Goal: Task Accomplishment & Management: Manage account settings

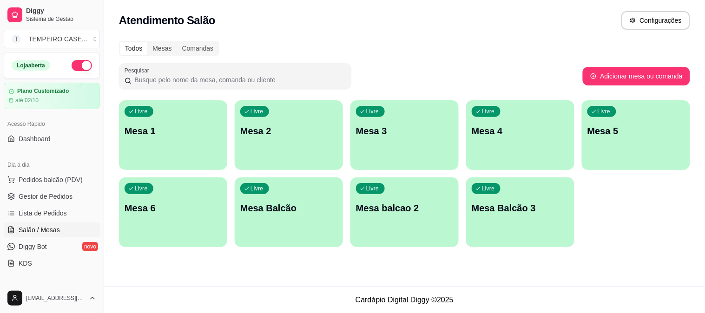
scroll to position [52, 0]
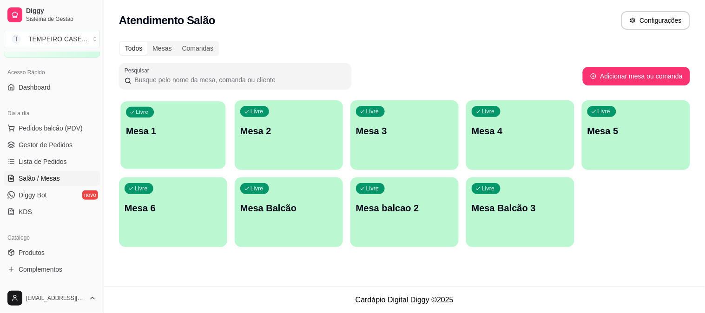
click at [178, 146] on div "Livre Mesa 1" at bounding box center [172, 129] width 105 height 57
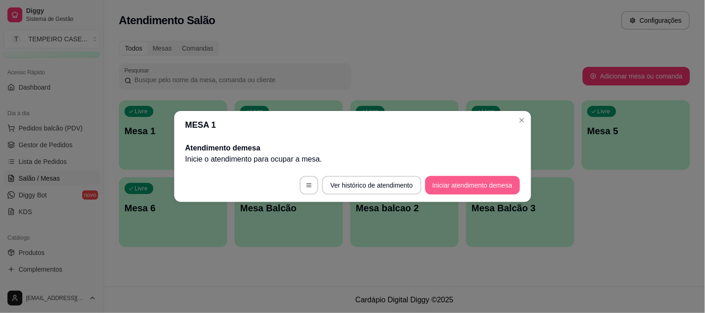
click at [467, 188] on button "Iniciar atendimento de mesa" at bounding box center [472, 185] width 95 height 19
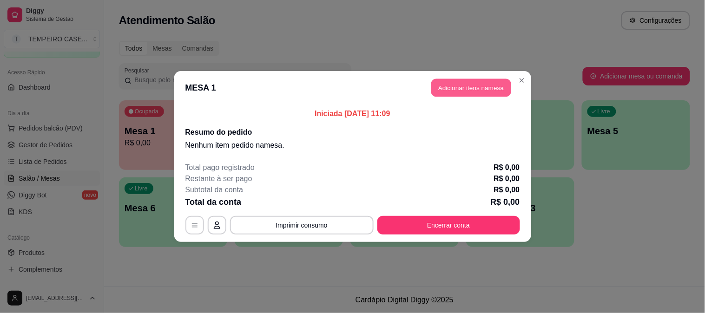
click at [459, 94] on button "Adicionar itens na mesa" at bounding box center [471, 88] width 80 height 18
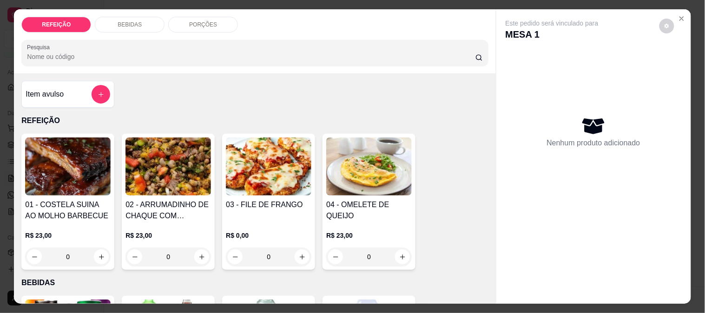
click at [277, 161] on img at bounding box center [269, 167] width 86 height 58
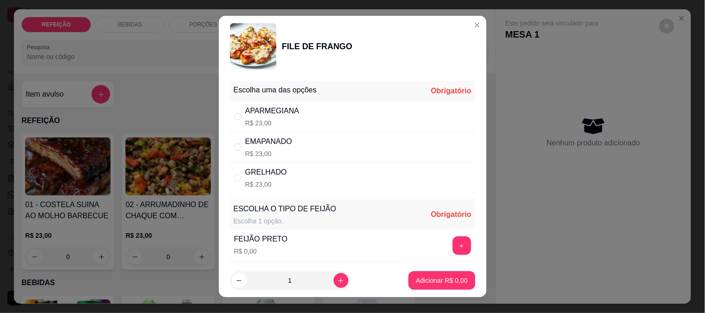
click at [309, 109] on div "APARMEGIANA R$ 23,00" at bounding box center [352, 116] width 245 height 31
radio input "true"
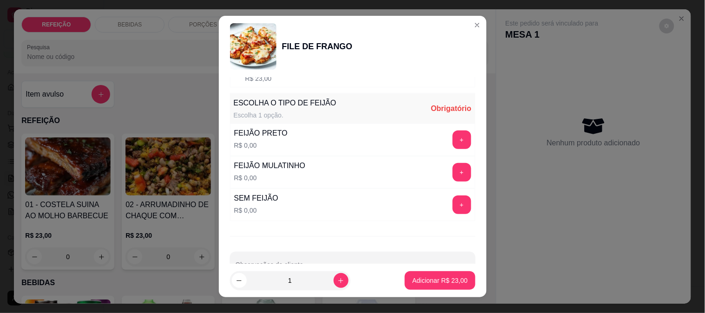
scroll to position [133, 0]
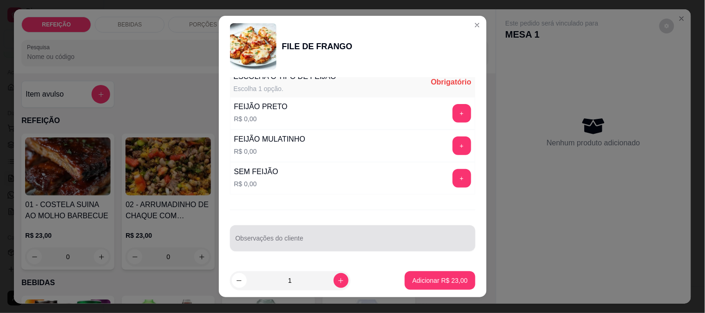
click at [341, 234] on div at bounding box center [353, 238] width 234 height 19
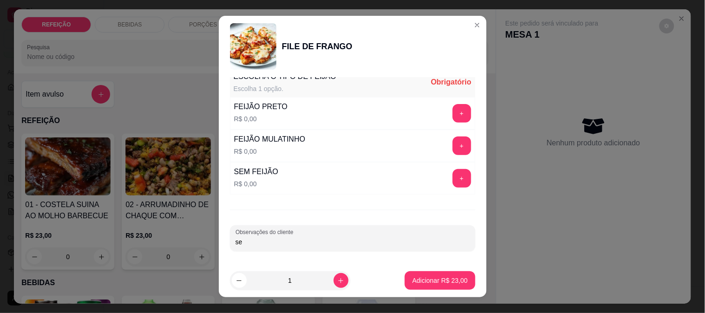
type input "s"
type input "SÓ MACARRÃO"
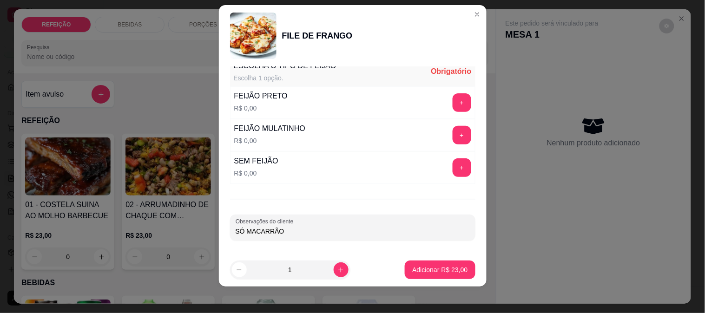
scroll to position [14, 0]
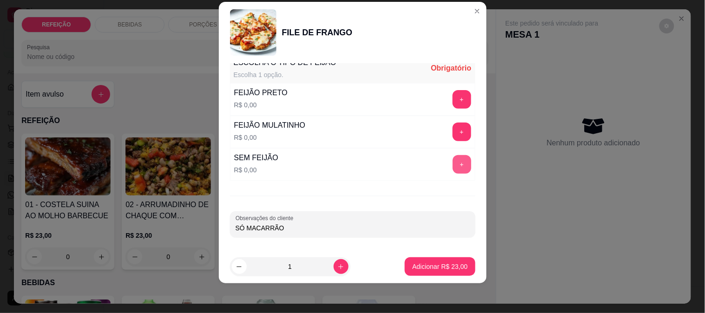
click at [453, 163] on button "+" at bounding box center [462, 164] width 19 height 19
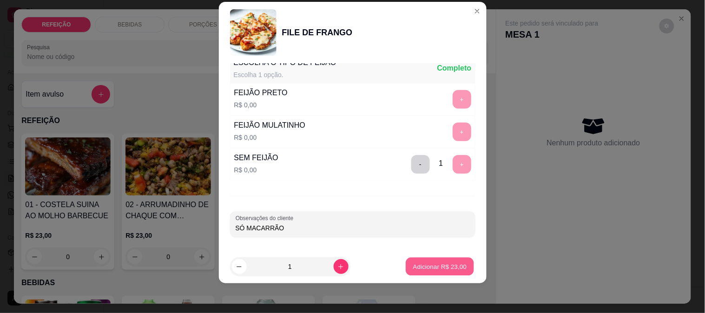
click at [428, 273] on button "Adicionar R$ 23,00" at bounding box center [440, 267] width 68 height 18
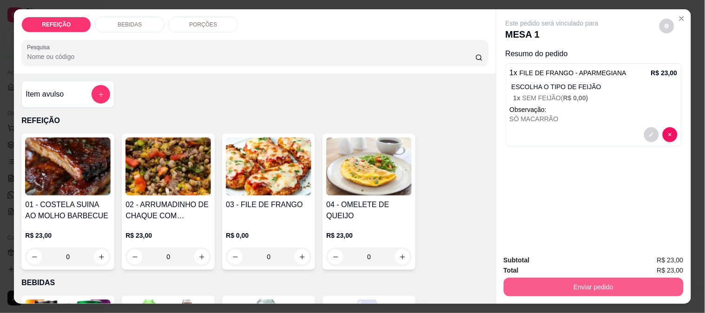
click at [614, 283] on button "Enviar pedido" at bounding box center [594, 287] width 180 height 19
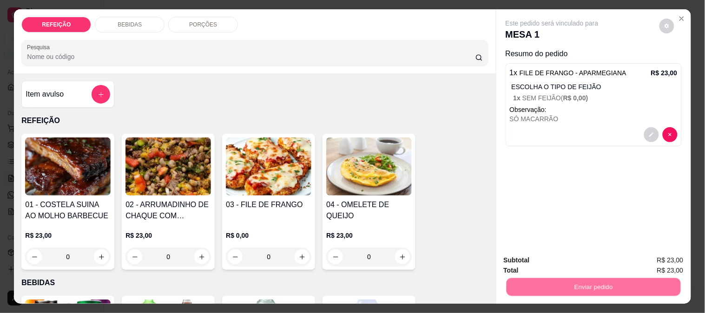
click at [566, 257] on button "Não registrar e enviar pedido" at bounding box center [563, 261] width 97 height 18
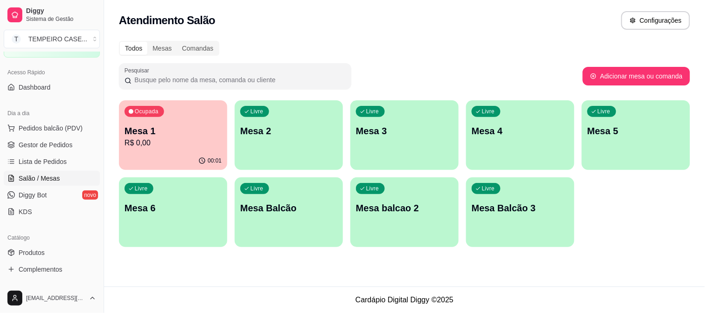
click at [251, 287] on footer "Cardápio Digital Diggy © 2025" at bounding box center [404, 300] width 601 height 26
click at [42, 140] on span "Gestor de Pedidos" at bounding box center [46, 144] width 54 height 9
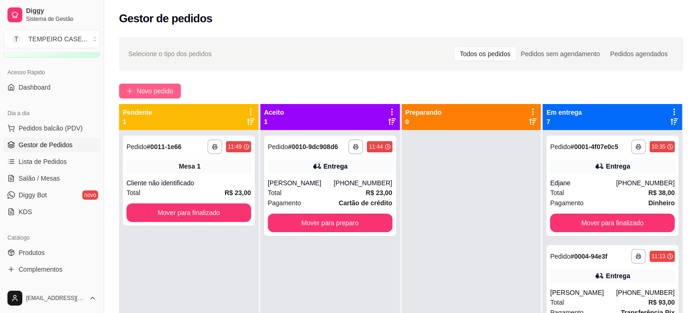
click at [134, 85] on button "Novo pedido" at bounding box center [150, 91] width 62 height 15
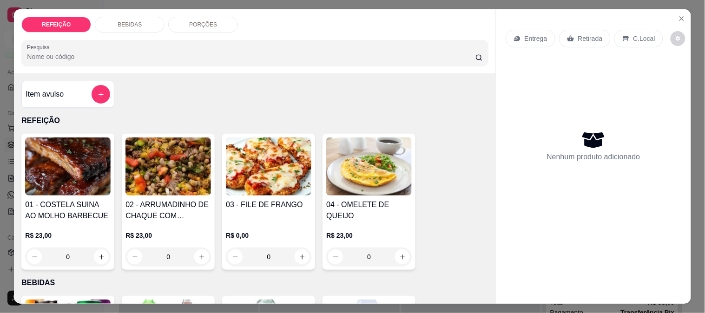
click at [70, 168] on img at bounding box center [68, 167] width 86 height 58
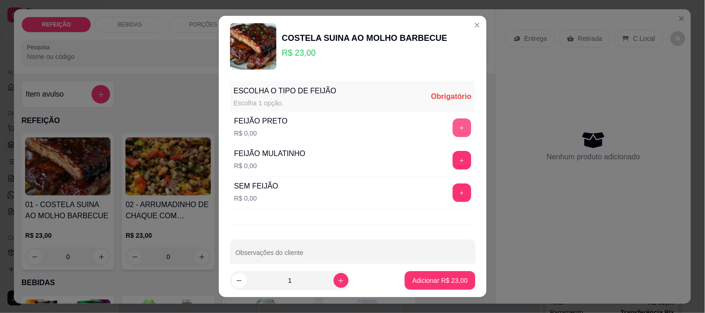
click at [453, 129] on button "+" at bounding box center [462, 128] width 19 height 19
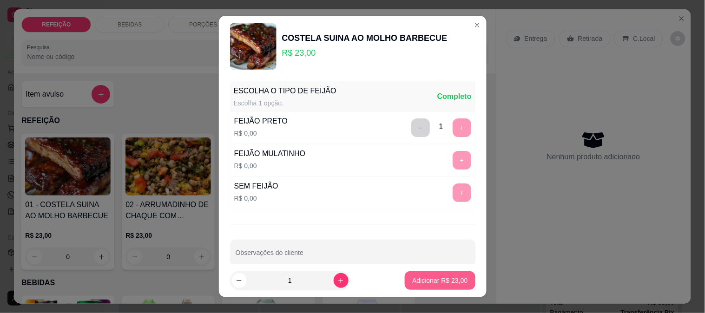
click at [433, 281] on p "Adicionar R$ 23,00" at bounding box center [439, 280] width 55 height 9
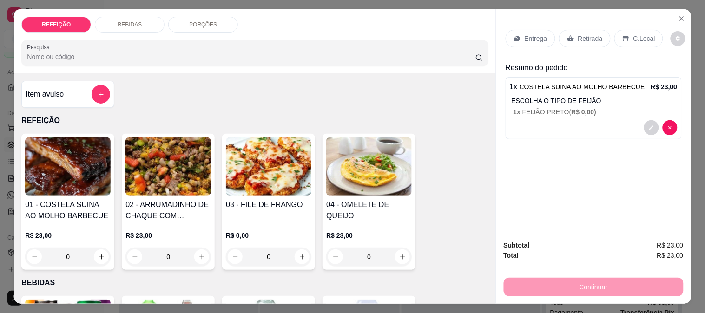
click at [537, 34] on p "Entrega" at bounding box center [536, 38] width 23 height 9
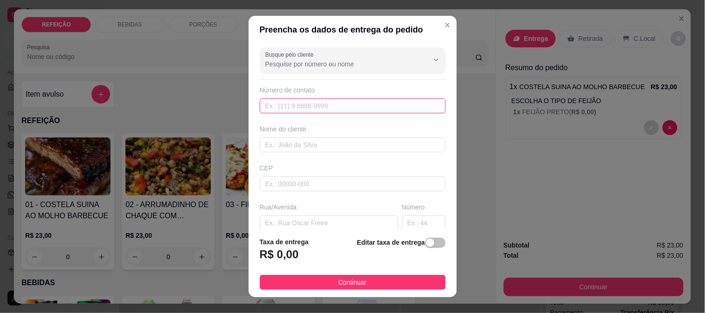
click at [300, 105] on input "text" at bounding box center [353, 106] width 186 height 15
click at [319, 66] on input "Busque pelo cliente" at bounding box center [339, 64] width 149 height 9
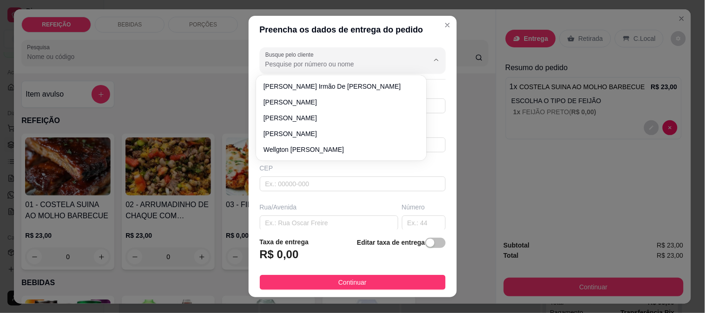
paste input "[PHONE_NUMBER]"
type input "[PHONE_NUMBER]"
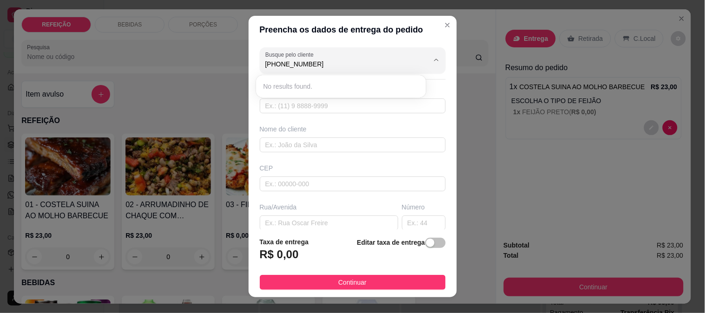
drag, startPoint x: 308, startPoint y: 68, endPoint x: 216, endPoint y: 67, distance: 92.0
click at [216, 67] on div "Preencha os dados de entrega do pedido Busque pelo cliente [PHONE_NUMBER] Númer…" at bounding box center [352, 156] width 705 height 313
click at [268, 101] on input "text" at bounding box center [353, 106] width 186 height 15
paste input "[PHONE_NUMBER]"
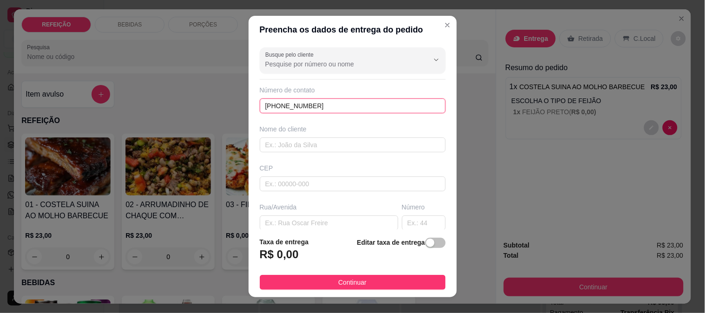
type input "[PHONE_NUMBER]"
click at [308, 53] on label "Busque pelo cliente" at bounding box center [291, 55] width 52 height 8
click at [308, 60] on input "Busque pelo cliente" at bounding box center [339, 64] width 149 height 9
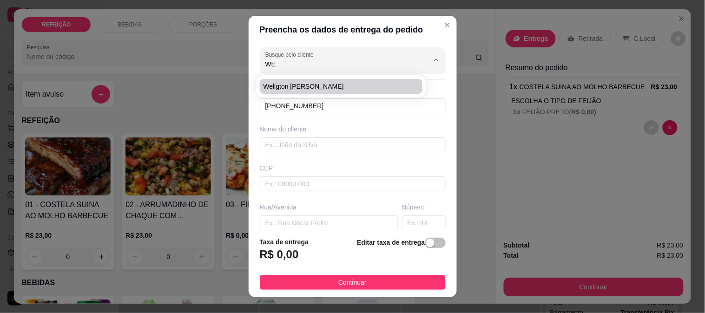
click at [296, 87] on span "Wellgton [PERSON_NAME]" at bounding box center [337, 86] width 146 height 9
type input "Wellgton [PERSON_NAME]"
type input "8198512541"
type input "Wellgton [PERSON_NAME]"
type input "R. Pescador Epitacio Arcebispo Chalaça, 3-65"
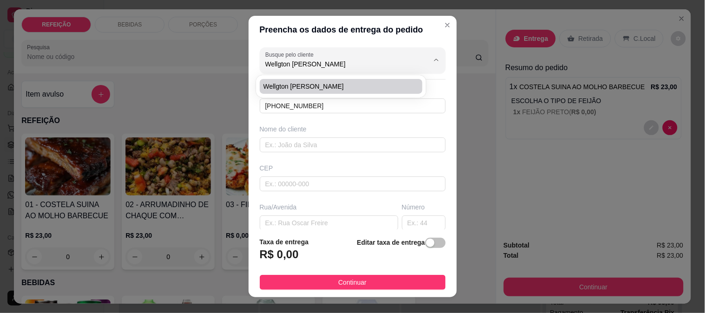
type input "IPOJUCA"
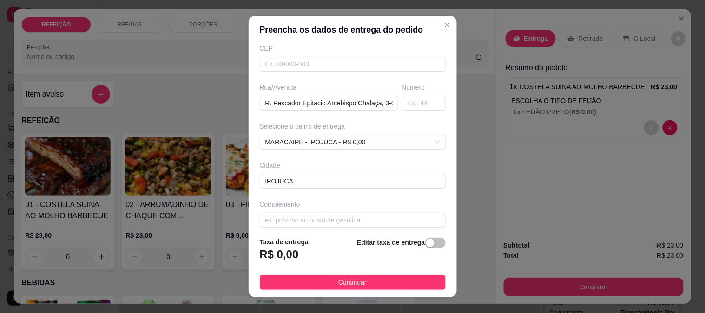
scroll to position [127, 0]
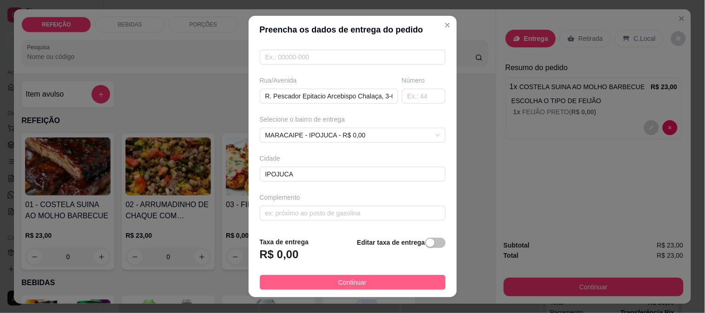
type input "Wellgton [PERSON_NAME]"
click at [309, 285] on button "Continuar" at bounding box center [353, 282] width 186 height 15
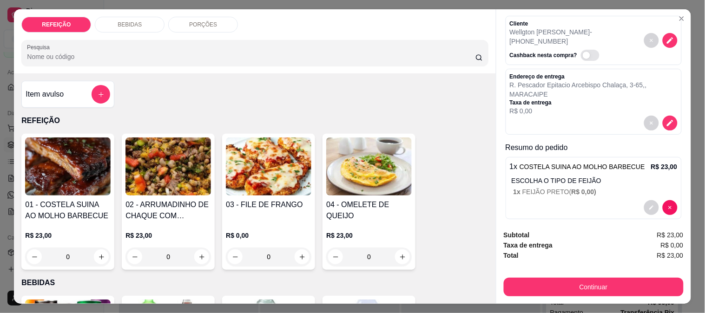
scroll to position [40, 0]
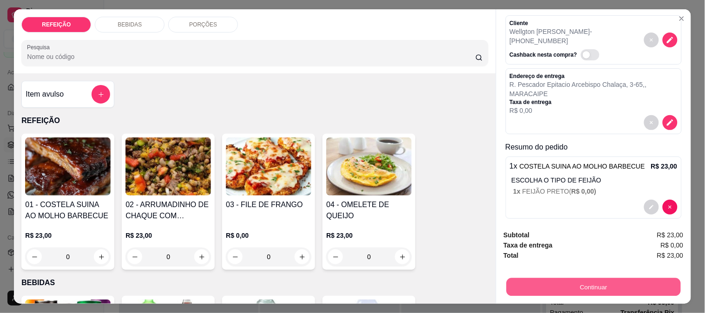
click at [572, 286] on button "Continuar" at bounding box center [593, 287] width 174 height 18
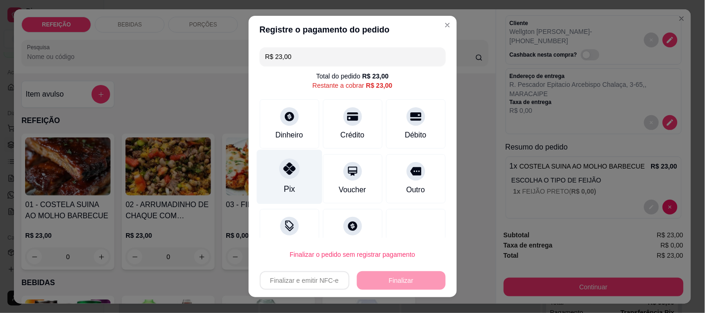
click at [279, 176] on div at bounding box center [289, 169] width 20 height 20
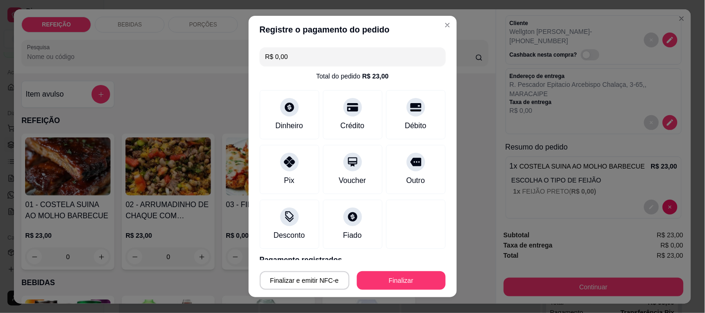
click at [381, 284] on button "Finalizar" at bounding box center [401, 280] width 89 height 19
type input "-R$ 23,00"
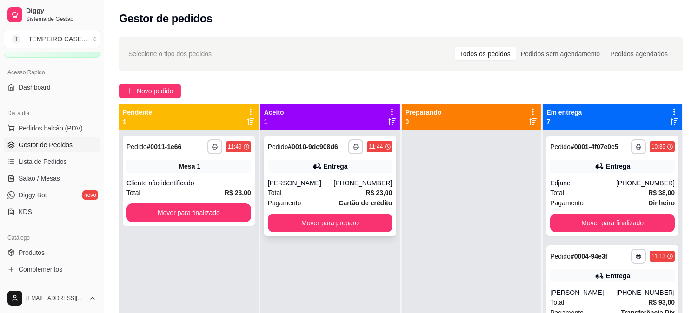
click at [309, 233] on div "**********" at bounding box center [330, 186] width 132 height 100
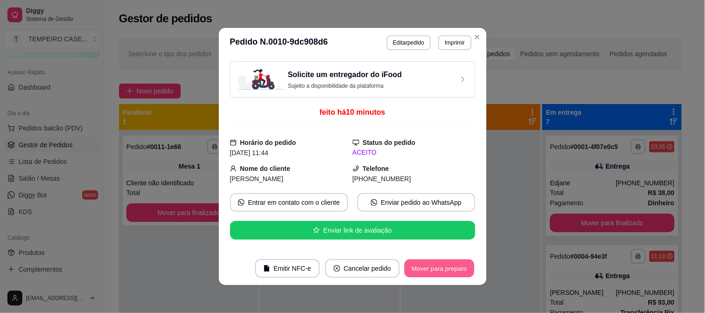
click at [418, 270] on button "Mover para preparo" at bounding box center [439, 269] width 70 height 18
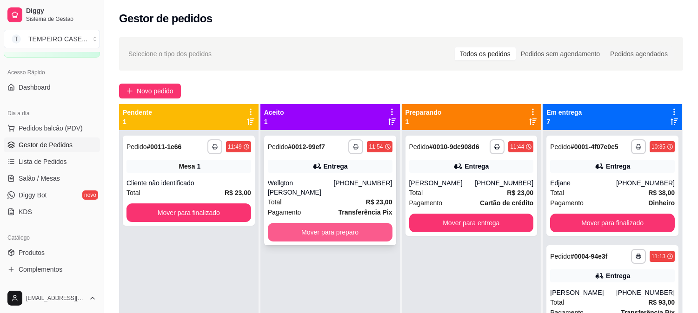
click at [342, 229] on button "Mover para preparo" at bounding box center [330, 232] width 125 height 19
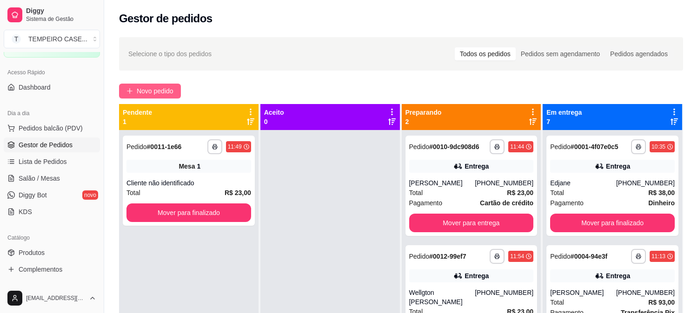
click at [154, 96] on button "Novo pedido" at bounding box center [150, 91] width 62 height 15
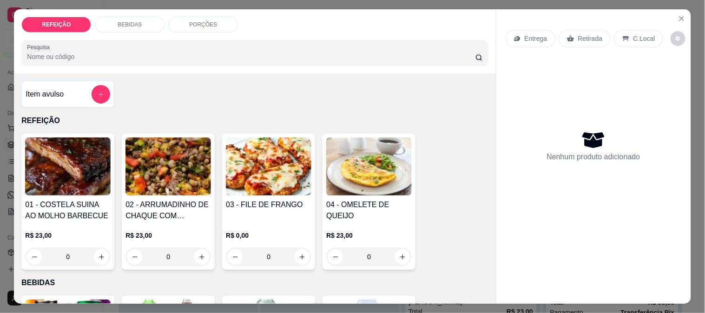
click at [89, 180] on img at bounding box center [68, 167] width 86 height 58
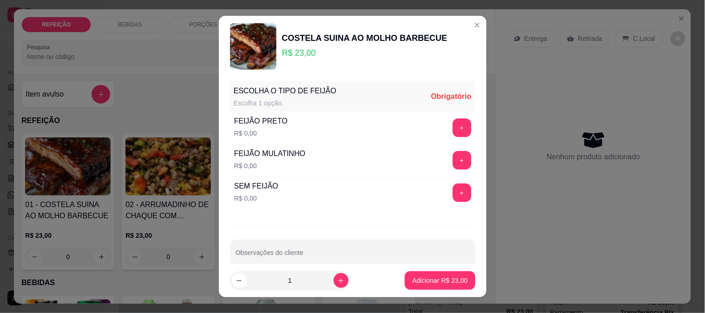
click at [452, 157] on div "+" at bounding box center [462, 160] width 26 height 19
click at [453, 157] on button "+" at bounding box center [462, 160] width 18 height 18
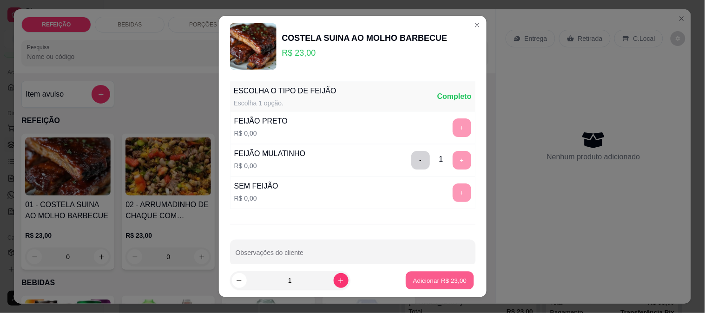
click at [437, 279] on p "Adicionar R$ 23,00" at bounding box center [440, 281] width 54 height 9
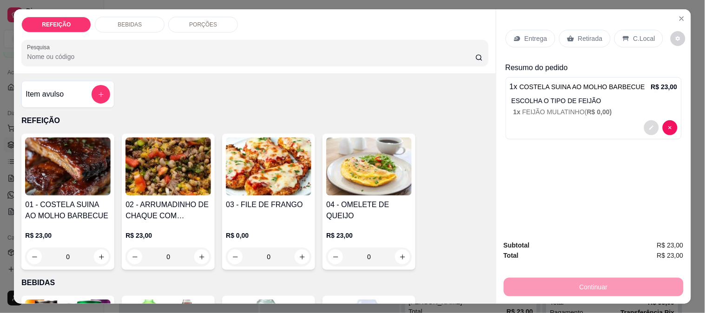
click at [649, 125] on icon "decrease-product-quantity" at bounding box center [652, 128] width 6 height 6
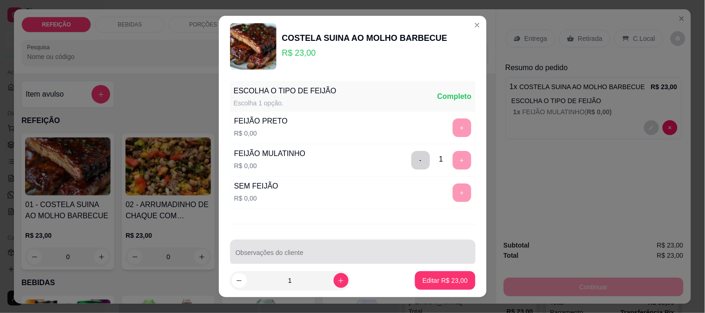
click at [309, 258] on input "Observações do cliente" at bounding box center [353, 256] width 234 height 9
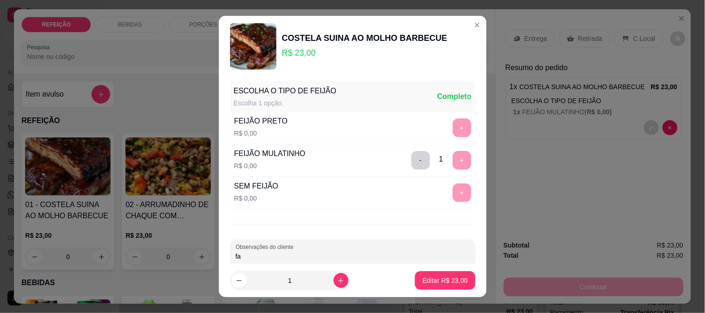
type input "f"
type input "FAROFA SEPARADA"
click at [434, 274] on button "Editar R$ 23,00" at bounding box center [445, 280] width 60 height 19
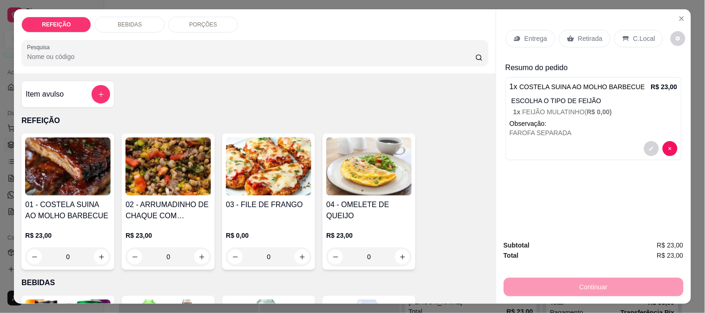
click at [483, 34] on div "REFEIÇÃO BEBIDAS PORÇÕES Pesquisa" at bounding box center [255, 41] width 482 height 64
click at [525, 34] on p "Entrega" at bounding box center [536, 38] width 23 height 9
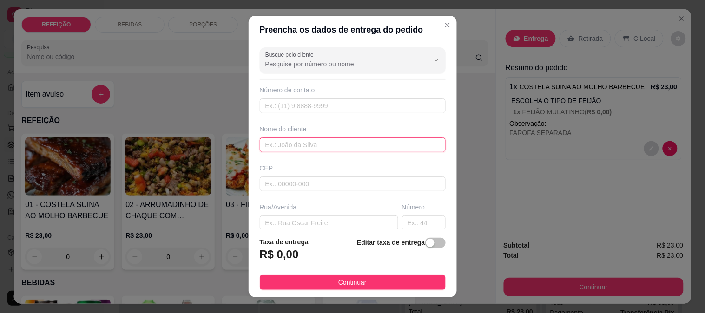
click at [291, 146] on input "text" at bounding box center [353, 145] width 186 height 15
paste input "Jô🐞"
type input "Jô🐞"
drag, startPoint x: 275, startPoint y: 112, endPoint x: 256, endPoint y: 85, distance: 33.3
click at [256, 86] on div "Busque pelo cliente Número de contato Nome do cliente Jô🐞 CEP Rua/[GEOGRAPHIC_D…" at bounding box center [353, 137] width 208 height 186
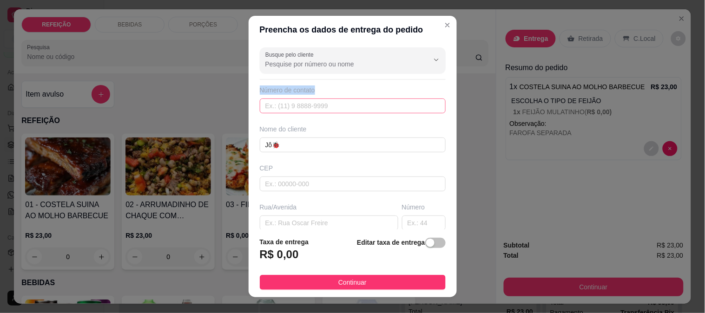
click at [288, 112] on input "text" at bounding box center [353, 106] width 186 height 15
paste input "[PHONE_NUMBER]"
type input "[PHONE_NUMBER]"
click at [308, 220] on input "text" at bounding box center [329, 223] width 139 height 15
paste input "descida d altas ondas"
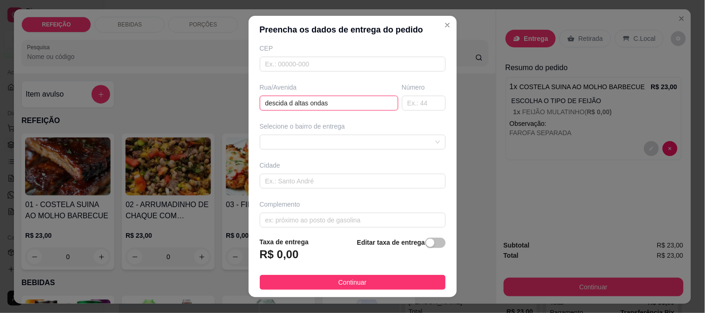
scroll to position [127, 0]
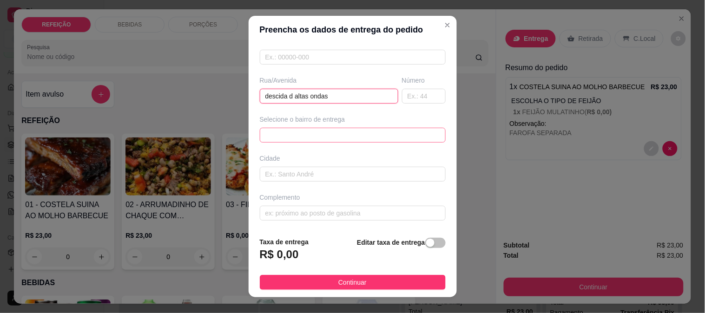
click at [292, 138] on span at bounding box center [352, 135] width 175 height 14
type input "descida d altas ondas"
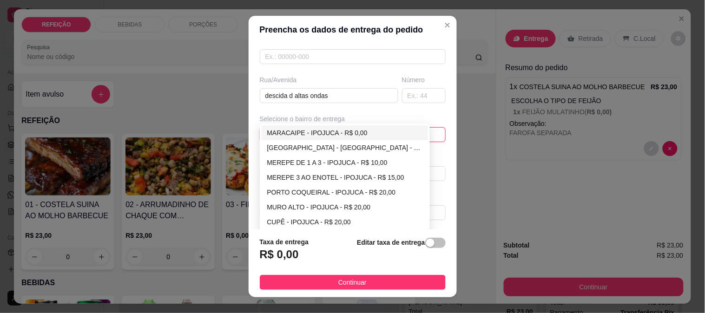
click at [303, 137] on div "MARACAIPE - IPOJUCA - R$ 0,00" at bounding box center [345, 133] width 156 height 10
type input "IPOJUCA"
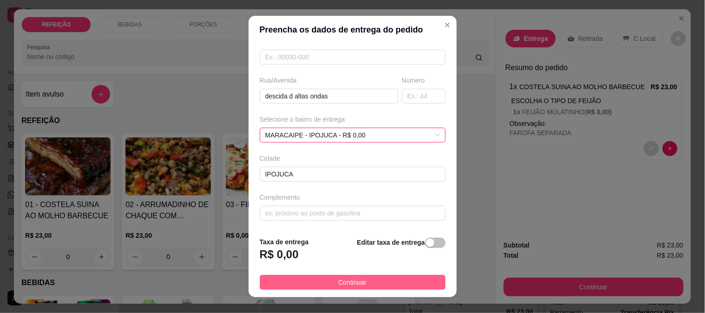
click at [343, 284] on span "Continuar" at bounding box center [352, 283] width 28 height 10
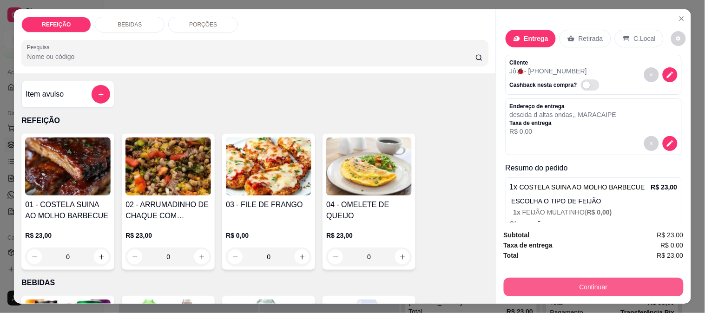
click at [541, 284] on button "Continuar" at bounding box center [594, 287] width 180 height 19
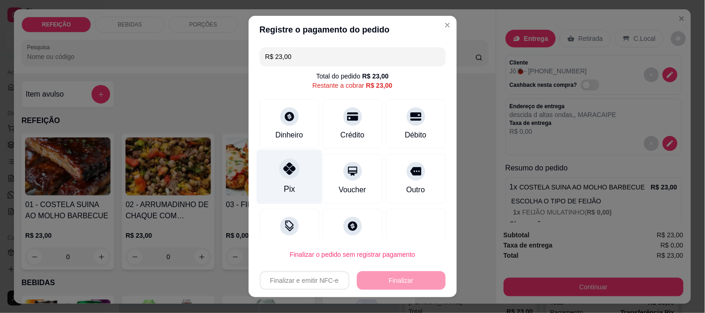
click at [298, 171] on div "Pix" at bounding box center [290, 177] width 66 height 54
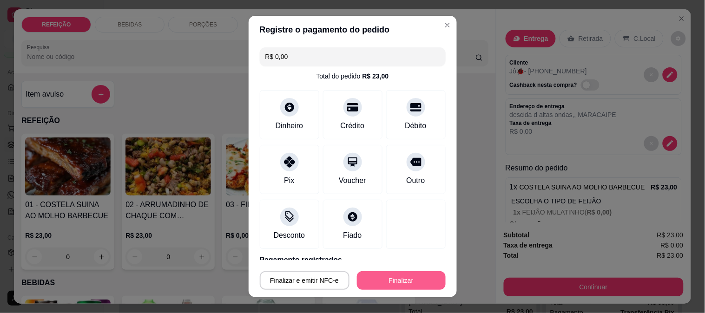
click at [388, 278] on button "Finalizar" at bounding box center [401, 280] width 89 height 19
type input "-R$ 23,00"
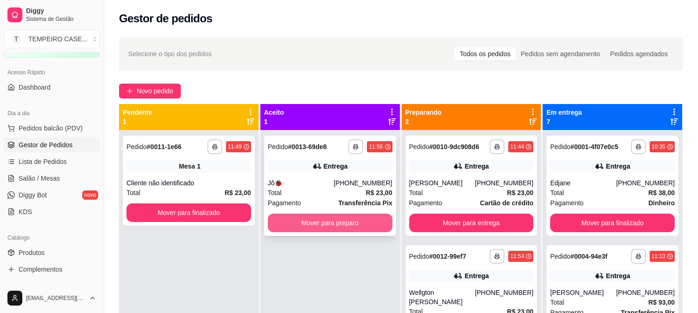
click at [356, 229] on button "Mover para preparo" at bounding box center [330, 223] width 125 height 19
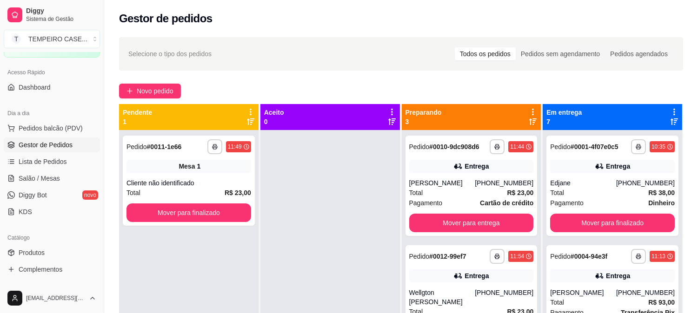
click at [356, 239] on div at bounding box center [329, 286] width 139 height 313
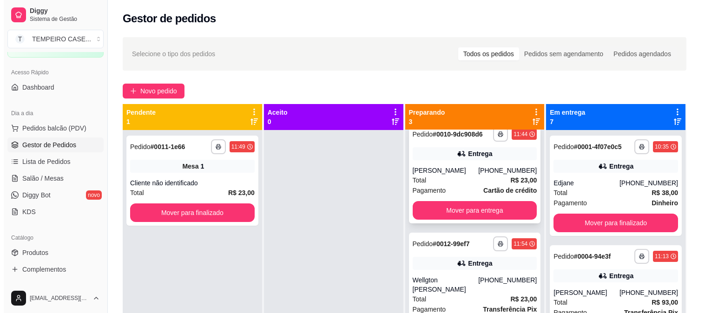
scroll to position [25, 0]
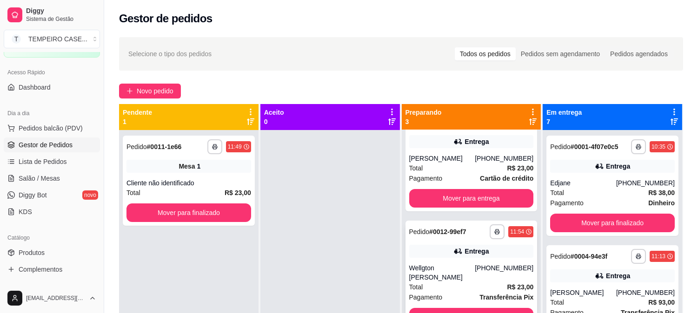
click at [475, 250] on div "Entrega" at bounding box center [476, 251] width 24 height 9
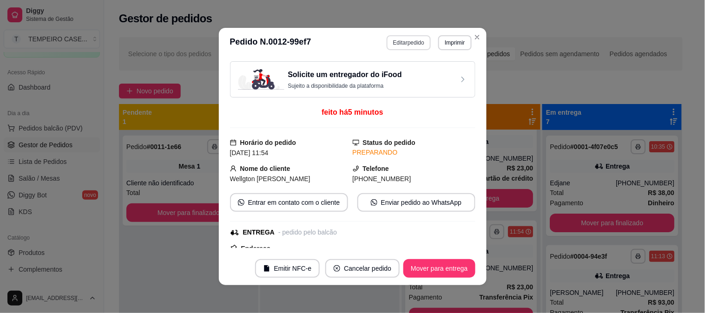
click at [408, 40] on button "Editar pedido" at bounding box center [409, 42] width 44 height 15
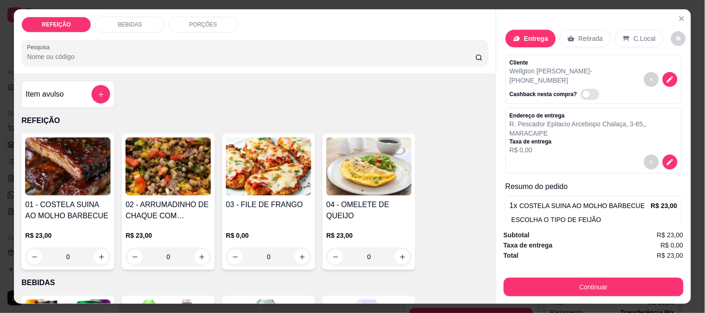
click at [126, 25] on div "BEBIDAS" at bounding box center [130, 25] width 70 height 16
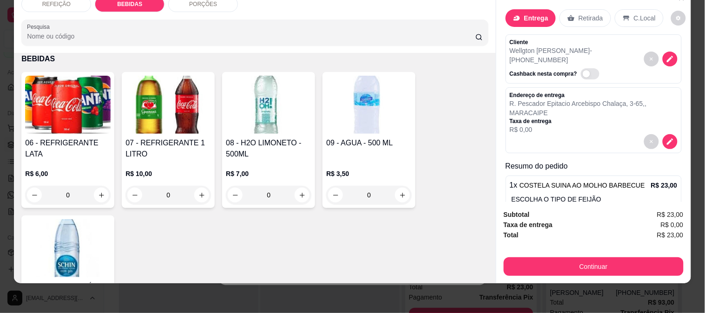
click at [39, 124] on img at bounding box center [68, 105] width 86 height 58
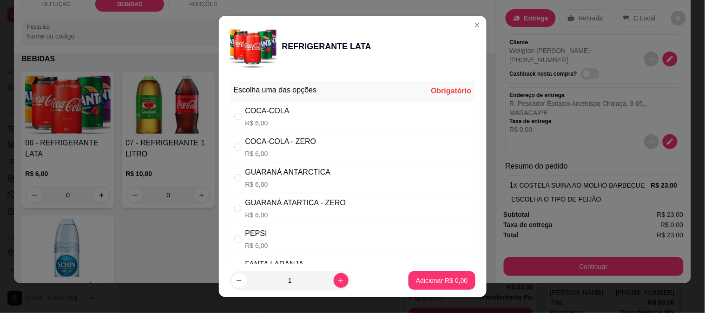
click at [289, 119] on div "COCA-COLA R$ 6,00" at bounding box center [352, 116] width 245 height 31
radio input "true"
click at [441, 281] on p "Adicionar R$ 6,00" at bounding box center [442, 280] width 52 height 9
type input "1"
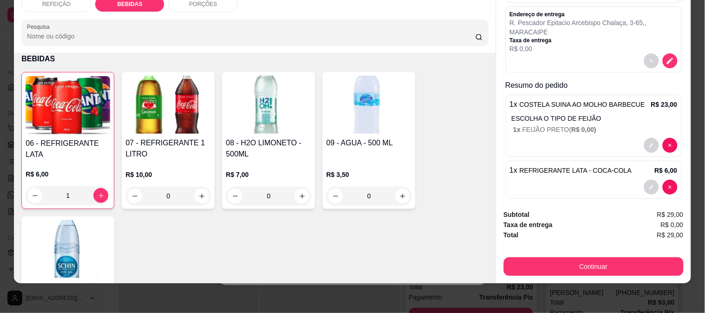
scroll to position [81, 0]
click at [649, 142] on icon "decrease-product-quantity" at bounding box center [652, 145] width 6 height 6
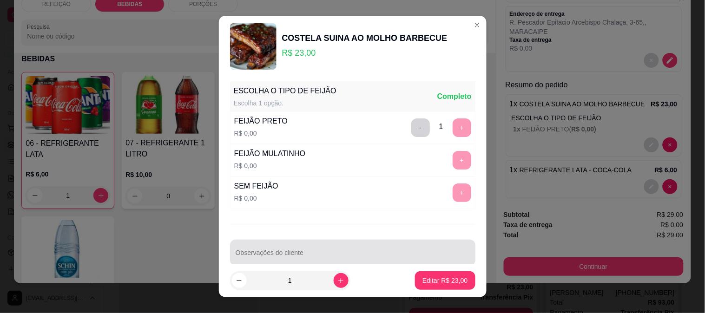
click at [282, 253] on div "Observações do cliente" at bounding box center [352, 253] width 245 height 26
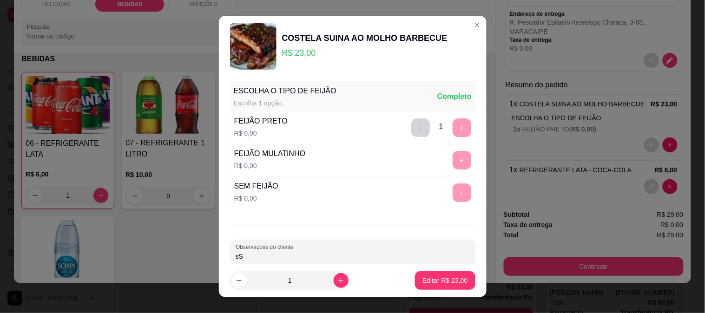
type input "s"
type input "SEM COUVE E BANANA"
click at [426, 287] on button "Editar R$ 23,00" at bounding box center [445, 280] width 60 height 19
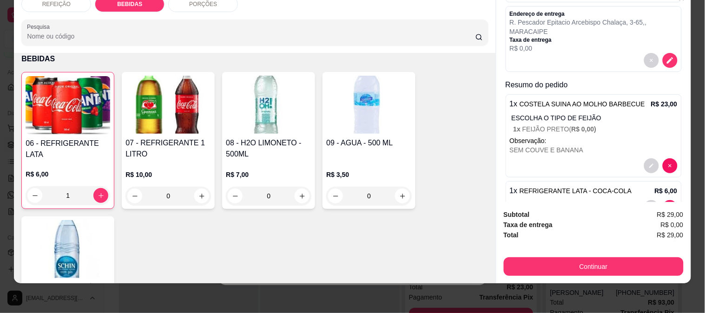
click at [522, 264] on button "Continuar" at bounding box center [594, 267] width 180 height 19
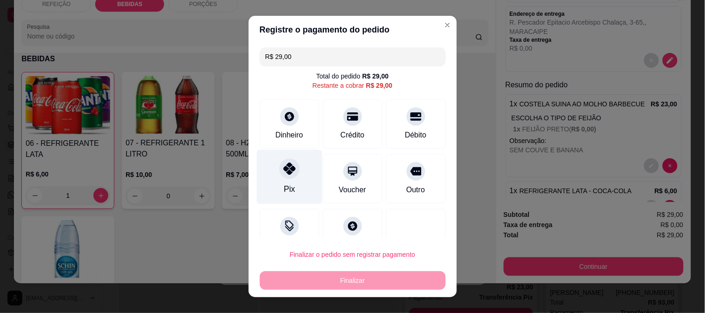
click at [295, 160] on div "Pix" at bounding box center [290, 177] width 66 height 54
type input "R$ 0,00"
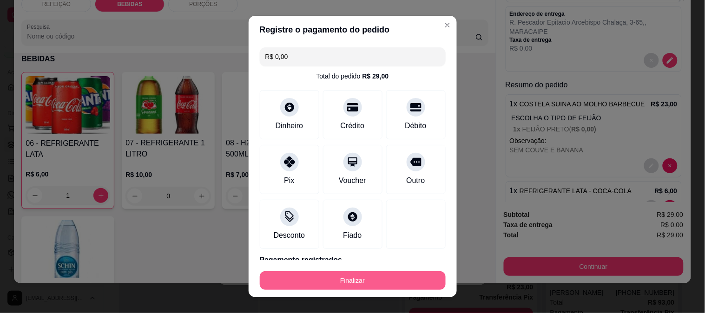
click at [356, 277] on button "Finalizar" at bounding box center [353, 280] width 186 height 19
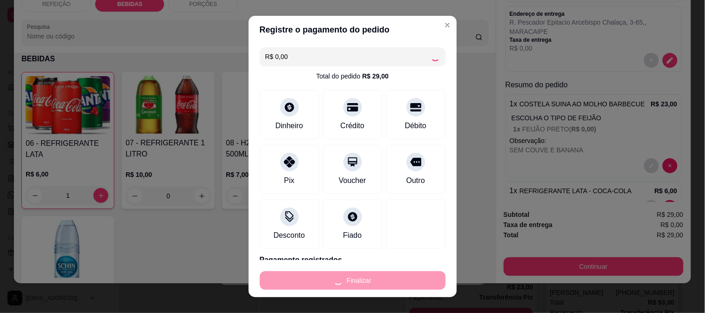
type input "0"
type input "-R$ 29,00"
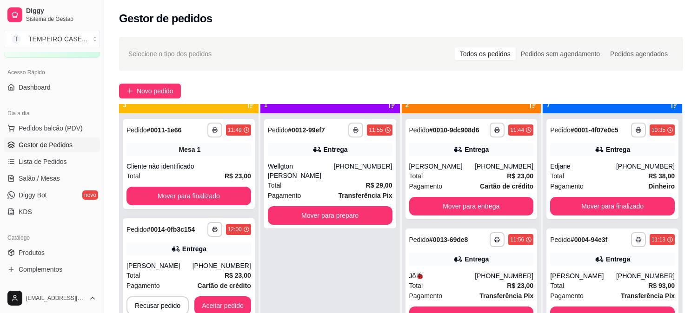
scroll to position [26, 0]
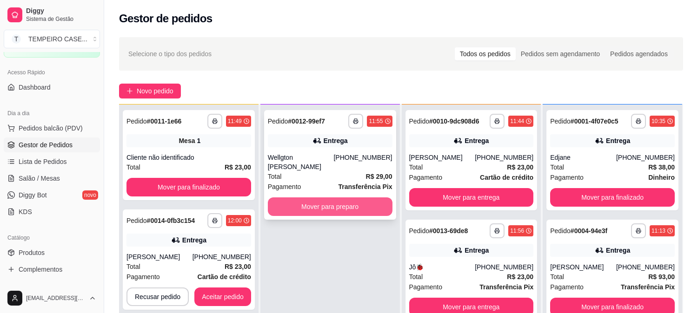
click at [342, 200] on button "Mover para preparo" at bounding box center [330, 207] width 125 height 19
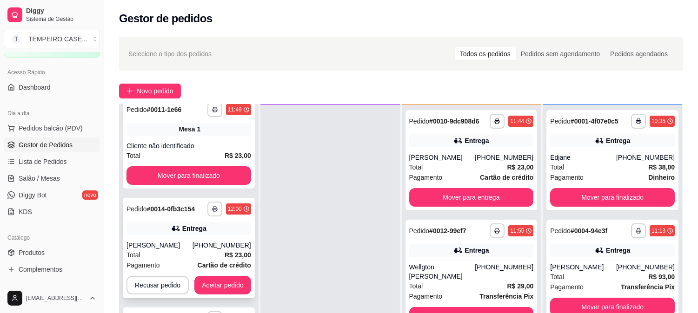
scroll to position [14, 0]
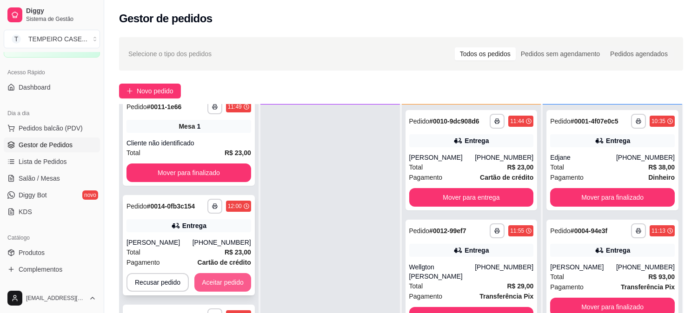
click at [208, 279] on button "Aceitar pedido" at bounding box center [222, 282] width 57 height 19
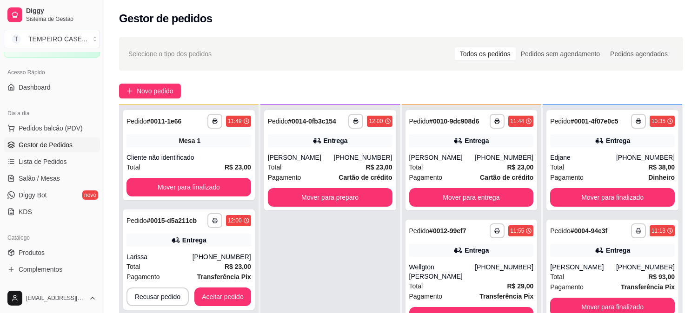
scroll to position [0, 0]
click at [454, 258] on div "**********" at bounding box center [471, 275] width 132 height 110
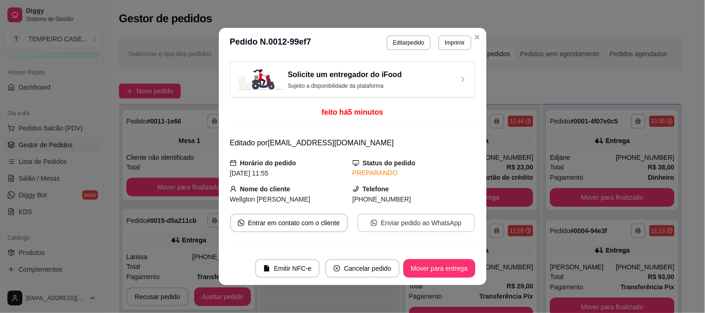
click at [398, 221] on button "Enviar pedido ao WhatsApp" at bounding box center [416, 223] width 118 height 19
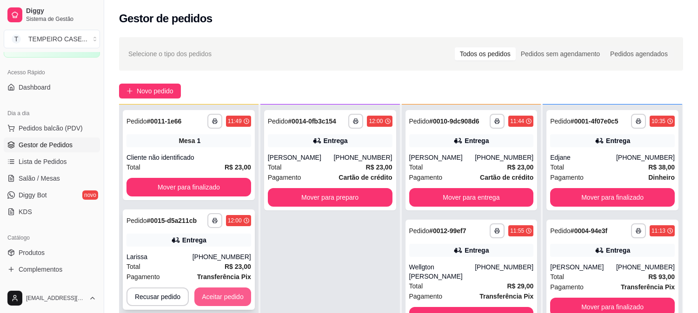
click at [225, 293] on button "Aceitar pedido" at bounding box center [222, 297] width 57 height 19
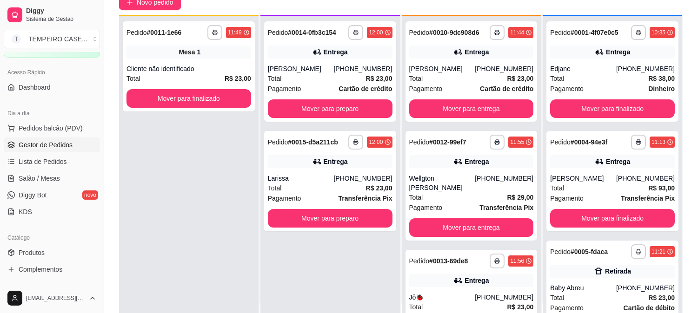
scroll to position [103, 0]
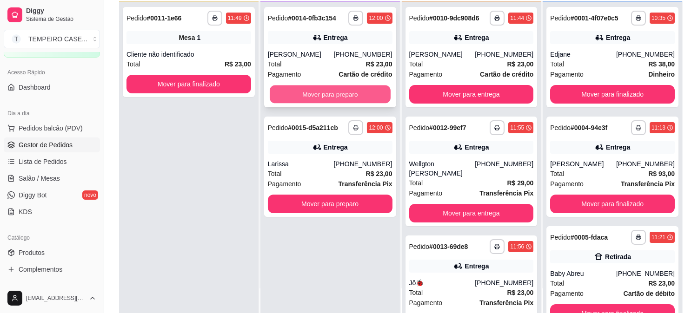
click at [350, 86] on button "Mover para preparo" at bounding box center [330, 95] width 121 height 18
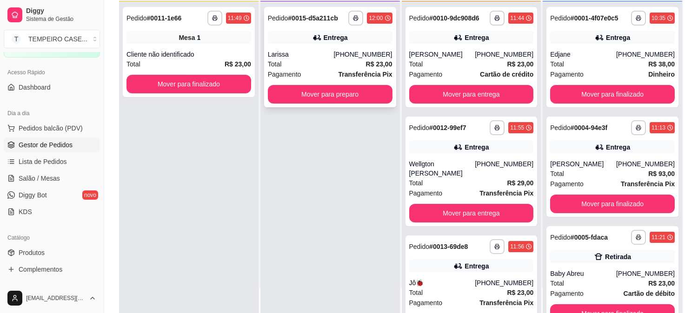
click at [321, 103] on div "**********" at bounding box center [330, 57] width 132 height 100
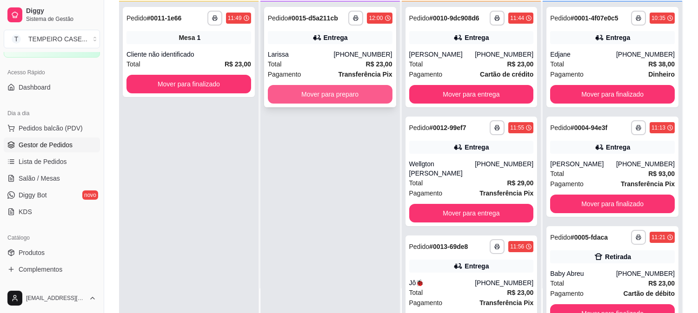
click at [333, 89] on button "Mover para preparo" at bounding box center [330, 94] width 125 height 19
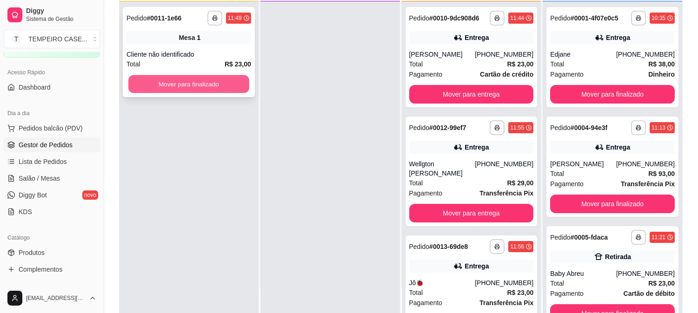
click at [219, 81] on button "Mover para finalizado" at bounding box center [188, 84] width 121 height 18
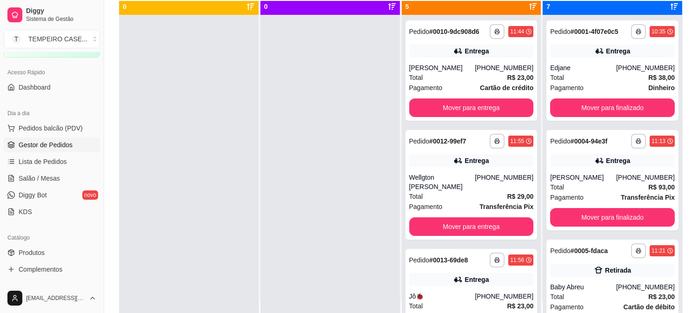
scroll to position [0, 0]
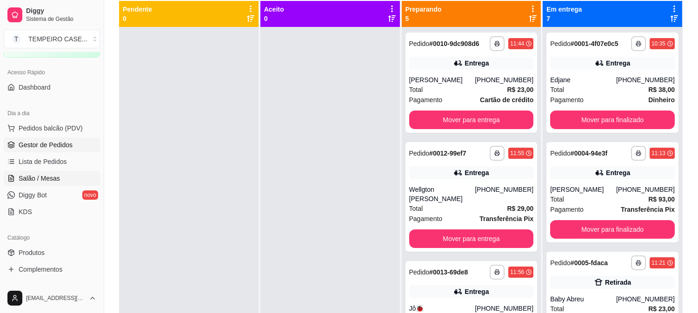
click at [48, 180] on span "Salão / Mesas" at bounding box center [39, 178] width 41 height 9
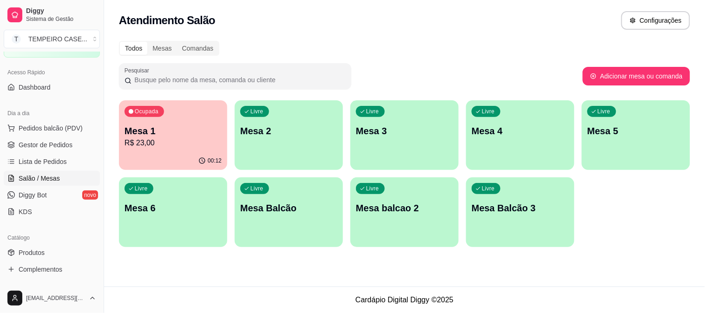
click at [204, 141] on p "R$ 23,00" at bounding box center [173, 143] width 97 height 11
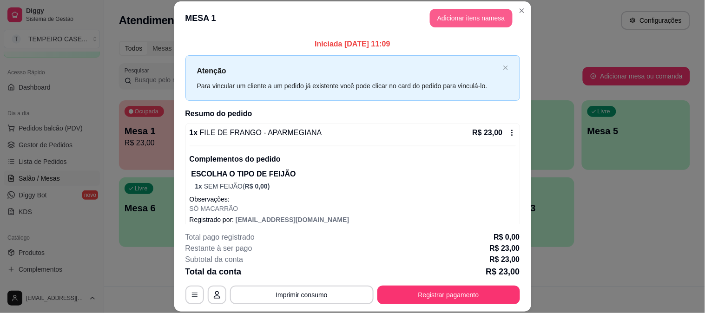
click at [462, 15] on button "Adicionar itens na mesa" at bounding box center [471, 18] width 83 height 19
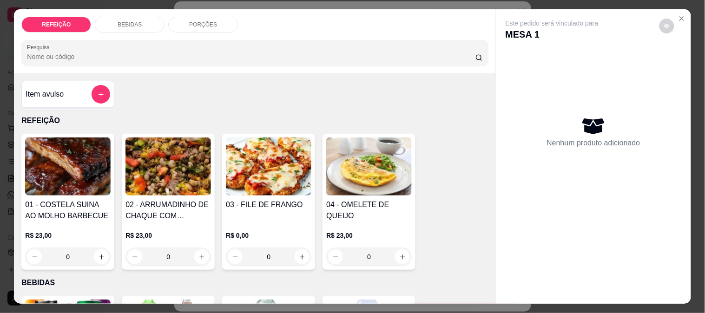
scroll to position [103, 0]
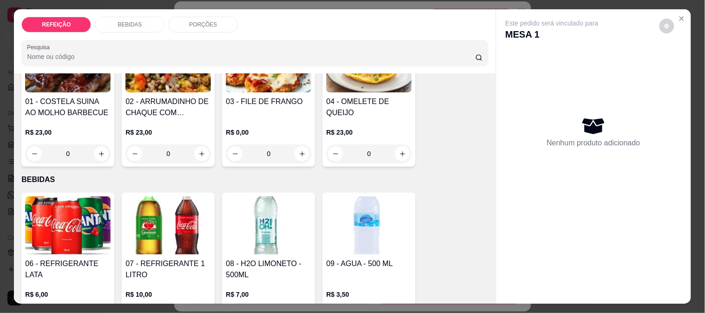
click at [84, 208] on img at bounding box center [68, 226] width 86 height 58
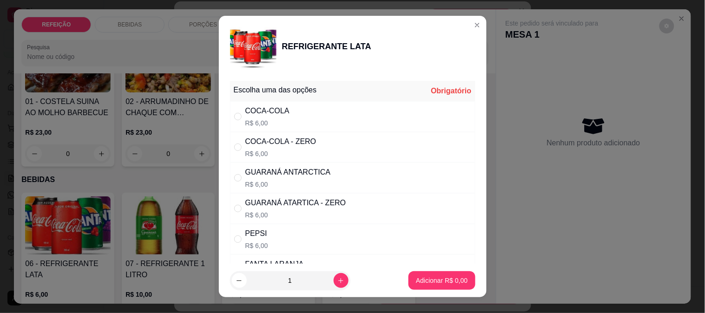
click at [287, 194] on div "GUARANÁ ATARTICA - ZERO R$ 6,00" at bounding box center [352, 208] width 245 height 31
radio input "true"
click at [417, 278] on p "Adicionar R$ 6,00" at bounding box center [442, 281] width 50 height 9
type input "1"
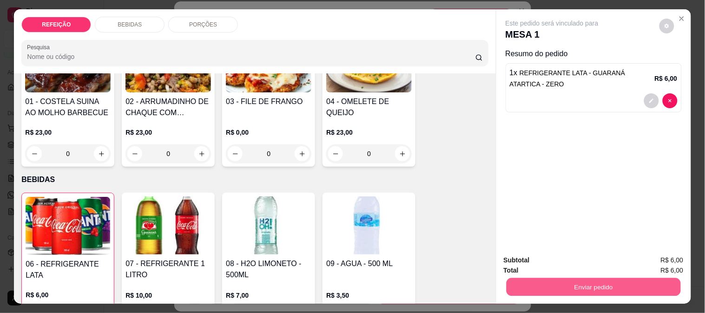
click at [544, 286] on button "Enviar pedido" at bounding box center [593, 287] width 174 height 18
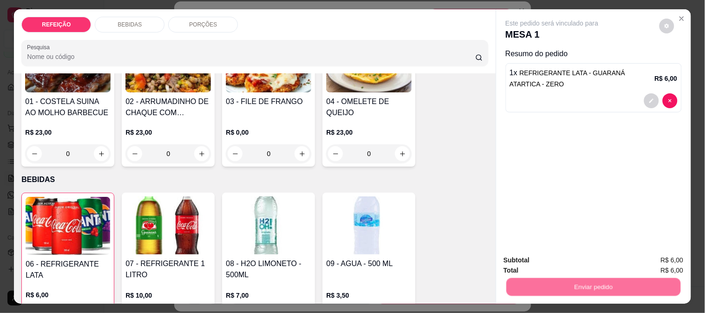
click at [542, 259] on button "Não registrar e enviar pedido" at bounding box center [563, 260] width 94 height 17
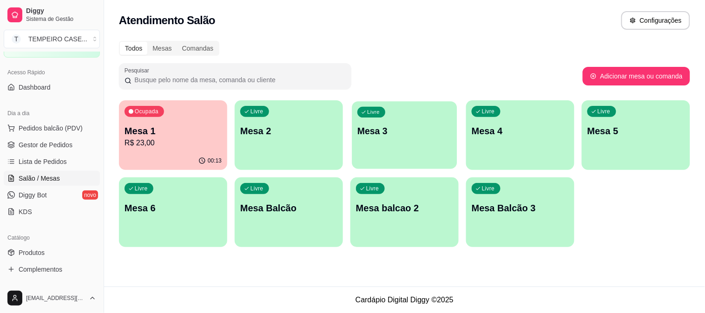
click at [415, 143] on div "Livre Mesa 3" at bounding box center [404, 129] width 105 height 57
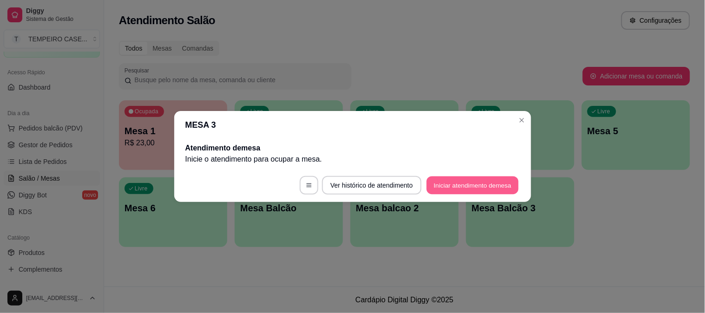
click at [463, 185] on button "Iniciar atendimento de mesa" at bounding box center [473, 186] width 92 height 18
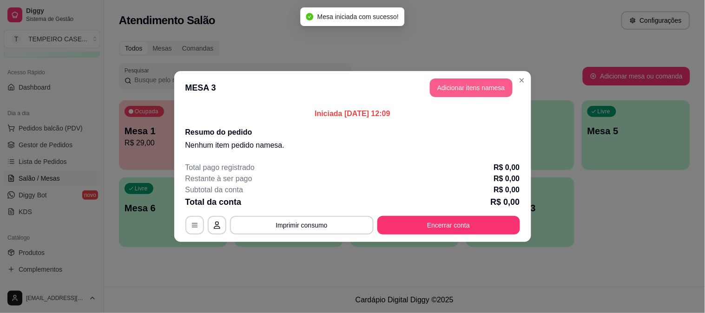
click at [459, 92] on button "Adicionar itens na mesa" at bounding box center [471, 88] width 83 height 19
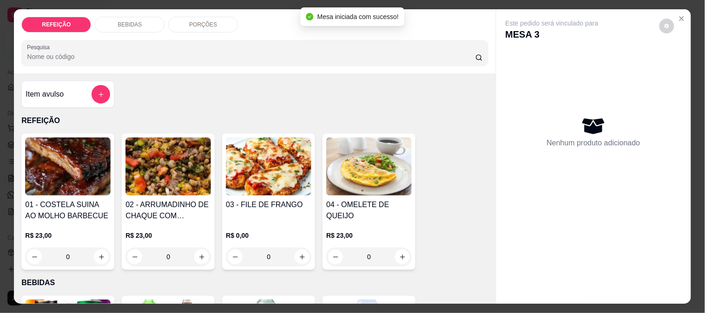
click at [293, 181] on img at bounding box center [269, 167] width 86 height 58
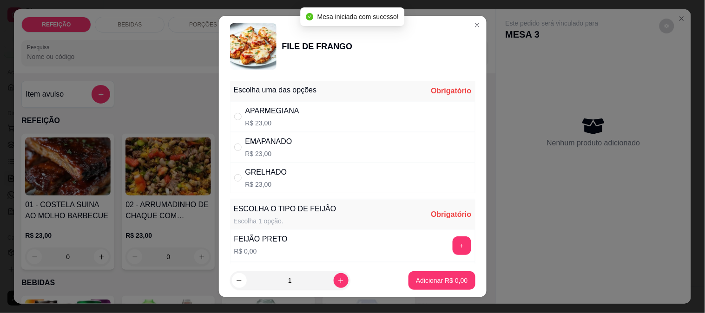
click at [278, 111] on div "APARMEGIANA" at bounding box center [272, 111] width 54 height 11
radio input "true"
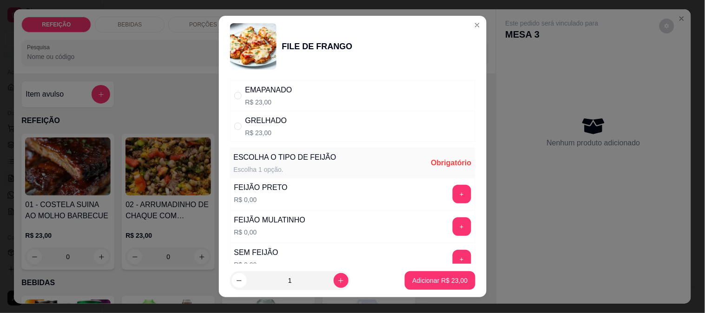
click at [453, 197] on button "+" at bounding box center [462, 194] width 19 height 19
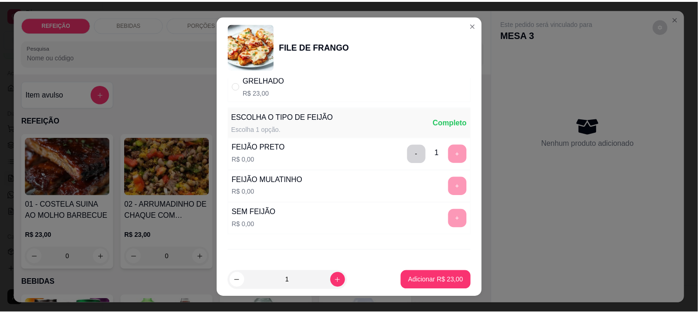
scroll to position [133, 0]
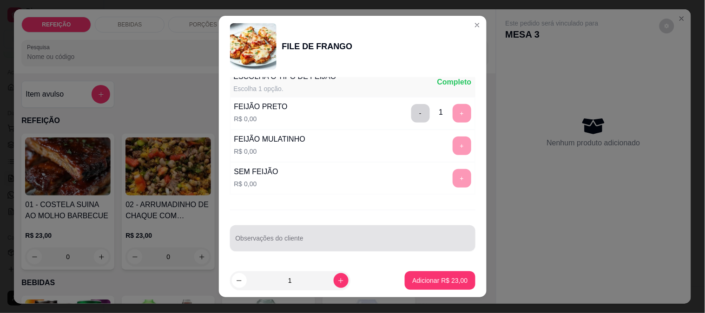
click at [276, 229] on div at bounding box center [353, 238] width 234 height 19
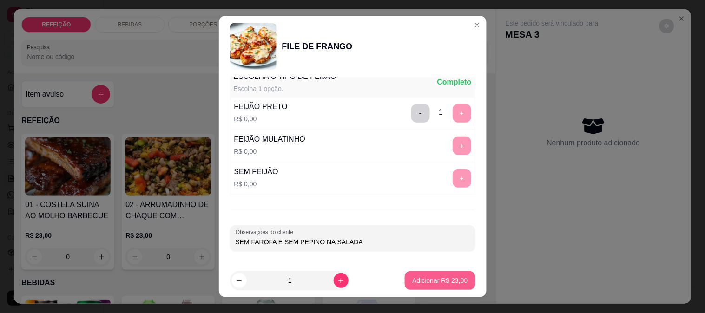
type input "SEM FAROFA E SEM PEPINO NA SALADA"
click at [426, 284] on p "Adicionar R$ 23,00" at bounding box center [439, 280] width 55 height 9
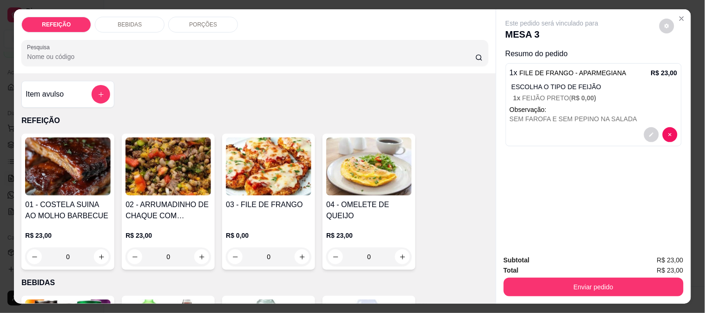
click at [561, 278] on button "Enviar pedido" at bounding box center [594, 287] width 180 height 19
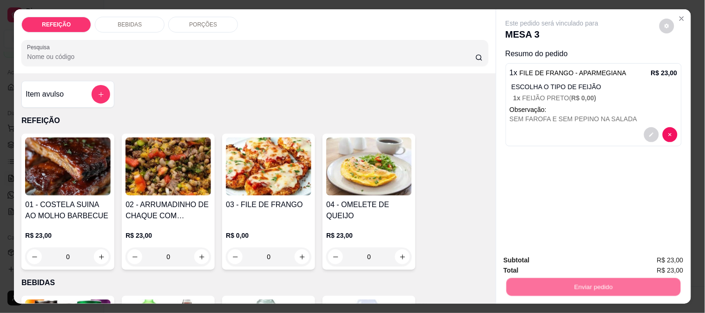
click at [550, 254] on button "Não registrar e enviar pedido" at bounding box center [563, 260] width 94 height 17
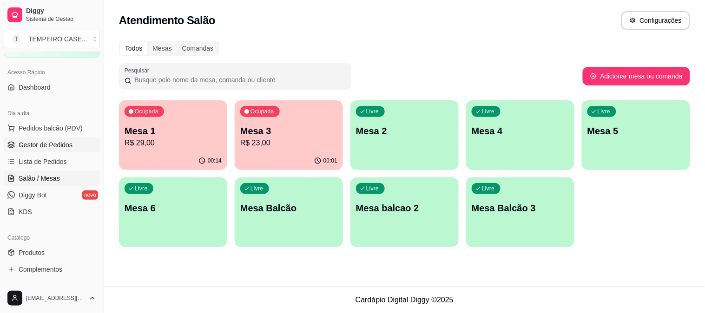
click at [48, 146] on span "Gestor de Pedidos" at bounding box center [46, 144] width 54 height 9
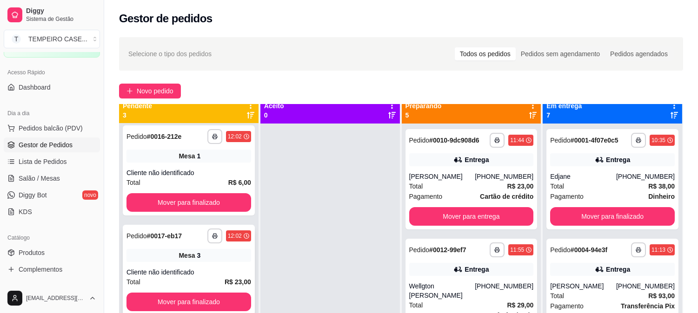
scroll to position [26, 0]
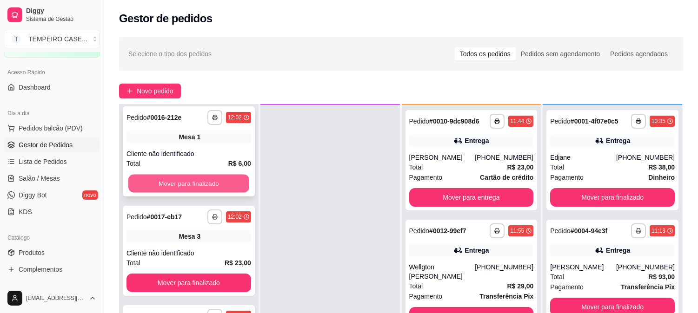
click at [210, 191] on button "Mover para finalizado" at bounding box center [188, 184] width 121 height 18
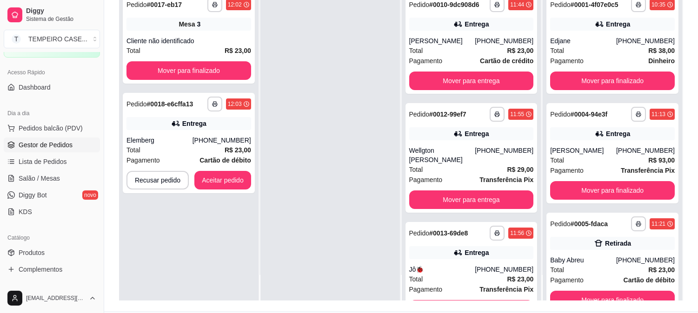
scroll to position [142, 0]
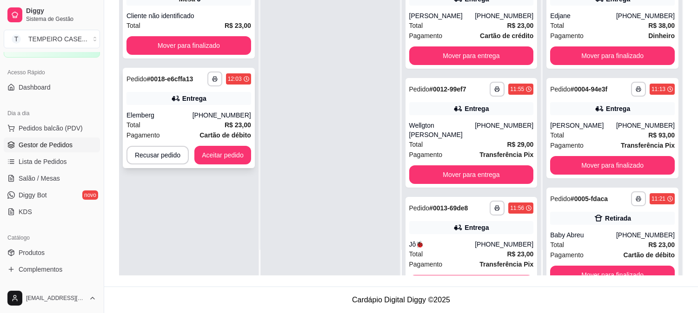
click at [221, 163] on button "Aceitar pedido" at bounding box center [222, 155] width 57 height 19
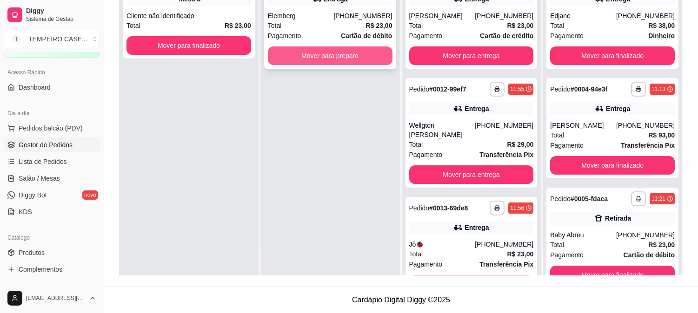
click at [352, 63] on button "Mover para preparo" at bounding box center [330, 55] width 125 height 19
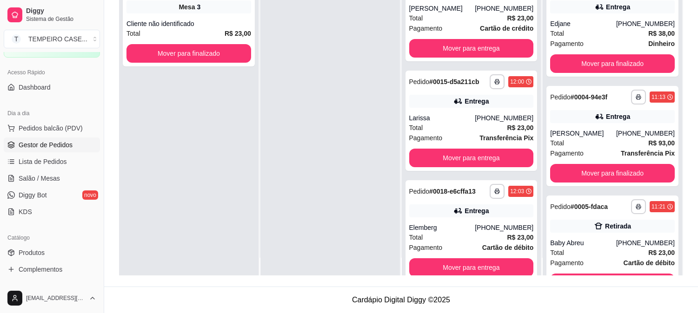
scroll to position [26, 0]
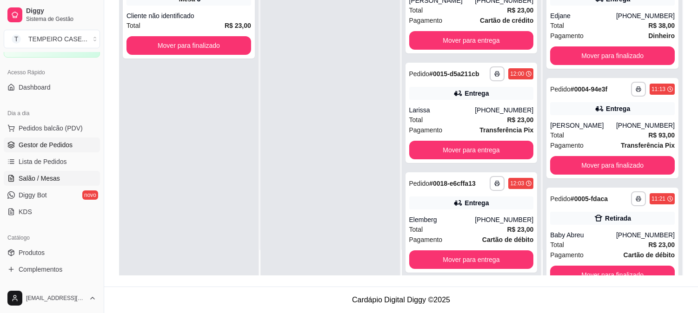
click at [28, 178] on span "Salão / Mesas" at bounding box center [39, 178] width 41 height 9
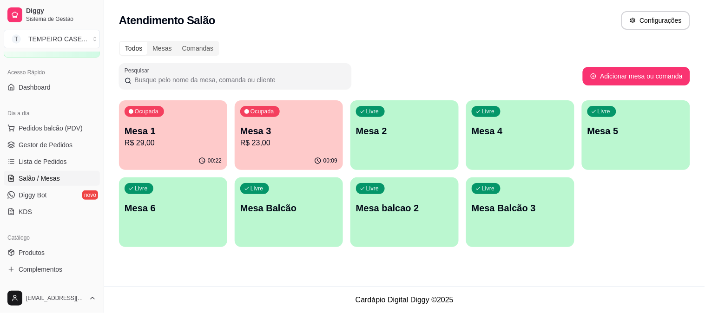
click at [206, 146] on p "R$ 29,00" at bounding box center [173, 143] width 97 height 11
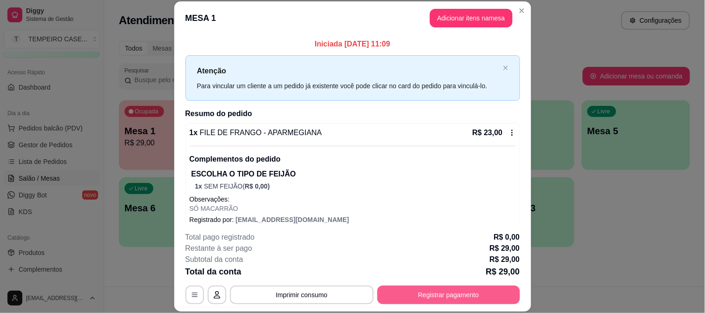
click at [432, 294] on button "Registrar pagamento" at bounding box center [448, 295] width 143 height 19
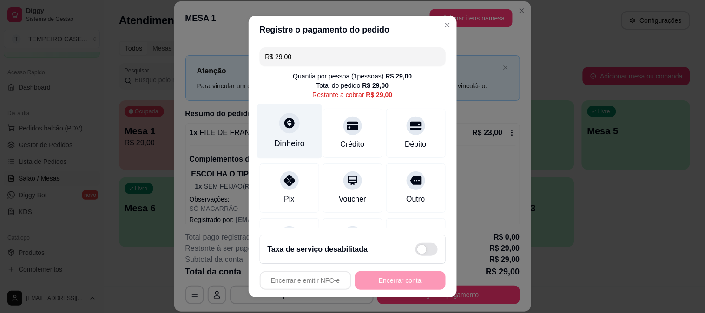
click at [283, 129] on icon at bounding box center [289, 123] width 12 height 12
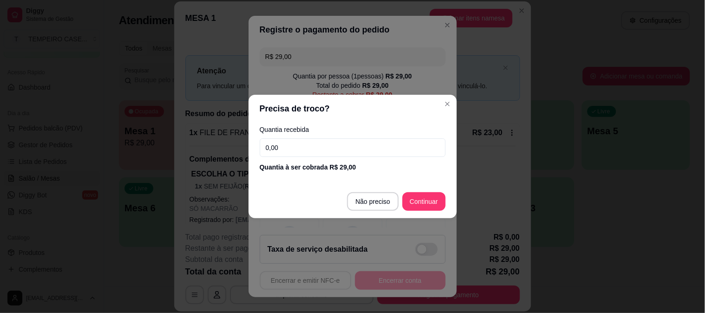
click at [317, 154] on input "0,00" at bounding box center [353, 148] width 186 height 19
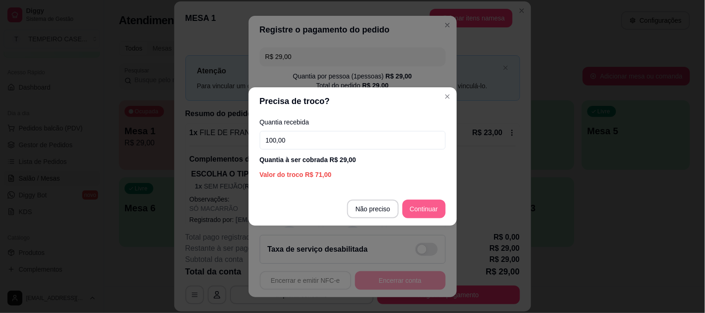
type input "100,00"
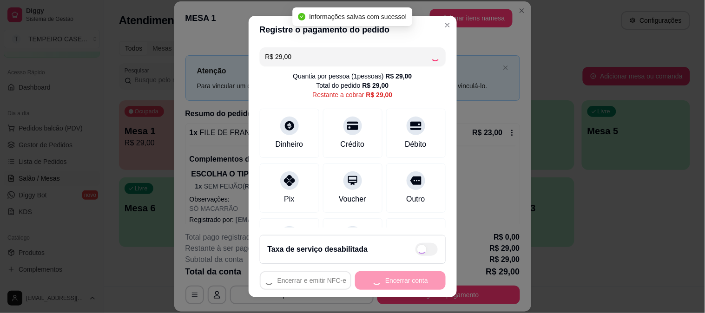
type input "R$ 0,00"
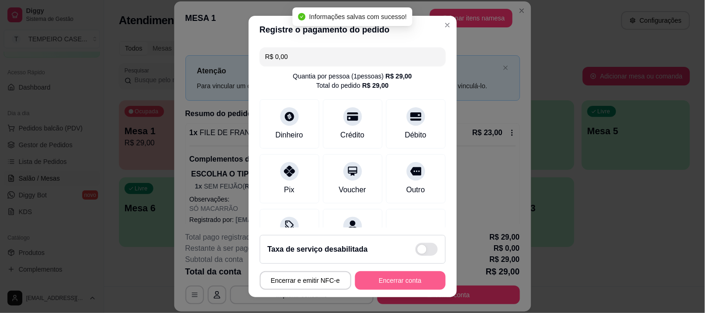
click at [388, 282] on button "Encerrar conta" at bounding box center [400, 280] width 91 height 19
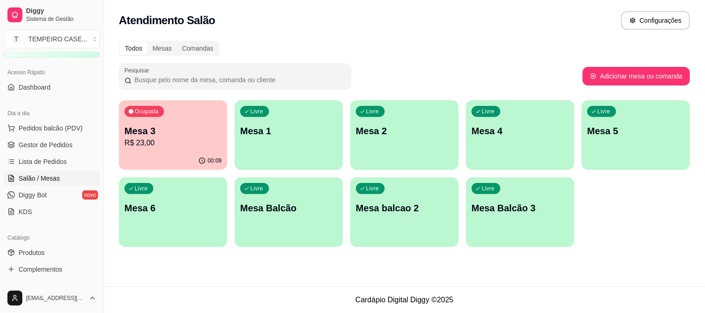
click at [159, 119] on div "Ocupada Mesa 3 R$ 23,00" at bounding box center [173, 126] width 108 height 52
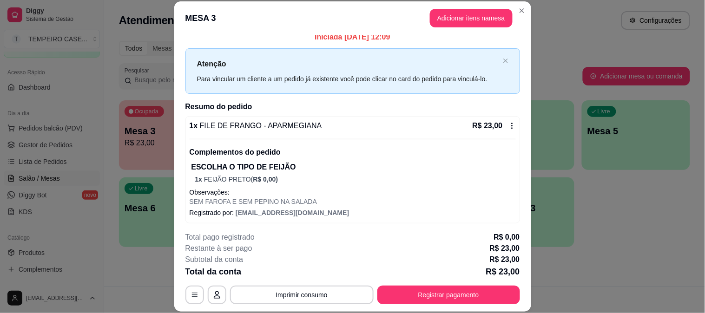
scroll to position [9, 0]
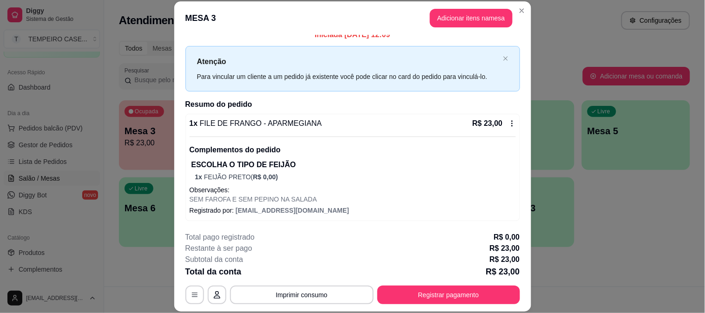
click at [210, 201] on p "SEM FAROFA E SEM PEPINO NA SALADA" at bounding box center [353, 199] width 326 height 9
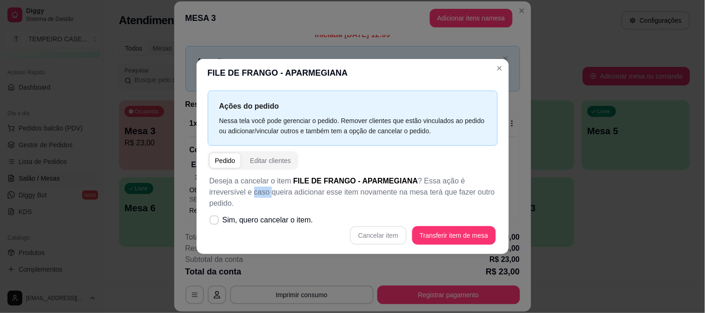
click at [210, 201] on p "Deseja a cancelar o item FILE DE FRANGO - APARMEGIANA ? Essa ação é irreversíve…" at bounding box center [353, 192] width 286 height 33
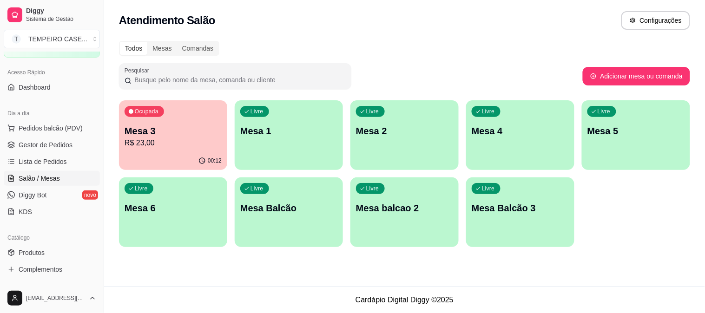
click at [518, 14] on div "Atendimento Salão Configurações" at bounding box center [404, 20] width 571 height 19
drag, startPoint x: 110, startPoint y: 281, endPoint x: 347, endPoint y: 260, distance: 238.0
click at [347, 260] on div "Atendimento Salão Configurações Todos Mesas Comandas Pesquisar Adicionar mesa o…" at bounding box center [404, 143] width 601 height 287
click at [509, 129] on p "Mesa 4" at bounding box center [520, 131] width 97 height 13
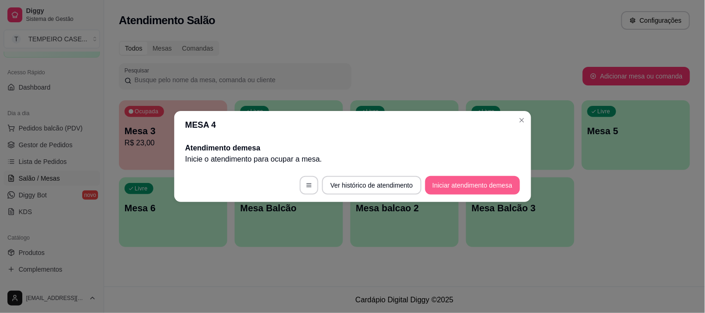
click at [484, 184] on button "Iniciar atendimento de mesa" at bounding box center [472, 185] width 95 height 19
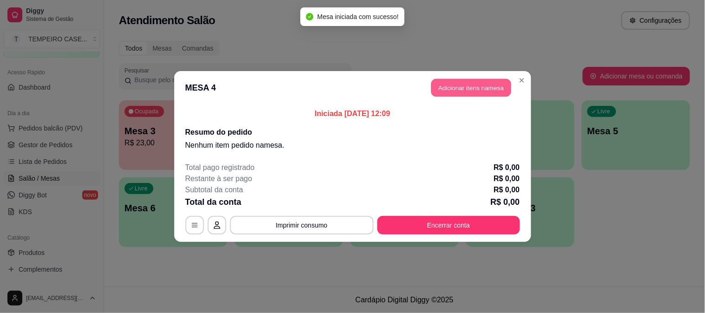
click at [473, 84] on button "Adicionar itens na mesa" at bounding box center [471, 88] width 80 height 18
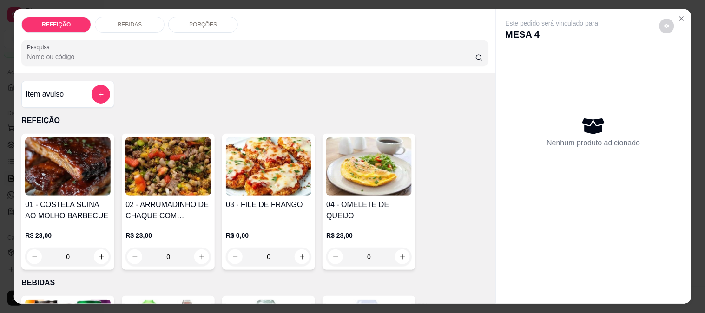
click at [163, 170] on img at bounding box center [169, 167] width 86 height 58
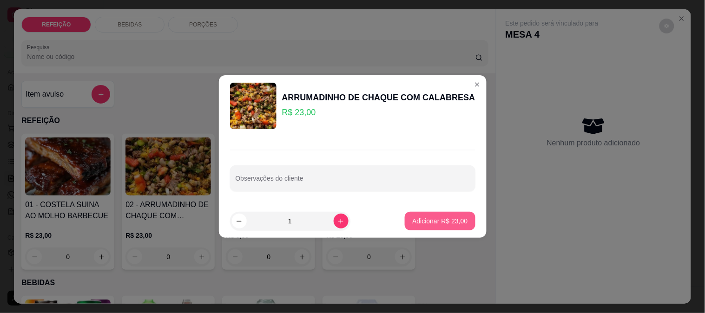
click at [431, 214] on button "Adicionar R$ 23,00" at bounding box center [440, 221] width 70 height 19
type input "1"
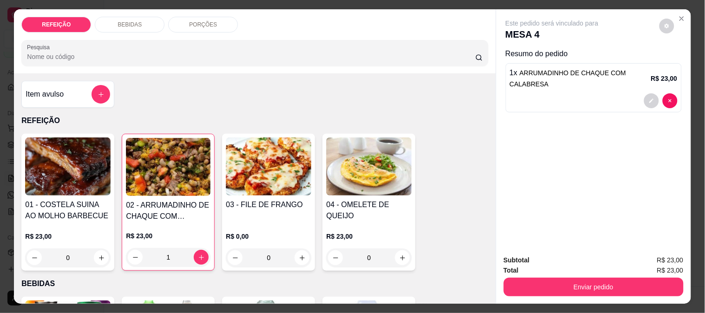
click at [262, 168] on img at bounding box center [269, 167] width 86 height 58
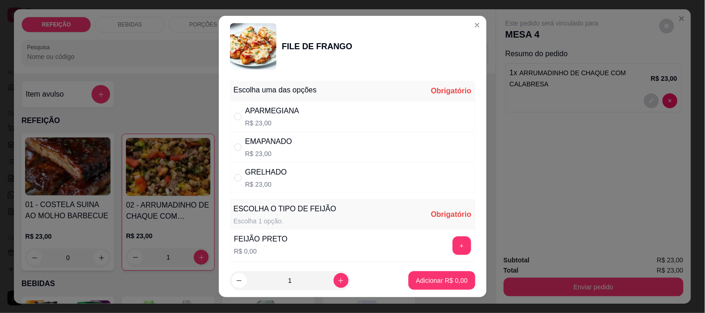
click at [328, 106] on div "APARMEGIANA R$ 23,00" at bounding box center [352, 116] width 245 height 31
radio input "true"
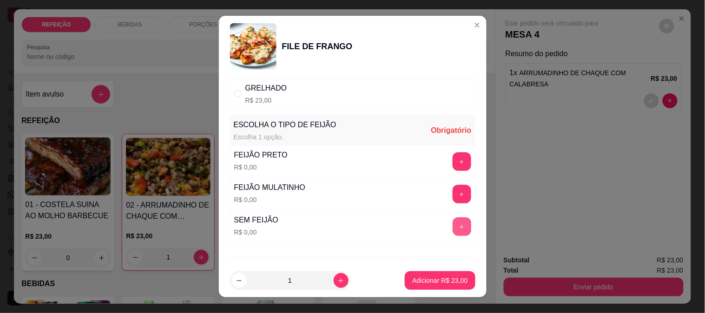
scroll to position [103, 0]
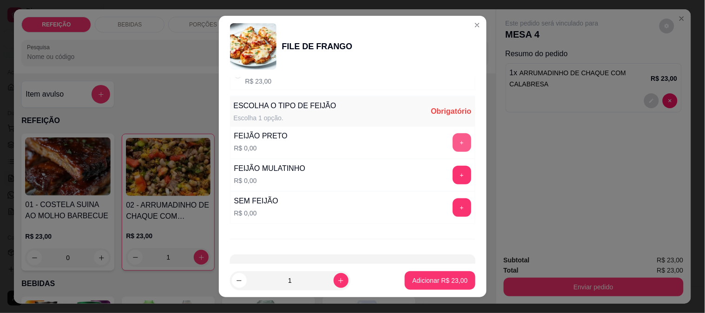
click at [453, 141] on button "+" at bounding box center [462, 142] width 19 height 19
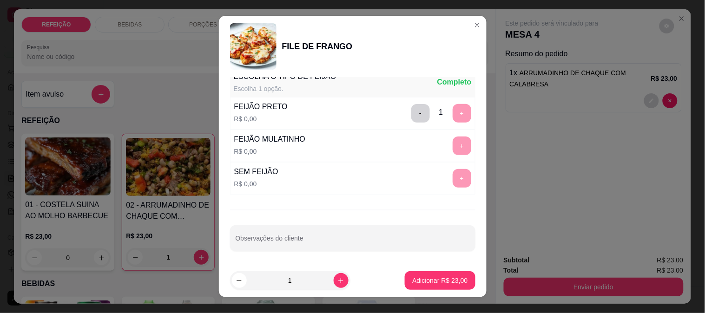
scroll to position [133, 0]
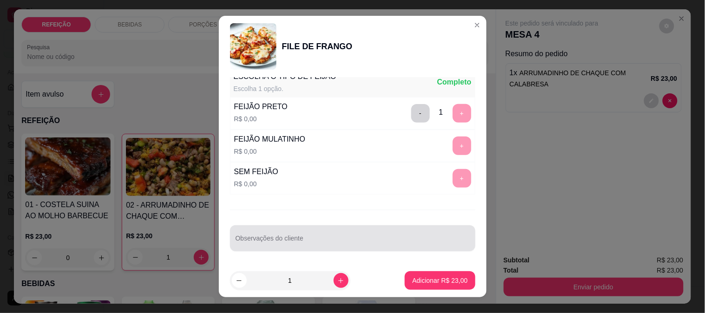
click at [293, 247] on div at bounding box center [353, 238] width 234 height 19
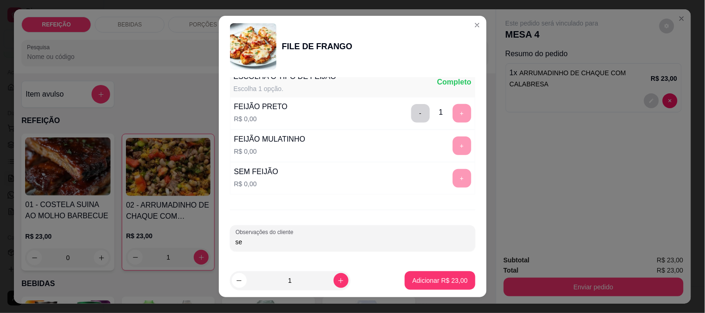
type input "s"
type input "SEM MACARRÃO E SEM FAROFA"
click at [293, 247] on div "SEM MACARRÃO E SEM FAROFA" at bounding box center [353, 238] width 234 height 19
click at [419, 273] on button "Adicionar R$ 23,00" at bounding box center [440, 280] width 70 height 19
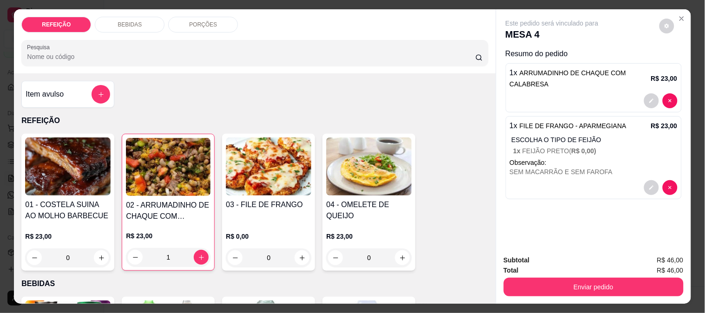
click at [122, 22] on p "BEBIDAS" at bounding box center [130, 24] width 24 height 7
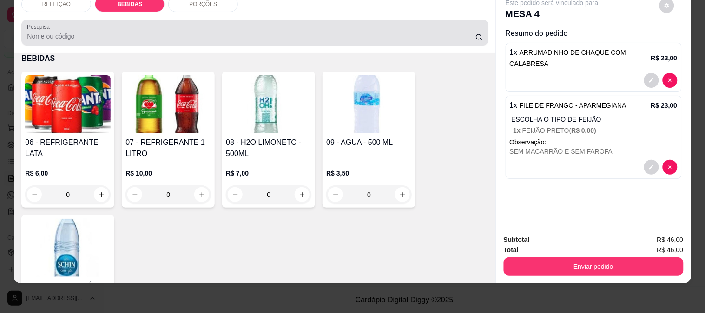
click at [122, 23] on div at bounding box center [255, 32] width 456 height 19
drag, startPoint x: 122, startPoint y: 21, endPoint x: 94, endPoint y: 34, distance: 30.8
click at [98, 32] on div at bounding box center [255, 32] width 456 height 19
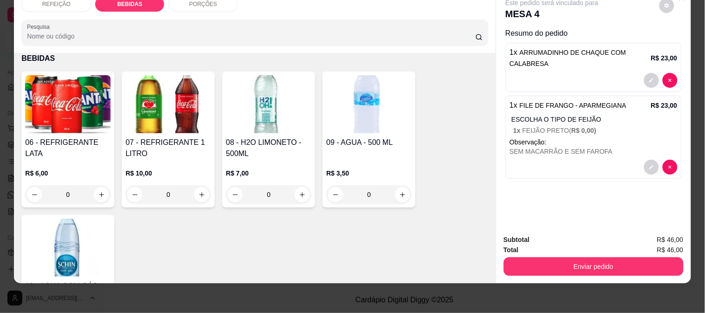
click at [129, 142] on h4 "07 - REFRIGERANTE 1 LITRO" at bounding box center [169, 148] width 86 height 22
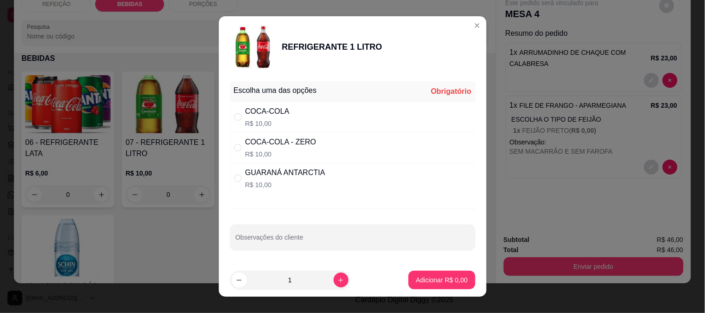
click at [286, 117] on div "COCA-COLA R$ 10,00" at bounding box center [352, 117] width 245 height 31
radio input "true"
click at [442, 275] on button "Adicionar R$ 10,00" at bounding box center [440, 280] width 70 height 19
type input "1"
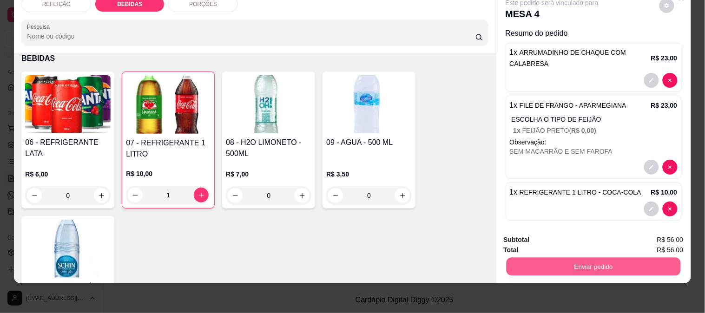
click at [556, 261] on button "Enviar pedido" at bounding box center [593, 267] width 174 height 18
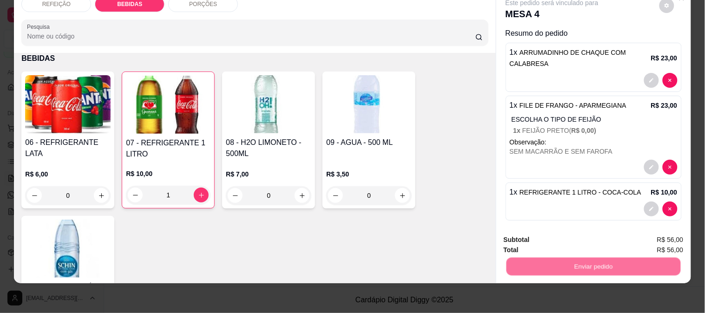
click at [527, 234] on button "Não registrar e enviar pedido" at bounding box center [563, 236] width 94 height 17
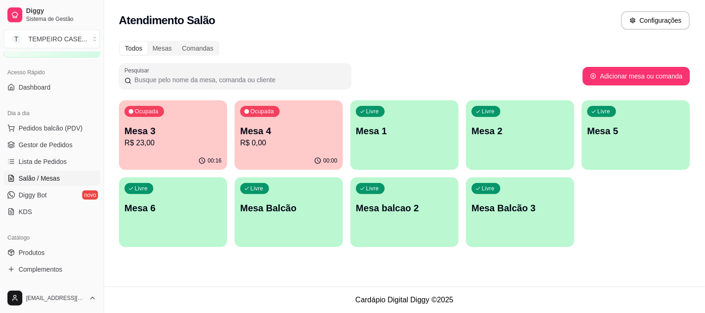
click at [696, 242] on div "Todos Mesas Comandas Pesquisar Adicionar mesa ou comanda Ocupada Mesa 3 R$ 23,0…" at bounding box center [404, 146] width 601 height 223
click at [696, 241] on div "Todos Mesas Comandas Pesquisar Adicionar mesa ou comanda Ocupada Mesa 3 R$ 23,0…" at bounding box center [404, 146] width 601 height 223
click at [691, 190] on div "Todos Mesas Comandas Pesquisar Adicionar mesa ou comanda Ocupada Mesa 3 R$ 23,0…" at bounding box center [404, 146] width 601 height 223
click at [192, 141] on p "R$ 23,00" at bounding box center [173, 143] width 94 height 11
click at [170, 155] on div "00:22" at bounding box center [172, 161] width 105 height 18
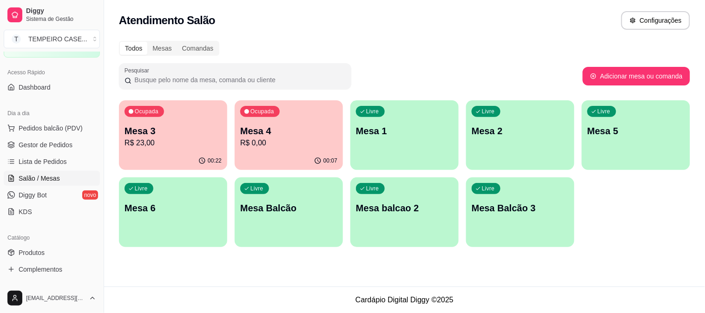
click at [449, 292] on button "Registrar pagamento" at bounding box center [448, 295] width 143 height 19
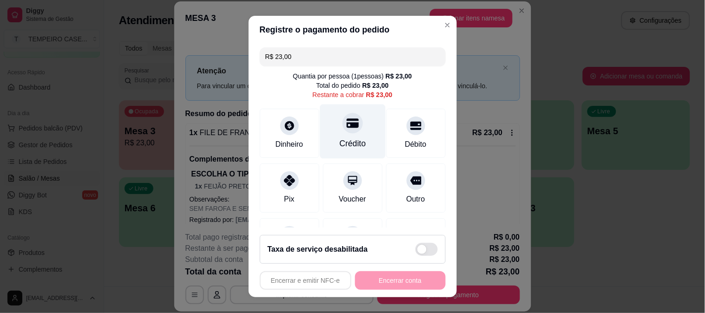
click at [343, 123] on div at bounding box center [353, 123] width 20 height 20
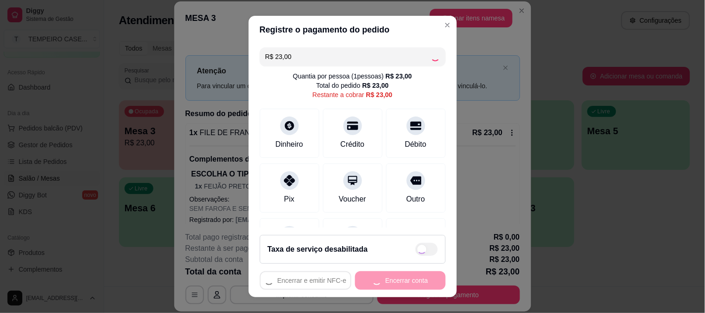
type input "R$ 0,00"
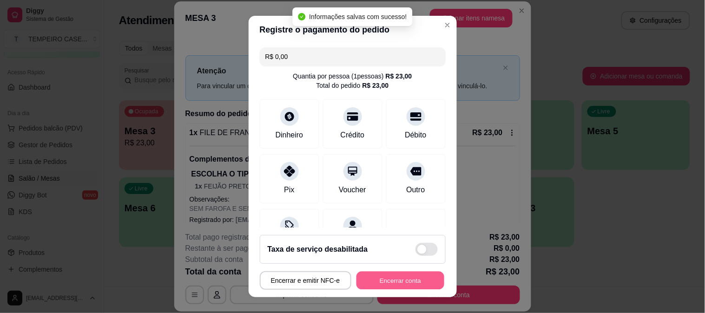
click at [384, 281] on button "Encerrar conta" at bounding box center [401, 281] width 88 height 18
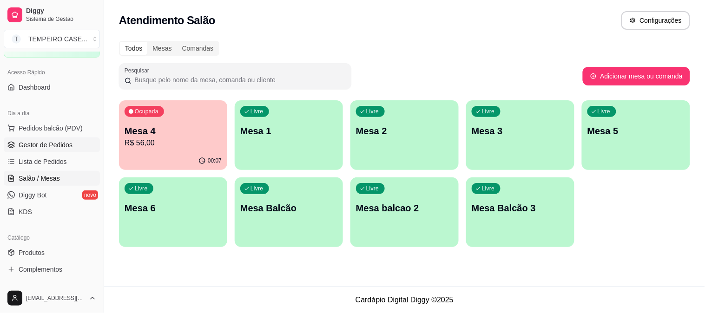
click at [34, 142] on span "Gestor de Pedidos" at bounding box center [46, 144] width 54 height 9
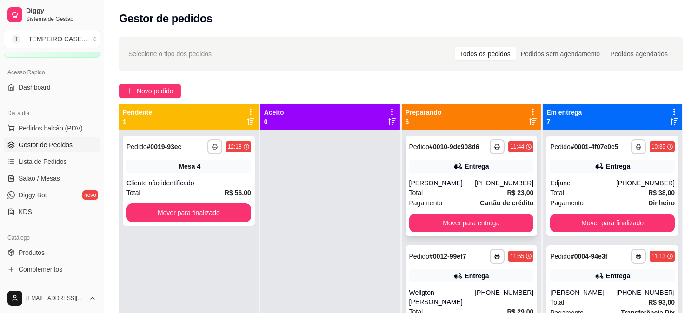
click at [476, 231] on button "Mover para entrega" at bounding box center [471, 223] width 125 height 19
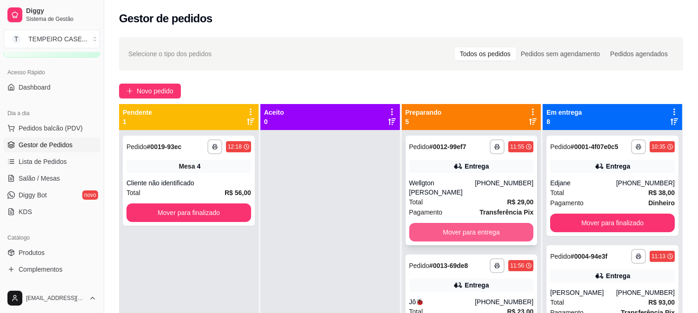
click at [471, 223] on button "Mover para entrega" at bounding box center [471, 232] width 125 height 19
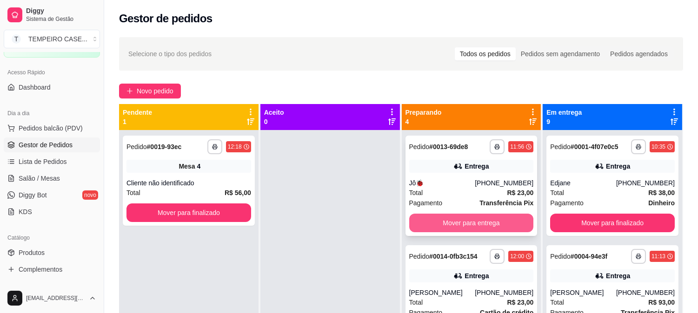
click at [466, 224] on button "Mover para entrega" at bounding box center [471, 223] width 125 height 19
click at [467, 224] on button "Mover para entrega" at bounding box center [471, 223] width 121 height 18
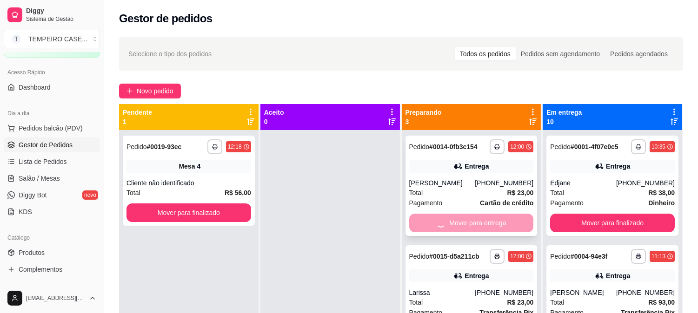
click at [472, 225] on div "Mover para entrega" at bounding box center [471, 223] width 125 height 19
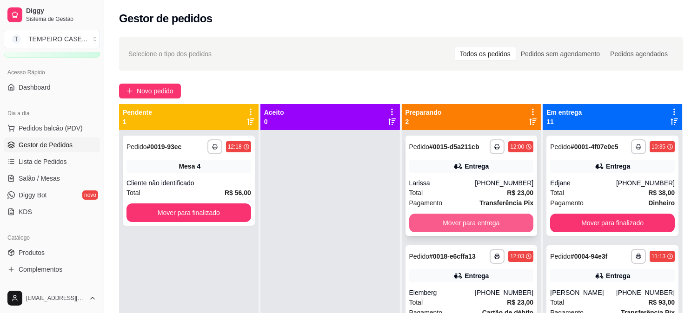
click at [457, 226] on button "Mover para entrega" at bounding box center [471, 223] width 125 height 19
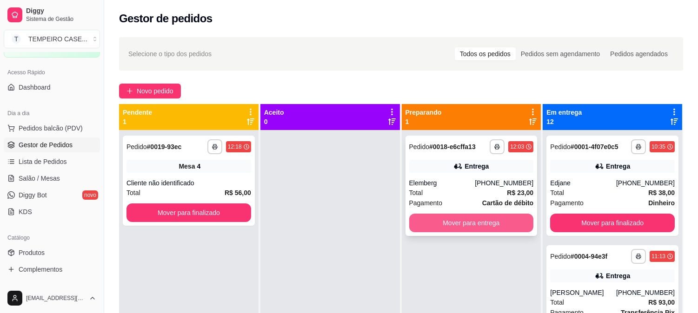
click at [444, 219] on button "Mover para entrega" at bounding box center [471, 223] width 125 height 19
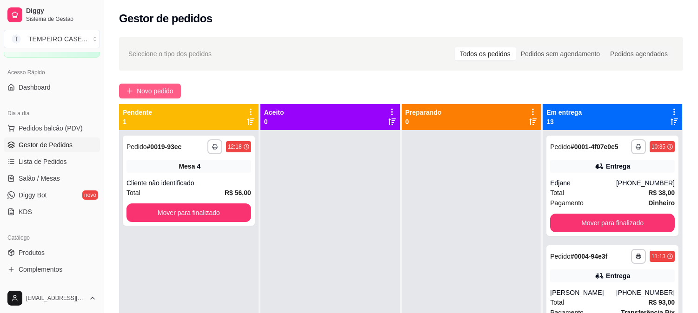
click at [155, 93] on span "Novo pedido" at bounding box center [155, 91] width 37 height 10
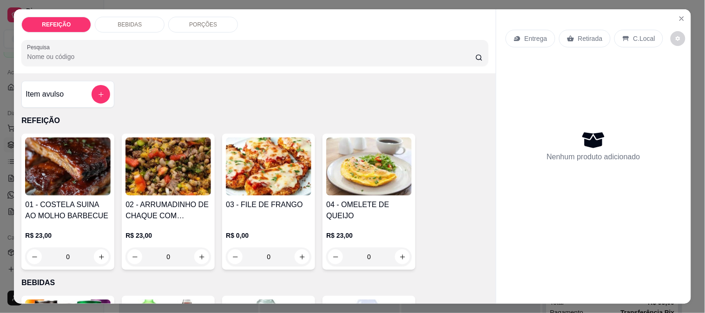
click at [242, 171] on img at bounding box center [269, 167] width 86 height 58
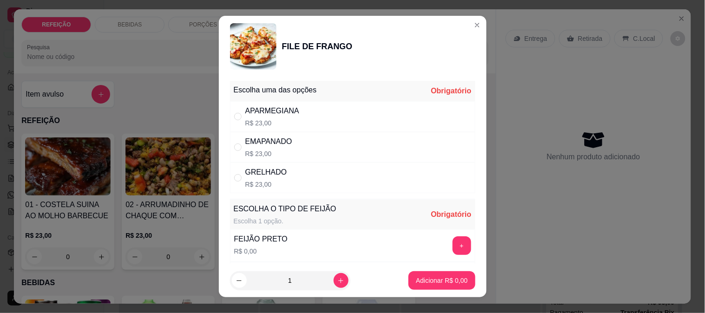
click at [331, 117] on div "APARMEGIANA R$ 23,00" at bounding box center [352, 116] width 245 height 31
radio input "true"
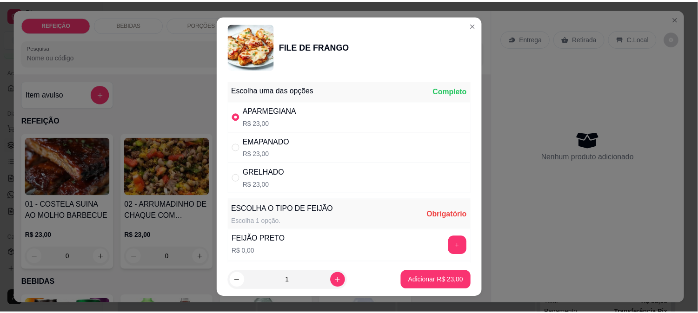
scroll to position [52, 0]
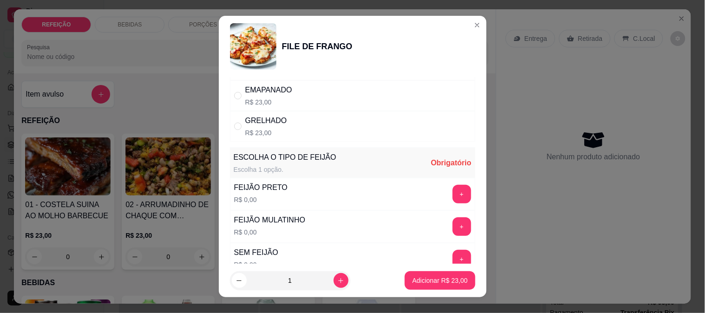
click at [454, 193] on div "+" at bounding box center [462, 194] width 26 height 19
click at [453, 193] on button "+" at bounding box center [462, 194] width 19 height 19
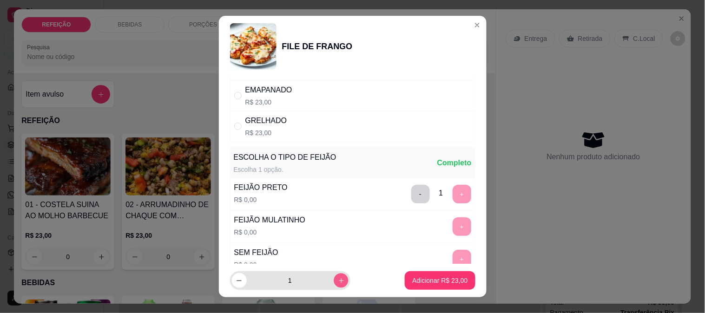
click at [337, 280] on icon "increase-product-quantity" at bounding box center [340, 281] width 7 height 7
type input "2"
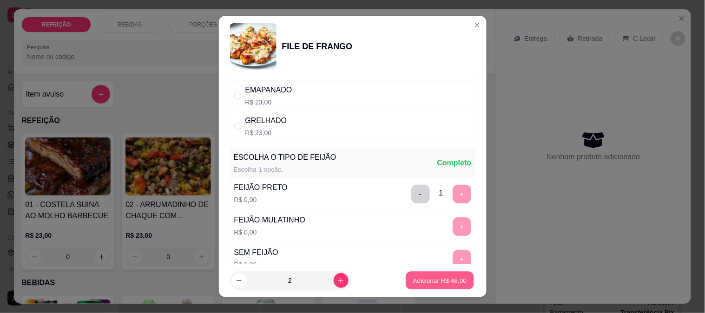
click at [413, 277] on p "Adicionar R$ 46,00" at bounding box center [440, 281] width 54 height 9
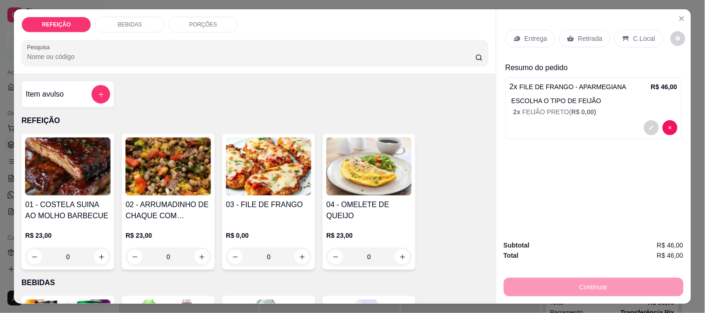
click at [567, 36] on icon at bounding box center [570, 39] width 7 height 6
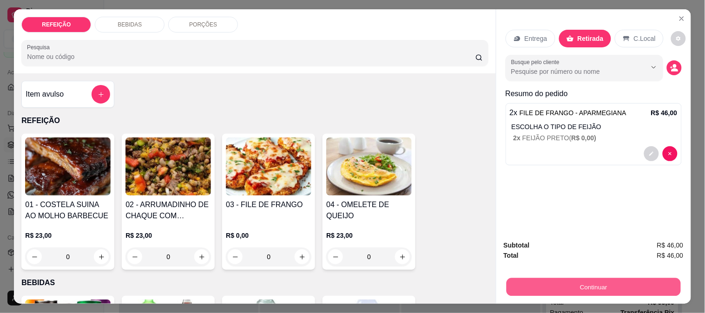
click at [574, 288] on button "Continuar" at bounding box center [593, 287] width 174 height 18
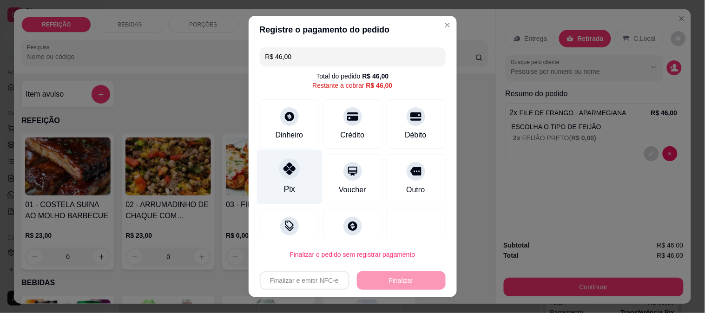
click at [270, 173] on div "Pix" at bounding box center [290, 177] width 66 height 54
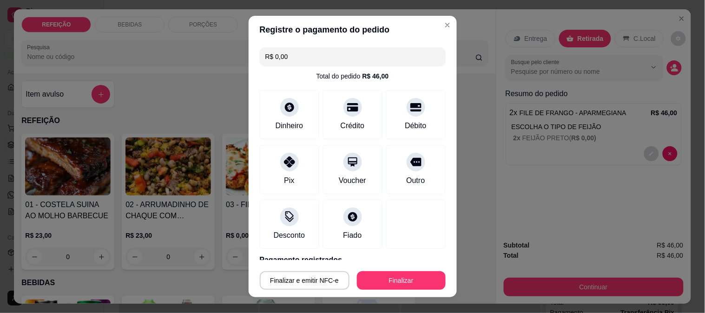
click at [378, 276] on button "Finalizar" at bounding box center [401, 280] width 89 height 19
type input "-R$ 46,00"
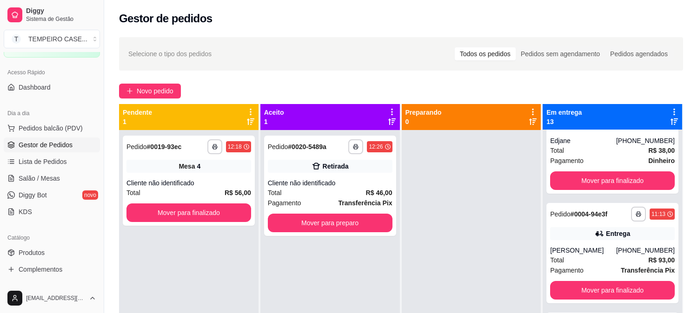
scroll to position [103, 0]
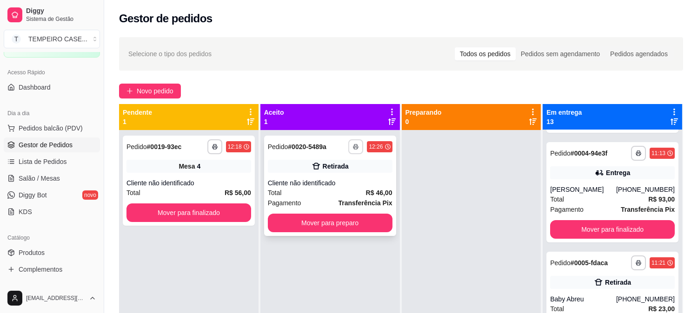
click at [353, 147] on icon "button" at bounding box center [355, 147] width 5 height 2
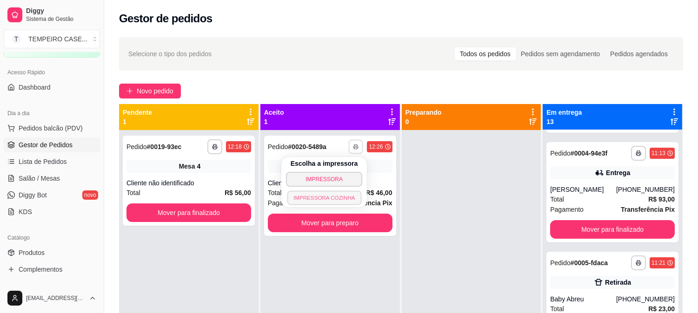
click at [338, 195] on button "IMPRESSORA COZINHA" at bounding box center [324, 198] width 74 height 14
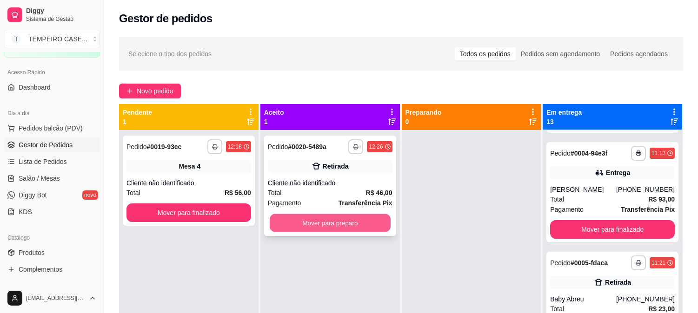
click at [326, 219] on button "Mover para preparo" at bounding box center [330, 223] width 121 height 18
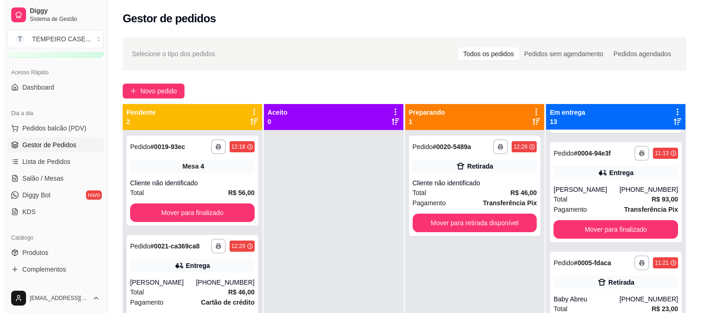
scroll to position [26, 0]
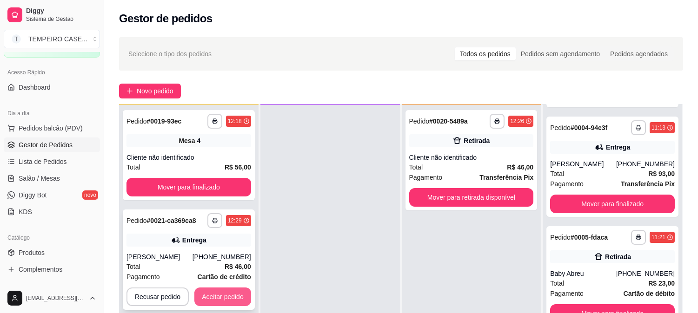
click at [235, 298] on button "Aceitar pedido" at bounding box center [222, 297] width 57 height 19
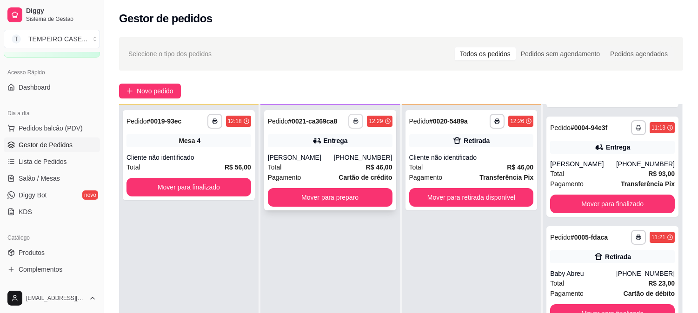
click at [350, 123] on button "button" at bounding box center [355, 121] width 15 height 15
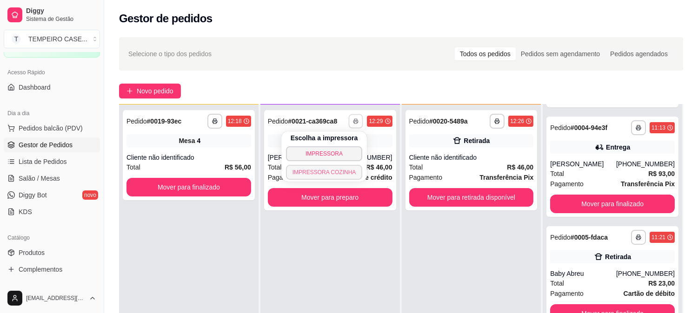
click at [326, 170] on button "IMPRESSORA COZINHA" at bounding box center [324, 172] width 77 height 15
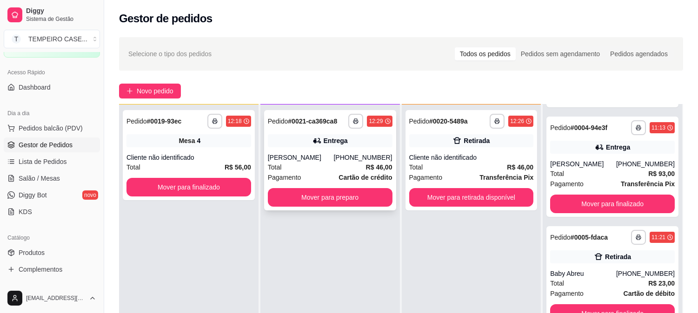
click at [338, 208] on div "**********" at bounding box center [330, 160] width 132 height 100
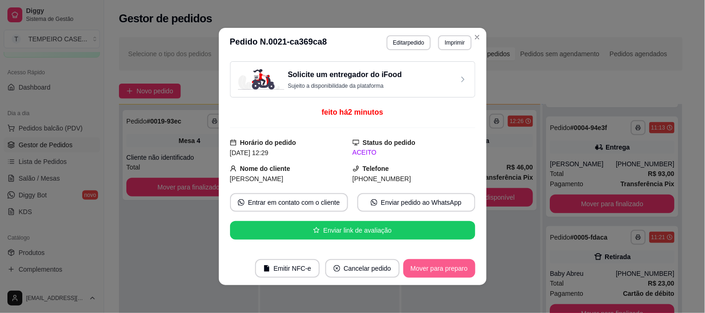
click at [423, 273] on button "Mover para preparo" at bounding box center [439, 268] width 72 height 19
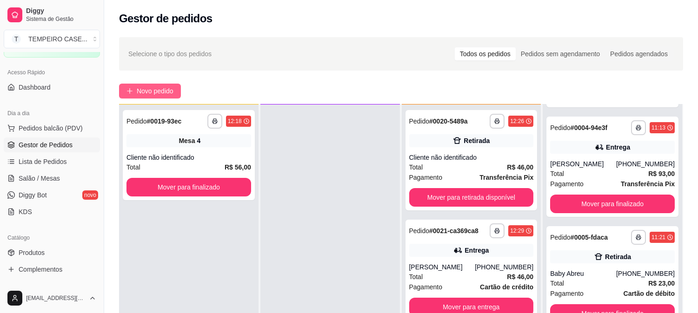
click at [152, 96] on button "Novo pedido" at bounding box center [150, 91] width 62 height 15
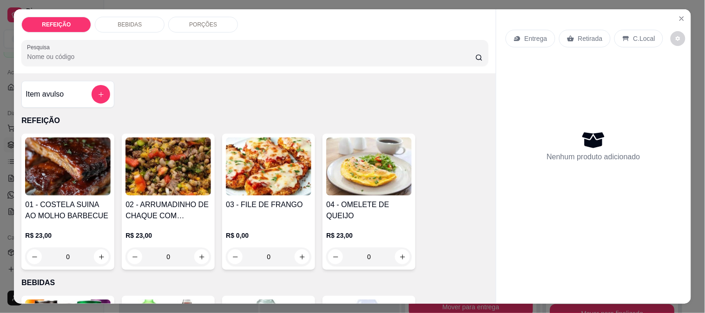
click at [95, 168] on img at bounding box center [68, 167] width 86 height 58
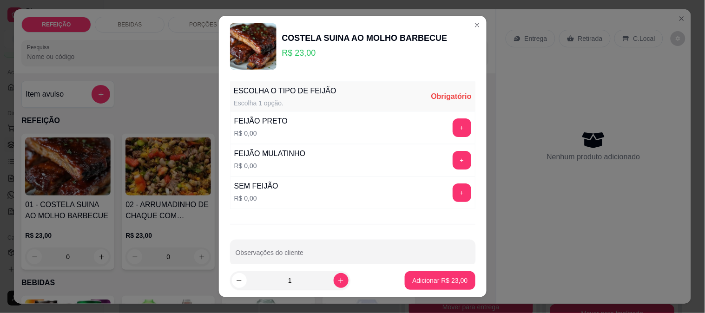
click at [298, 121] on div "FEIJÃO PRETO R$ 0,00 +" at bounding box center [352, 128] width 245 height 33
click at [449, 124] on div "+" at bounding box center [462, 128] width 26 height 19
click at [453, 126] on button "+" at bounding box center [462, 128] width 19 height 19
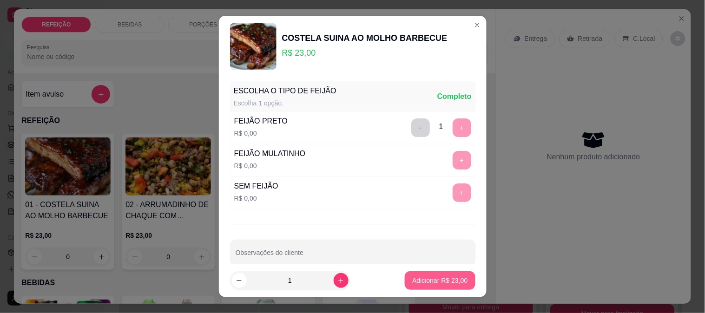
click at [439, 277] on p "Adicionar R$ 23,00" at bounding box center [439, 280] width 55 height 9
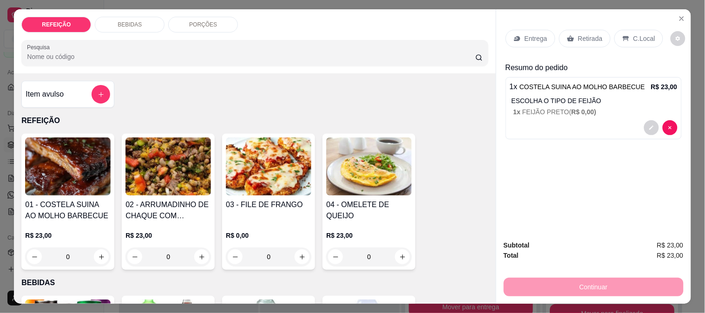
click at [519, 38] on div "Entrega" at bounding box center [531, 39] width 50 height 18
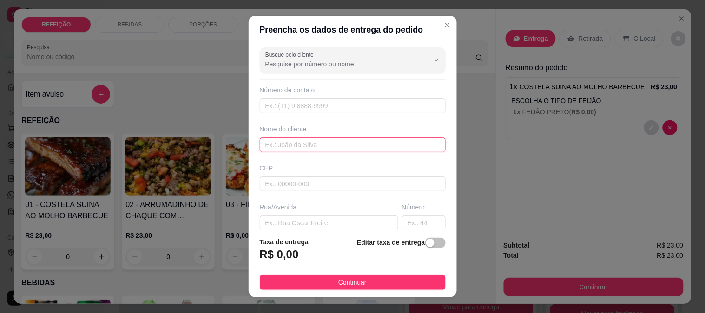
click at [300, 147] on input "text" at bounding box center [353, 145] width 186 height 15
paste input "[PERSON_NAME]"
type input "[PERSON_NAME]"
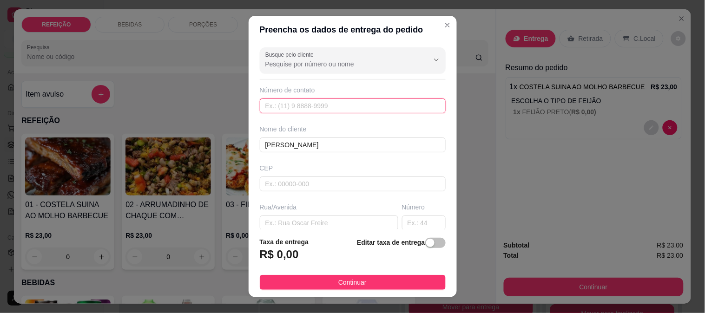
click at [299, 110] on input "text" at bounding box center [353, 106] width 186 height 15
paste input "[PHONE_NUMBER]"
type input "[PHONE_NUMBER]"
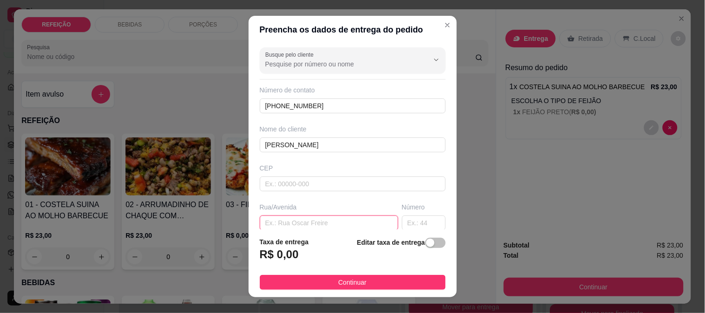
click at [308, 219] on input "text" at bounding box center [329, 223] width 139 height 15
paste input "pousada das oliveiras"
type input "pousada das oliveiras"
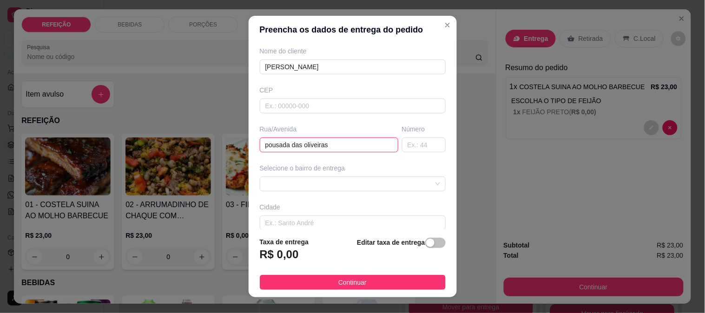
scroll to position [103, 0]
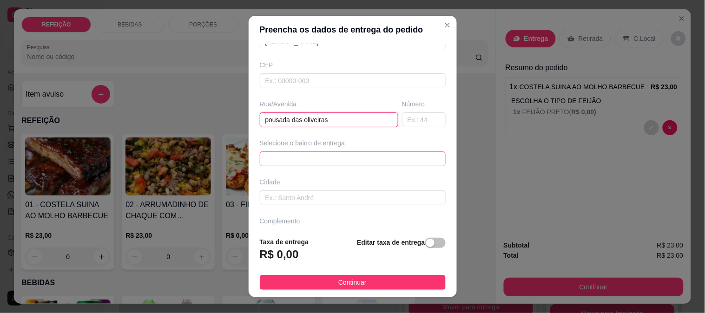
click at [313, 155] on span at bounding box center [352, 159] width 175 height 14
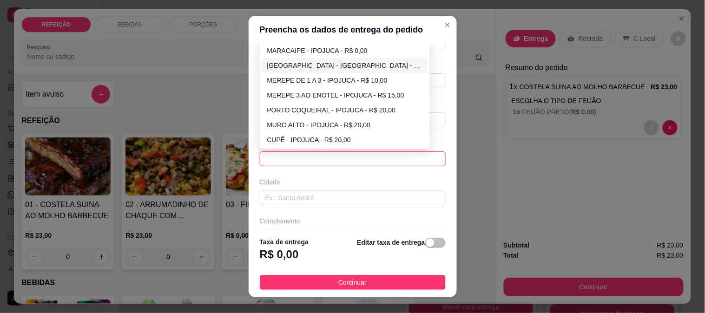
click at [306, 65] on div "[GEOGRAPHIC_DATA] - [GEOGRAPHIC_DATA] - R$ 5,00" at bounding box center [345, 65] width 156 height 10
type input "IPOJUCA"
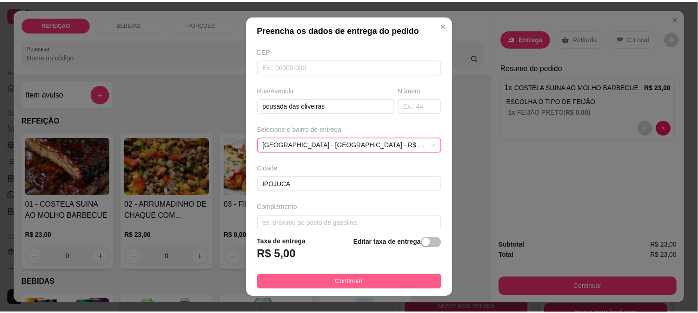
scroll to position [127, 0]
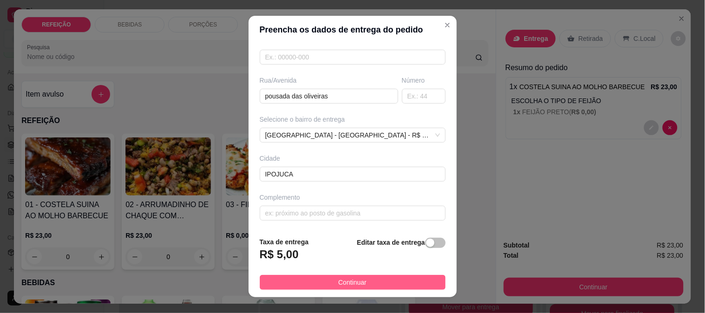
click at [320, 280] on button "Continuar" at bounding box center [353, 282] width 186 height 15
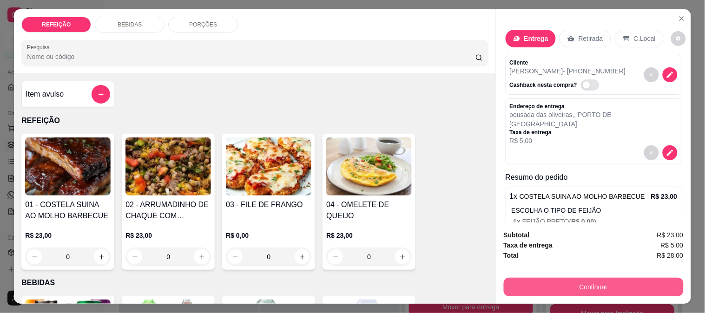
click at [535, 278] on button "Continuar" at bounding box center [594, 287] width 180 height 19
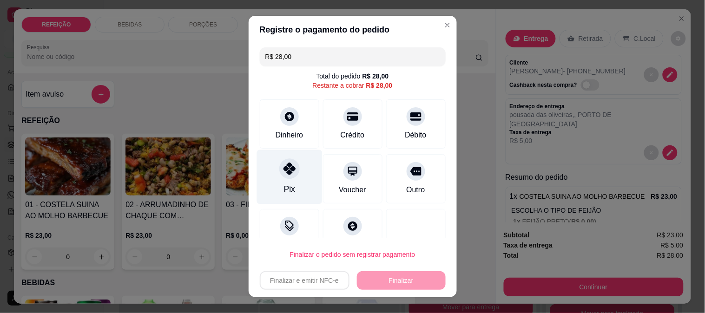
click at [290, 192] on div "Pix" at bounding box center [290, 177] width 66 height 54
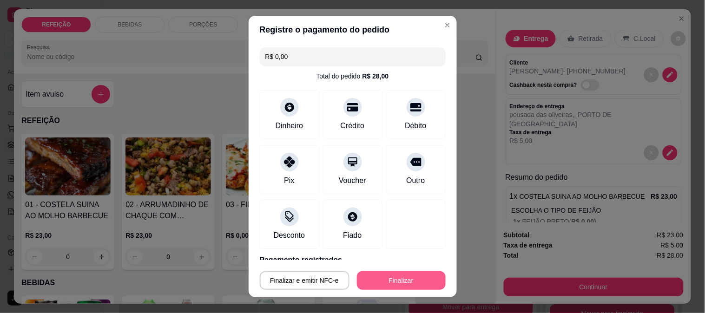
click at [378, 277] on button "Finalizar" at bounding box center [401, 280] width 89 height 19
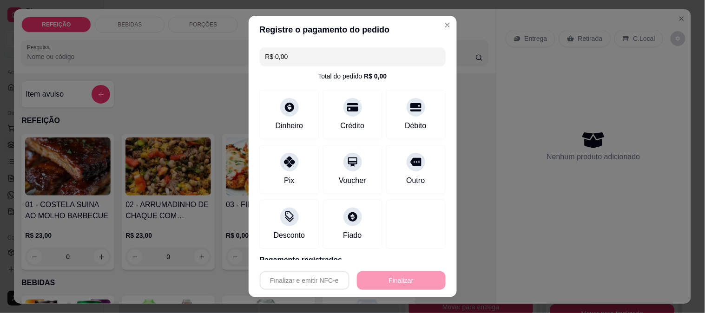
type input "-R$ 28,00"
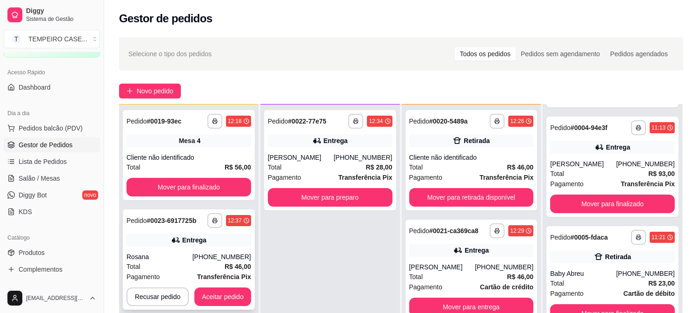
click at [211, 216] on button "button" at bounding box center [214, 220] width 15 height 15
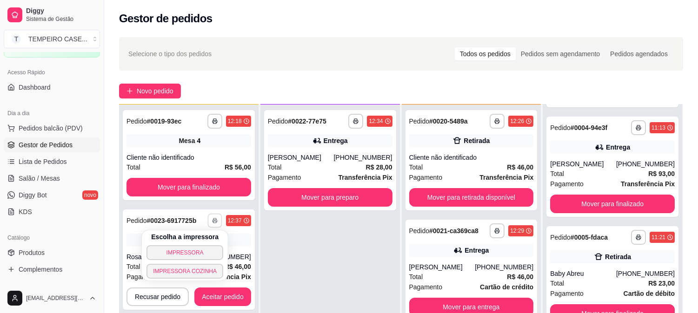
click at [208, 273] on button "IMPRESSORA COZINHA" at bounding box center [184, 271] width 77 height 15
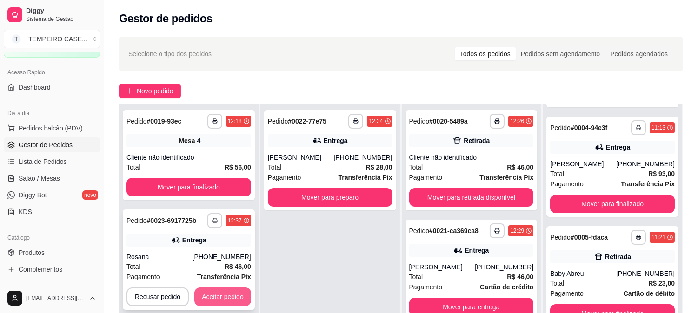
click at [220, 295] on button "Aceitar pedido" at bounding box center [222, 297] width 57 height 19
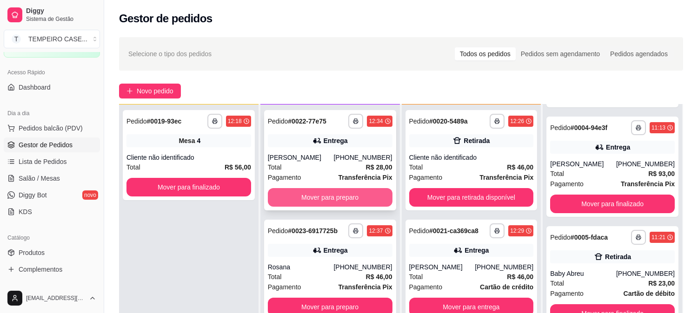
click at [329, 196] on button "Mover para preparo" at bounding box center [330, 197] width 125 height 19
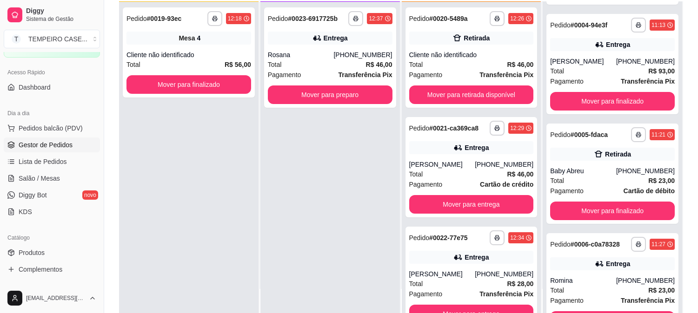
scroll to position [103, 0]
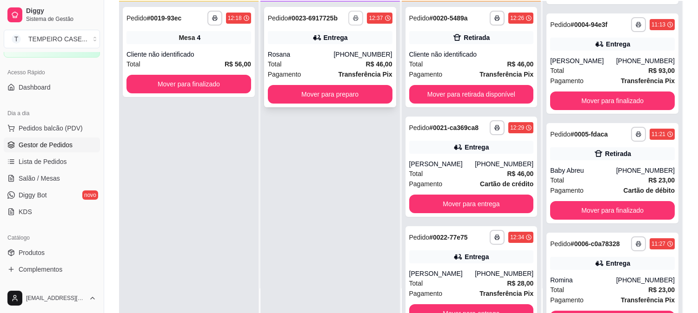
click at [350, 21] on button "button" at bounding box center [355, 18] width 15 height 15
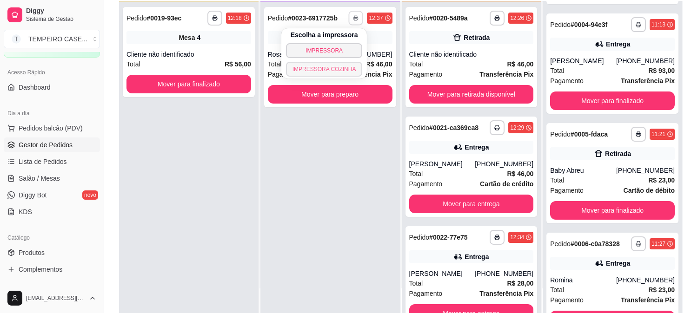
click at [328, 71] on button "IMPRESSORA COZINHA" at bounding box center [324, 69] width 77 height 15
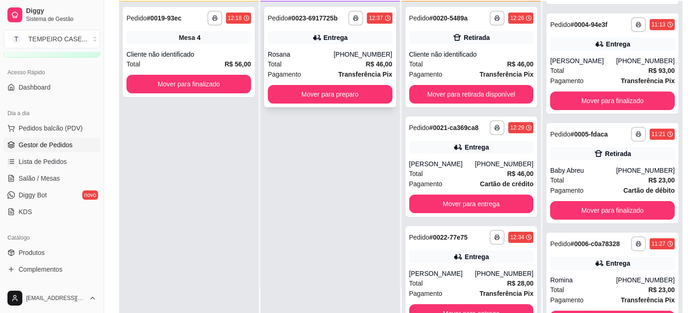
click at [292, 93] on button "Mover para preparo" at bounding box center [330, 94] width 125 height 19
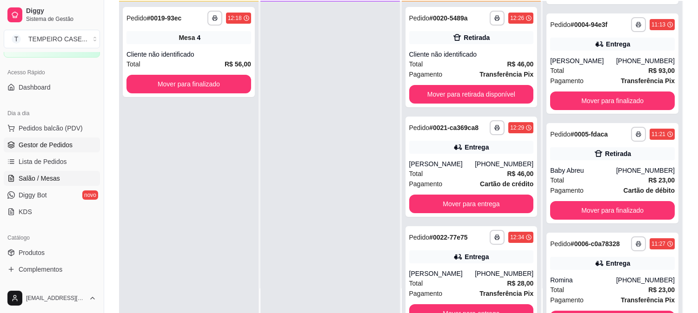
click at [35, 182] on span "Salão / Mesas" at bounding box center [39, 178] width 41 height 9
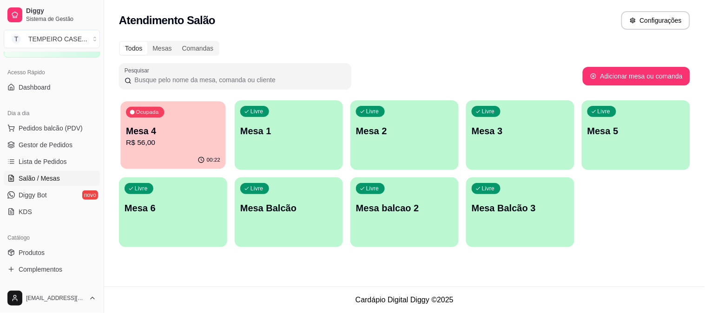
click at [191, 113] on div "Ocupada Mesa 4 R$ 56,00" at bounding box center [172, 126] width 105 height 50
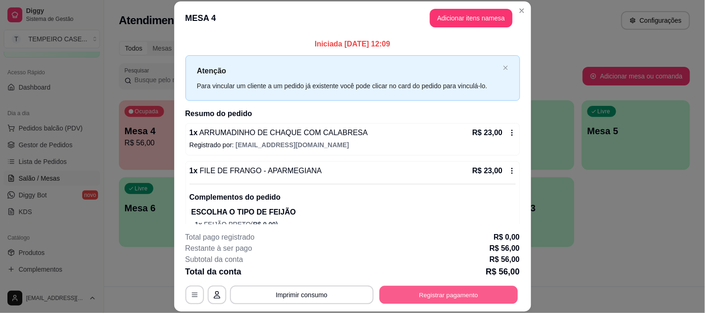
click at [440, 292] on button "Registrar pagamento" at bounding box center [448, 295] width 139 height 18
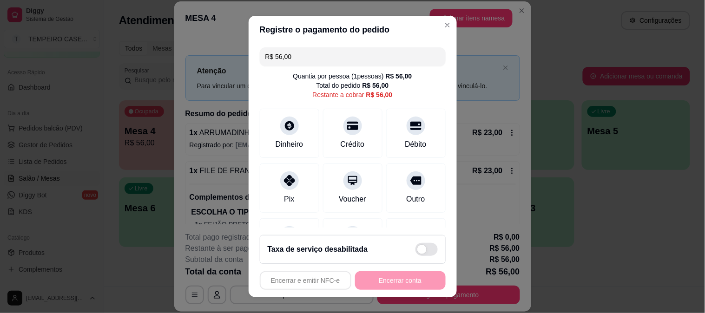
click at [437, 265] on footer "Taxa de serviço desabilitada Encerrar e emitir NFC-e Encerrar conta" at bounding box center [353, 263] width 208 height 70
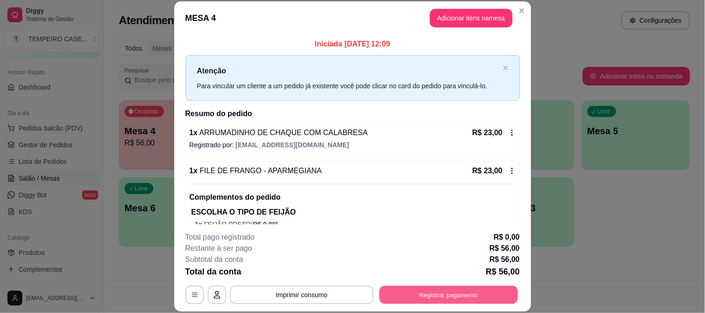
click at [423, 295] on button "Registrar pagamento" at bounding box center [448, 295] width 139 height 18
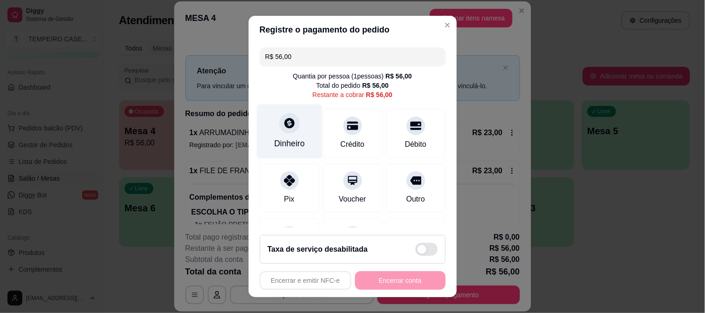
click at [291, 124] on div at bounding box center [289, 123] width 20 height 20
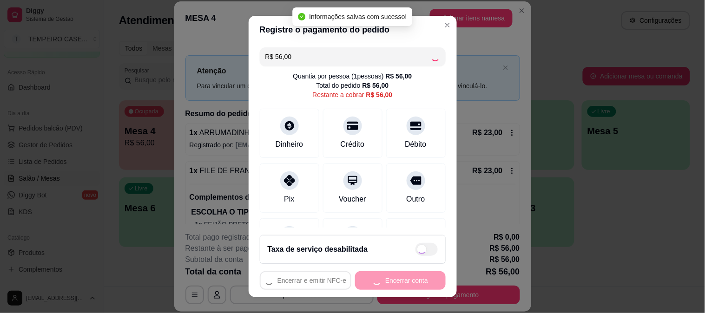
type input "R$ 0,00"
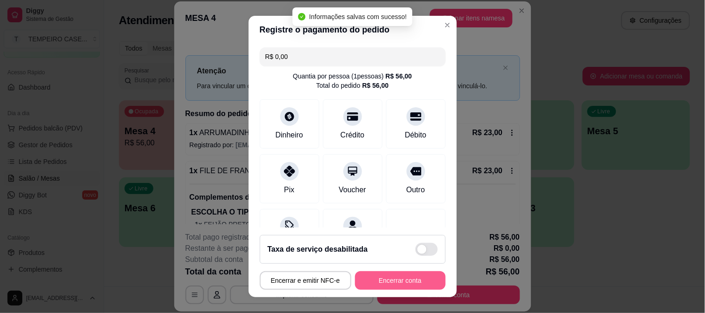
click at [398, 279] on button "Encerrar conta" at bounding box center [400, 280] width 91 height 19
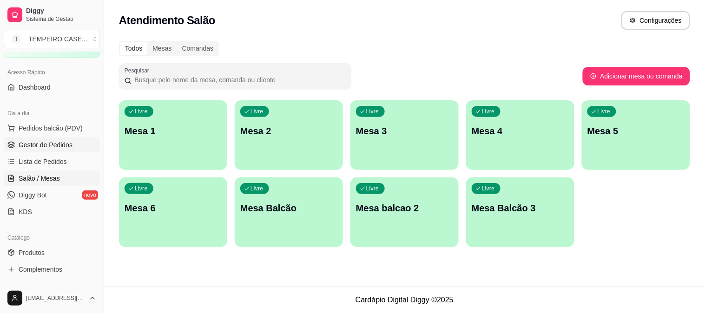
click at [59, 142] on span "Gestor de Pedidos" at bounding box center [46, 144] width 54 height 9
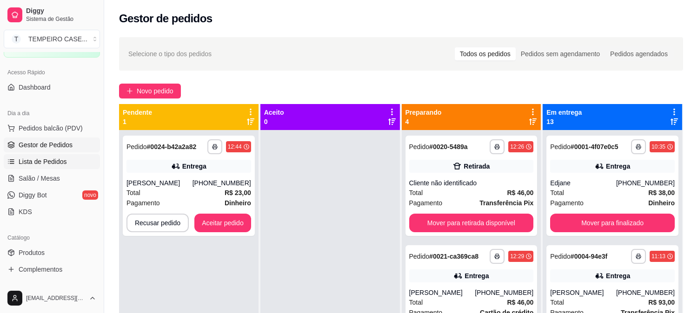
click at [24, 159] on span "Lista de Pedidos" at bounding box center [43, 161] width 48 height 9
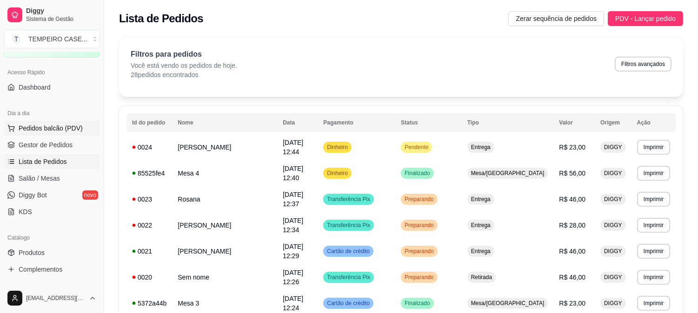
click at [42, 129] on span "Pedidos balcão (PDV)" at bounding box center [51, 128] width 64 height 9
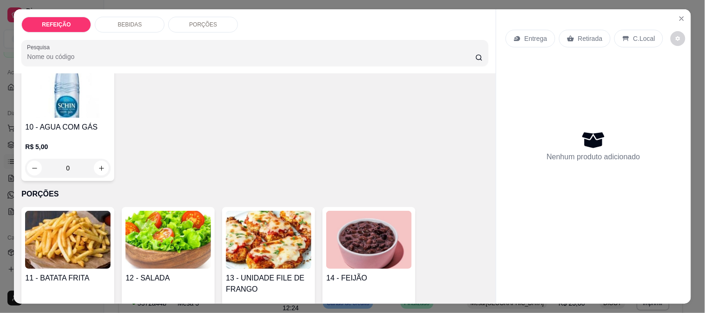
scroll to position [563, 0]
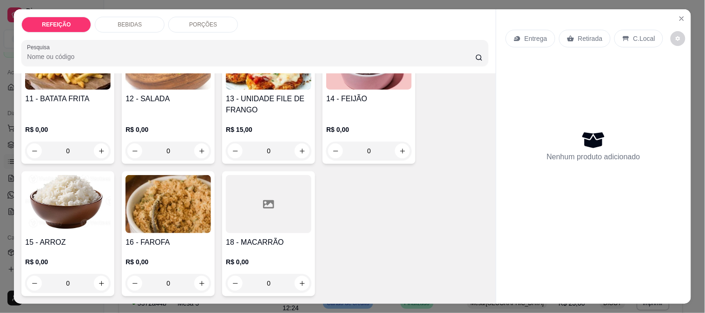
click at [245, 93] on h4 "13 - UNIDADE FILE DE FRANGO" at bounding box center [269, 104] width 86 height 22
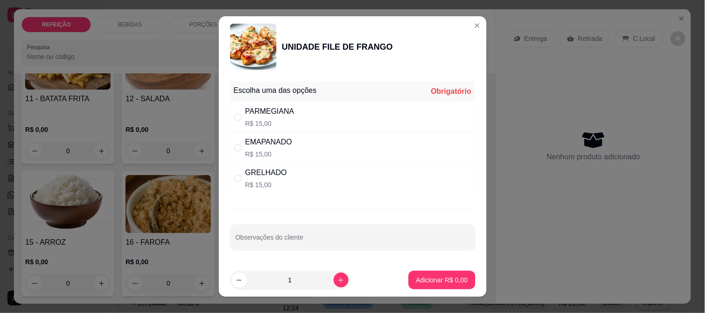
click at [275, 106] on div "PARMEGIANA" at bounding box center [269, 111] width 49 height 11
radio input "true"
click at [445, 282] on p "Adicionar R$ 15,00" at bounding box center [440, 280] width 54 height 9
type input "1"
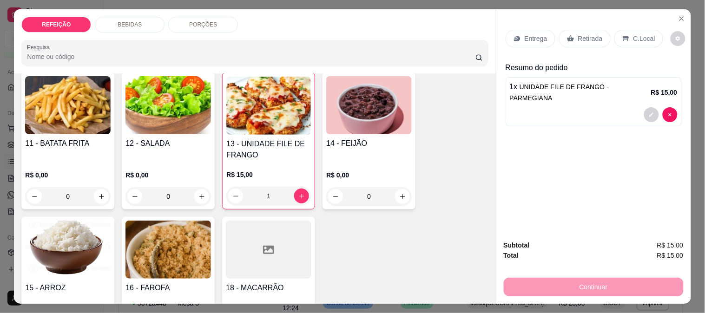
scroll to position [459, 0]
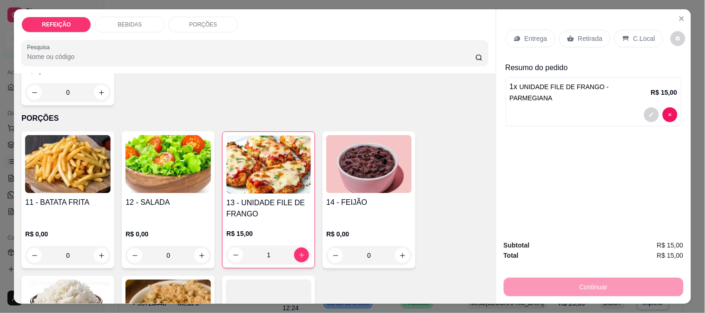
click at [363, 162] on img at bounding box center [369, 164] width 86 height 58
click at [351, 220] on div "R$ 0,00 0" at bounding box center [369, 242] width 86 height 45
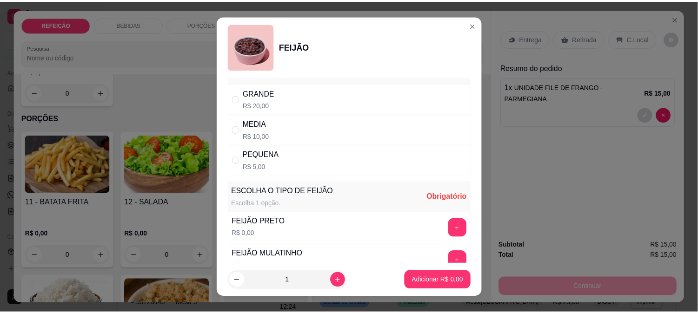
scroll to position [0, 0]
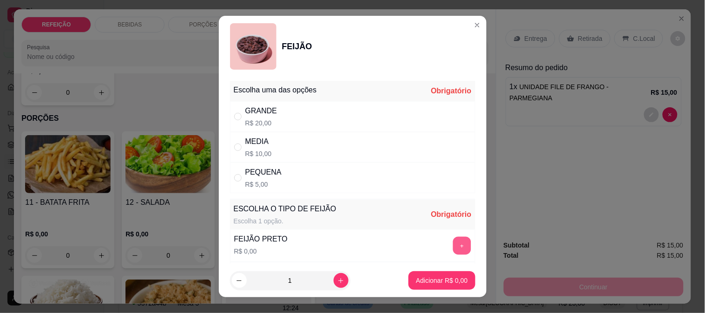
click at [453, 248] on button "+" at bounding box center [462, 246] width 18 height 18
click at [267, 152] on div "MEDIA R$ 10,00" at bounding box center [352, 147] width 245 height 31
radio input "true"
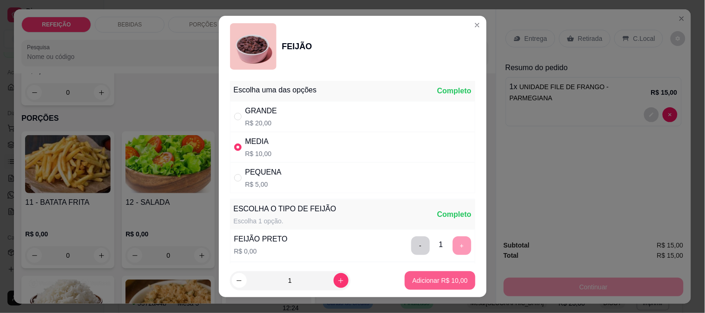
click at [426, 277] on p "Adicionar R$ 10,00" at bounding box center [439, 280] width 55 height 9
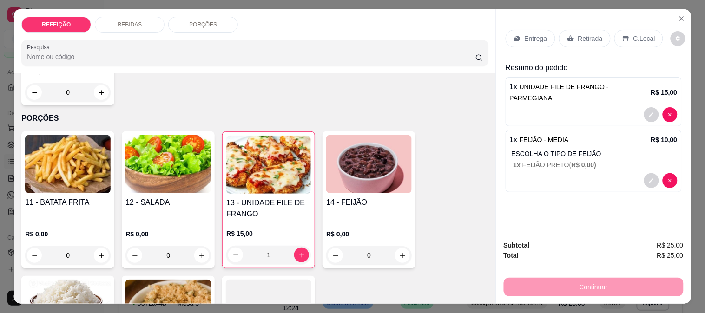
click at [572, 33] on div "Retirada" at bounding box center [585, 39] width 52 height 18
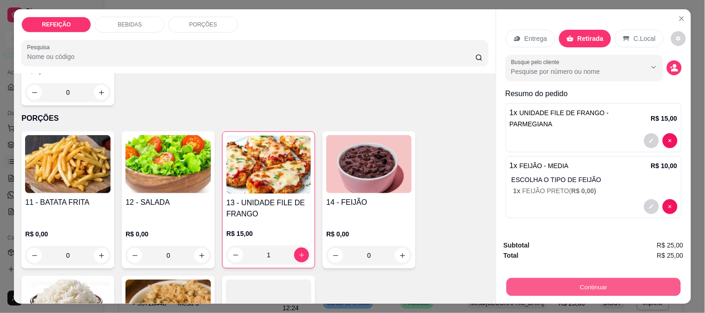
click at [570, 281] on button "Continuar" at bounding box center [593, 287] width 174 height 18
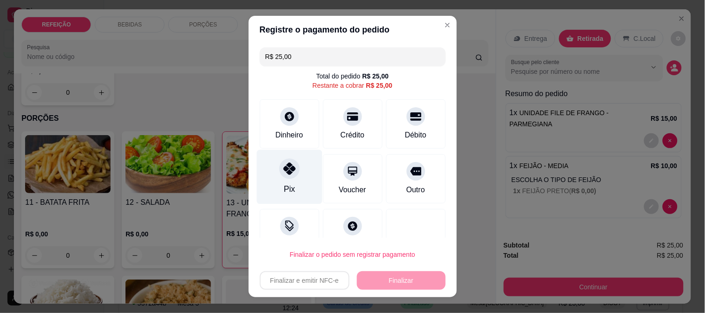
click at [283, 169] on icon at bounding box center [289, 169] width 12 height 12
type input "R$ 0,00"
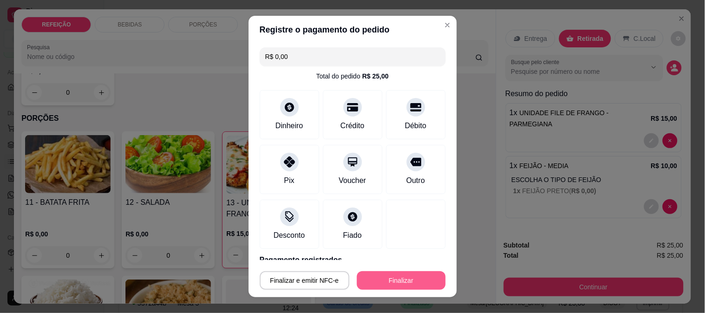
click at [396, 282] on button "Finalizar" at bounding box center [401, 280] width 89 height 19
type input "0"
type input "-R$ 25,00"
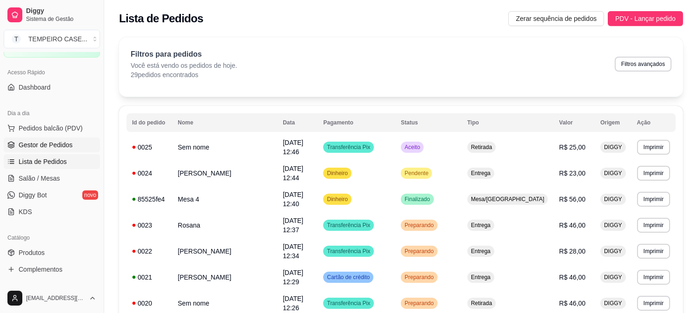
click at [63, 140] on span "Gestor de Pedidos" at bounding box center [46, 144] width 54 height 9
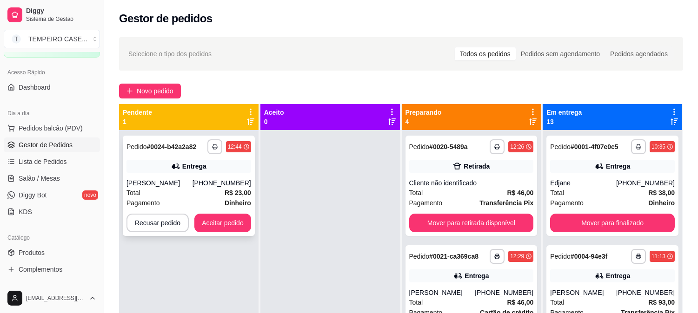
click at [225, 220] on button "Aceitar pedido" at bounding box center [222, 223] width 57 height 19
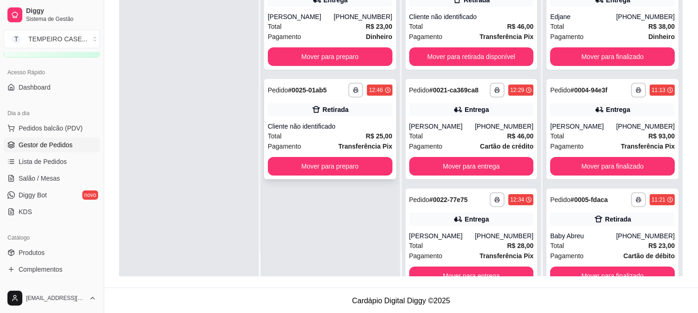
scroll to position [142, 0]
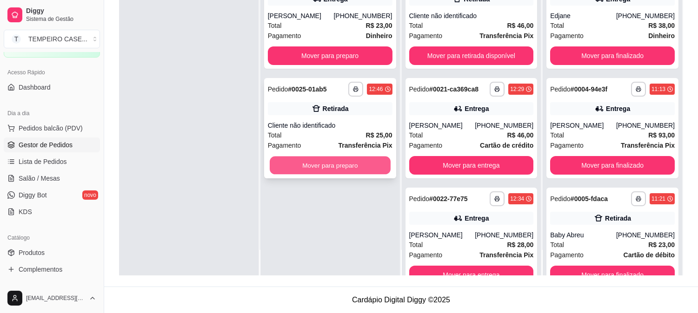
click at [362, 168] on button "Mover para preparo" at bounding box center [330, 166] width 121 height 18
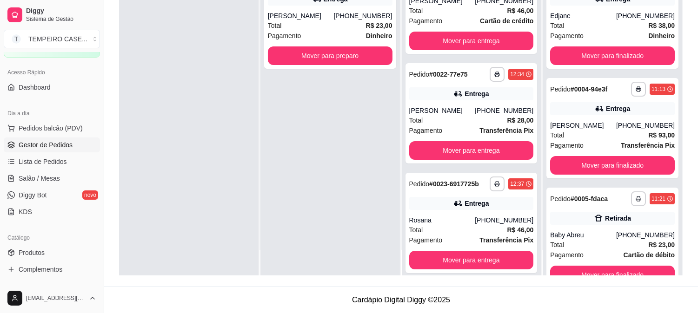
scroll to position [0, 0]
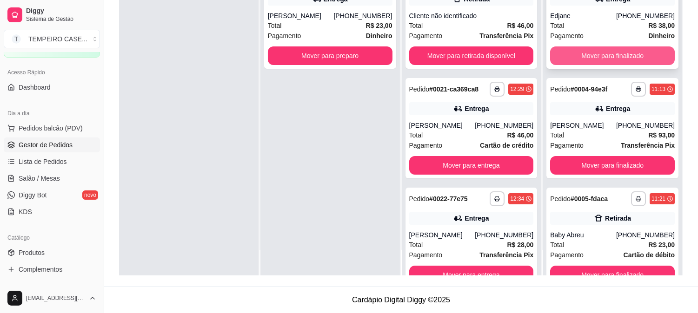
click at [626, 59] on button "Mover para finalizado" at bounding box center [612, 55] width 125 height 19
click at [619, 58] on button "Mover para finalizado" at bounding box center [612, 56] width 121 height 18
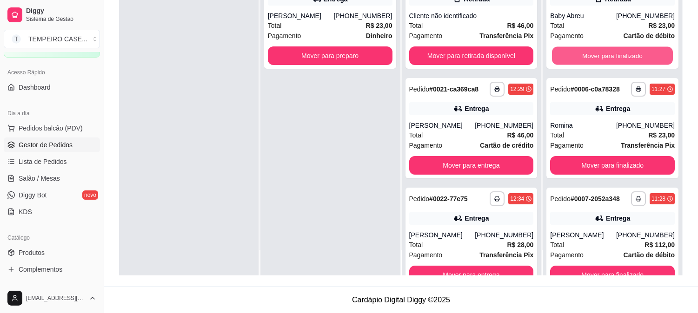
click at [619, 58] on button "Mover para finalizado" at bounding box center [612, 56] width 121 height 18
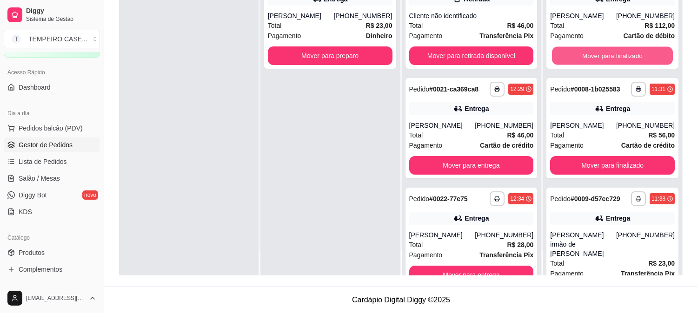
click at [619, 58] on button "Mover para finalizado" at bounding box center [612, 56] width 121 height 18
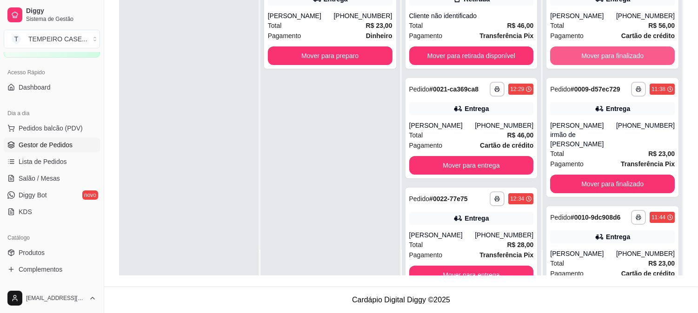
click at [619, 58] on button "Mover para finalizado" at bounding box center [612, 55] width 125 height 19
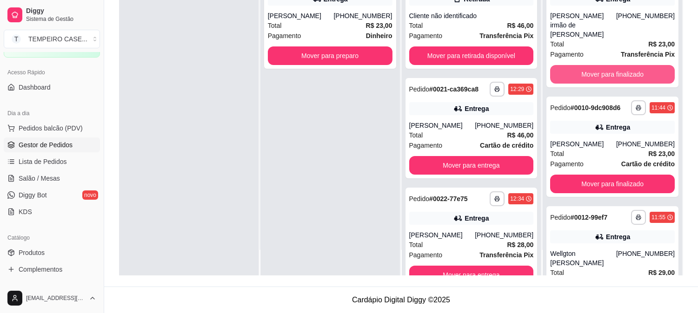
click at [619, 65] on button "Mover para finalizado" at bounding box center [612, 74] width 125 height 19
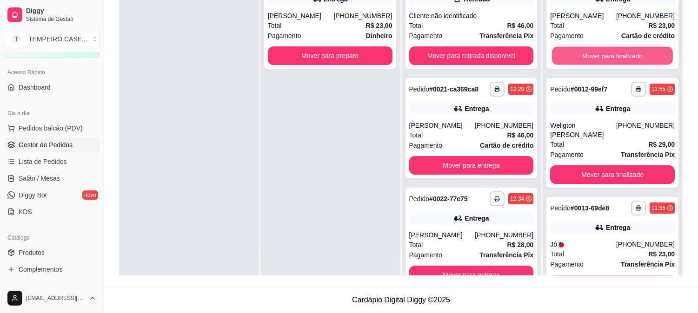
click at [619, 58] on button "Mover para finalizado" at bounding box center [612, 56] width 121 height 18
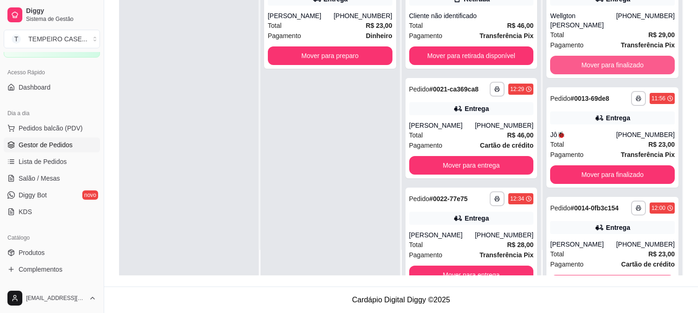
click at [619, 58] on button "Mover para finalizado" at bounding box center [612, 65] width 125 height 19
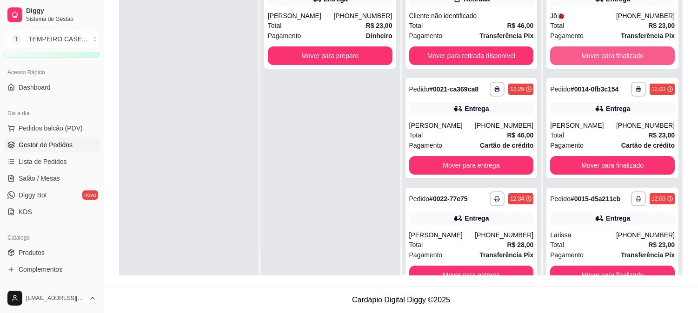
click at [619, 58] on button "Mover para finalizado" at bounding box center [612, 55] width 125 height 19
click at [619, 58] on button "Mover para finalizado" at bounding box center [612, 56] width 121 height 18
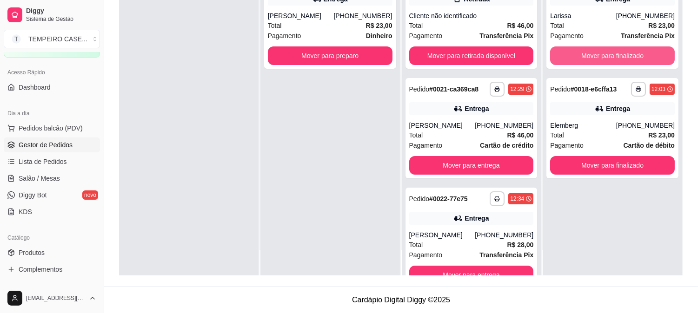
click at [619, 58] on button "Mover para finalizado" at bounding box center [612, 55] width 125 height 19
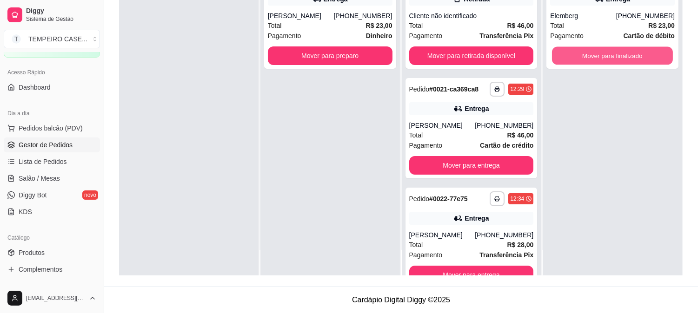
click at [619, 58] on button "Mover para finalizado" at bounding box center [612, 56] width 121 height 18
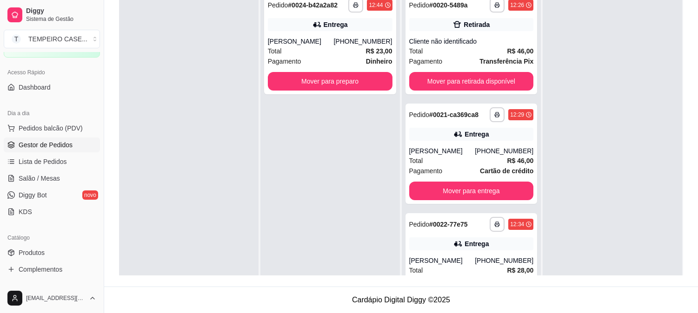
scroll to position [90, 0]
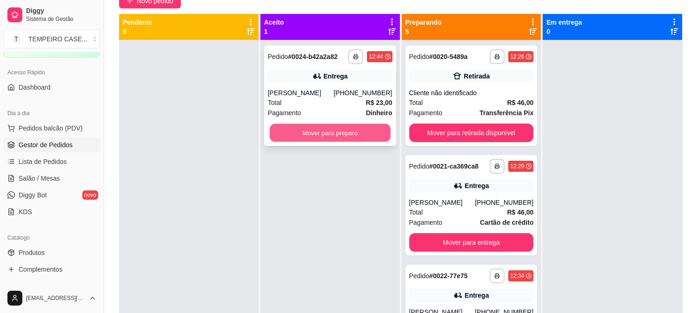
click at [364, 126] on button "Mover para preparo" at bounding box center [330, 133] width 121 height 18
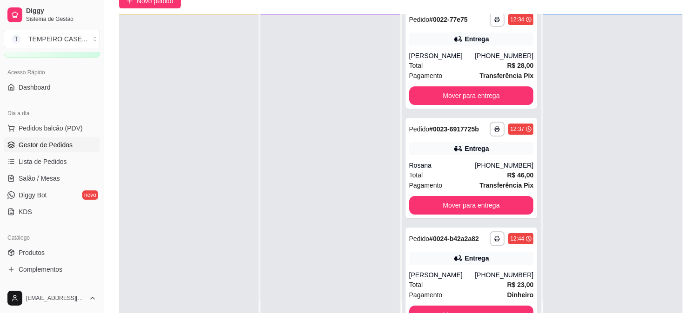
scroll to position [0, 0]
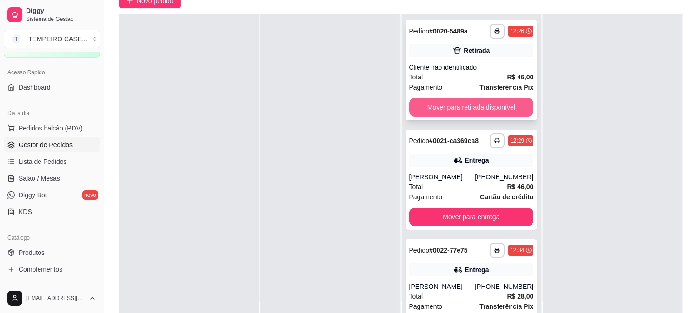
click at [461, 110] on button "Mover para retirada disponível" at bounding box center [471, 107] width 125 height 19
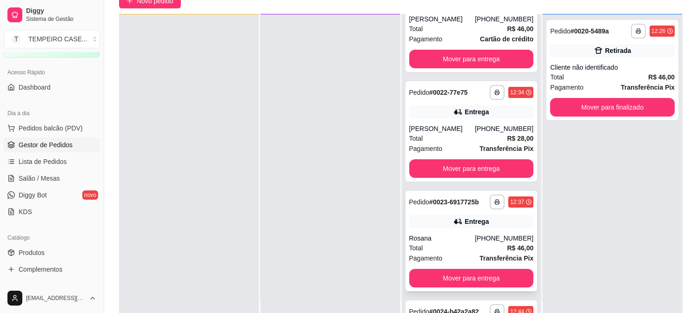
scroll to position [244, 0]
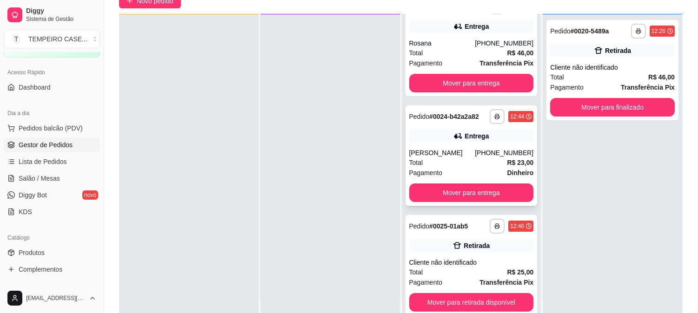
click at [472, 138] on div "Entrega" at bounding box center [476, 136] width 24 height 9
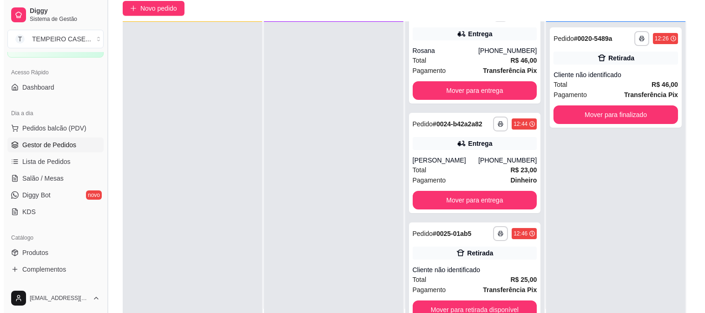
scroll to position [0, 0]
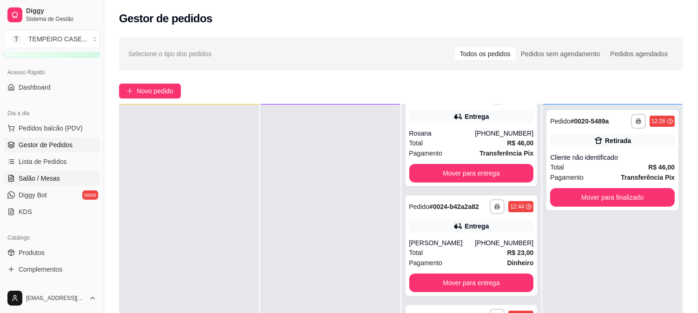
click at [61, 173] on link "Salão / Mesas" at bounding box center [52, 178] width 96 height 15
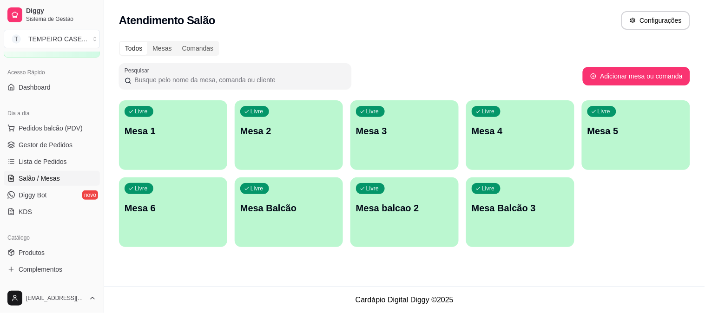
click at [182, 133] on p "Mesa 1" at bounding box center [173, 131] width 97 height 13
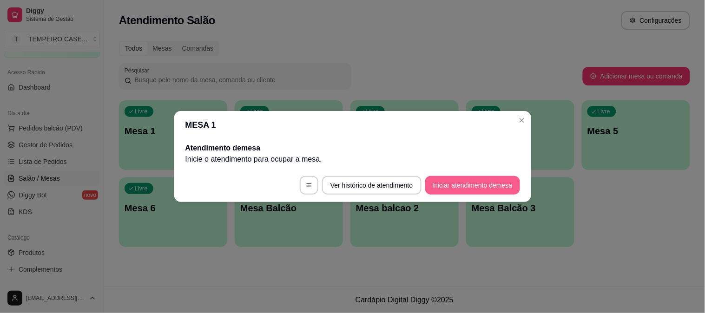
click at [459, 192] on button "Iniciar atendimento de mesa" at bounding box center [472, 185] width 95 height 19
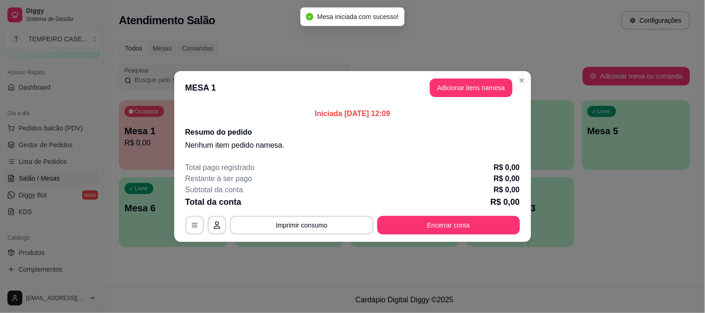
click at [449, 100] on header "MESA 1 Adicionar itens na mesa" at bounding box center [352, 87] width 357 height 33
click at [457, 80] on button "Adicionar itens na mesa" at bounding box center [471, 88] width 83 height 19
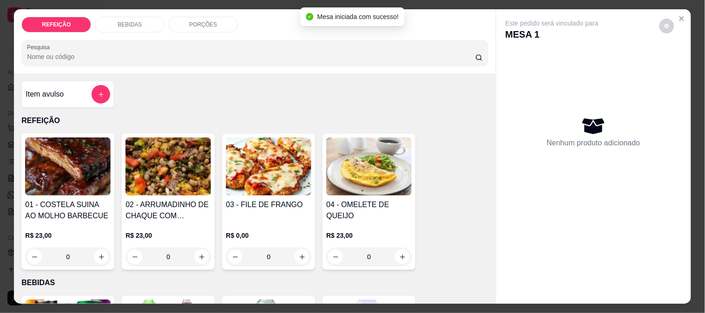
click at [298, 167] on img at bounding box center [269, 167] width 86 height 58
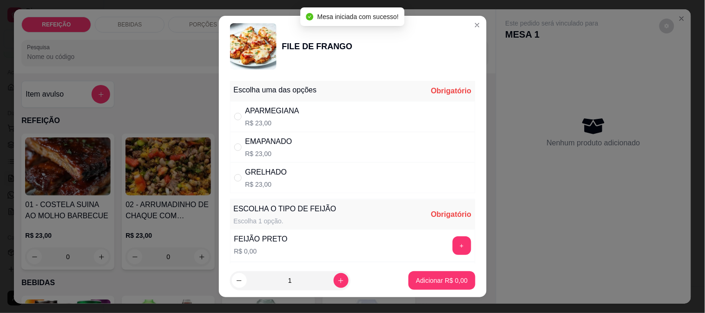
click at [284, 108] on div "APARMEGIANA" at bounding box center [272, 111] width 54 height 11
radio input "true"
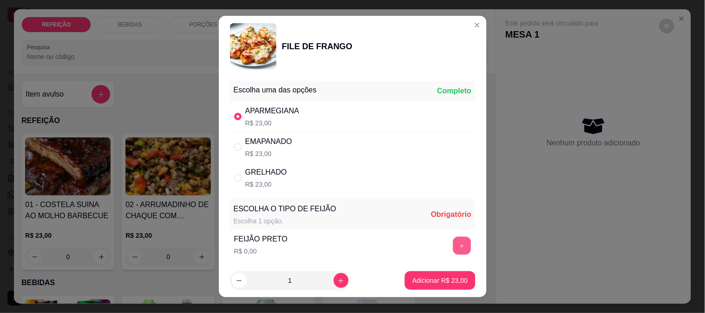
click at [453, 243] on button "+" at bounding box center [462, 246] width 18 height 18
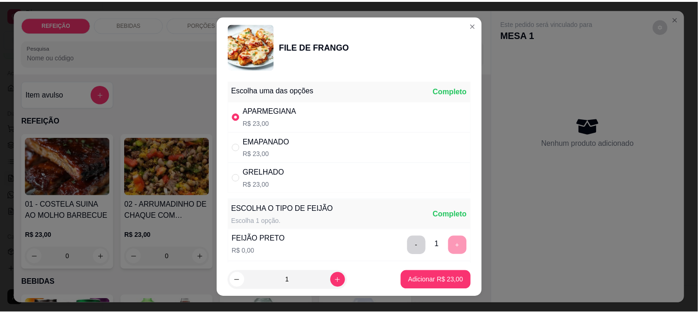
scroll to position [133, 0]
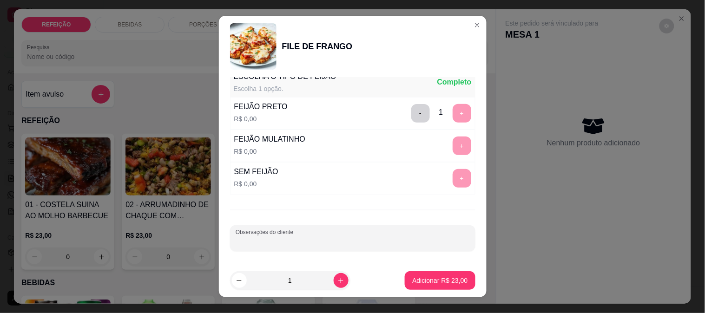
drag, startPoint x: 329, startPoint y: 243, endPoint x: 323, endPoint y: 241, distance: 6.5
click at [327, 243] on input "Observações do cliente" at bounding box center [353, 242] width 234 height 9
type input "z"
type input "s"
type input "SEM OREGANO"
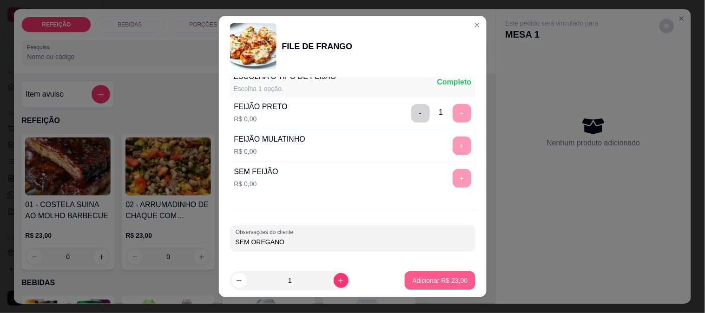
click at [442, 284] on p "Adicionar R$ 23,00" at bounding box center [439, 280] width 55 height 9
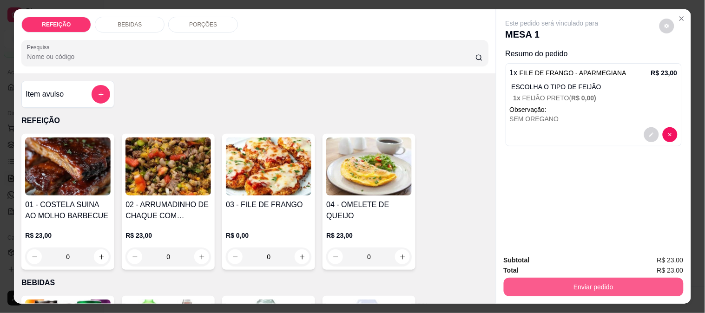
click at [600, 283] on button "Enviar pedido" at bounding box center [594, 287] width 180 height 19
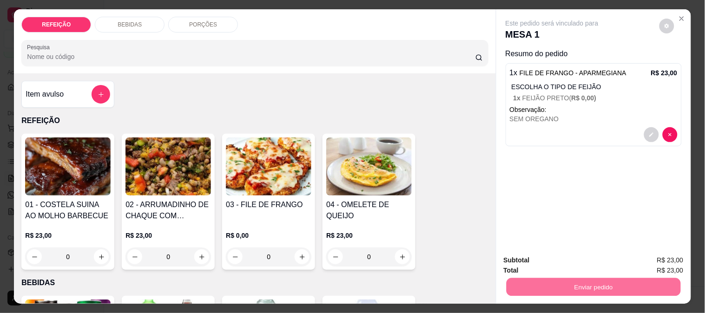
click at [569, 258] on button "Não registrar e enviar pedido" at bounding box center [563, 261] width 97 height 18
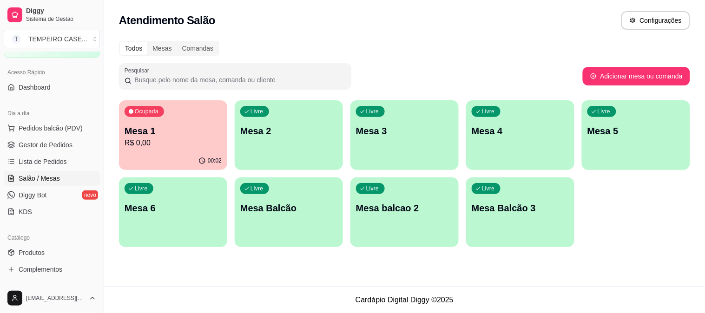
click at [193, 112] on div "Ocupada Mesa 1 R$ 0,00" at bounding box center [173, 126] width 108 height 52
click at [53, 142] on span "Gestor de Pedidos" at bounding box center [46, 144] width 54 height 9
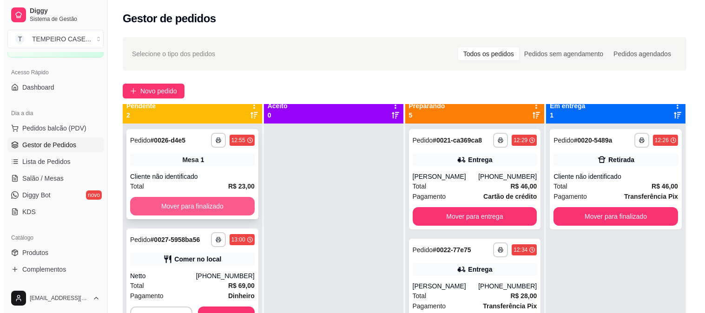
scroll to position [26, 0]
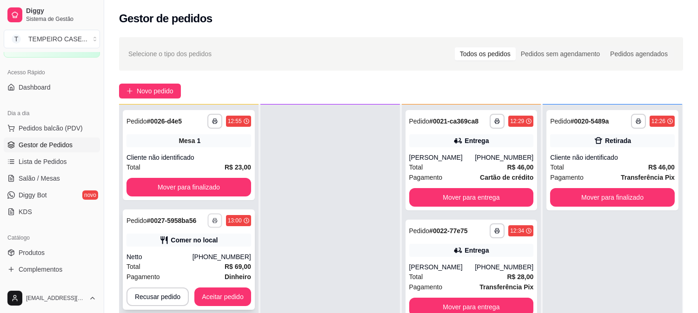
click at [213, 218] on icon "button" at bounding box center [215, 221] width 6 height 6
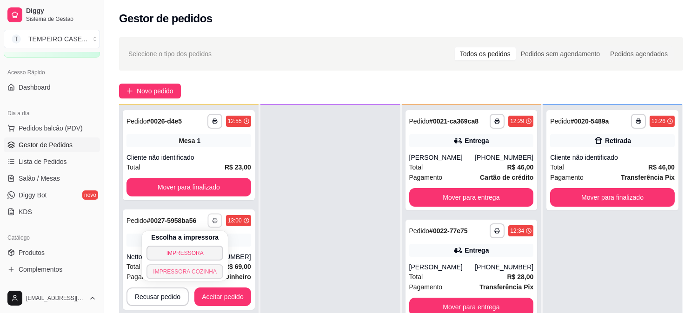
click at [205, 265] on button "IMPRESSORA COZINHA" at bounding box center [184, 271] width 77 height 15
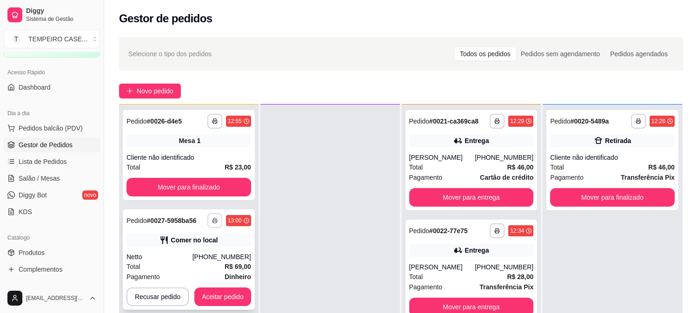
click at [219, 219] on button "button" at bounding box center [214, 220] width 15 height 15
click at [203, 270] on button "IMPRESSORA COZINHA" at bounding box center [193, 264] width 61 height 12
click at [224, 299] on button "Aceitar pedido" at bounding box center [222, 297] width 57 height 19
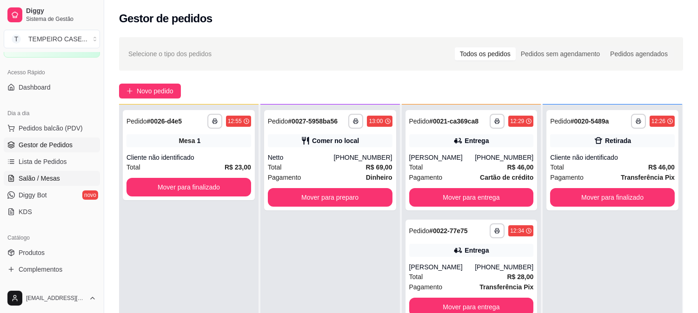
click at [44, 183] on link "Salão / Mesas" at bounding box center [52, 178] width 96 height 15
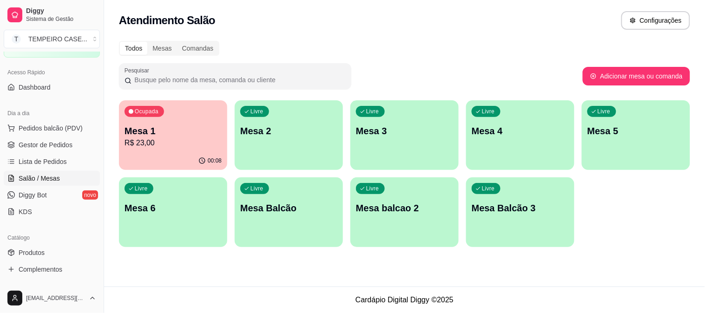
click at [322, 122] on div "Livre Mesa 2" at bounding box center [289, 129] width 108 height 59
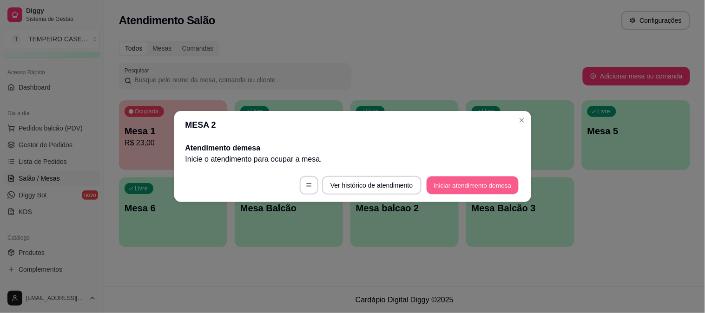
click at [475, 184] on button "Iniciar atendimento de mesa" at bounding box center [473, 186] width 92 height 18
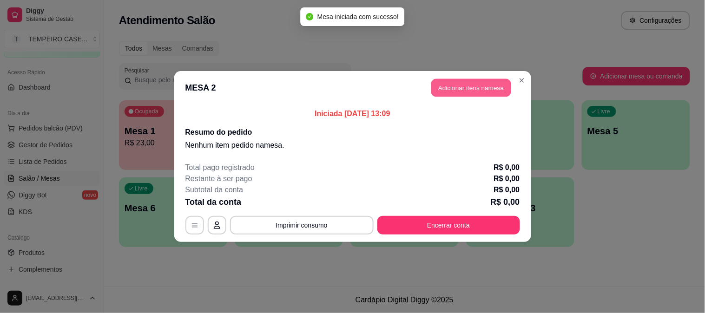
click at [465, 86] on button "Adicionar itens na mesa" at bounding box center [471, 88] width 80 height 18
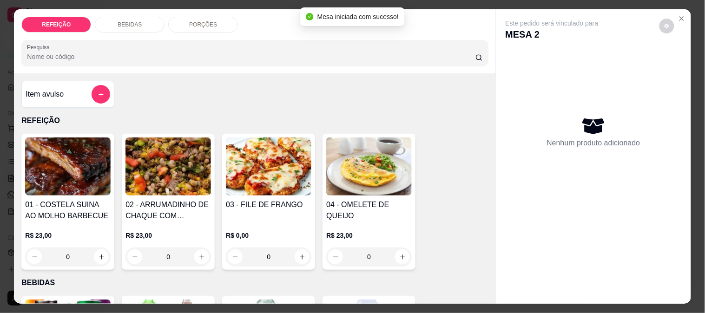
click at [72, 179] on img at bounding box center [68, 167] width 86 height 58
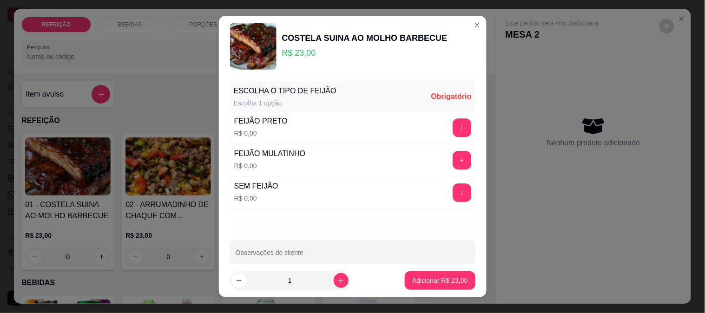
click at [258, 41] on img at bounding box center [253, 46] width 46 height 46
click at [453, 133] on button "+" at bounding box center [462, 128] width 19 height 19
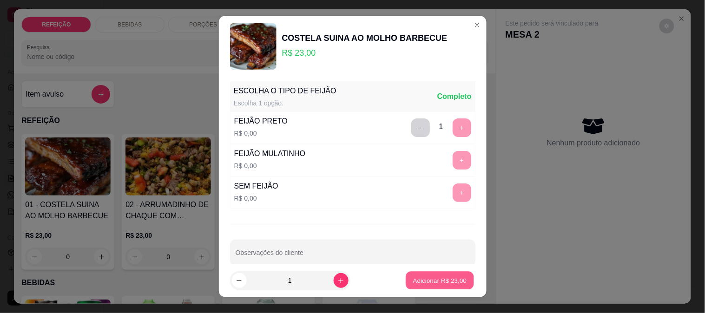
click at [456, 276] on button "Adicionar R$ 23,00" at bounding box center [440, 281] width 68 height 18
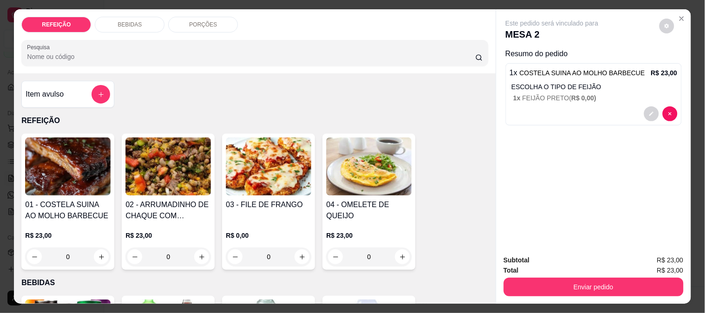
click at [282, 216] on div "03 - FILE DE FRANGO" at bounding box center [269, 210] width 86 height 22
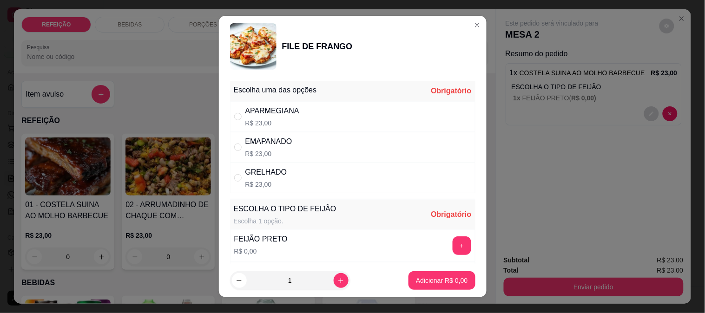
click at [347, 94] on div "Escolha uma das opções Obrigatório" at bounding box center [352, 91] width 245 height 20
click at [346, 111] on div "APARMEGIANA R$ 23,00" at bounding box center [352, 116] width 245 height 31
radio input "true"
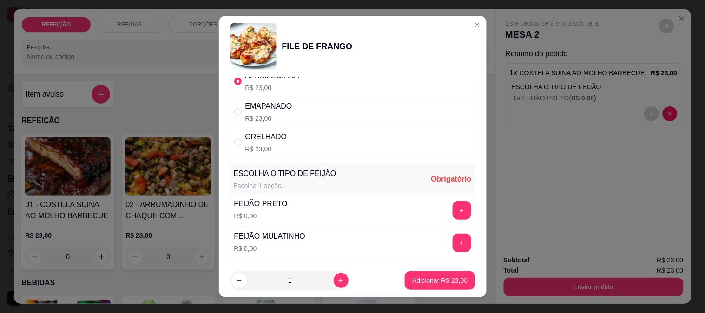
scroll to position [52, 0]
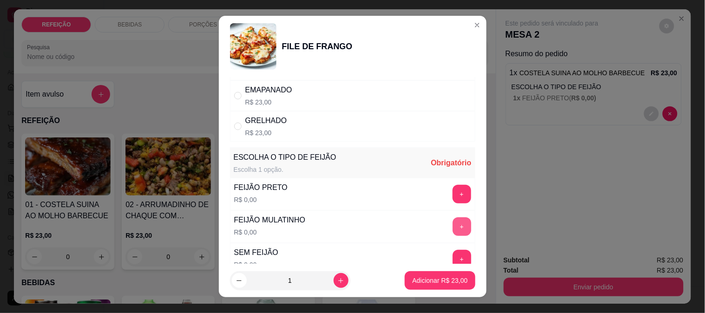
click at [453, 229] on button "+" at bounding box center [462, 227] width 19 height 19
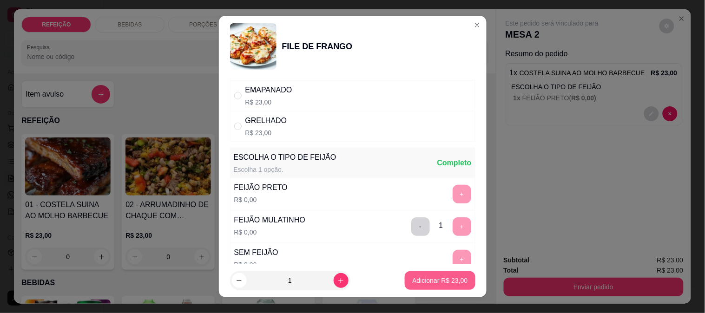
click at [431, 279] on p "Adicionar R$ 23,00" at bounding box center [439, 280] width 55 height 9
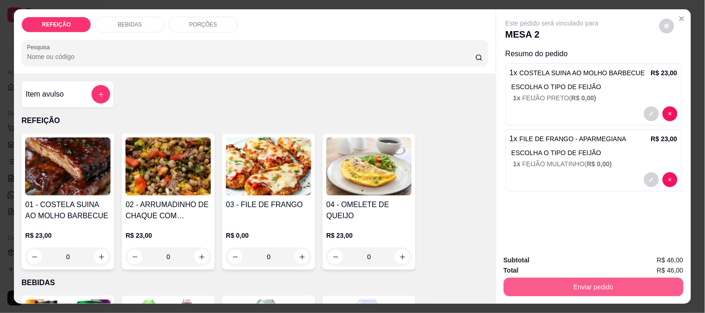
click at [600, 285] on button "Enviar pedido" at bounding box center [594, 287] width 180 height 19
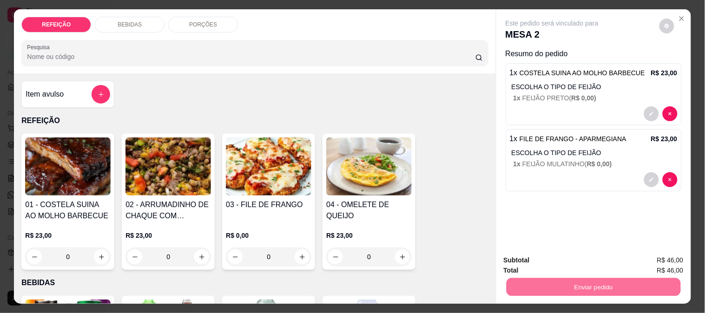
click at [564, 256] on button "Não registrar e enviar pedido" at bounding box center [563, 261] width 97 height 18
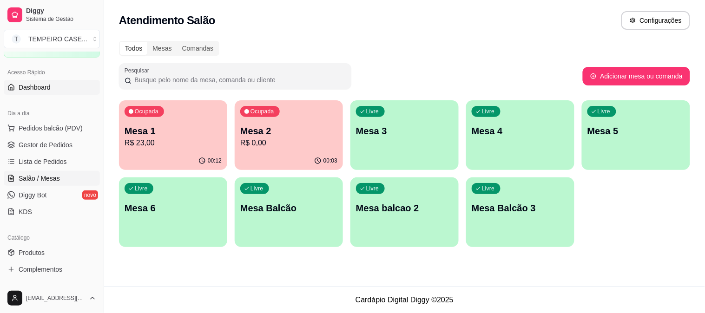
click at [30, 88] on span "Dashboard" at bounding box center [35, 87] width 32 height 9
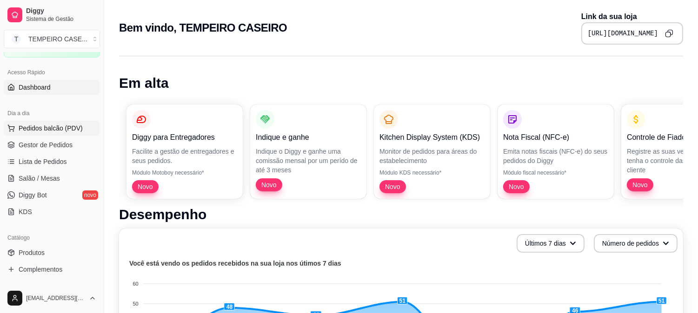
click at [75, 135] on button "Pedidos balcão (PDV)" at bounding box center [52, 128] width 96 height 15
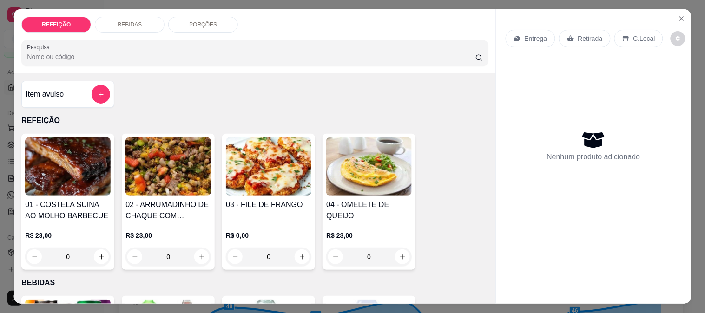
click at [259, 187] on img at bounding box center [269, 167] width 86 height 58
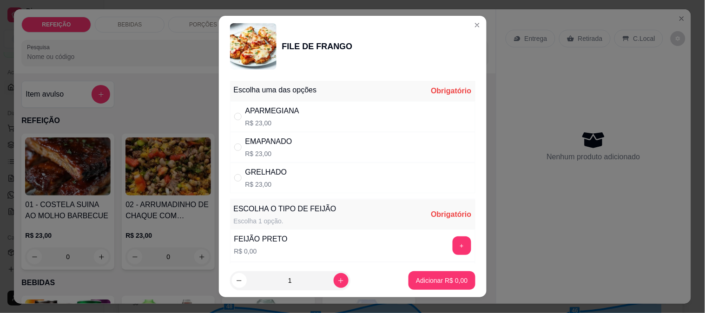
click at [278, 147] on div "EMAPANADO" at bounding box center [268, 141] width 47 height 11
radio input "true"
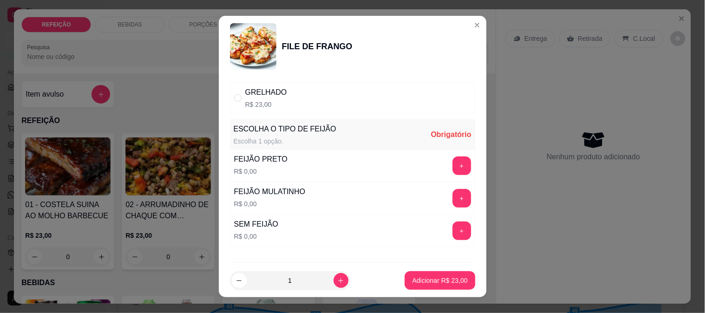
scroll to position [103, 0]
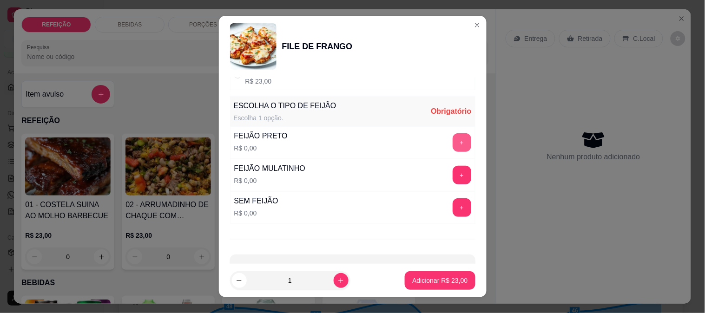
click at [453, 145] on button "+" at bounding box center [462, 142] width 19 height 19
click at [422, 283] on p "Adicionar R$ 23,00" at bounding box center [439, 280] width 55 height 9
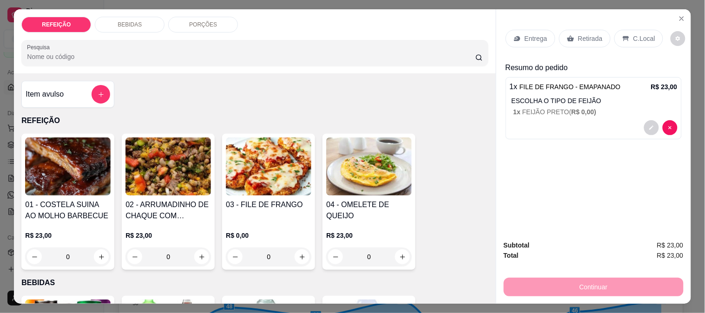
click at [570, 31] on div "Retirada" at bounding box center [585, 39] width 52 height 18
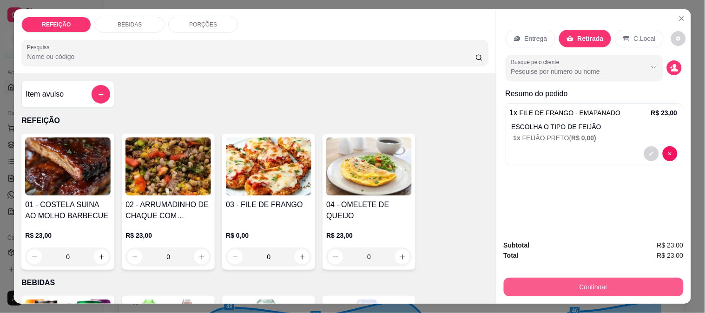
click at [564, 284] on button "Continuar" at bounding box center [594, 287] width 180 height 19
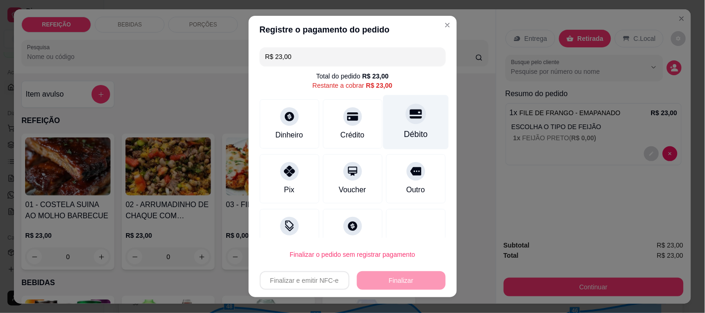
click at [406, 119] on div at bounding box center [416, 114] width 20 height 20
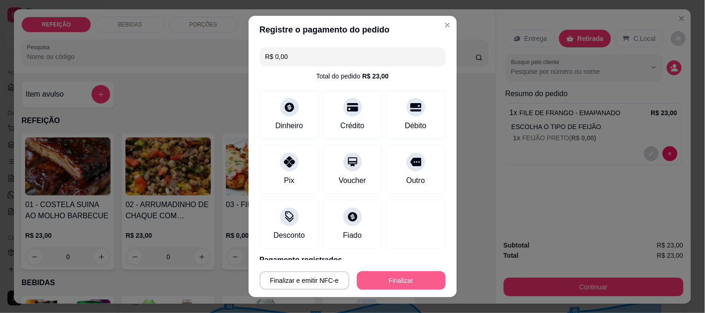
click at [396, 274] on button "Finalizar" at bounding box center [401, 280] width 89 height 19
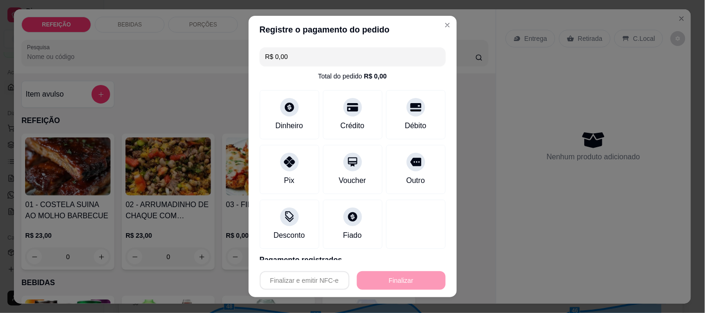
type input "-R$ 23,00"
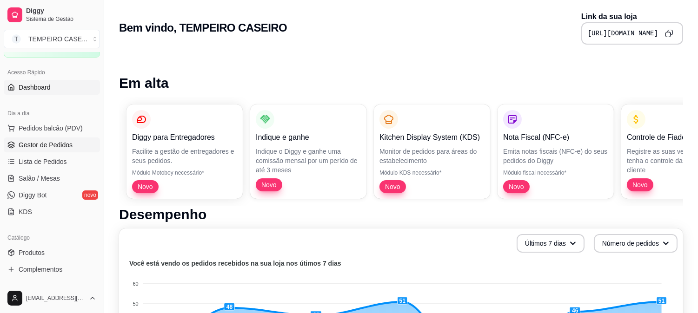
click at [42, 151] on link "Gestor de Pedidos" at bounding box center [52, 145] width 96 height 15
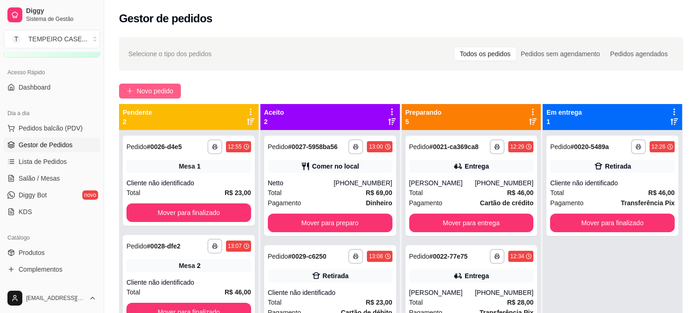
click at [142, 87] on span "Novo pedido" at bounding box center [155, 91] width 37 height 10
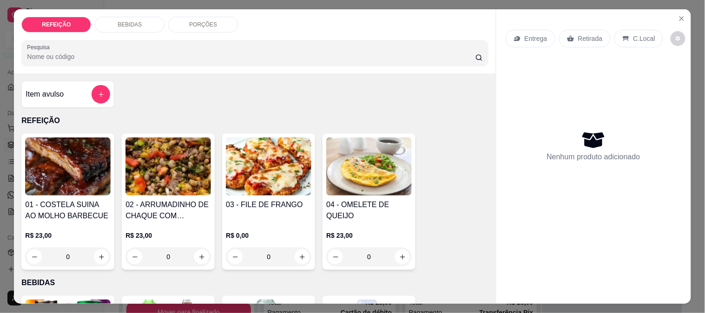
click at [254, 165] on img at bounding box center [269, 167] width 86 height 58
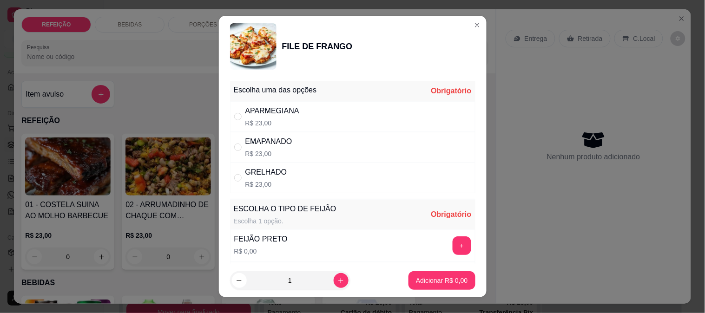
click at [272, 125] on p "R$ 23,00" at bounding box center [272, 123] width 54 height 9
radio input "true"
click at [453, 247] on button "+" at bounding box center [462, 246] width 18 height 18
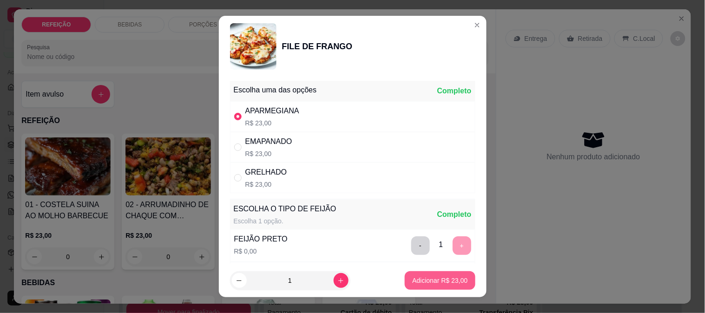
click at [440, 286] on button "Adicionar R$ 23,00" at bounding box center [440, 280] width 70 height 19
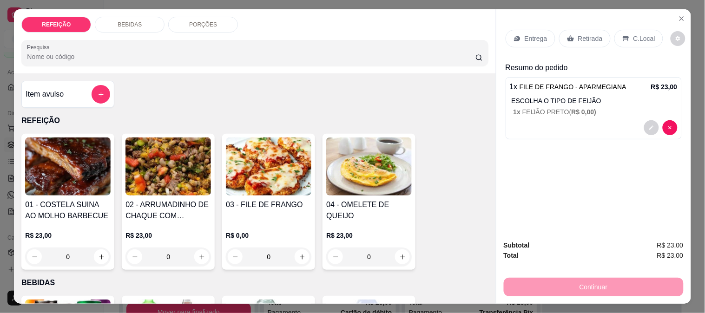
click at [521, 35] on div "Entrega" at bounding box center [531, 39] width 50 height 18
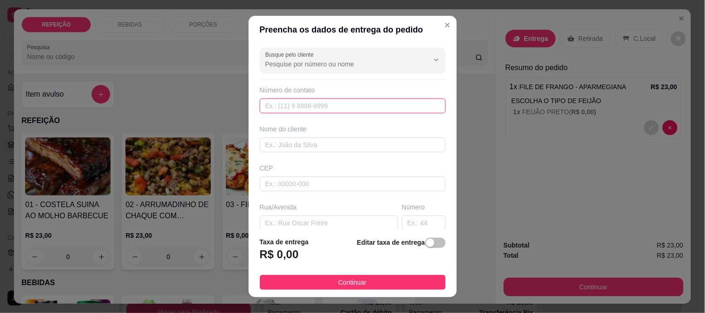
click at [353, 108] on input "text" at bounding box center [353, 106] width 186 height 15
paste input "[PHONE_NUMBER]"
type input "[PHONE_NUMBER]"
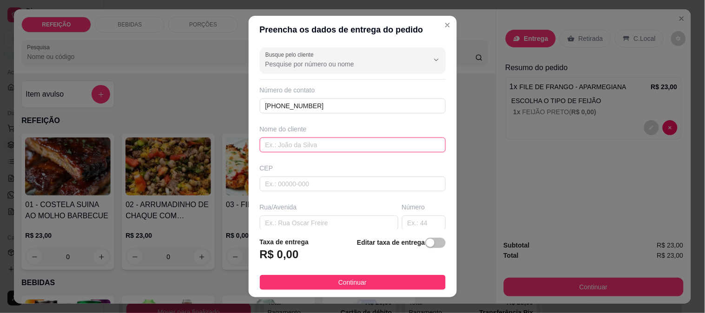
click at [298, 151] on input "text" at bounding box center [353, 145] width 186 height 15
paste input "arthsiilva"
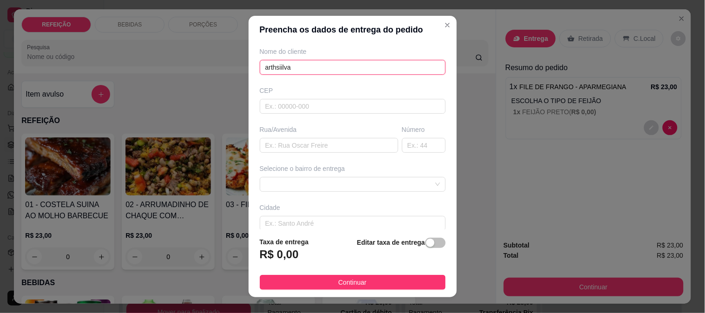
scroll to position [103, 0]
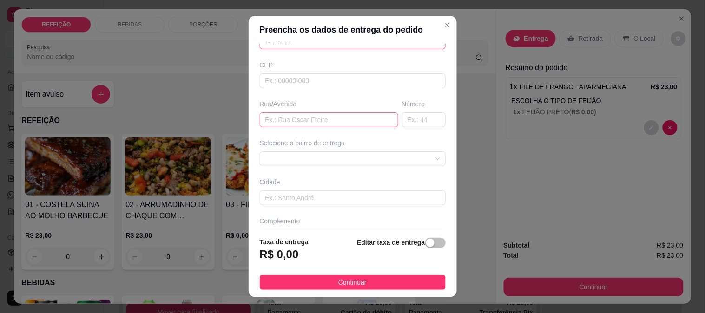
type input "arthsiilva"
click at [287, 119] on input "text" at bounding box center [329, 119] width 139 height 15
paste input "[PERSON_NAME]"
type input "[PERSON_NAME]"
click at [306, 165] on span at bounding box center [352, 159] width 175 height 14
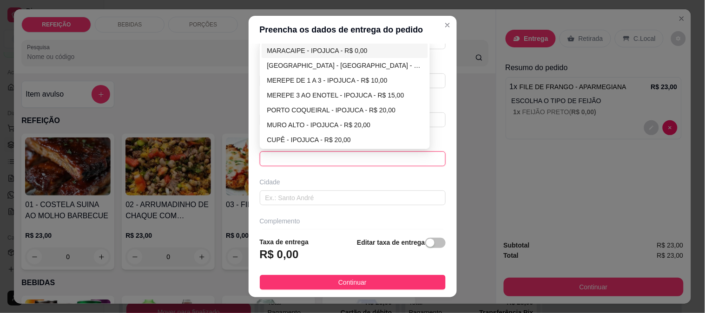
click at [293, 48] on div "MARACAIPE - IPOJUCA - R$ 0,00" at bounding box center [345, 51] width 156 height 10
type input "IPOJUCA"
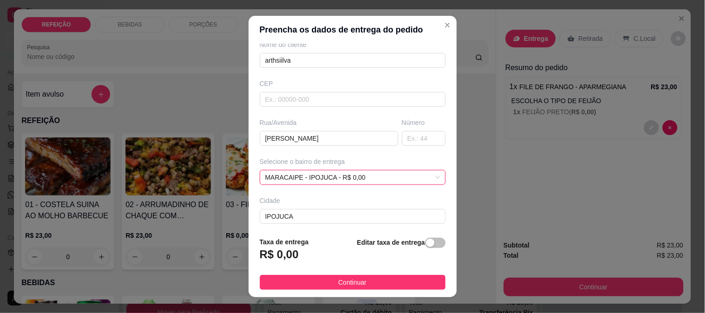
scroll to position [67, 0]
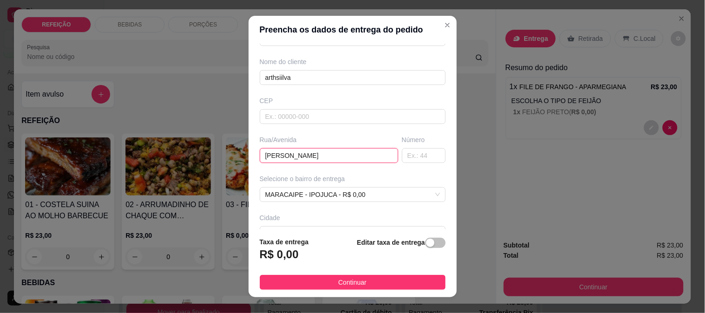
click at [292, 157] on input "[PERSON_NAME]" at bounding box center [329, 155] width 139 height 15
paste input "RUA DO FUTEVOLE"
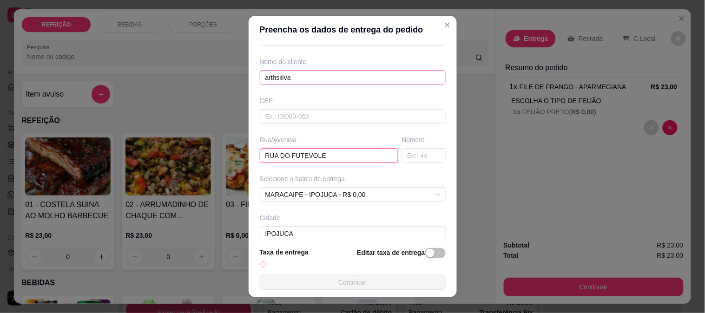
type input "RUA DO FUTEVOLE"
drag, startPoint x: 302, startPoint y: 81, endPoint x: 207, endPoint y: 78, distance: 95.3
click at [207, 78] on div "Preencha os dados de entrega do pedido Busque pelo cliente Número de contato [P…" at bounding box center [352, 156] width 705 height 313
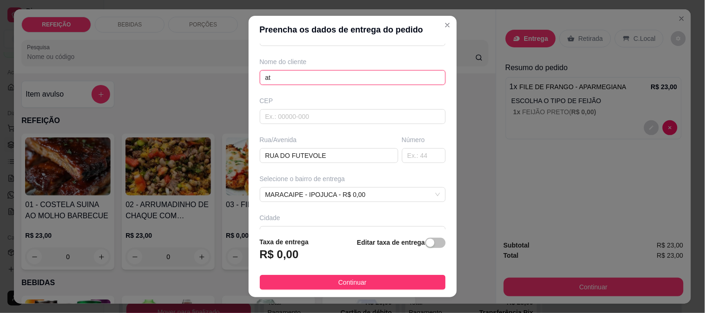
type input "a"
type input "[PERSON_NAME]"
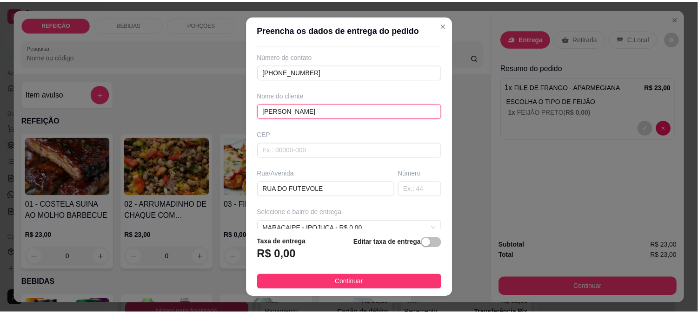
scroll to position [0, 0]
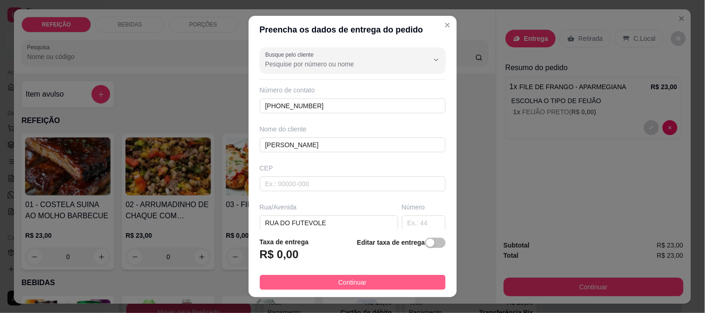
click at [299, 276] on button "Continuar" at bounding box center [353, 282] width 186 height 15
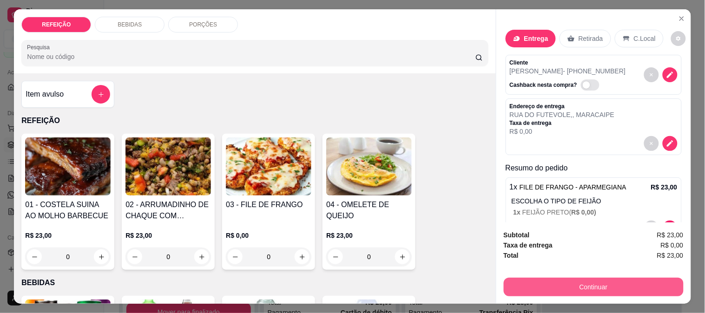
click at [596, 279] on button "Continuar" at bounding box center [594, 287] width 180 height 19
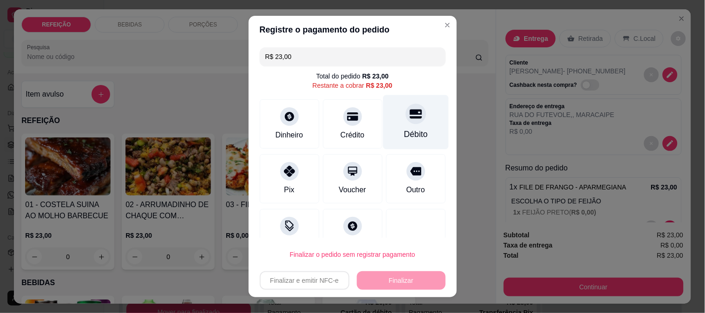
click at [406, 110] on div at bounding box center [416, 114] width 20 height 20
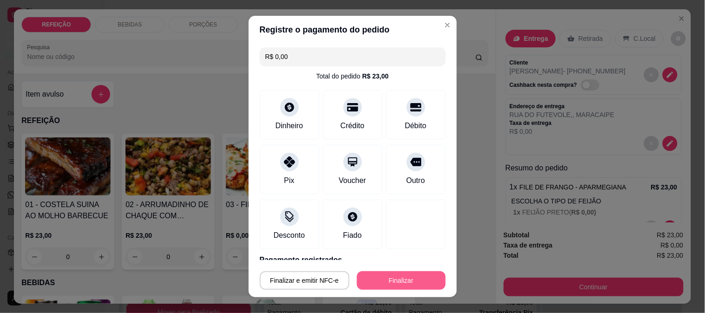
click at [390, 273] on button "Finalizar" at bounding box center [401, 280] width 89 height 19
type input "-R$ 23,00"
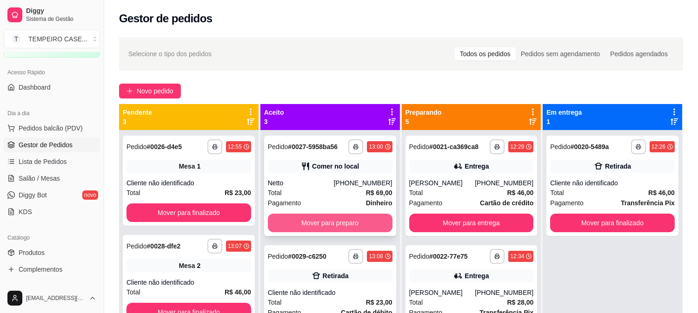
click at [325, 221] on button "Mover para preparo" at bounding box center [330, 223] width 125 height 19
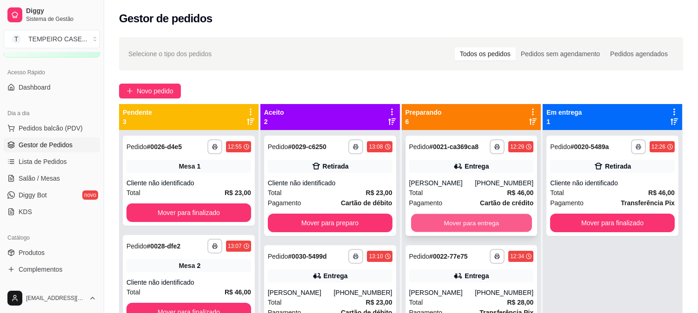
click at [464, 230] on button "Mover para entrega" at bounding box center [471, 223] width 121 height 18
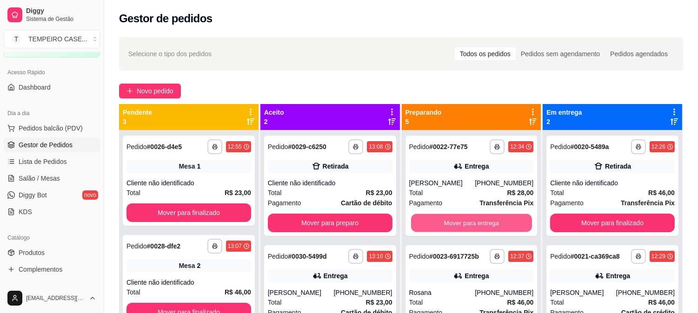
click at [484, 229] on button "Mover para entrega" at bounding box center [471, 223] width 121 height 18
click at [485, 228] on button "Mover para entrega" at bounding box center [471, 223] width 121 height 18
click at [485, 228] on button "Mover para entrega" at bounding box center [471, 223] width 125 height 19
click at [485, 228] on button "Mover para retirada disponível" at bounding box center [471, 223] width 125 height 19
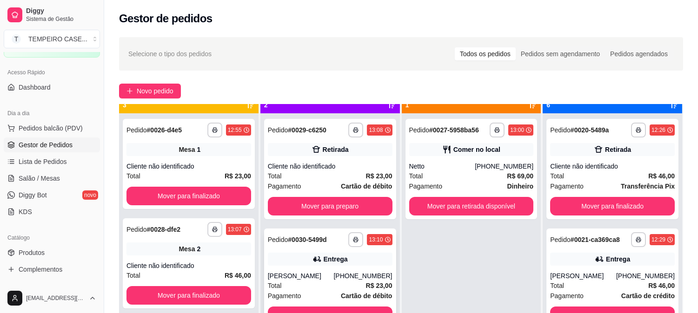
scroll to position [26, 0]
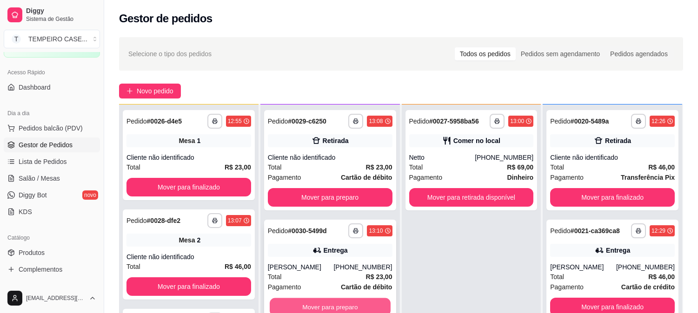
click at [340, 305] on button "Mover para preparo" at bounding box center [330, 307] width 121 height 18
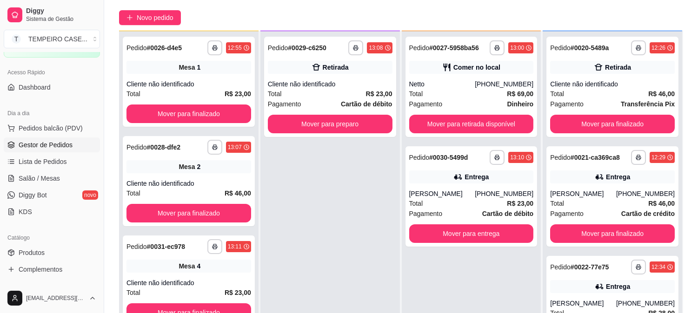
scroll to position [142, 0]
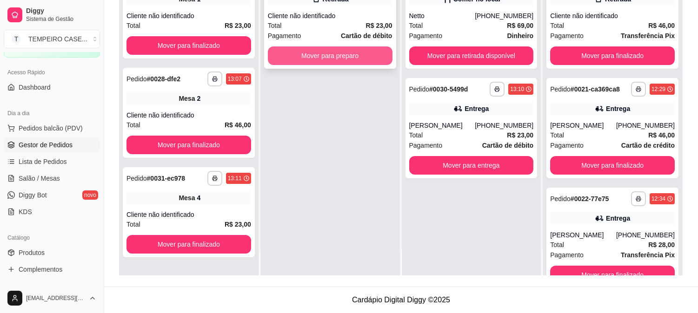
click at [342, 62] on button "Mover para preparo" at bounding box center [330, 55] width 125 height 19
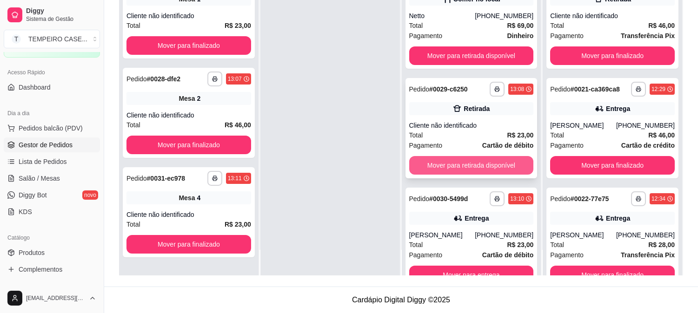
click at [463, 165] on button "Mover para retirada disponível" at bounding box center [471, 165] width 125 height 19
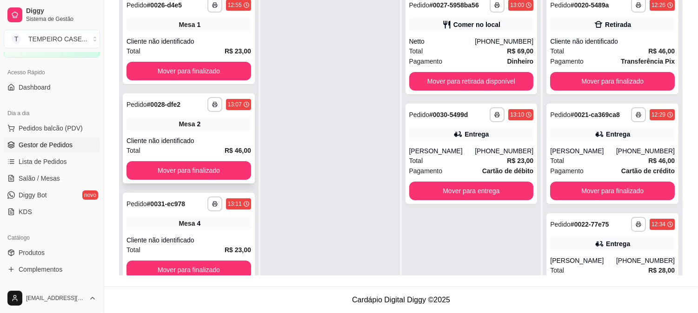
scroll to position [90, 0]
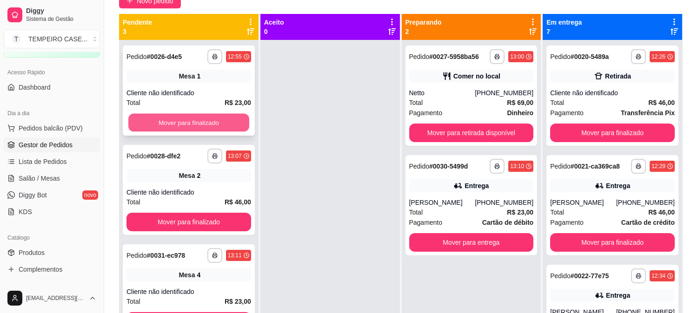
click at [189, 119] on button "Mover para finalizado" at bounding box center [188, 123] width 121 height 18
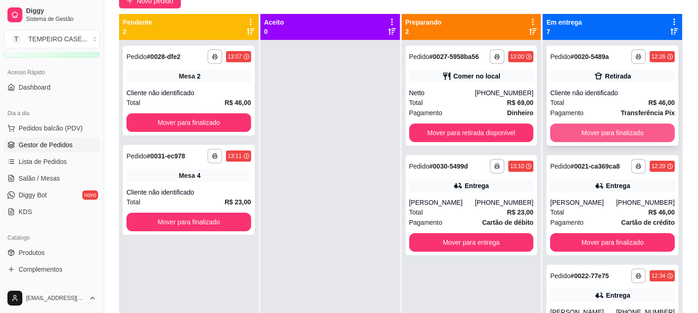
click at [572, 132] on button "Mover para finalizado" at bounding box center [612, 133] width 125 height 19
click at [582, 135] on button "Mover para finalizado" at bounding box center [612, 133] width 121 height 18
click at [614, 135] on button "Mover para finalizado" at bounding box center [612, 133] width 125 height 19
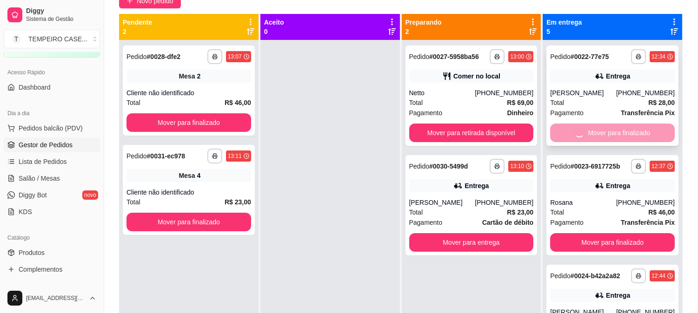
click at [619, 233] on button "Mover para finalizado" at bounding box center [612, 242] width 125 height 19
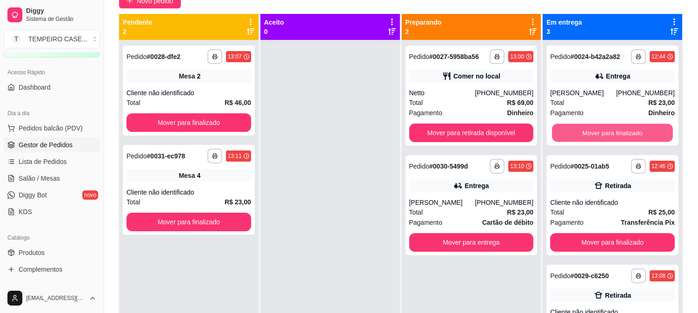
click at [620, 129] on button "Mover para finalizado" at bounding box center [612, 133] width 121 height 18
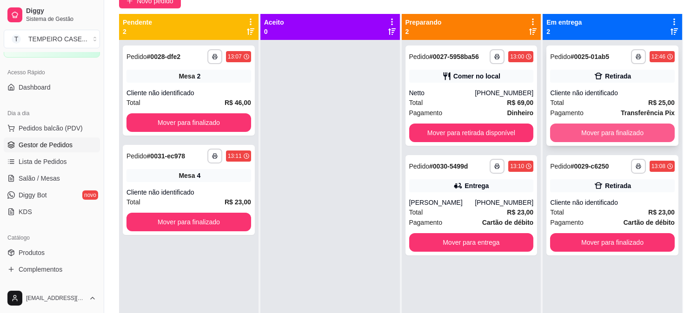
click at [619, 133] on button "Mover para finalizado" at bounding box center [612, 133] width 125 height 19
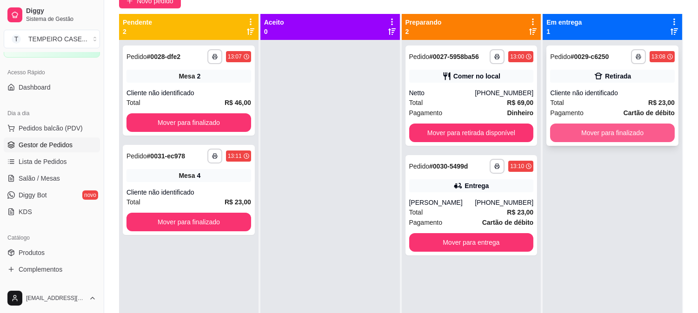
click at [604, 135] on button "Mover para finalizado" at bounding box center [612, 133] width 125 height 19
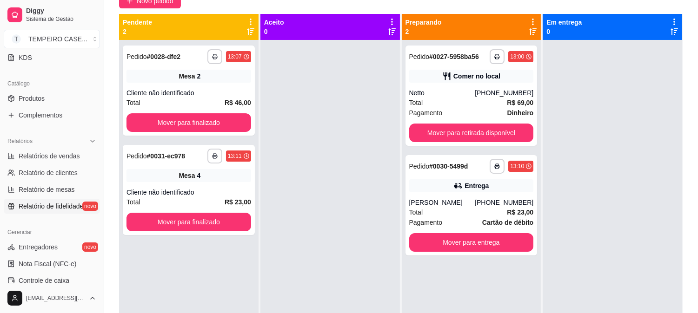
scroll to position [206, 0]
click at [49, 160] on link "Relatórios de vendas" at bounding box center [52, 155] width 96 height 15
select select "ALL"
select select "0"
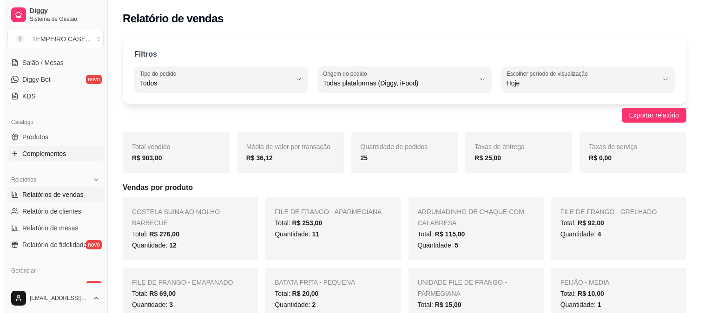
scroll to position [103, 0]
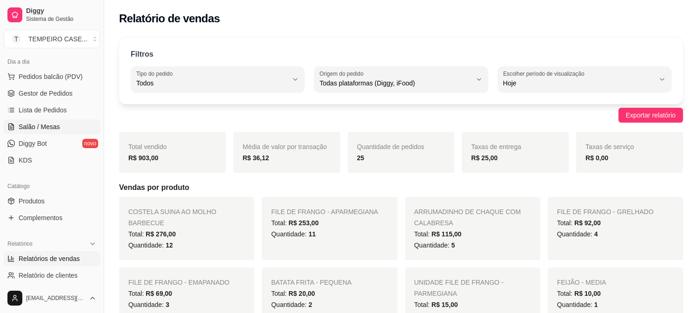
click at [46, 129] on span "Salão / Mesas" at bounding box center [39, 126] width 41 height 9
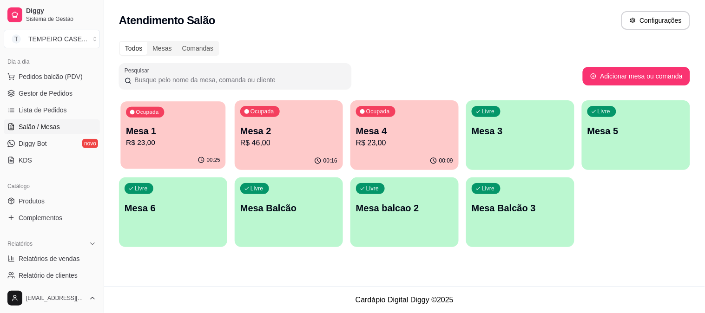
click at [164, 148] on p "R$ 23,00" at bounding box center [173, 143] width 94 height 11
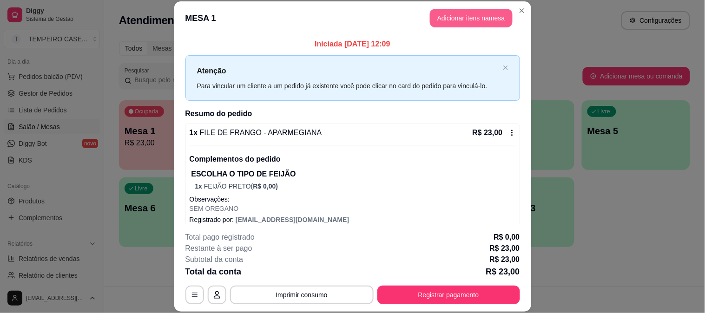
click at [477, 20] on button "Adicionar itens na mesa" at bounding box center [471, 18] width 83 height 19
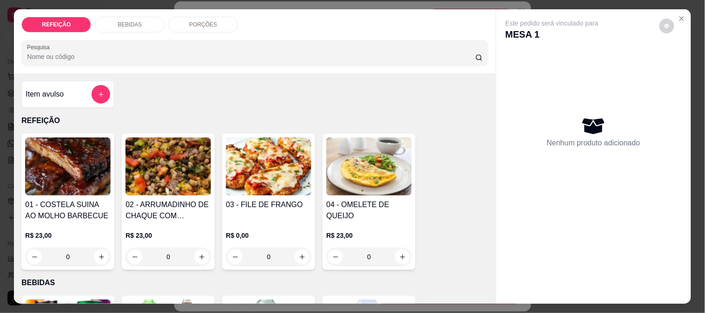
click at [122, 21] on p "BEBIDAS" at bounding box center [130, 24] width 24 height 7
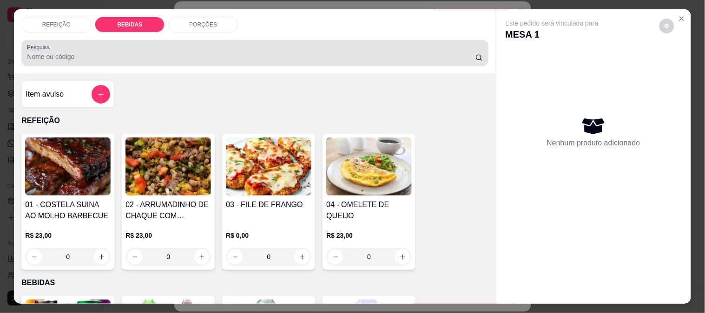
scroll to position [24, 0]
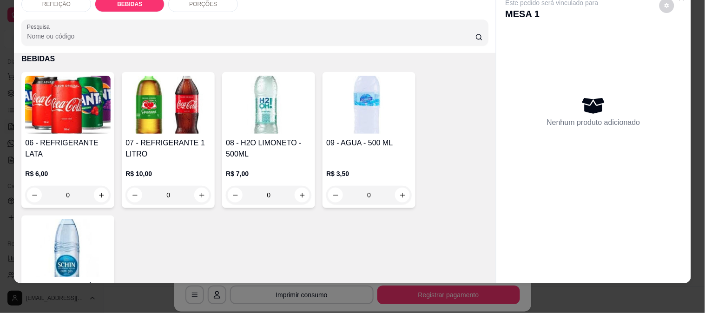
click at [285, 138] on h4 "08 - H2O LIMONETO - 500ML" at bounding box center [269, 149] width 86 height 22
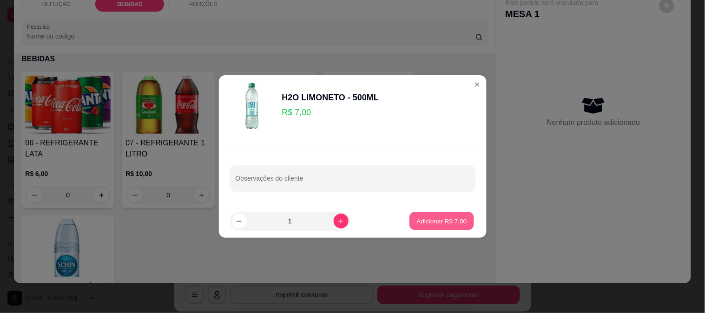
click at [450, 215] on button "Adicionar R$ 7,00" at bounding box center [442, 221] width 65 height 18
type input "1"
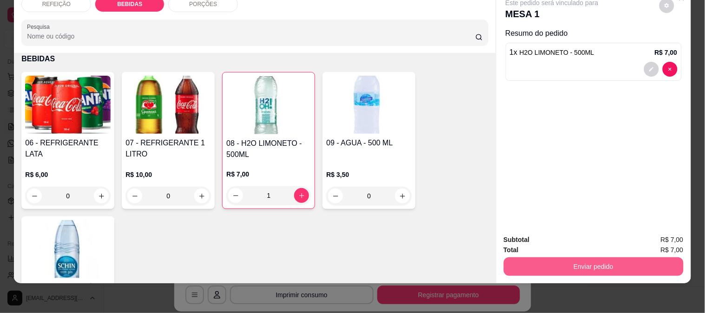
click at [589, 258] on button "Enviar pedido" at bounding box center [594, 267] width 180 height 19
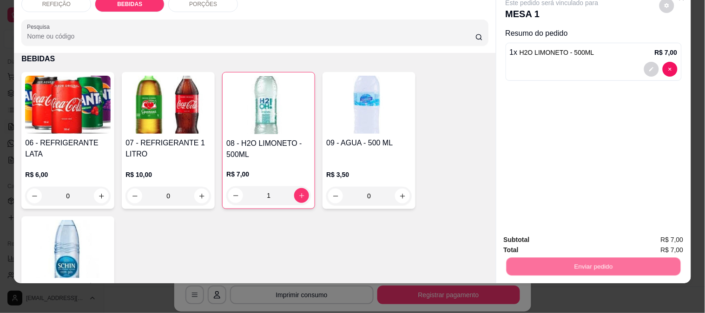
click at [570, 231] on button "Não registrar e enviar pedido" at bounding box center [563, 237] width 97 height 18
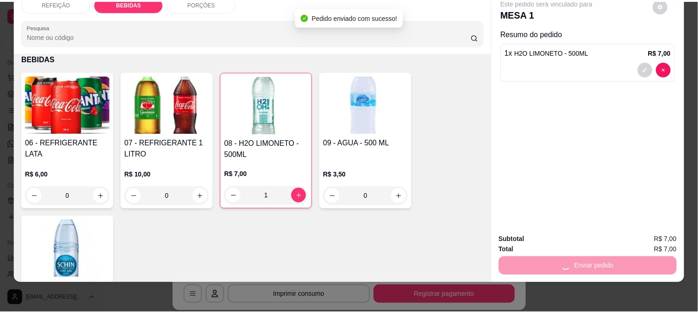
scroll to position [0, 0]
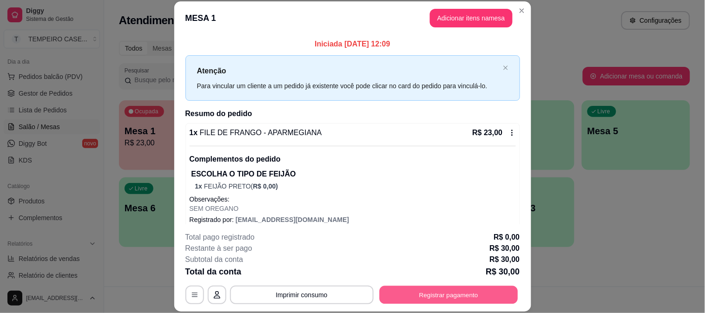
click at [417, 294] on button "Registrar pagamento" at bounding box center [448, 295] width 139 height 18
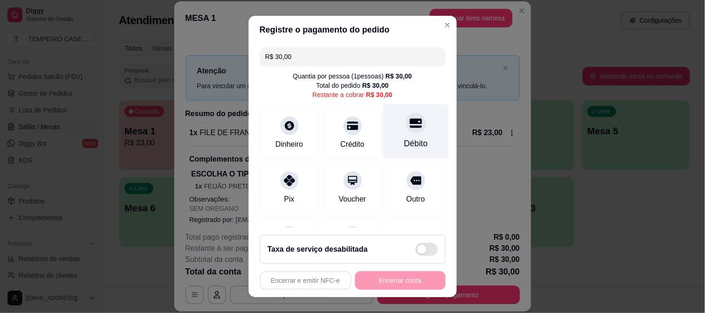
click at [410, 126] on icon at bounding box center [416, 123] width 12 height 9
type input "R$ 0,00"
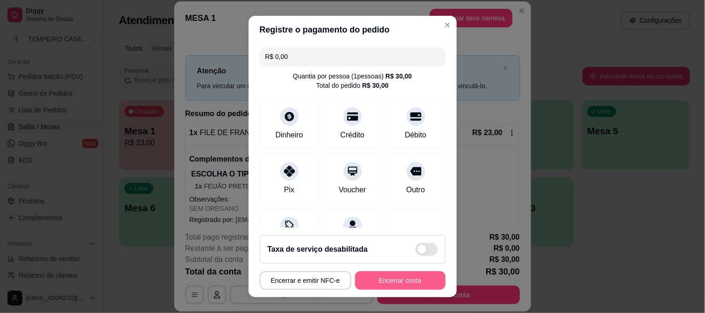
click at [382, 275] on button "Encerrar conta" at bounding box center [400, 280] width 91 height 19
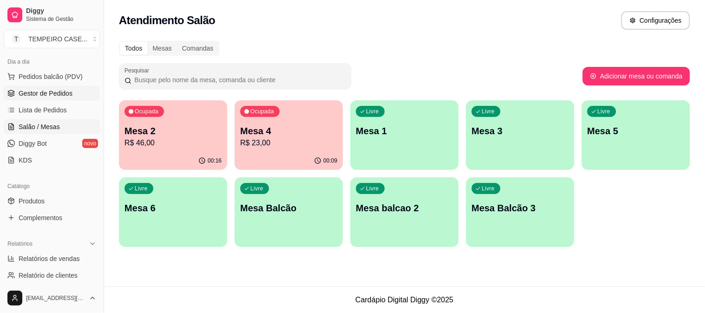
click at [32, 95] on span "Gestor de Pedidos" at bounding box center [46, 93] width 54 height 9
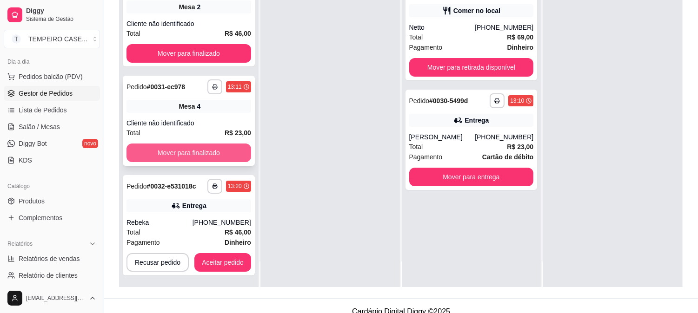
scroll to position [142, 0]
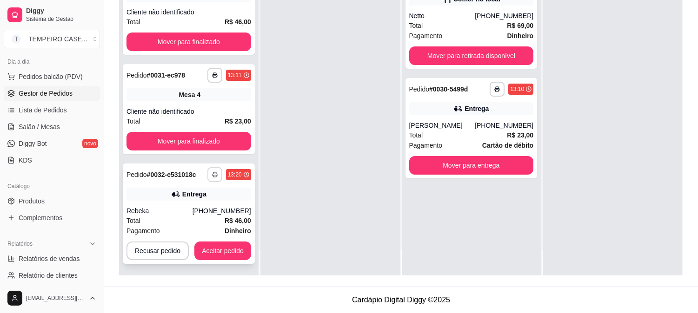
click at [212, 177] on button "button" at bounding box center [214, 174] width 15 height 15
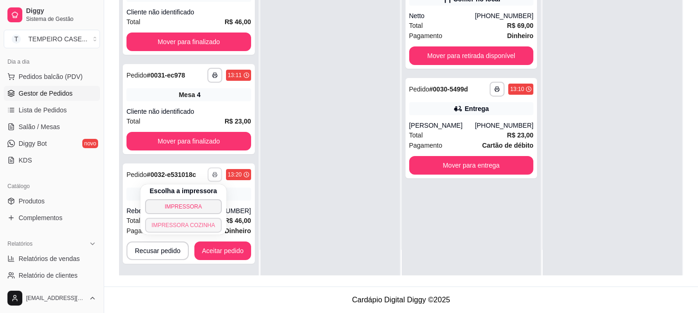
click at [192, 226] on button "IMPRESSORA COZINHA" at bounding box center [183, 225] width 77 height 15
click at [224, 250] on button "Aceitar pedido" at bounding box center [222, 251] width 57 height 19
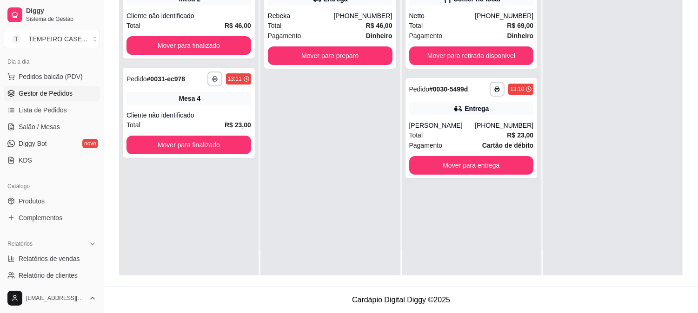
scroll to position [0, 0]
click at [345, 58] on button "Mover para preparo" at bounding box center [330, 56] width 121 height 18
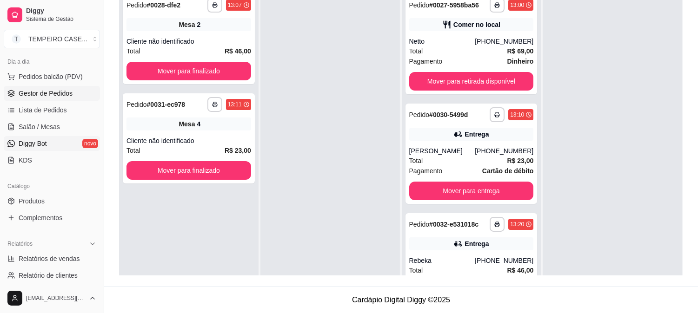
click at [44, 136] on link "Diggy Bot novo" at bounding box center [52, 143] width 96 height 15
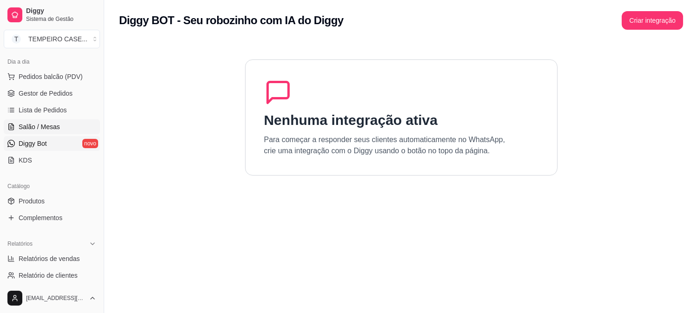
click at [48, 126] on span "Salão / Mesas" at bounding box center [39, 126] width 41 height 9
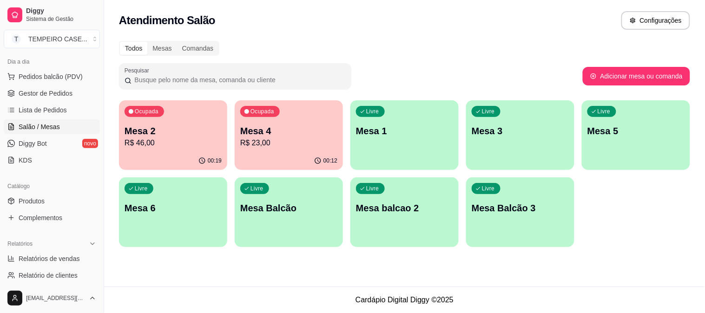
click at [159, 135] on p "Mesa 2" at bounding box center [173, 131] width 97 height 13
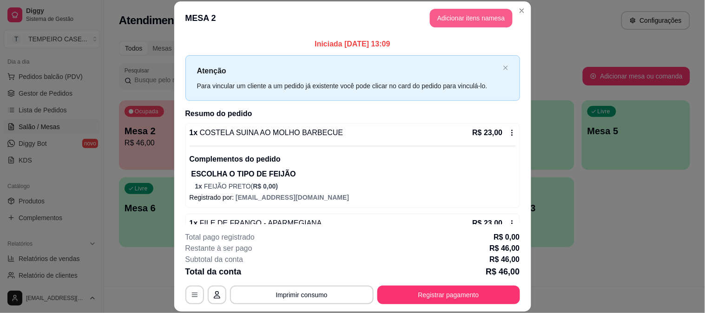
click at [470, 11] on button "Adicionar itens na mesa" at bounding box center [471, 18] width 83 height 19
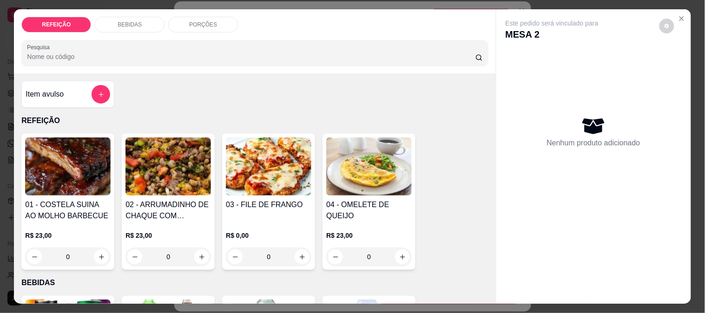
click at [143, 23] on div "BEBIDAS" at bounding box center [130, 25] width 70 height 16
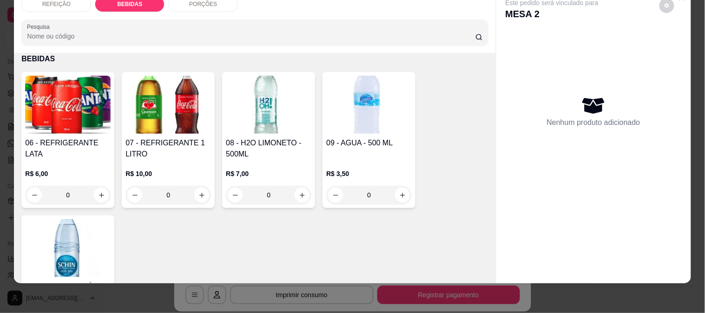
click at [254, 105] on img at bounding box center [269, 105] width 86 height 58
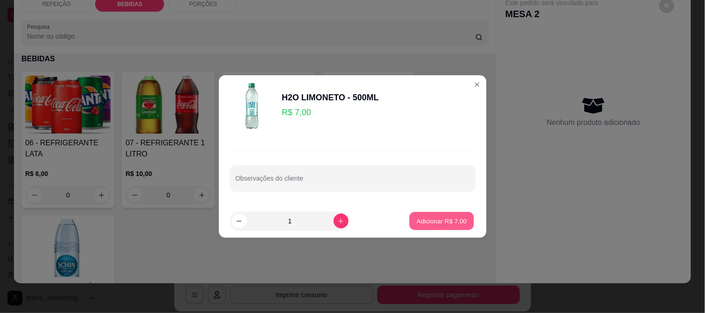
click at [460, 222] on p "Adicionar R$ 7,00" at bounding box center [442, 221] width 50 height 9
type input "1"
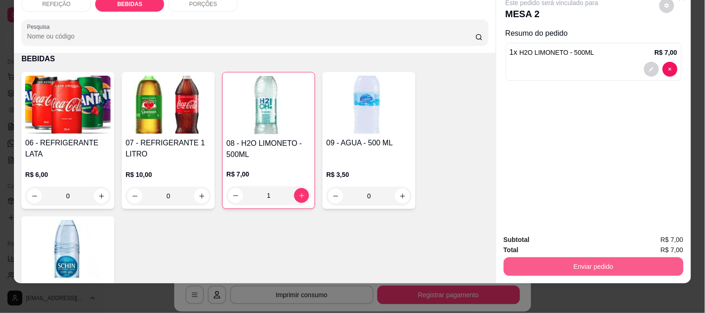
click at [598, 261] on button "Enviar pedido" at bounding box center [594, 267] width 180 height 19
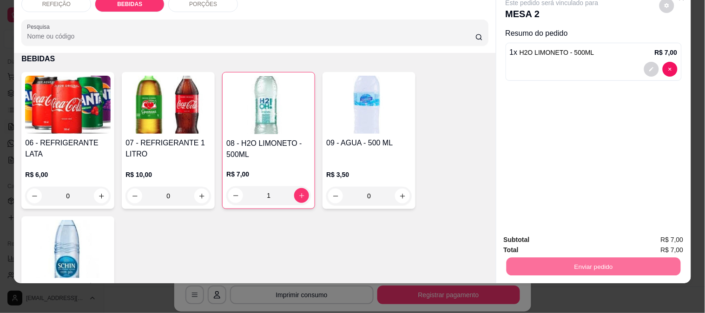
click at [562, 235] on button "Não registrar e enviar pedido" at bounding box center [563, 235] width 94 height 17
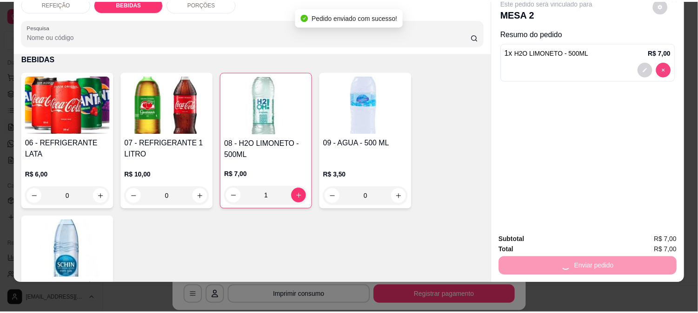
scroll to position [0, 0]
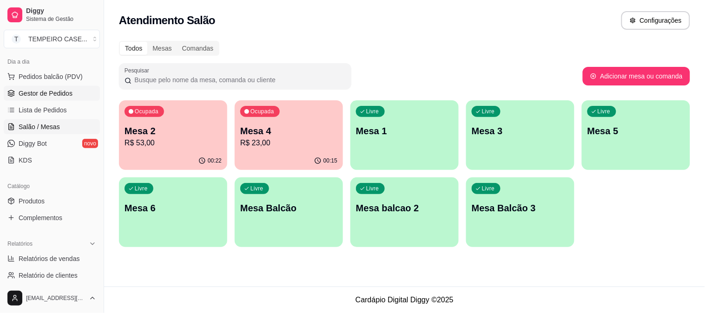
click at [28, 86] on link "Gestor de Pedidos" at bounding box center [52, 93] width 96 height 15
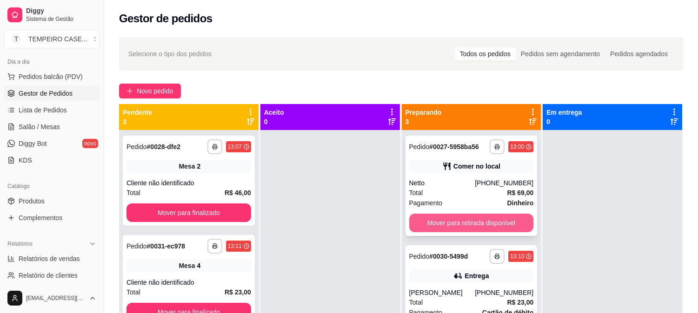
click at [445, 216] on button "Mover para retirada disponível" at bounding box center [471, 223] width 125 height 19
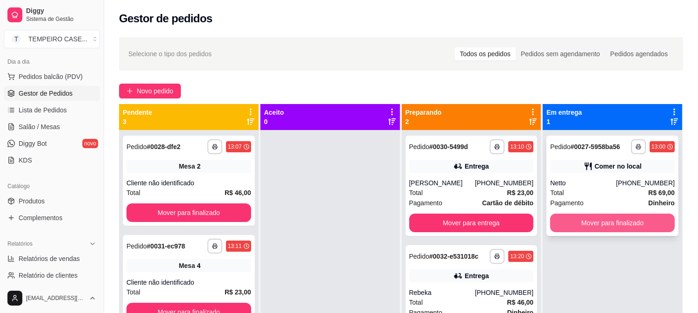
click at [578, 222] on button "Mover para finalizado" at bounding box center [612, 223] width 125 height 19
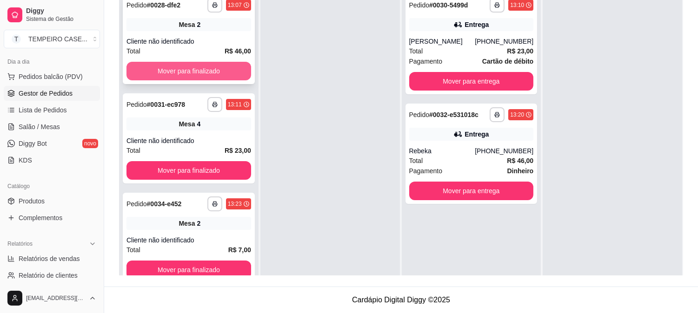
click at [230, 67] on button "Mover para finalizado" at bounding box center [188, 71] width 125 height 19
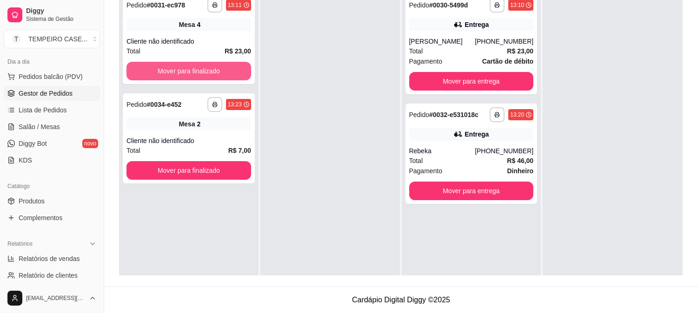
click at [230, 67] on button "Mover para finalizado" at bounding box center [188, 71] width 125 height 19
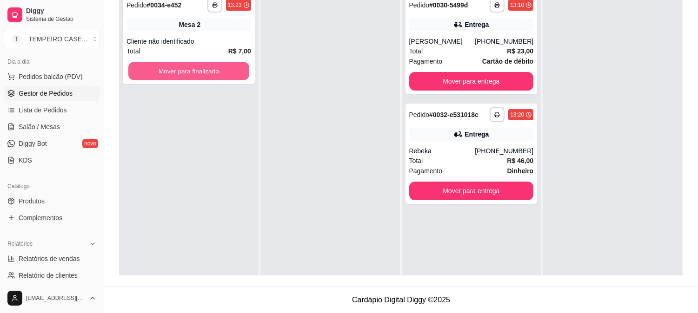
click at [230, 67] on button "Mover para finalizado" at bounding box center [188, 71] width 121 height 18
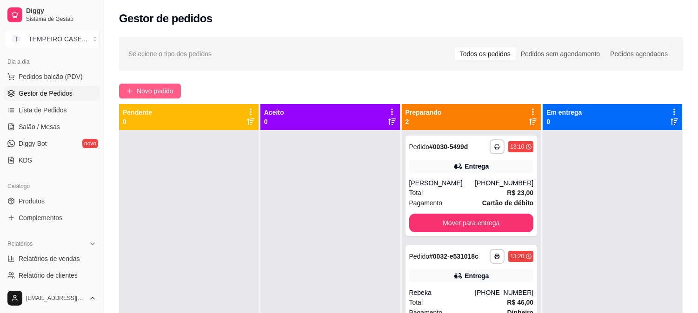
click at [135, 91] on button "Novo pedido" at bounding box center [150, 91] width 62 height 15
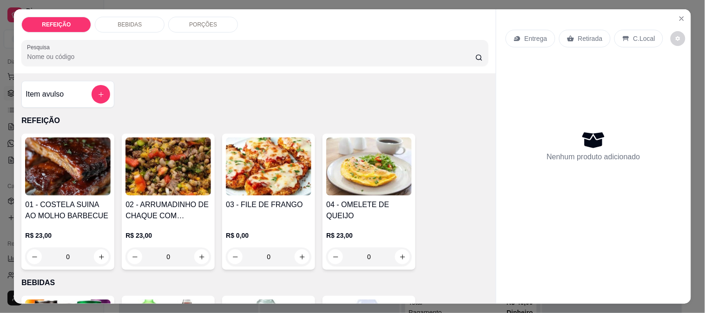
click at [62, 187] on img at bounding box center [68, 167] width 86 height 58
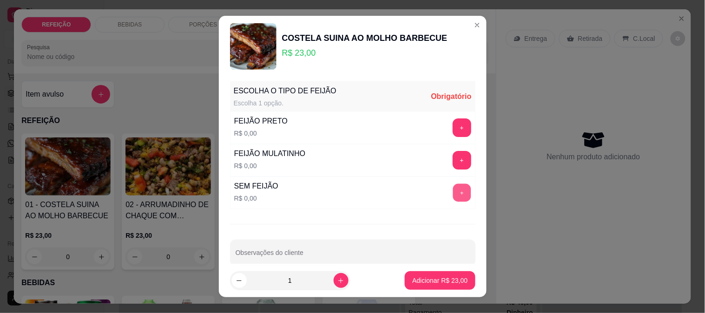
click at [453, 188] on button "+" at bounding box center [462, 193] width 18 height 18
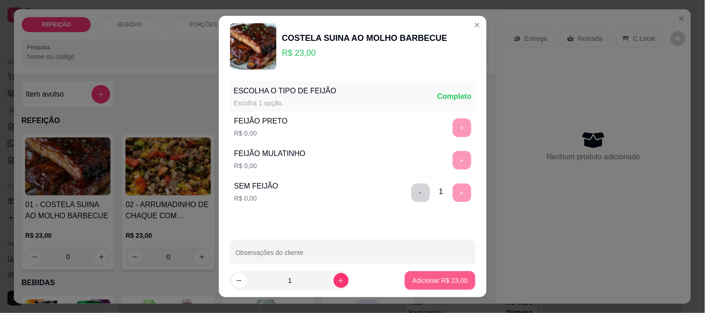
click at [435, 280] on p "Adicionar R$ 23,00" at bounding box center [439, 280] width 55 height 9
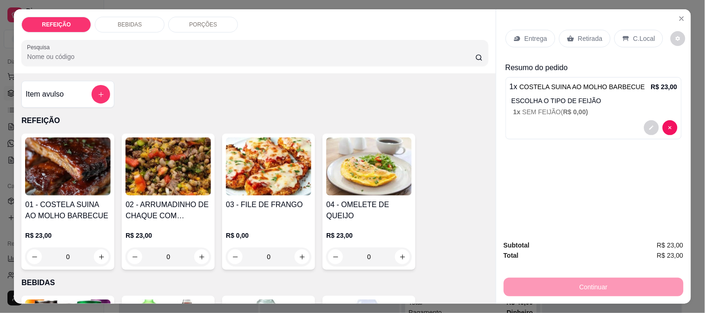
click at [535, 38] on p "Entrega" at bounding box center [536, 38] width 23 height 9
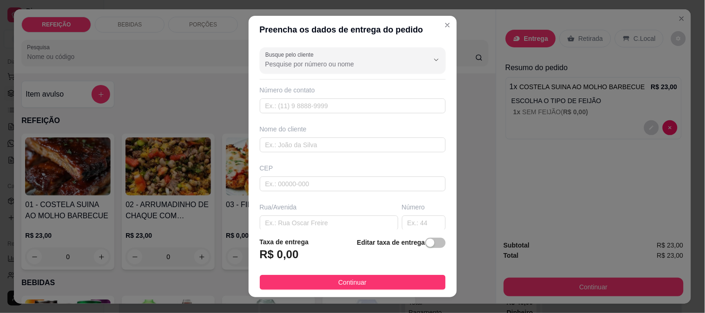
click at [279, 137] on div "Nome do cliente" at bounding box center [353, 139] width 190 height 28
click at [281, 147] on input "text" at bounding box center [353, 145] width 186 height 15
paste input "[PERSON_NAME]"
type input "[PERSON_NAME]"
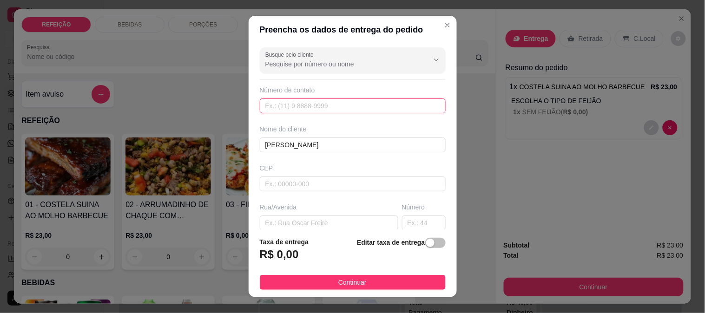
click at [294, 105] on input "text" at bounding box center [353, 106] width 186 height 15
paste input "[PHONE_NUMBER]"
type input "[PHONE_NUMBER]"
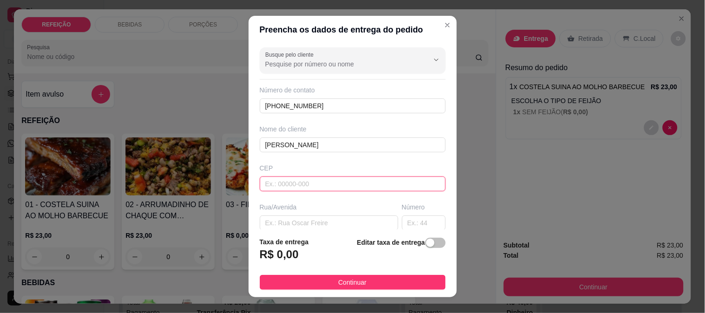
click at [266, 191] on input "text" at bounding box center [353, 184] width 186 height 15
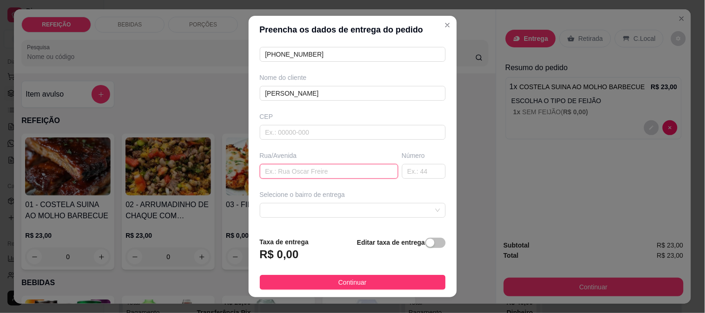
click at [278, 173] on input "text" at bounding box center [329, 171] width 139 height 15
paste input "[STREET_ADDRESS]"
type input "[STREET_ADDRESS]"
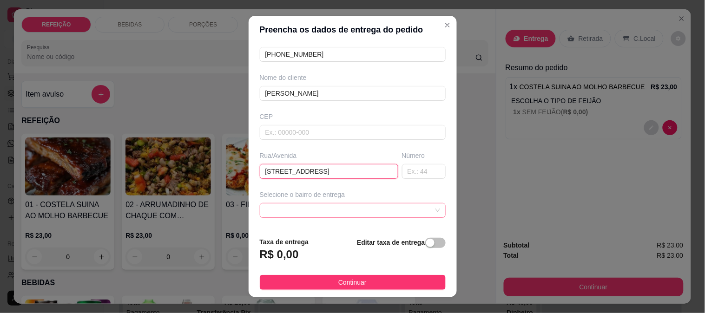
click at [308, 205] on span at bounding box center [352, 211] width 175 height 14
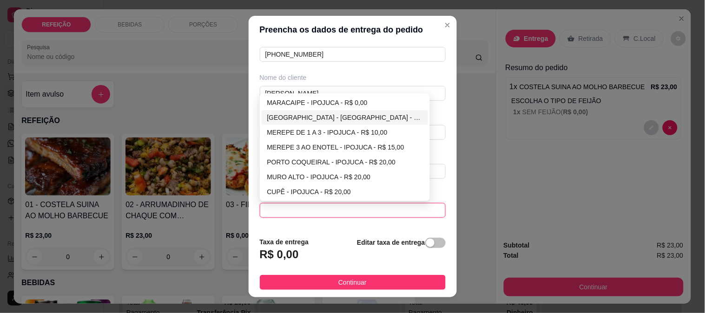
click at [289, 121] on div "[GEOGRAPHIC_DATA] - [GEOGRAPHIC_DATA] - R$ 5,00" at bounding box center [345, 117] width 156 height 10
type input "IPOJUCA"
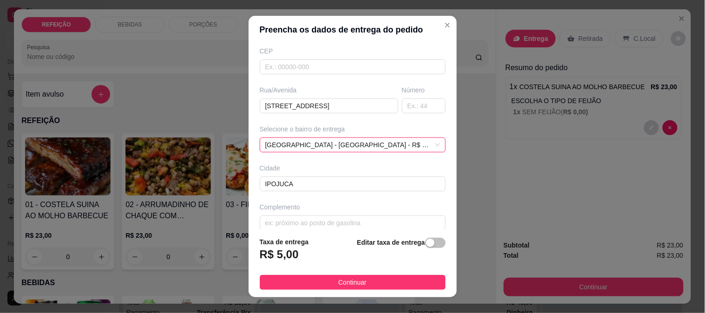
scroll to position [127, 0]
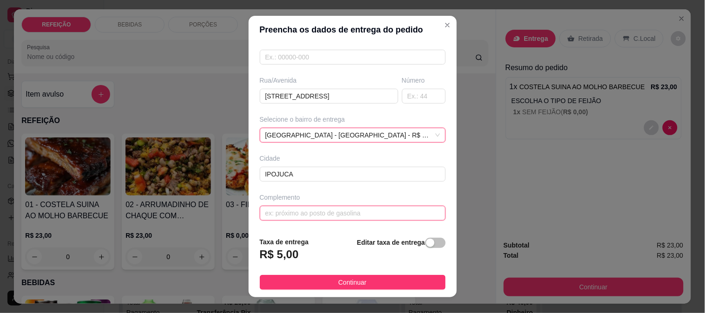
click at [286, 212] on input "text" at bounding box center [353, 213] width 186 height 15
paste input "Loja 15 Ateliê [PERSON_NAME]"
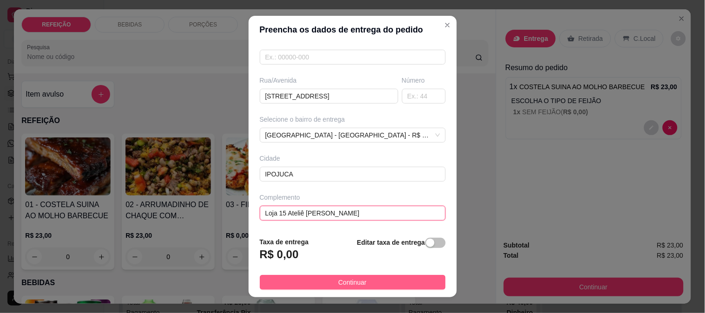
type input "Loja 15 Ateliê [PERSON_NAME]"
click at [306, 278] on button "Continuar" at bounding box center [353, 282] width 186 height 15
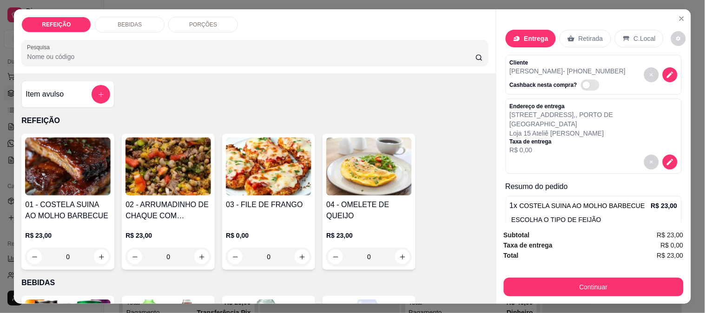
scroll to position [24, 0]
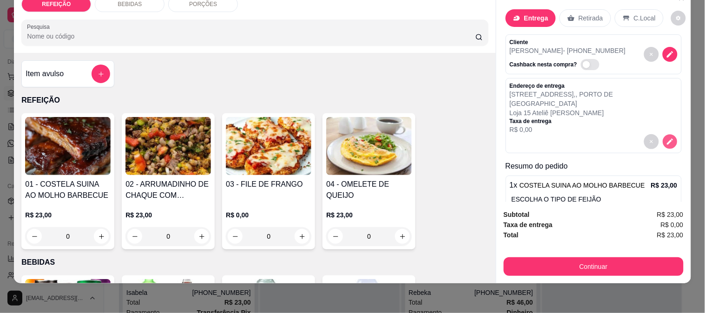
click at [667, 139] on icon "decrease-product-quantity" at bounding box center [670, 142] width 6 height 6
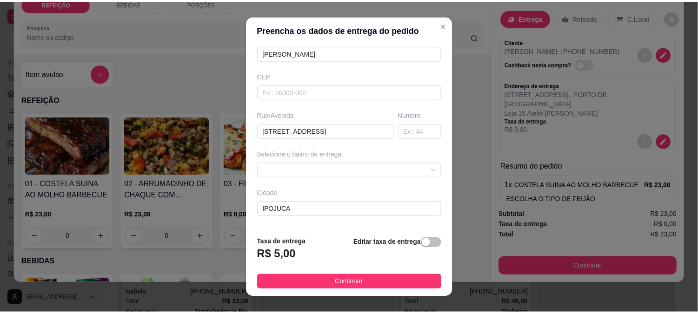
scroll to position [117, 0]
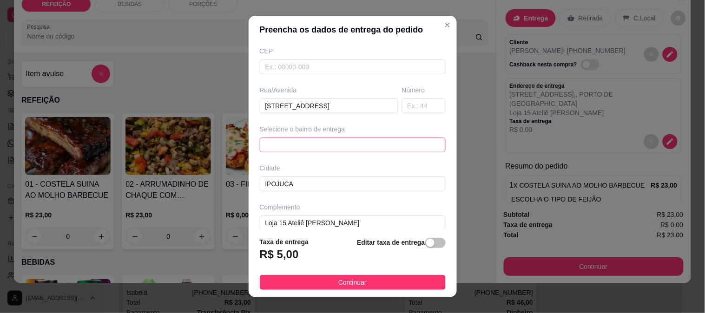
click at [286, 138] on div "6884ebf38fcb1afd617874ac 6884ec0e8fcb1afd617874af MARACAIPE - [GEOGRAPHIC_DATA]…" at bounding box center [353, 145] width 186 height 15
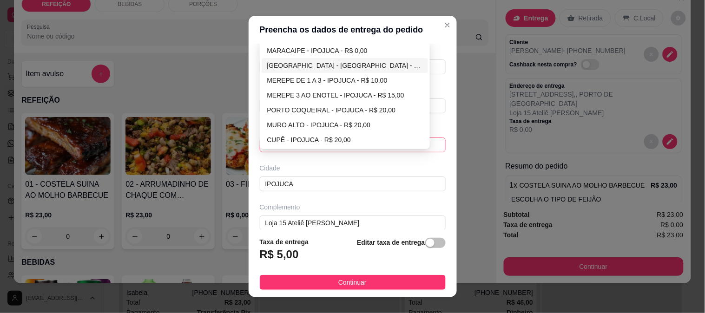
click at [291, 61] on div "[GEOGRAPHIC_DATA] - [GEOGRAPHIC_DATA] - R$ 5,00" at bounding box center [345, 65] width 156 height 10
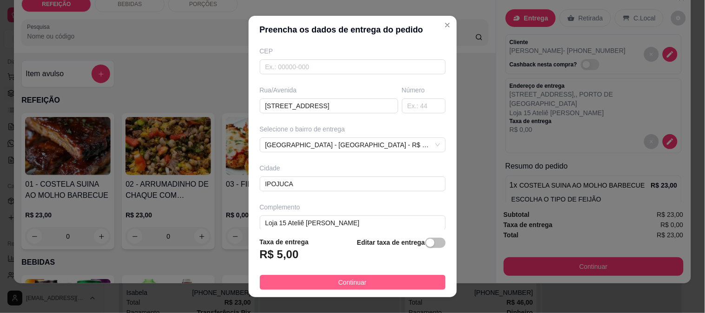
click at [330, 287] on button "Continuar" at bounding box center [353, 282] width 186 height 15
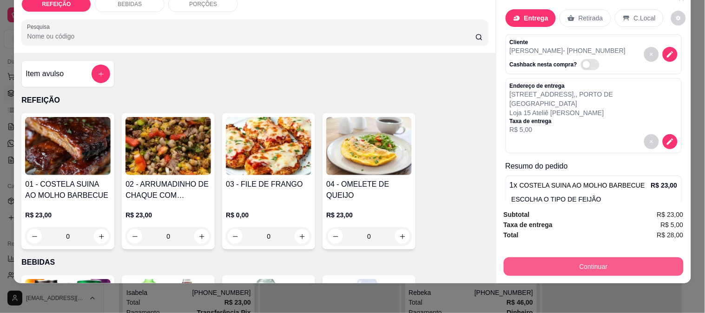
click at [552, 261] on button "Continuar" at bounding box center [594, 267] width 180 height 19
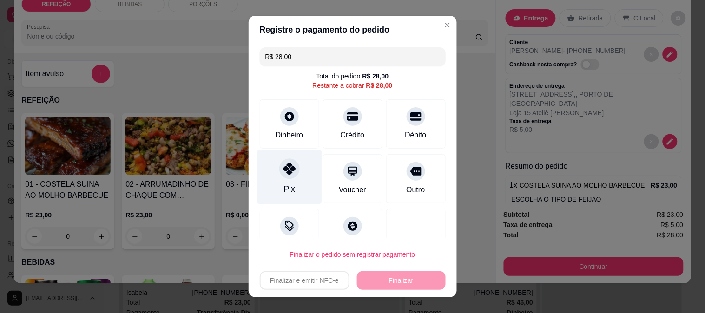
click at [298, 177] on div "Pix" at bounding box center [290, 177] width 66 height 54
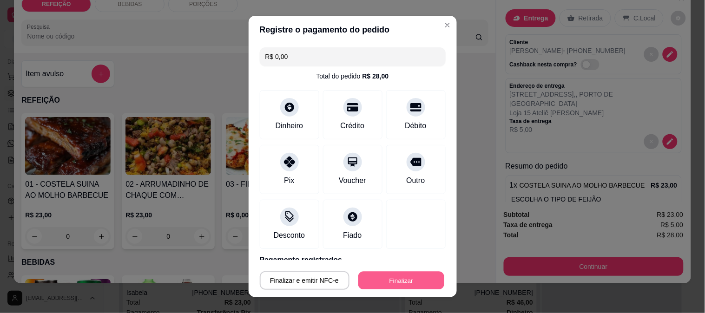
click at [378, 278] on button "Finalizar" at bounding box center [401, 281] width 86 height 18
type input "-R$ 28,00"
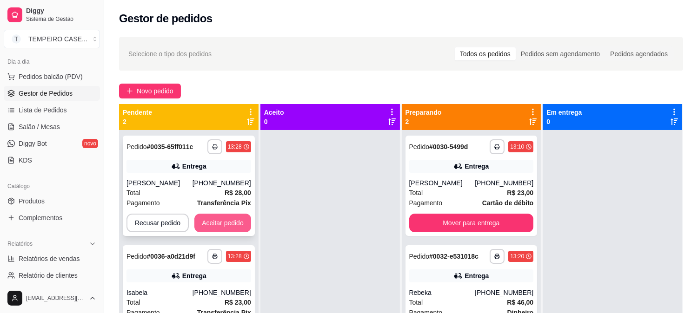
click at [233, 231] on button "Aceitar pedido" at bounding box center [222, 223] width 57 height 19
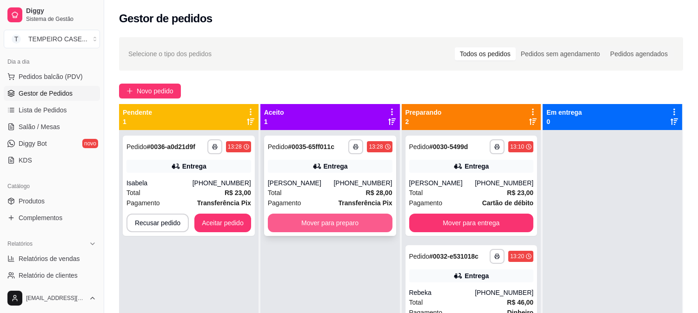
click at [299, 221] on button "Mover para preparo" at bounding box center [330, 223] width 125 height 19
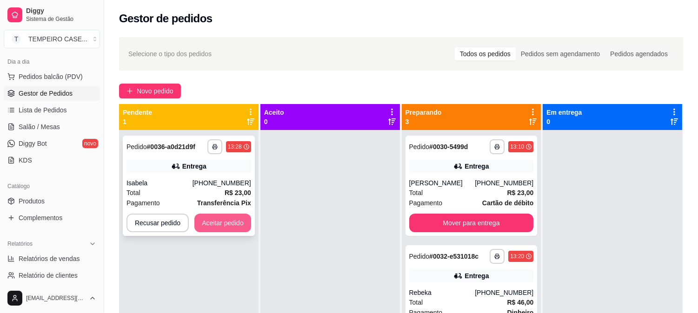
click at [242, 224] on button "Aceitar pedido" at bounding box center [222, 223] width 57 height 19
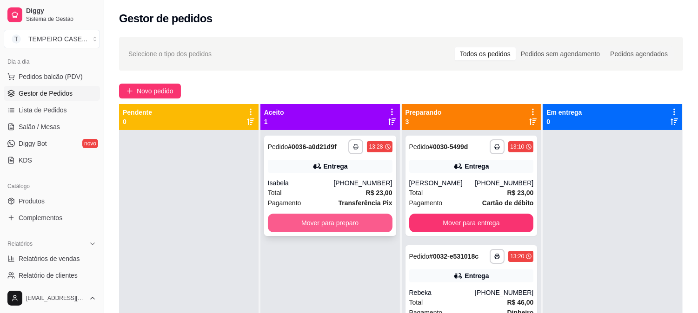
click at [332, 223] on button "Mover para preparo" at bounding box center [330, 223] width 125 height 19
click at [332, 223] on button "Mover para preparo" at bounding box center [330, 223] width 121 height 18
click at [332, 223] on button "Mover para preparo" at bounding box center [330, 223] width 125 height 19
click at [365, 225] on button "Mover para preparo" at bounding box center [330, 223] width 121 height 18
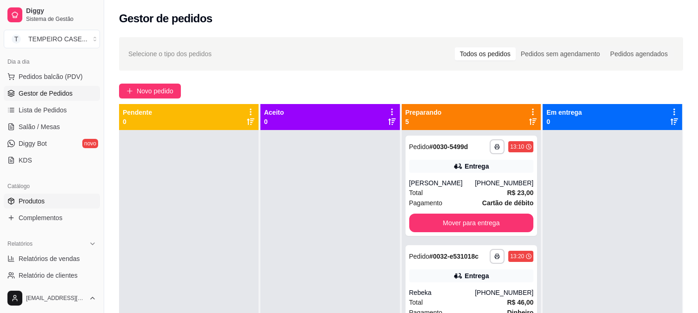
click at [40, 205] on span "Produtos" at bounding box center [32, 201] width 26 height 9
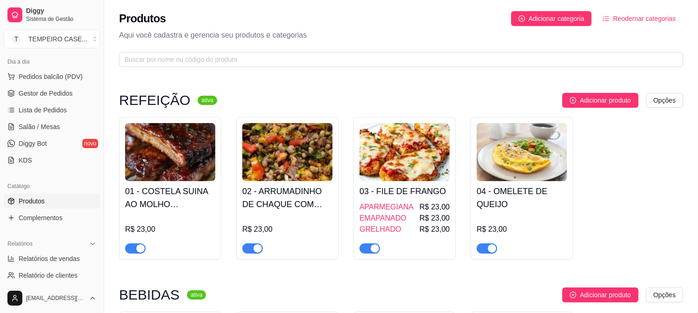
click at [185, 200] on h4 "01 - COSTELA SUINA AO MOLHO BARBECUE" at bounding box center [170, 198] width 90 height 26
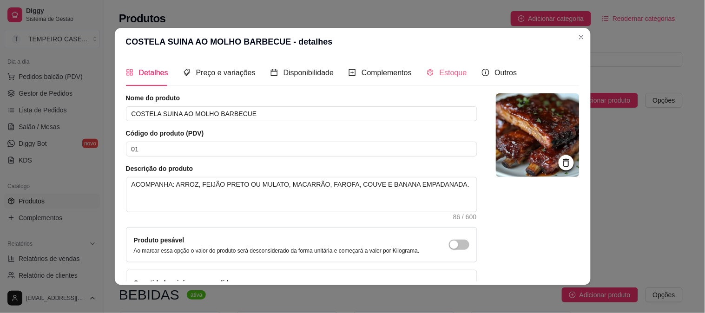
click at [445, 79] on div "Estoque" at bounding box center [447, 73] width 40 height 26
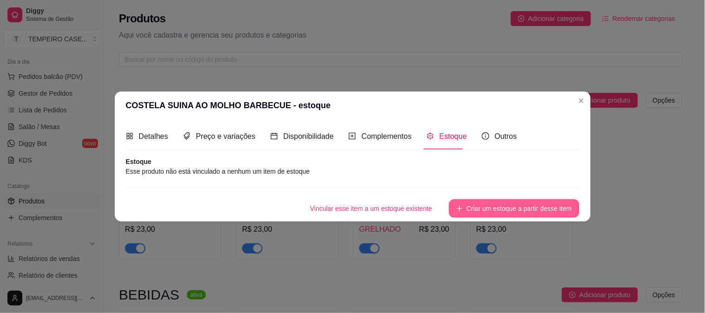
click at [467, 203] on button "Criar um estoque a partir desse item" at bounding box center [514, 208] width 130 height 19
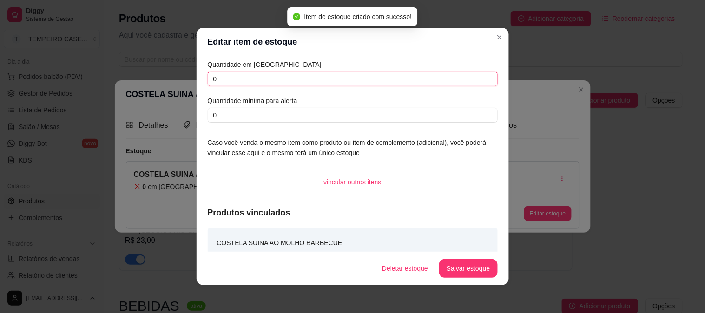
drag, startPoint x: 222, startPoint y: 78, endPoint x: 205, endPoint y: 78, distance: 16.7
click at [208, 78] on input "0" at bounding box center [353, 79] width 290 height 15
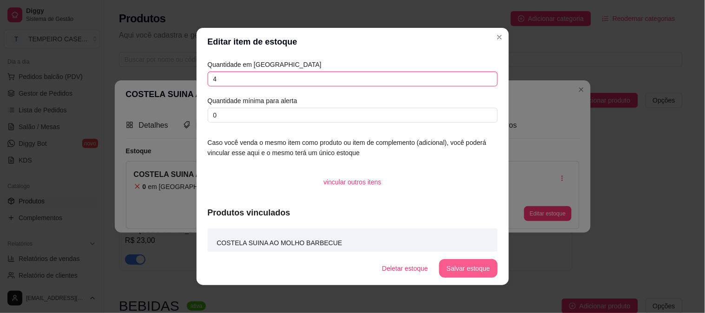
type input "4"
click at [461, 271] on button "Salvar estoque" at bounding box center [468, 268] width 58 height 19
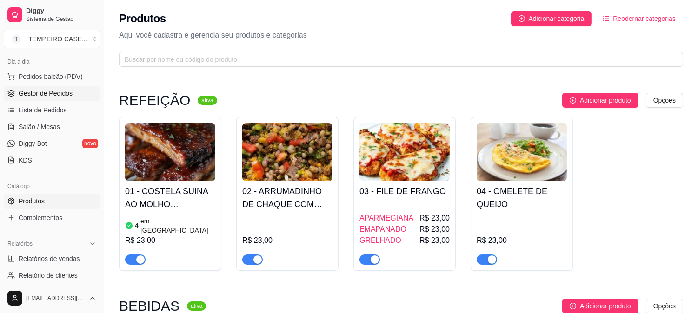
click at [54, 93] on span "Gestor de Pedidos" at bounding box center [46, 93] width 54 height 9
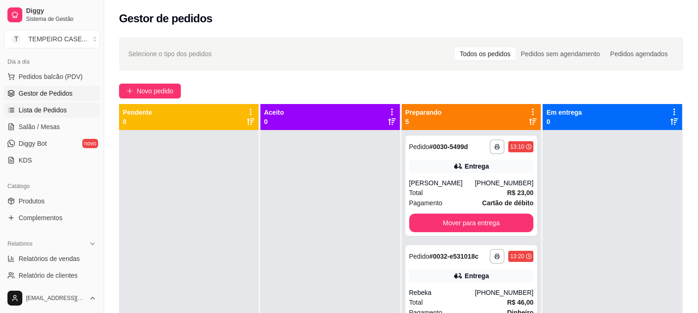
click at [52, 109] on span "Lista de Pedidos" at bounding box center [43, 110] width 48 height 9
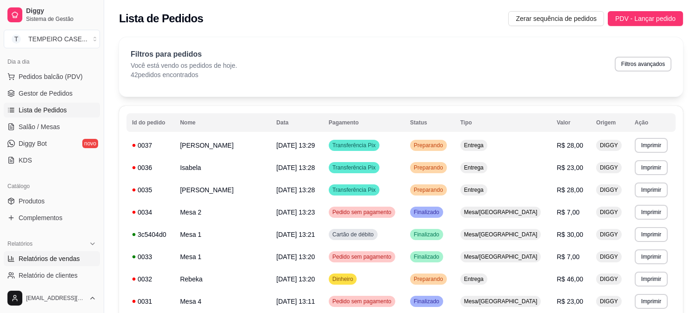
click at [53, 257] on span "Relatórios de vendas" at bounding box center [49, 258] width 61 height 9
select select "ALL"
select select "0"
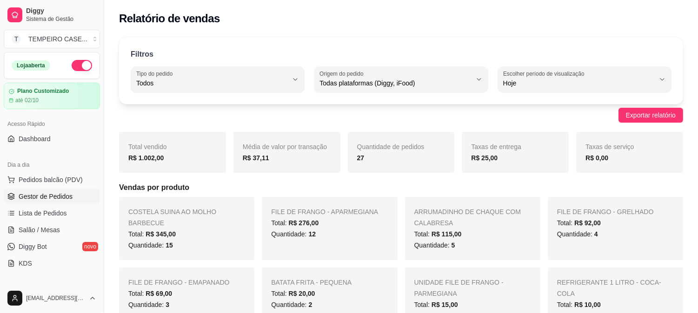
click at [53, 202] on link "Gestor de Pedidos" at bounding box center [52, 196] width 96 height 15
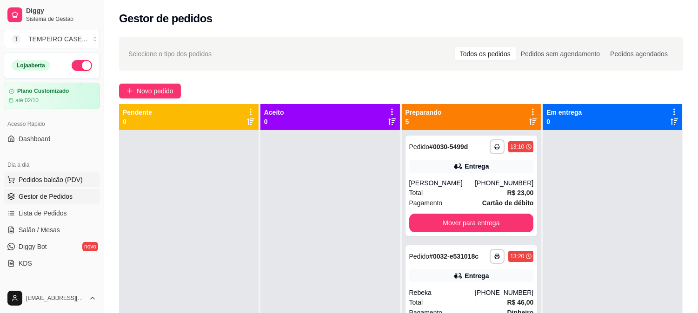
click at [57, 177] on span "Pedidos balcão (PDV)" at bounding box center [51, 179] width 64 height 9
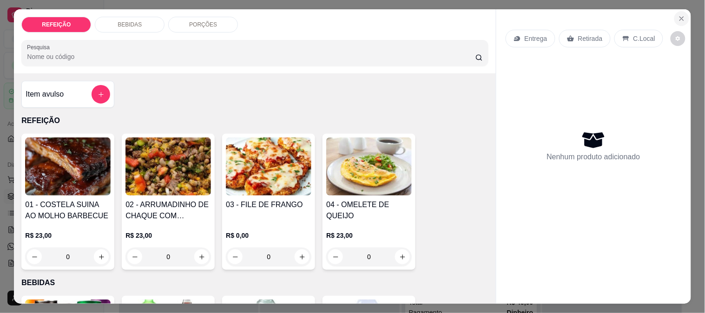
click at [679, 19] on button "Close" at bounding box center [681, 18] width 15 height 15
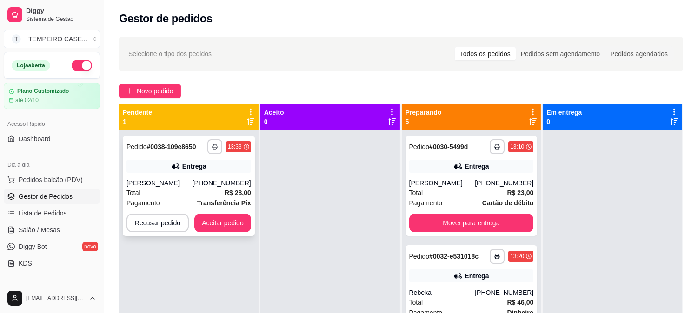
click at [233, 214] on button "Aceitar pedido" at bounding box center [222, 223] width 57 height 19
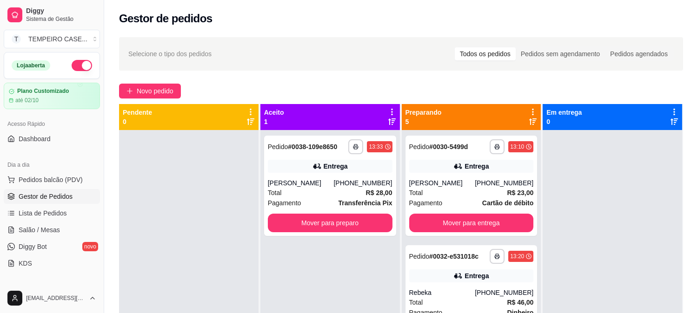
click at [325, 210] on div "**********" at bounding box center [330, 186] width 132 height 100
click at [339, 232] on div "**********" at bounding box center [330, 186] width 132 height 100
click at [359, 219] on button "Mover para preparo" at bounding box center [330, 223] width 125 height 19
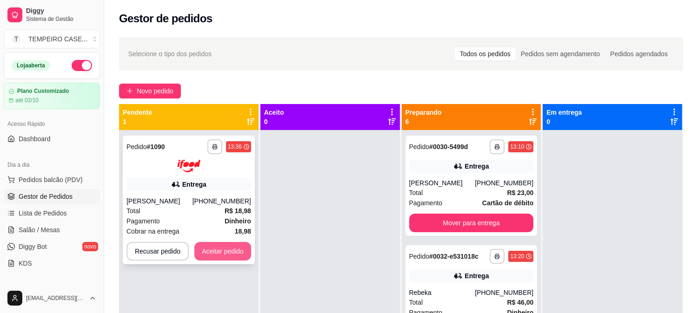
click at [222, 250] on button "Aceitar pedido" at bounding box center [222, 251] width 57 height 19
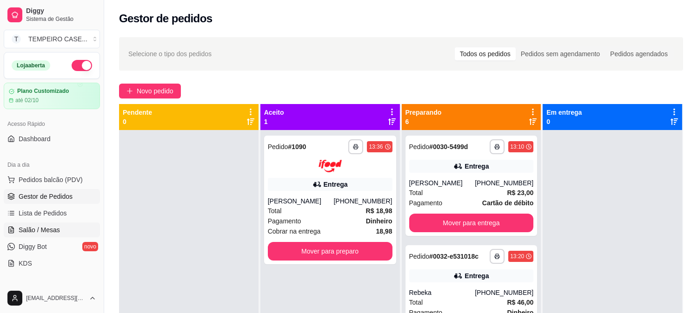
click at [44, 229] on span "Salão / Mesas" at bounding box center [39, 229] width 41 height 9
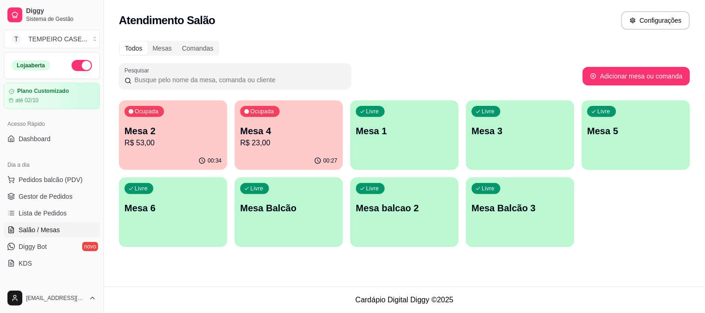
click at [265, 151] on div "Ocupada Mesa 4 R$ 23,00" at bounding box center [289, 126] width 108 height 52
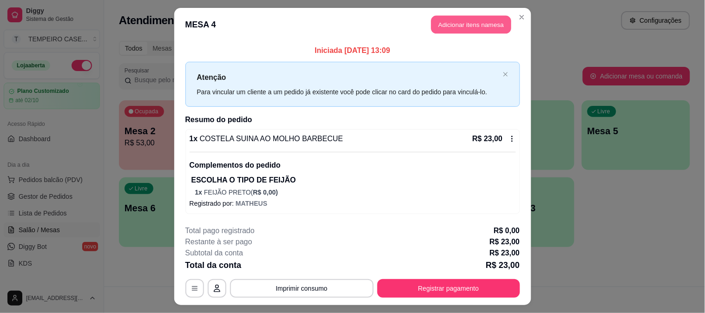
click at [482, 29] on button "Adicionar itens na mesa" at bounding box center [471, 25] width 80 height 18
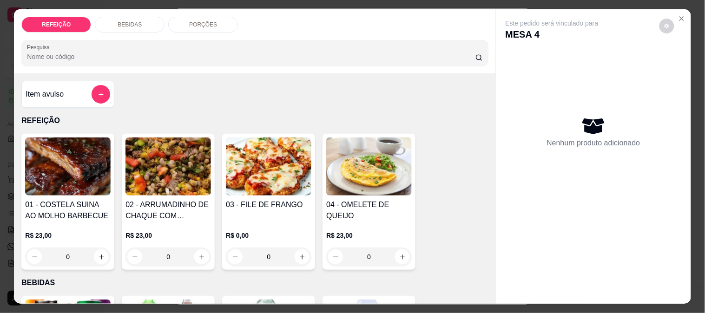
click at [111, 17] on div "BEBIDAS" at bounding box center [130, 25] width 70 height 16
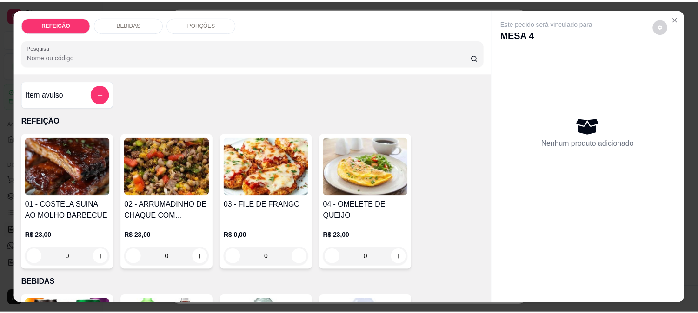
scroll to position [24, 0]
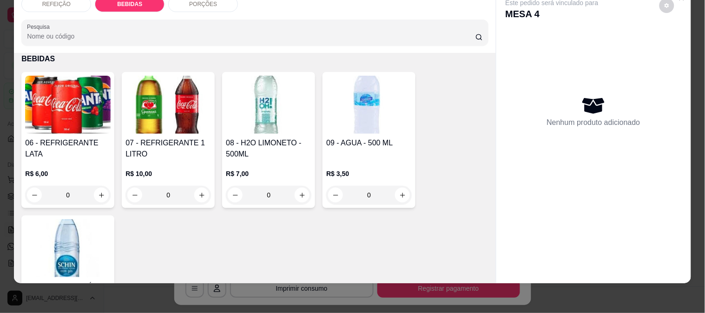
click at [179, 115] on img at bounding box center [169, 105] width 86 height 58
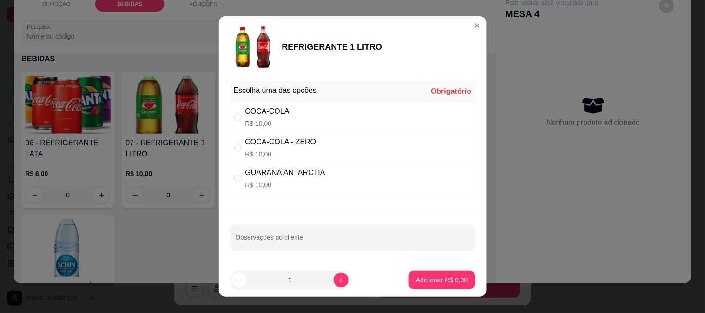
click at [266, 173] on div "GUARANÁ ANTARCTIA" at bounding box center [285, 172] width 80 height 11
radio input "true"
click at [430, 284] on p "Adicionar R$ 10,00" at bounding box center [439, 280] width 55 height 9
type input "1"
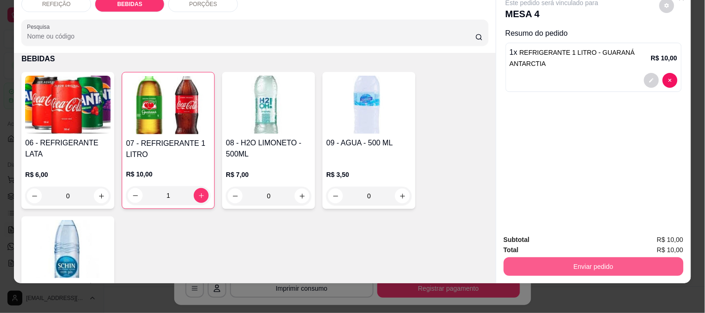
click at [591, 260] on button "Enviar pedido" at bounding box center [594, 267] width 180 height 19
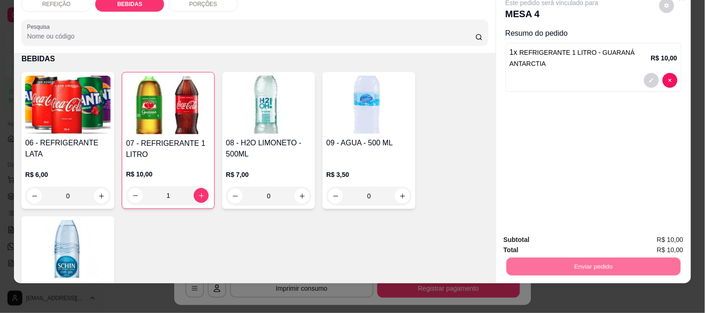
click at [537, 238] on button "Não registrar e enviar pedido" at bounding box center [563, 237] width 97 height 18
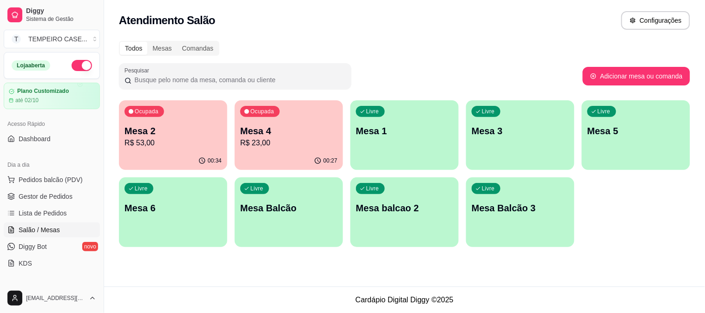
click at [279, 141] on p "R$ 23,00" at bounding box center [288, 143] width 97 height 11
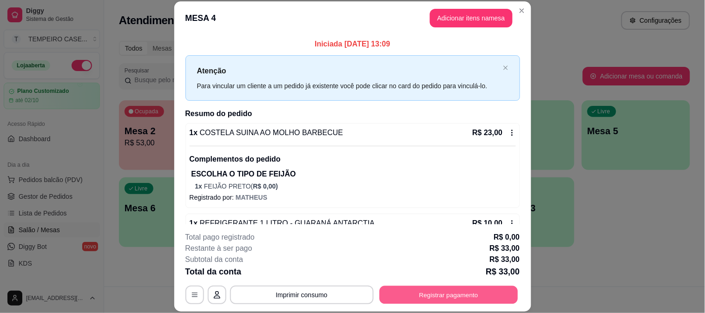
click at [447, 294] on button "Registrar pagamento" at bounding box center [448, 295] width 139 height 18
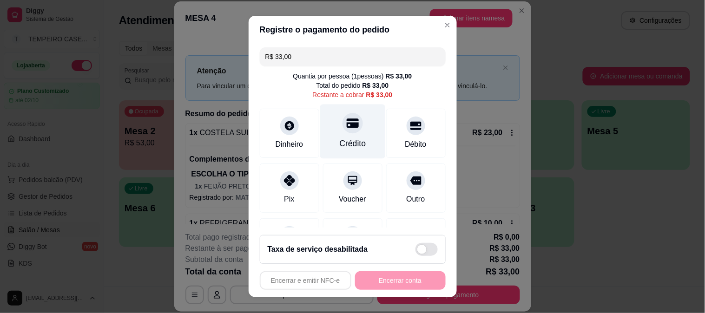
click at [362, 141] on div "Crédito" at bounding box center [353, 131] width 66 height 54
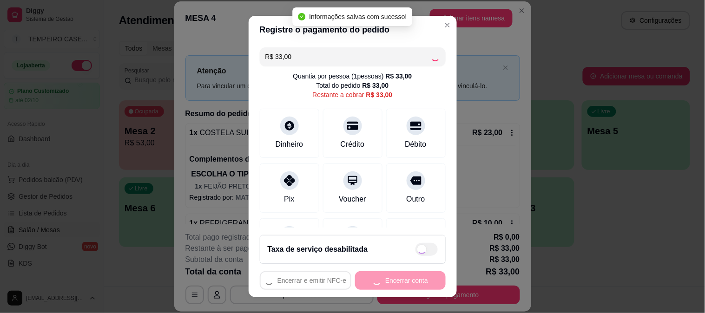
type input "R$ 0,00"
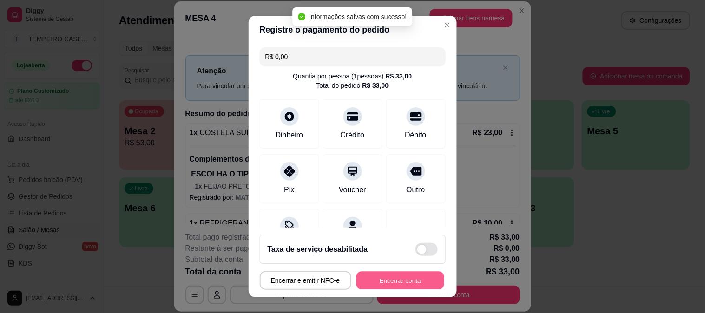
click at [416, 276] on button "Encerrar conta" at bounding box center [401, 281] width 88 height 18
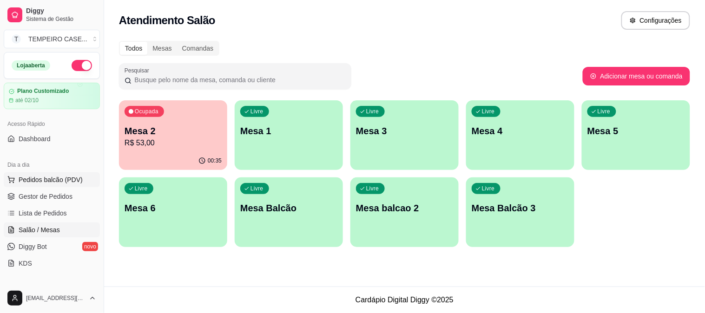
click at [43, 183] on span "Pedidos balcão (PDV)" at bounding box center [51, 179] width 64 height 9
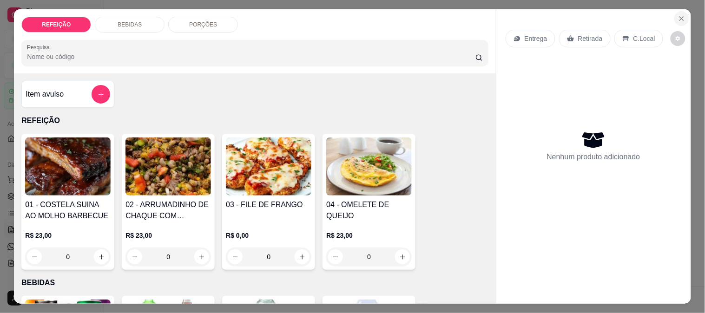
click at [679, 15] on icon "Close" at bounding box center [681, 18] width 7 height 7
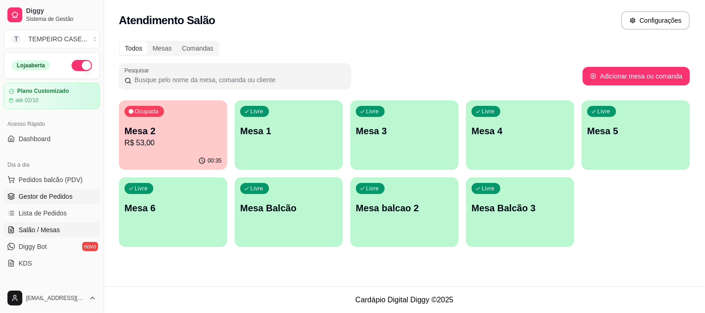
click at [48, 192] on span "Gestor de Pedidos" at bounding box center [46, 196] width 54 height 9
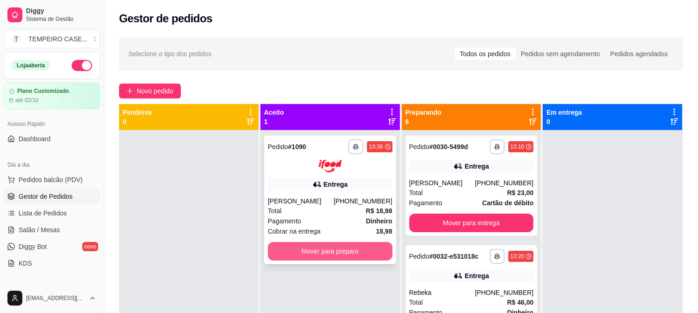
click at [361, 250] on button "Mover para preparo" at bounding box center [330, 251] width 125 height 19
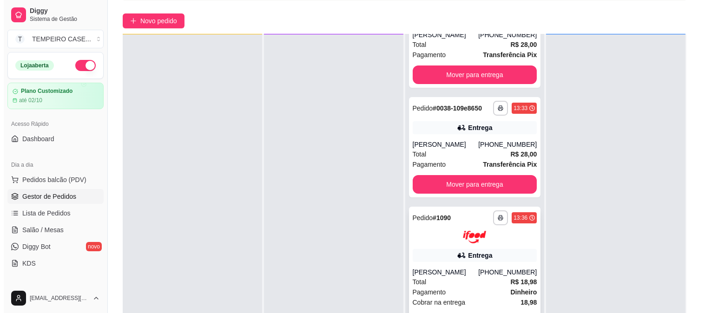
scroll to position [142, 0]
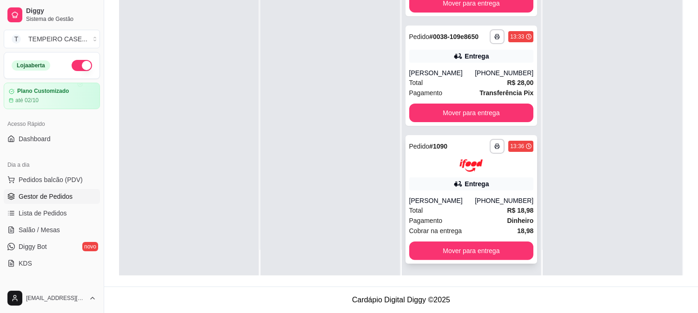
click at [453, 179] on icon at bounding box center [457, 183] width 9 height 9
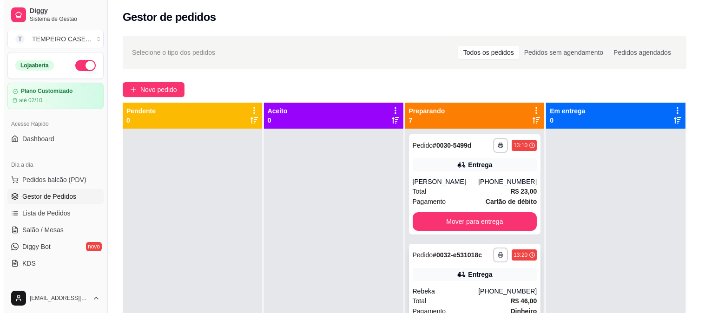
scroll to position [0, 0]
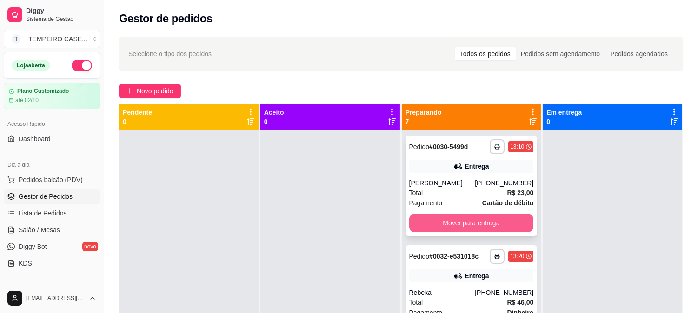
click at [484, 221] on button "Mover para entrega" at bounding box center [471, 223] width 125 height 19
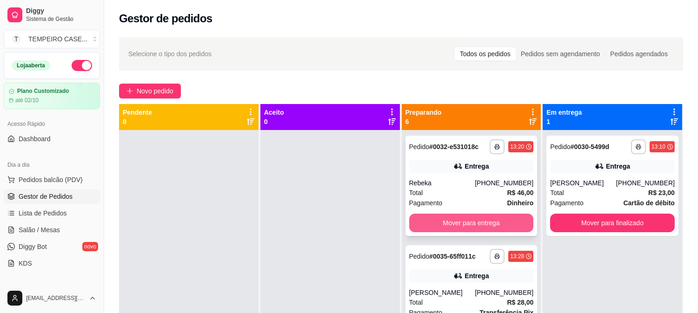
click at [474, 219] on button "Mover para entrega" at bounding box center [471, 223] width 125 height 19
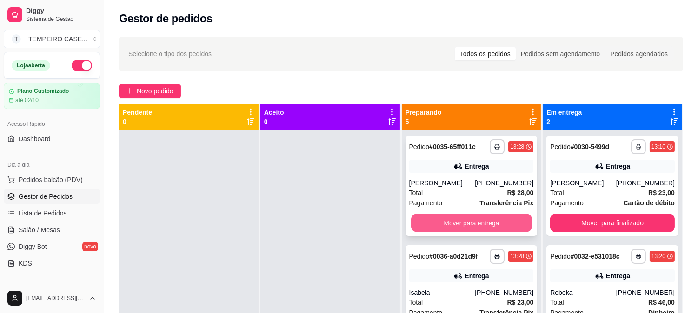
click at [495, 219] on button "Mover para entrega" at bounding box center [471, 223] width 121 height 18
click at [492, 219] on button "Mover para entrega" at bounding box center [471, 223] width 125 height 19
click at [478, 221] on button "Mover para entrega" at bounding box center [471, 223] width 125 height 19
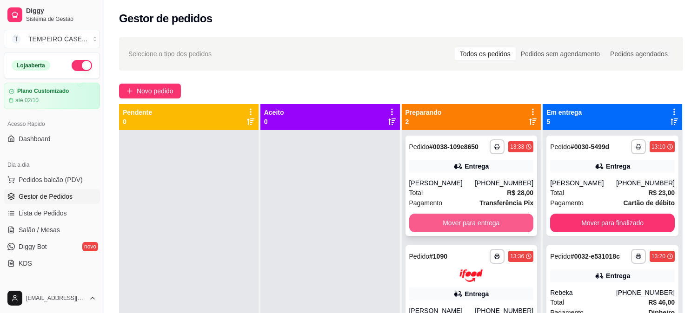
click at [452, 217] on button "Mover para entrega" at bounding box center [471, 223] width 125 height 19
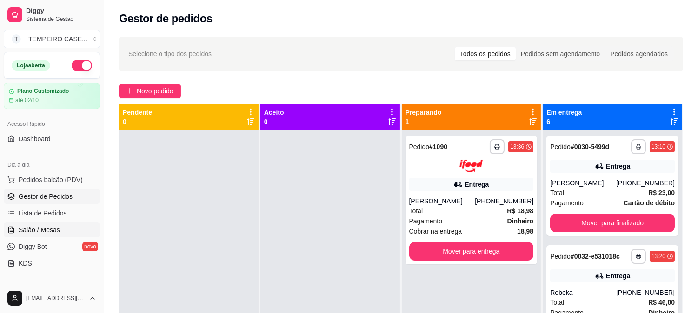
click at [65, 226] on link "Salão / Mesas" at bounding box center [52, 230] width 96 height 15
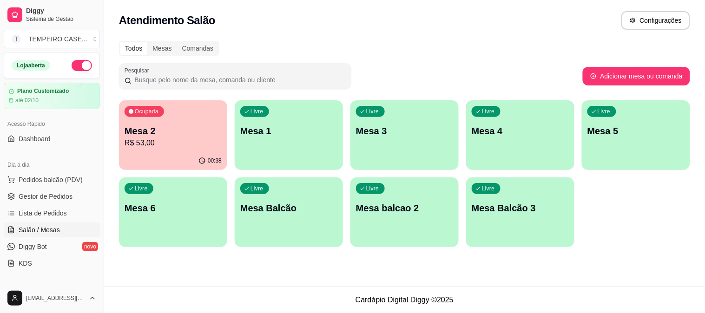
click at [180, 149] on div "Ocupada Mesa 2 R$ 53,00" at bounding box center [173, 126] width 108 height 52
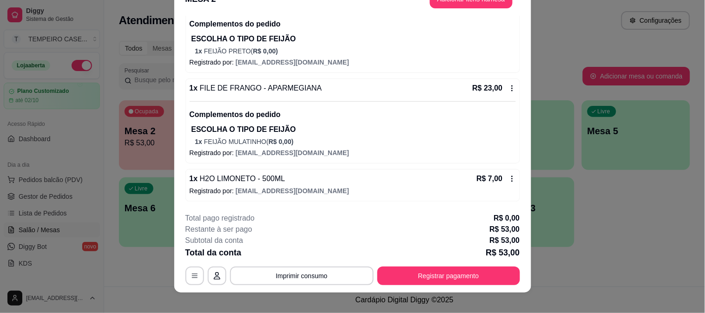
scroll to position [28, 0]
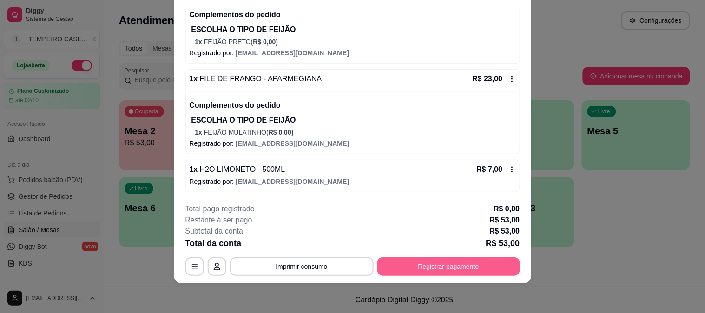
click at [441, 264] on button "Registrar pagamento" at bounding box center [448, 267] width 143 height 19
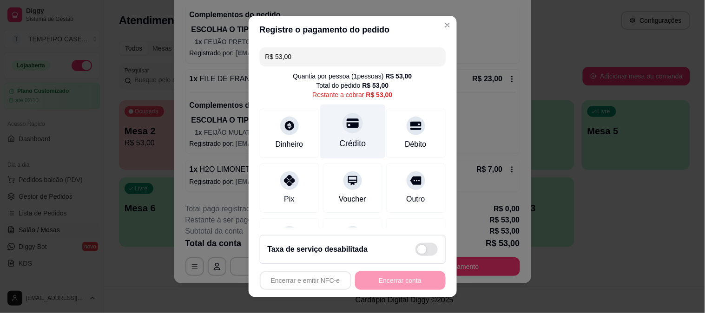
click at [346, 135] on div "Crédito" at bounding box center [353, 131] width 66 height 54
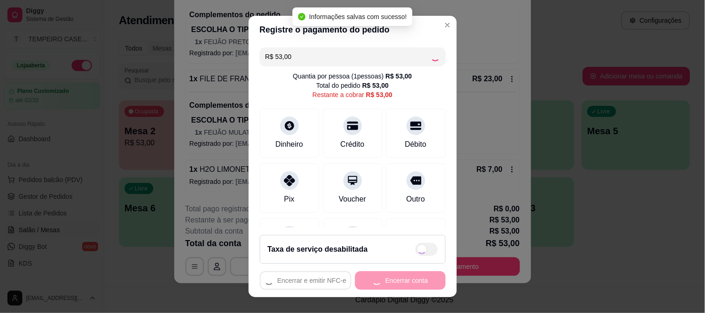
type input "R$ 0,00"
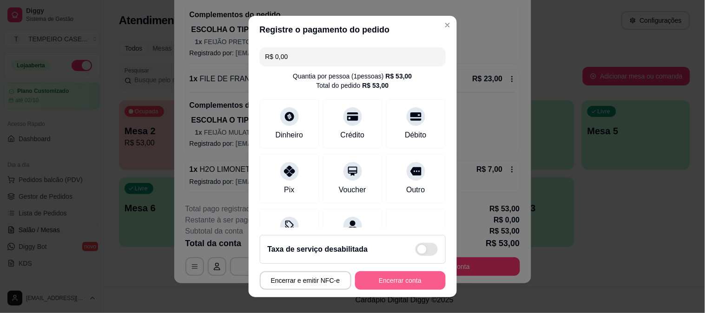
click at [403, 278] on button "Encerrar conta" at bounding box center [400, 280] width 91 height 19
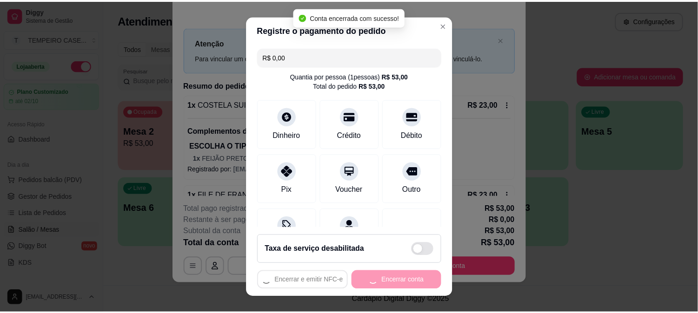
scroll to position [0, 0]
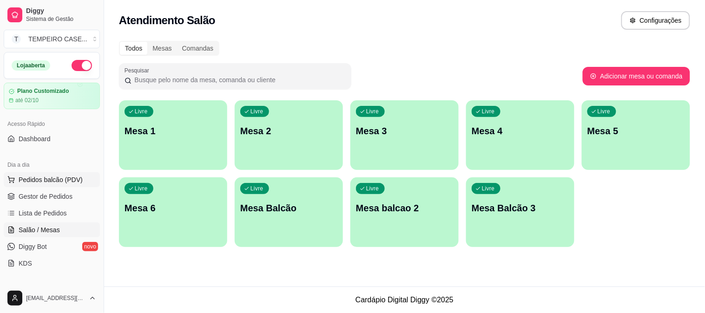
click at [31, 183] on span "Pedidos balcão (PDV)" at bounding box center [51, 179] width 64 height 9
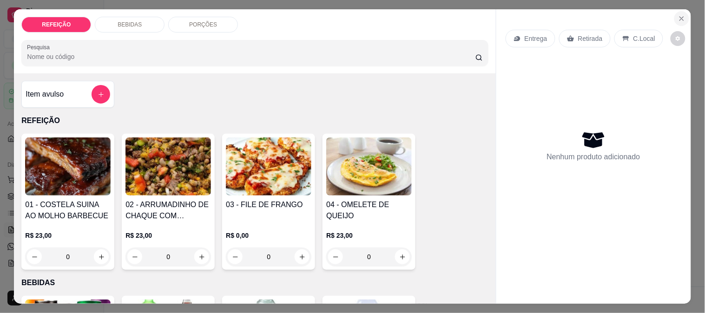
click at [682, 19] on button "Close" at bounding box center [681, 18] width 15 height 15
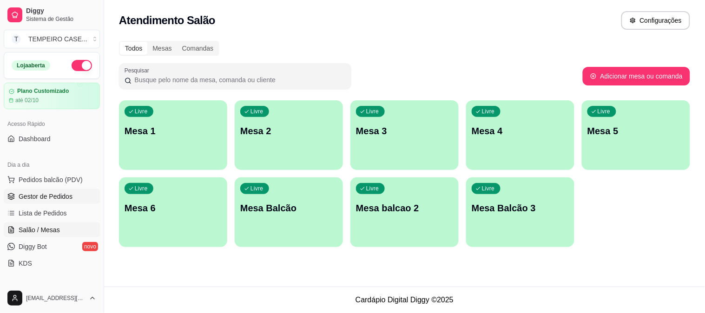
click at [37, 200] on span "Gestor de Pedidos" at bounding box center [46, 196] width 54 height 9
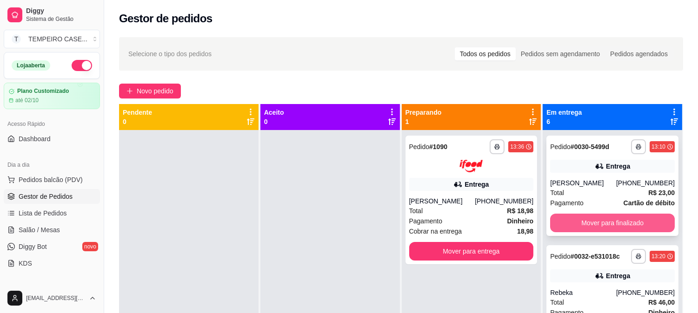
click at [592, 222] on button "Mover para finalizado" at bounding box center [612, 223] width 125 height 19
click at [605, 220] on button "Mover para finalizado" at bounding box center [612, 223] width 125 height 19
click at [606, 220] on button "Mover para finalizado" at bounding box center [612, 223] width 121 height 18
click at [602, 222] on button "Mover para finalizado" at bounding box center [612, 223] width 121 height 18
click at [602, 224] on button "Mover para finalizado" at bounding box center [612, 223] width 121 height 18
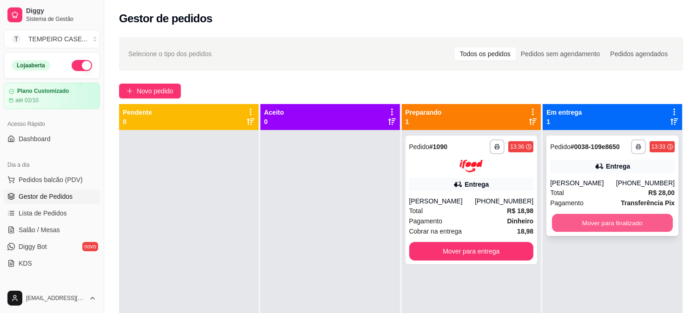
click at [603, 223] on button "Mover para finalizado" at bounding box center [612, 223] width 121 height 18
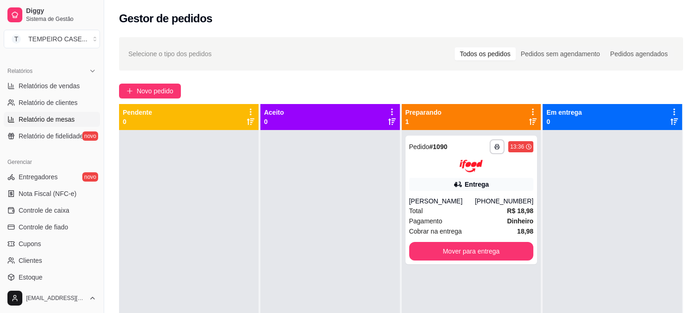
scroll to position [258, 0]
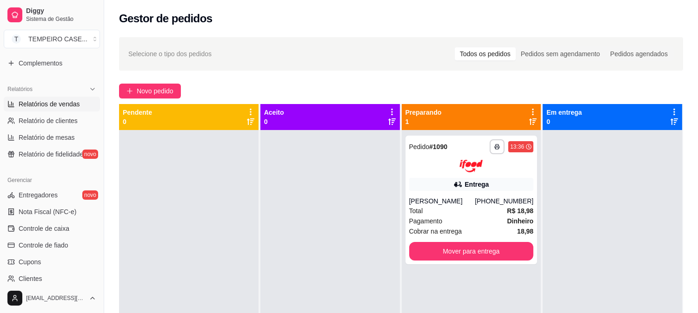
click at [52, 106] on span "Relatórios de vendas" at bounding box center [49, 103] width 61 height 9
select select "ALL"
select select "0"
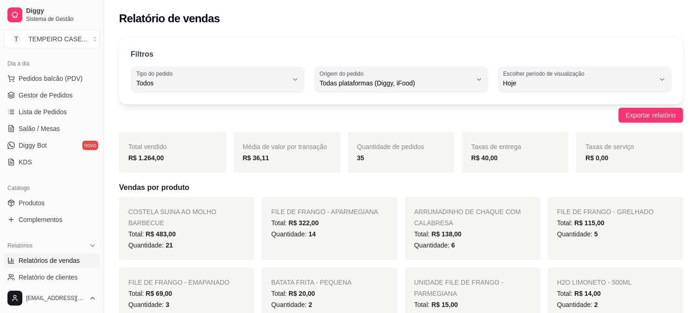
scroll to position [52, 0]
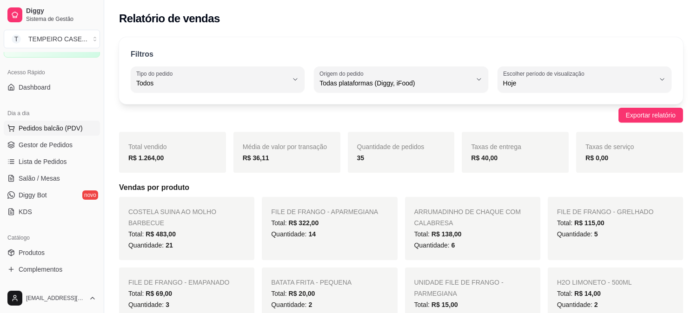
click at [46, 132] on button "Pedidos balcão (PDV)" at bounding box center [52, 128] width 96 height 15
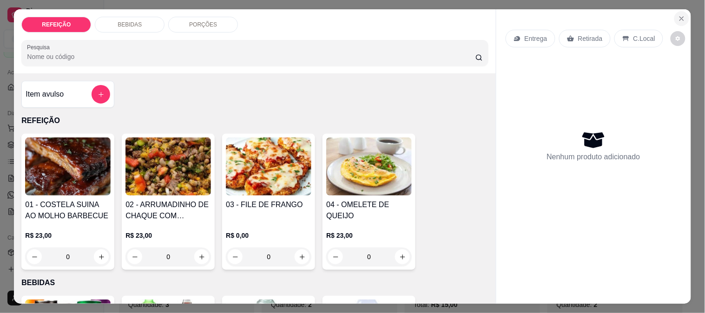
click at [680, 17] on icon "Close" at bounding box center [682, 19] width 4 height 4
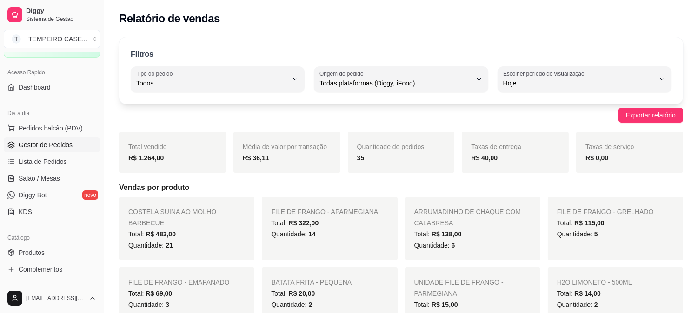
click at [46, 147] on span "Gestor de Pedidos" at bounding box center [46, 144] width 54 height 9
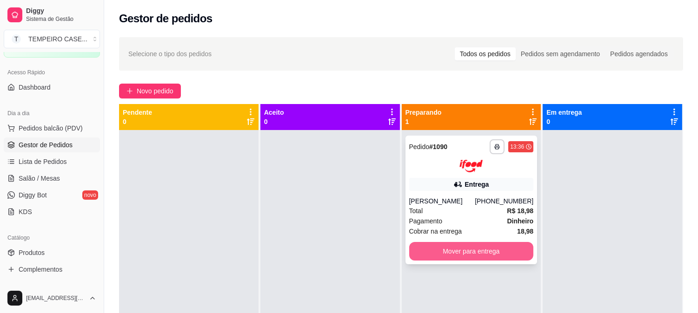
click at [476, 255] on button "Mover para entrega" at bounding box center [471, 251] width 125 height 19
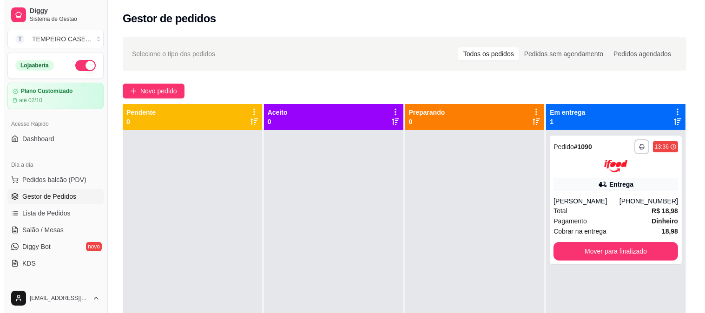
scroll to position [52, 0]
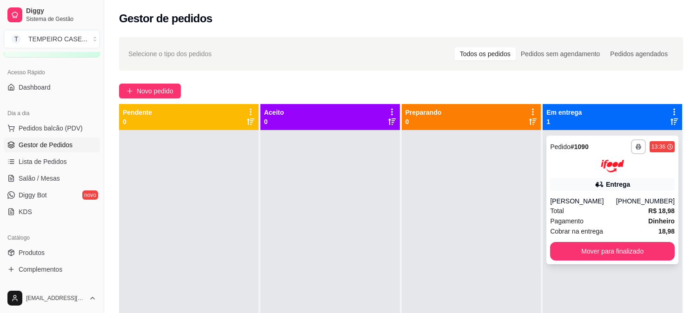
click at [571, 161] on div at bounding box center [612, 166] width 125 height 13
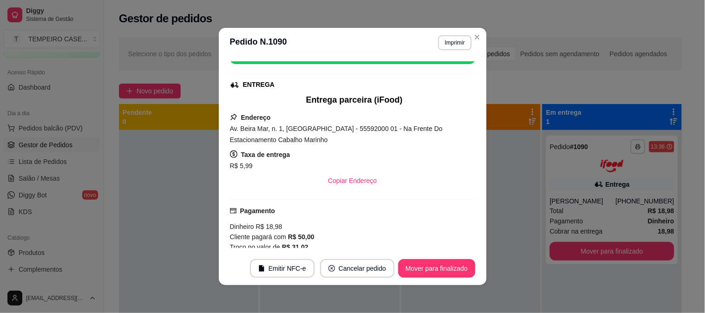
scroll to position [155, 0]
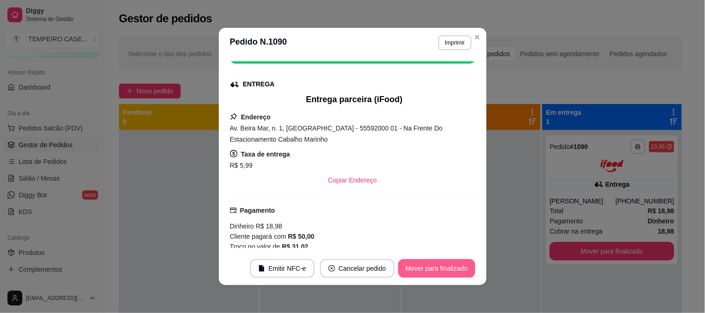
click at [449, 262] on button "Mover para finalizado" at bounding box center [436, 268] width 77 height 19
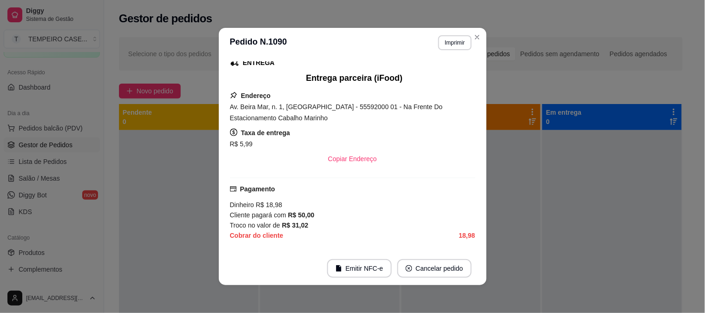
scroll to position [133, 0]
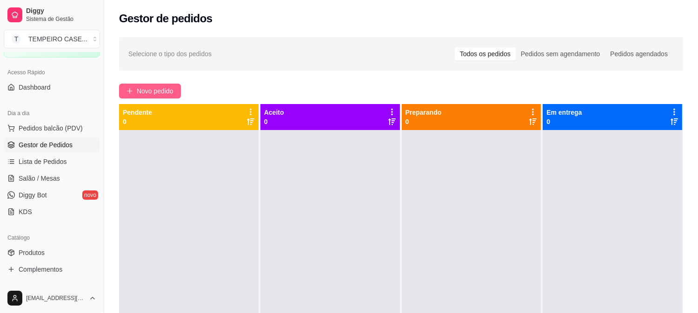
click at [142, 89] on span "Novo pedido" at bounding box center [155, 91] width 37 height 10
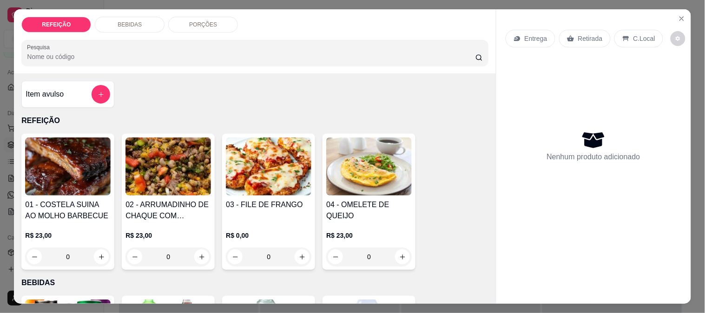
click at [229, 163] on img at bounding box center [269, 167] width 86 height 58
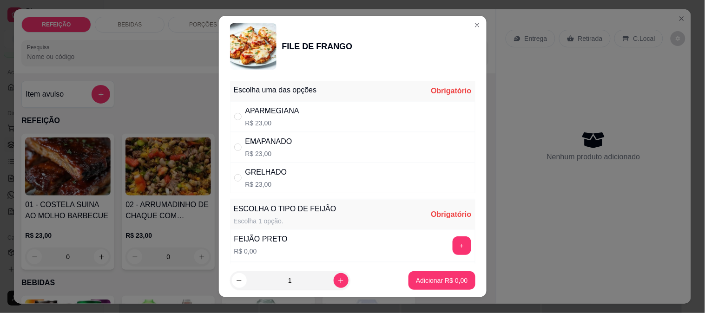
click at [285, 115] on div "APARMEGIANA" at bounding box center [272, 111] width 54 height 11
radio input "true"
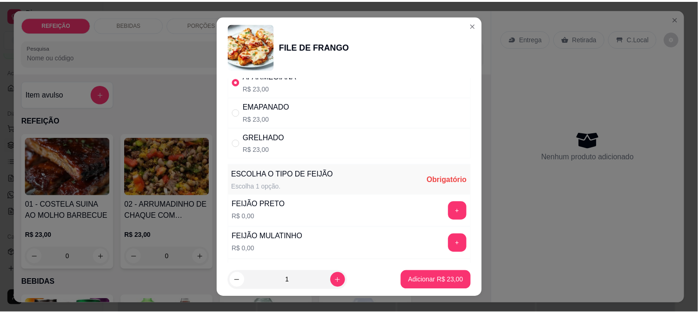
scroll to position [103, 0]
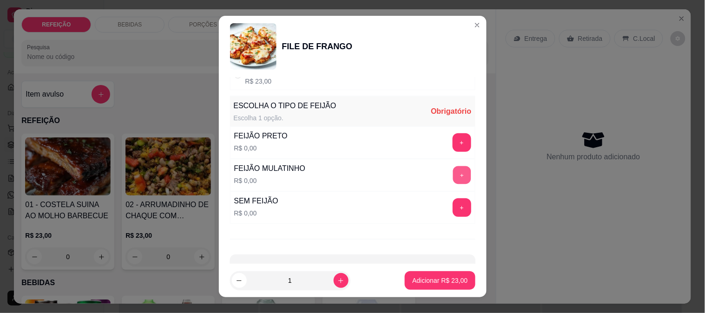
click at [453, 177] on button "+" at bounding box center [462, 175] width 18 height 18
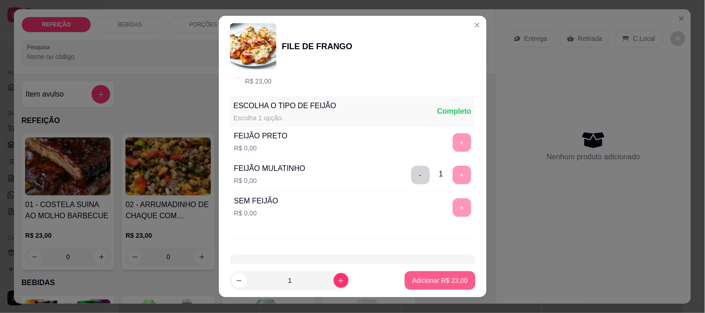
click at [447, 279] on p "Adicionar R$ 23,00" at bounding box center [439, 280] width 55 height 9
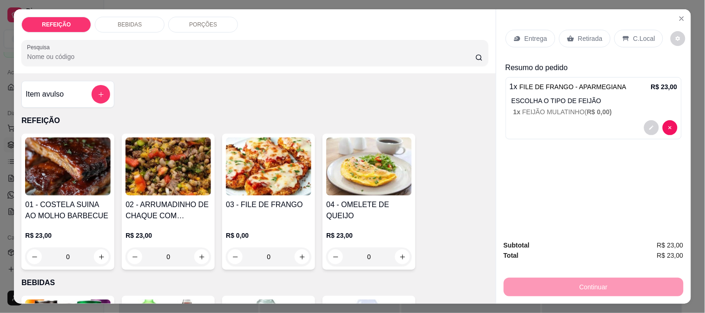
click at [563, 31] on div "Retirada" at bounding box center [585, 39] width 52 height 18
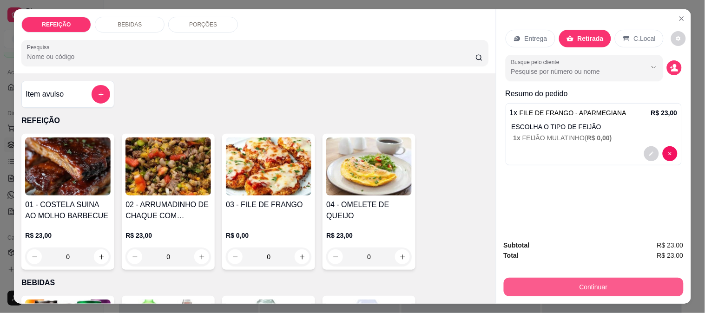
click at [577, 287] on button "Continuar" at bounding box center [594, 287] width 180 height 19
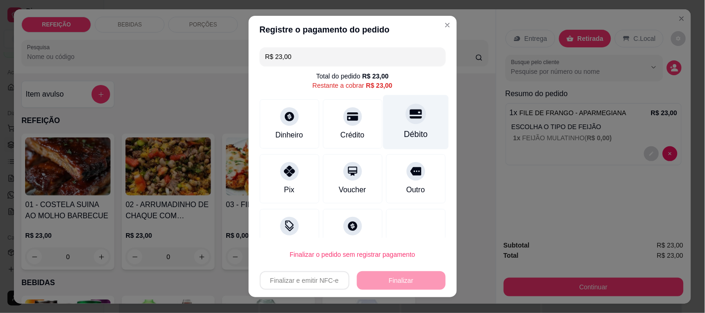
click at [404, 136] on div "Débito" at bounding box center [416, 134] width 24 height 12
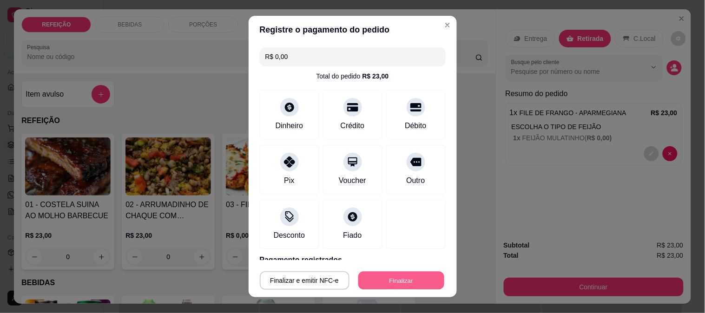
click at [387, 277] on button "Finalizar" at bounding box center [401, 281] width 86 height 18
type input "-R$ 23,00"
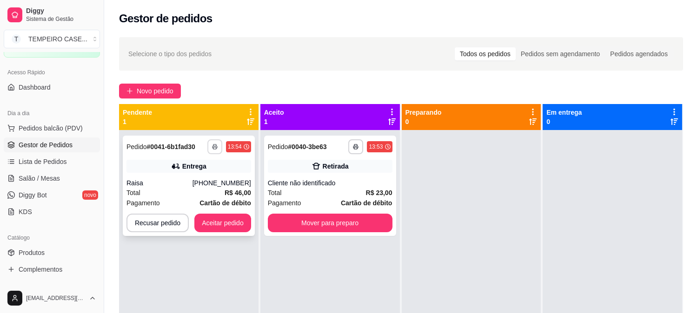
click at [215, 148] on icon "button" at bounding box center [215, 147] width 6 height 6
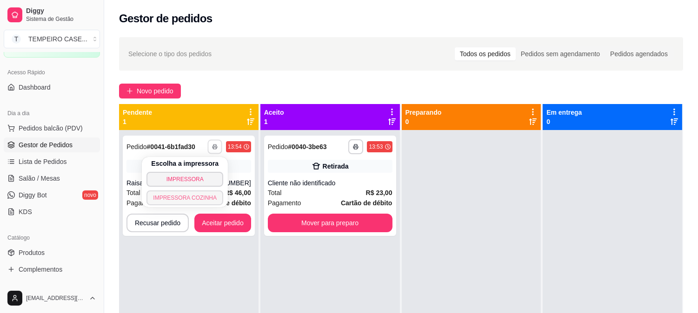
click at [197, 197] on button "IMPRESSORA COZINHA" at bounding box center [184, 198] width 77 height 15
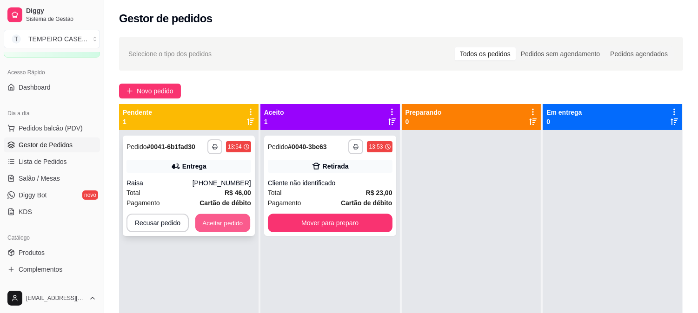
click at [221, 227] on button "Aceitar pedido" at bounding box center [222, 223] width 55 height 18
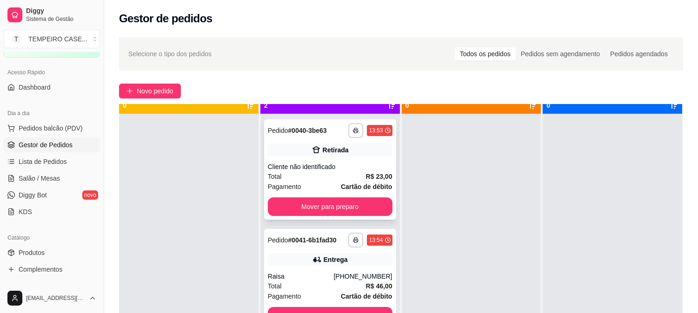
scroll to position [26, 0]
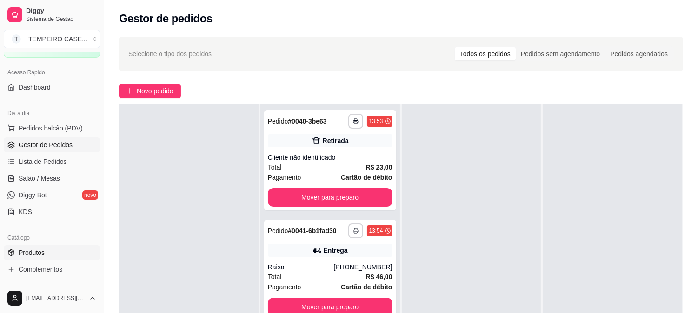
click at [45, 252] on link "Produtos" at bounding box center [52, 252] width 96 height 15
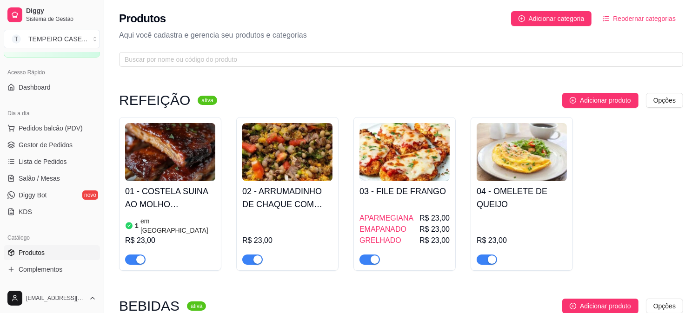
click at [157, 214] on div "01 - COSTELA SUINA AO MOLHO BARBECUE 1 em estoque R$ 23,00" at bounding box center [170, 223] width 90 height 84
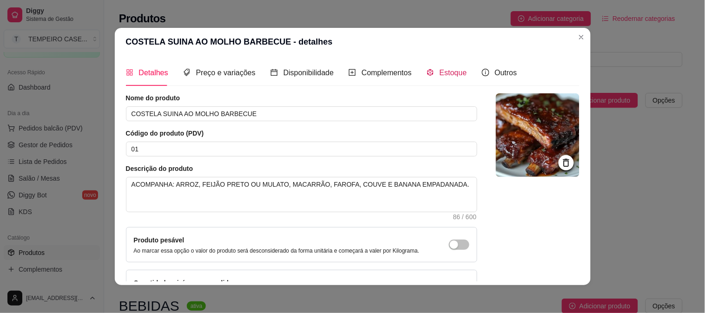
click at [440, 73] on span "Estoque" at bounding box center [453, 73] width 27 height 8
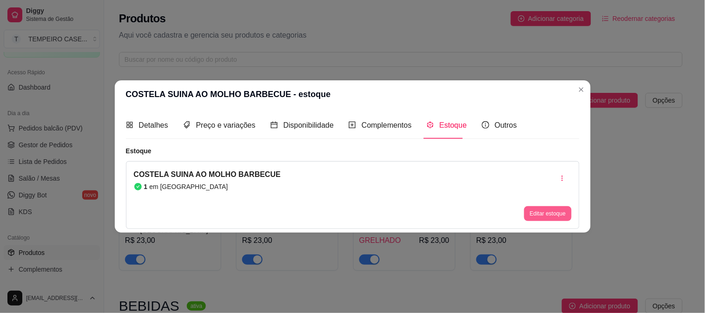
click at [559, 212] on button "Editar estoque" at bounding box center [547, 213] width 47 height 15
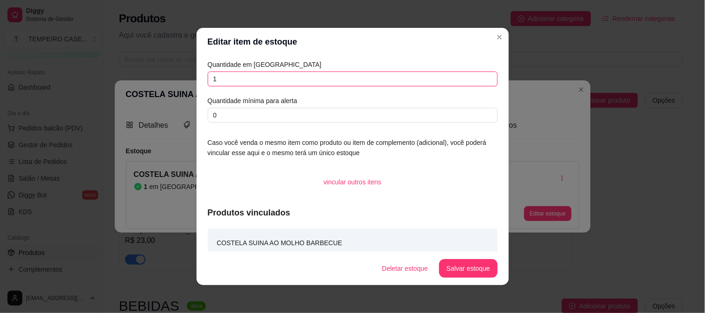
drag, startPoint x: 225, startPoint y: 80, endPoint x: 205, endPoint y: 80, distance: 19.5
click at [208, 80] on input "1" at bounding box center [353, 79] width 290 height 15
type input "0"
click at [479, 266] on button "Salvar estoque" at bounding box center [468, 268] width 58 height 19
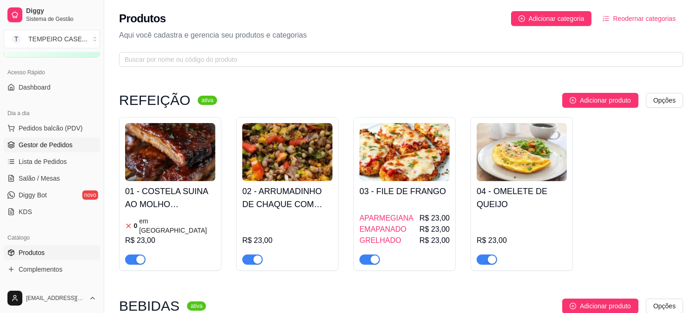
click at [52, 138] on link "Gestor de Pedidos" at bounding box center [52, 145] width 96 height 15
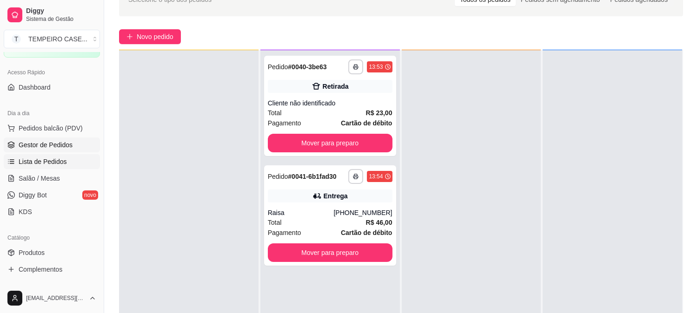
scroll to position [103, 0]
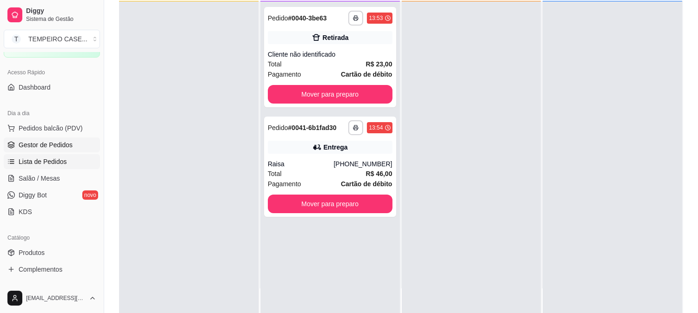
click at [31, 164] on span "Lista de Pedidos" at bounding box center [43, 161] width 48 height 9
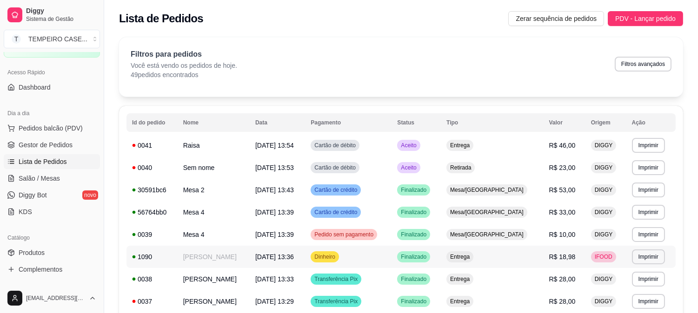
click at [391, 254] on td "Dinheiro" at bounding box center [348, 257] width 86 height 22
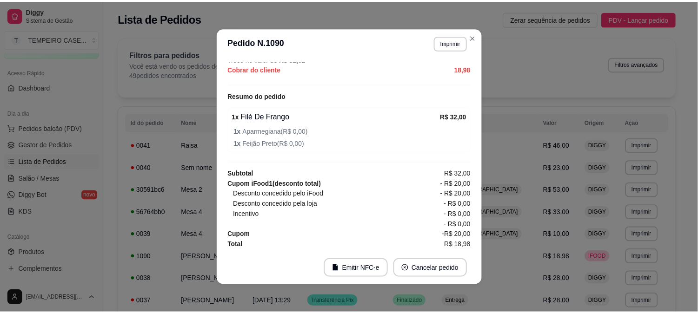
scroll to position [324, 0]
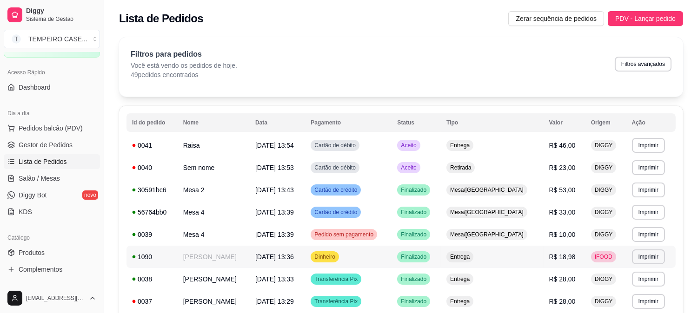
click at [366, 258] on td "Dinheiro" at bounding box center [348, 257] width 86 height 22
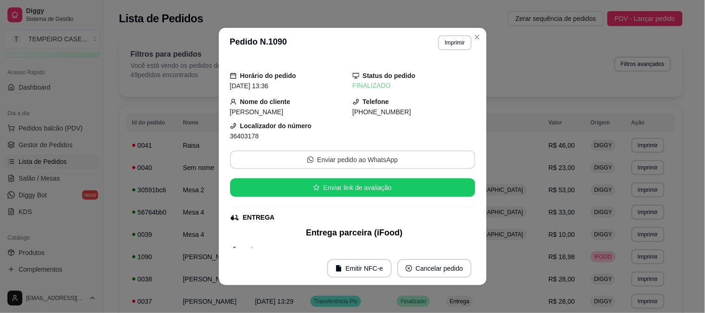
click at [391, 159] on button "Enviar pedido ao WhatsApp" at bounding box center [352, 160] width 245 height 19
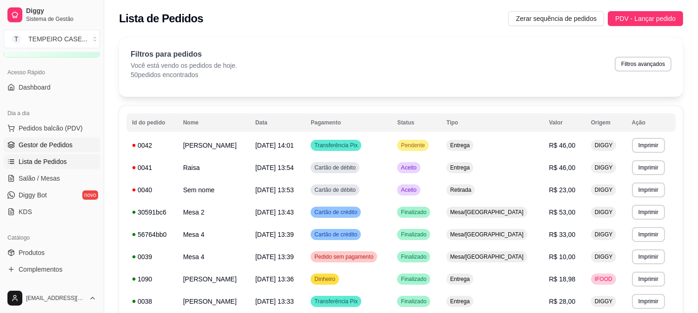
click at [47, 143] on span "Gestor de Pedidos" at bounding box center [46, 144] width 54 height 9
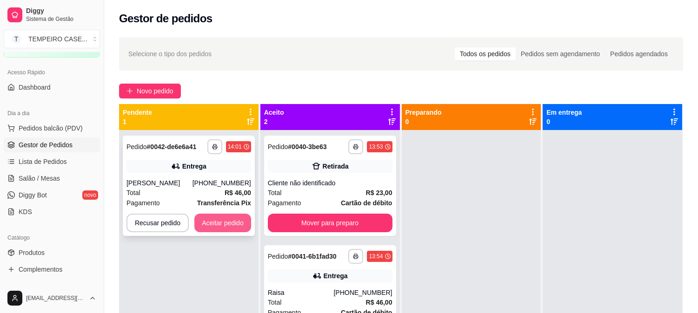
click at [226, 230] on button "Aceitar pedido" at bounding box center [222, 223] width 57 height 19
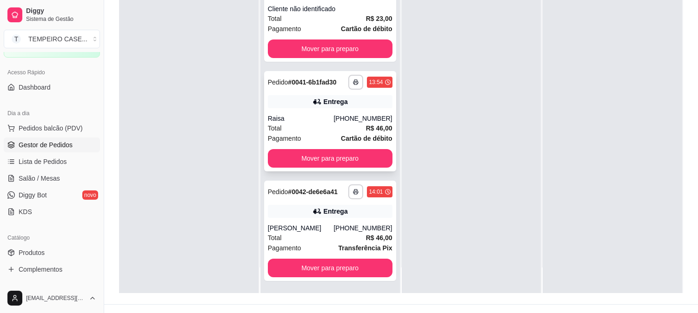
scroll to position [142, 0]
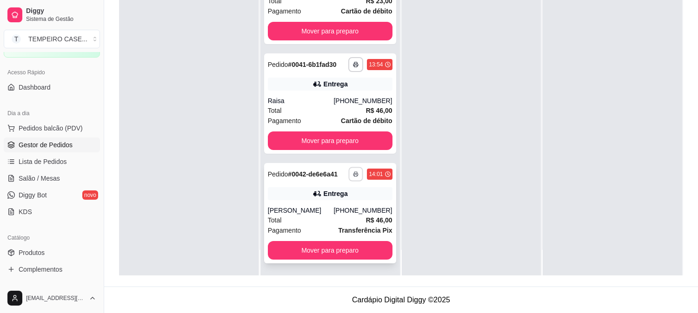
click at [349, 177] on button "button" at bounding box center [356, 174] width 14 height 14
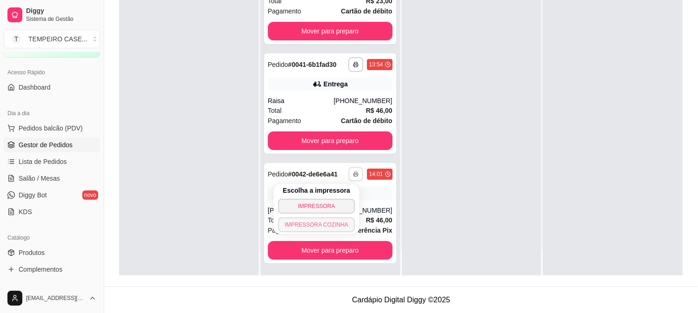
click at [319, 226] on button "IMPRESSORA COZINHA" at bounding box center [316, 225] width 77 height 15
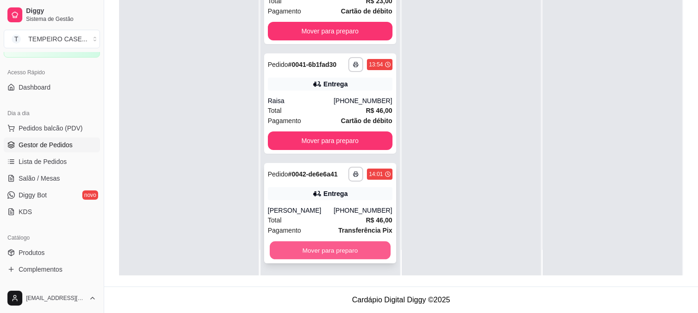
click at [338, 249] on button "Mover para preparo" at bounding box center [330, 251] width 121 height 18
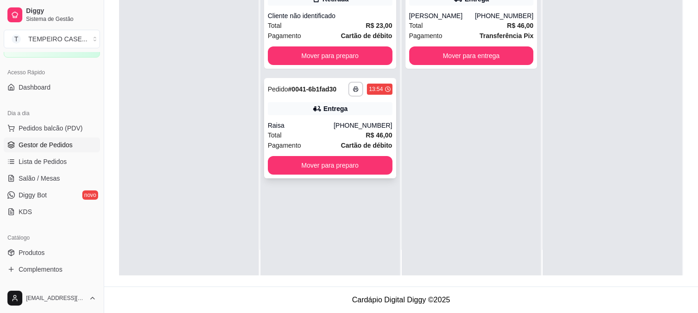
scroll to position [0, 0]
click at [331, 162] on button "Mover para preparo" at bounding box center [330, 165] width 125 height 19
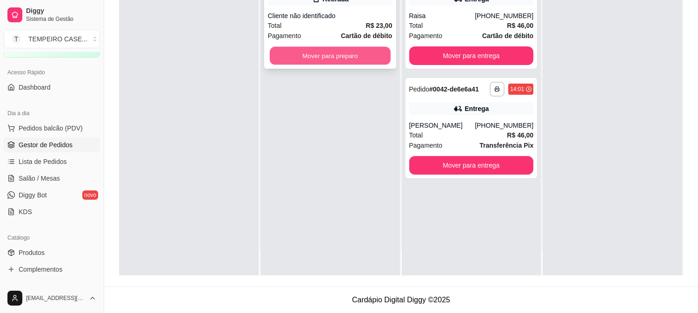
click at [332, 63] on button "Mover para preparo" at bounding box center [330, 56] width 121 height 18
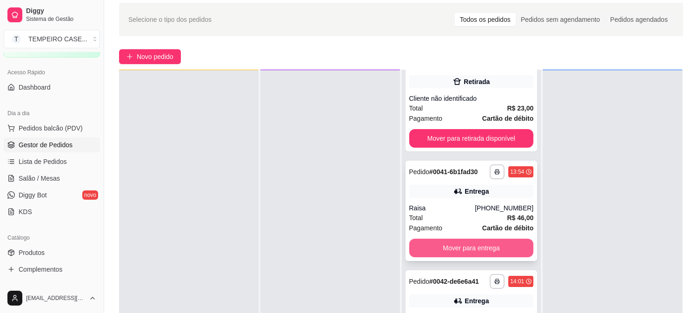
scroll to position [142, 0]
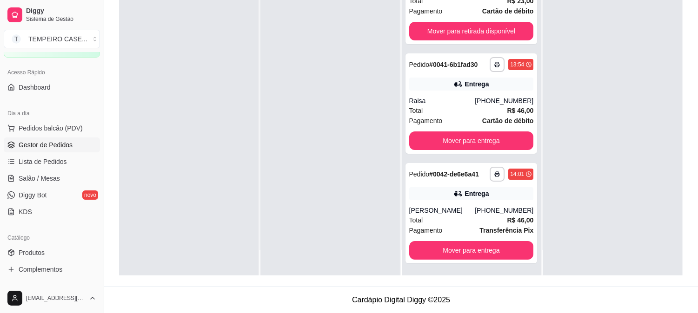
click at [40, 153] on ul "Pedidos balcão (PDV) Gestor de Pedidos Lista de Pedidos Salão / Mesas Diggy Bot…" at bounding box center [52, 170] width 96 height 99
click at [38, 159] on span "Lista de Pedidos" at bounding box center [43, 161] width 48 height 9
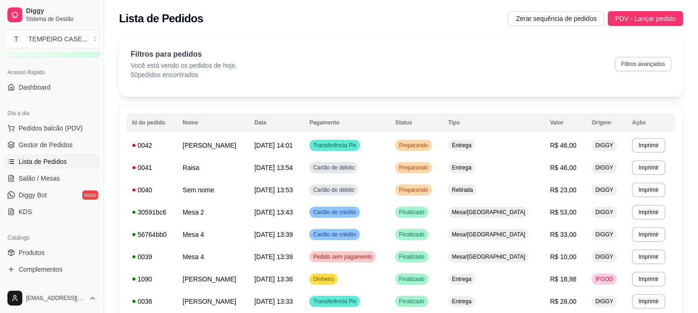
click at [637, 62] on button "Filtros avançados" at bounding box center [643, 64] width 57 height 15
select select "0"
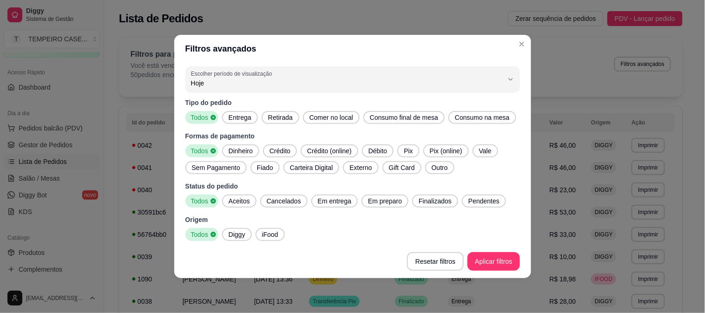
click at [245, 119] on span "Entrega" at bounding box center [240, 117] width 30 height 9
click at [279, 119] on span "Retirada" at bounding box center [280, 117] width 32 height 9
click at [279, 119] on span "Retirada" at bounding box center [279, 117] width 30 height 9
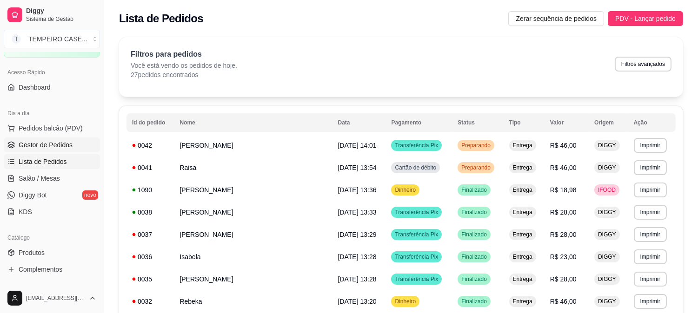
click at [34, 143] on span "Gestor de Pedidos" at bounding box center [46, 144] width 54 height 9
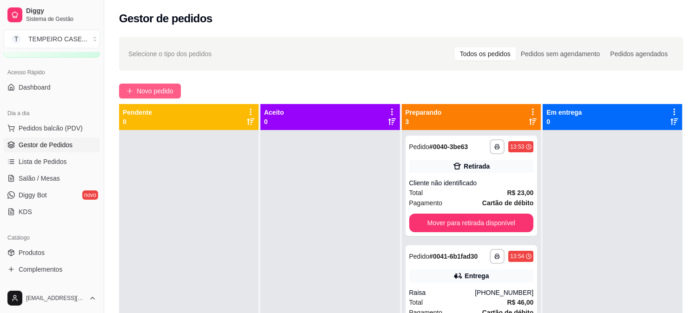
click at [159, 92] on span "Novo pedido" at bounding box center [155, 91] width 37 height 10
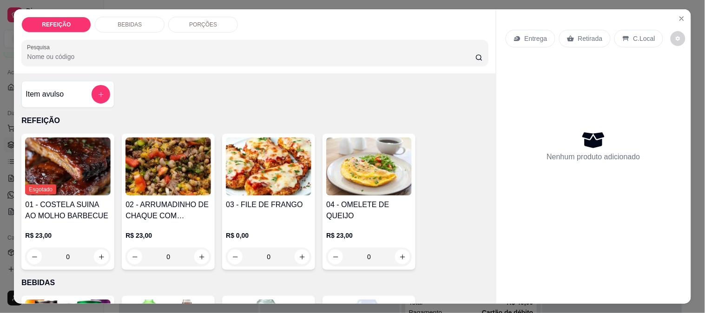
click at [235, 172] on img at bounding box center [269, 167] width 86 height 58
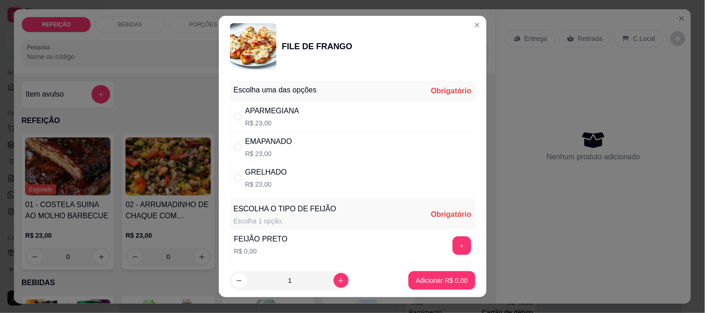
click at [253, 191] on div "GRELHADO R$ 23,00" at bounding box center [352, 178] width 245 height 31
radio input "true"
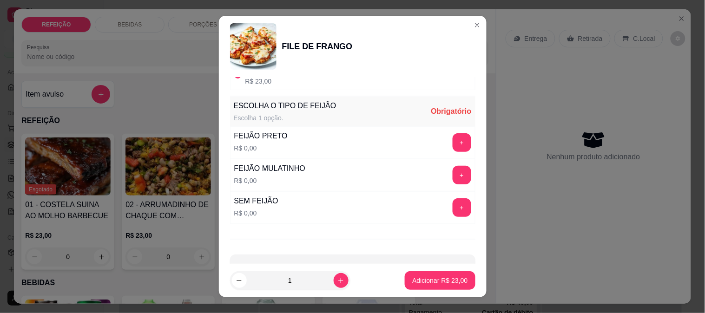
click at [453, 137] on button "+" at bounding box center [462, 142] width 19 height 19
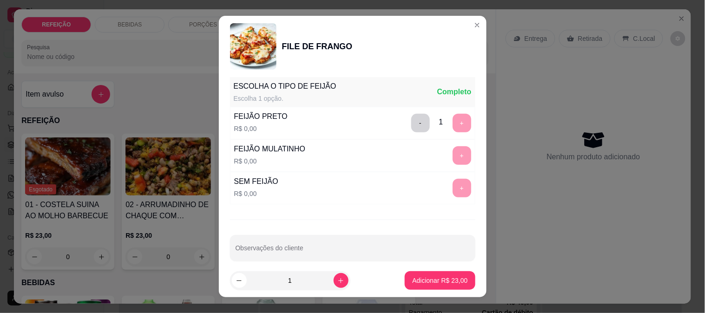
scroll to position [133, 0]
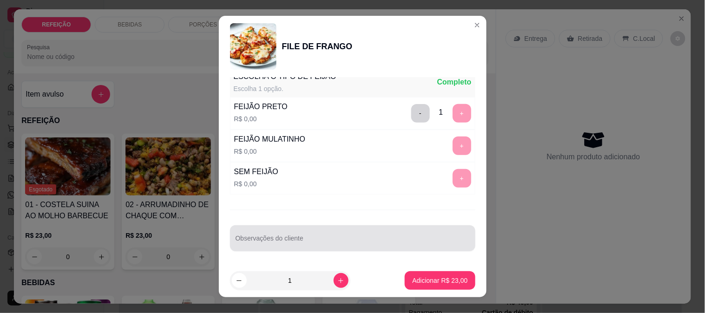
click at [358, 248] on div "Observações do cliente" at bounding box center [352, 238] width 245 height 26
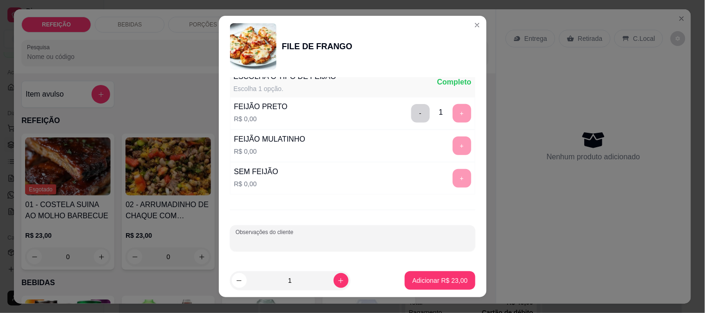
type input "a"
type input "APENAS FEIJÃO E ARROZ"
click at [418, 279] on p "Adicionar R$ 23,00" at bounding box center [439, 280] width 55 height 9
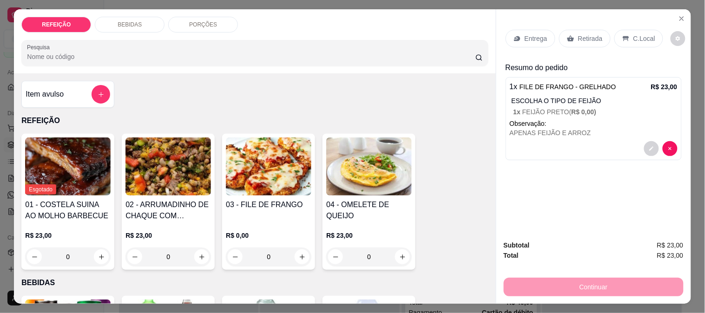
click at [536, 30] on div "Entrega" at bounding box center [531, 39] width 50 height 18
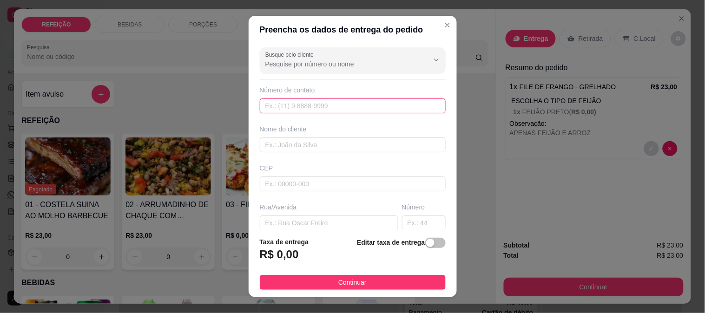
click at [318, 109] on input "text" at bounding box center [353, 106] width 186 height 15
click at [309, 137] on div "Nome do cliente" at bounding box center [353, 139] width 190 height 28
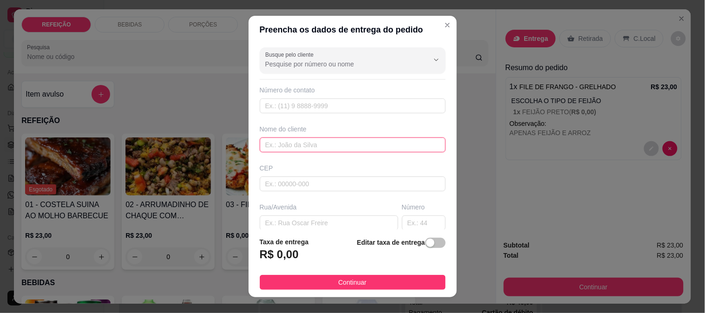
click at [308, 145] on input "text" at bounding box center [353, 145] width 186 height 15
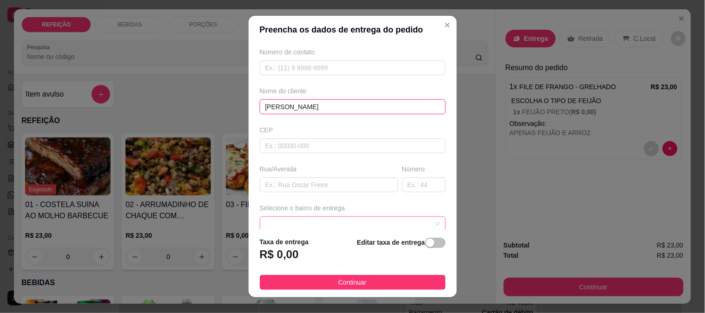
scroll to position [103, 0]
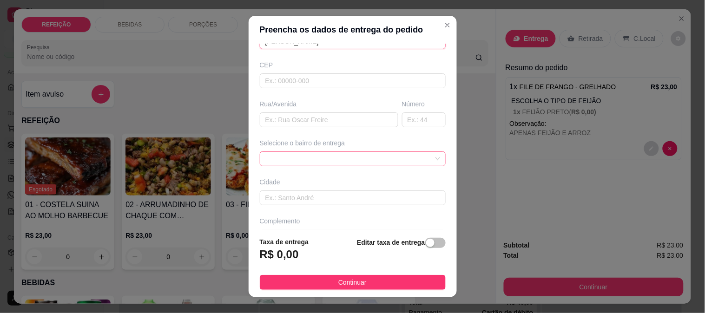
click at [316, 155] on span at bounding box center [352, 159] width 175 height 14
type input "[PERSON_NAME]"
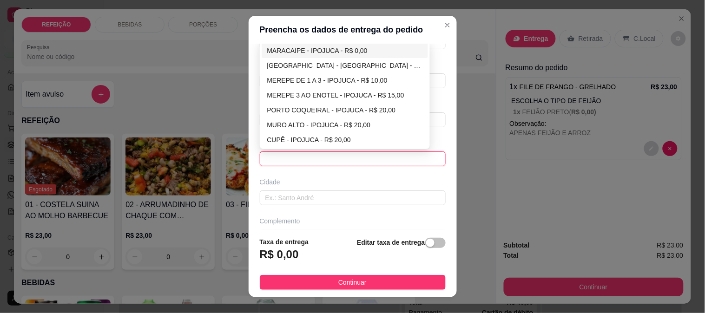
click at [300, 56] on div "MARACAIPE - IPOJUCA - R$ 0,00" at bounding box center [345, 50] width 167 height 15
type input "IPOJUCA"
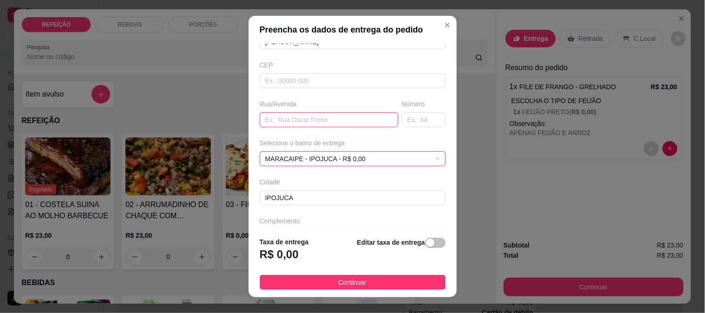
click at [273, 113] on input "text" at bounding box center [329, 119] width 139 height 15
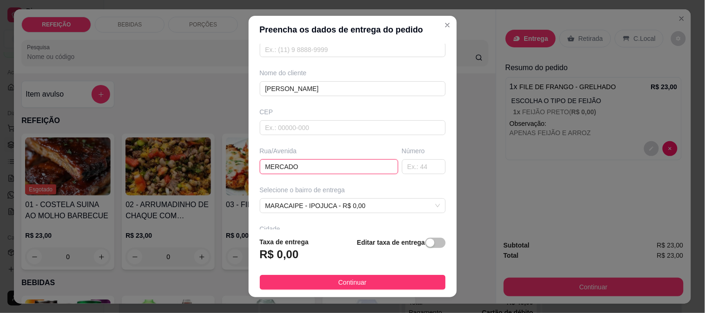
scroll to position [0, 0]
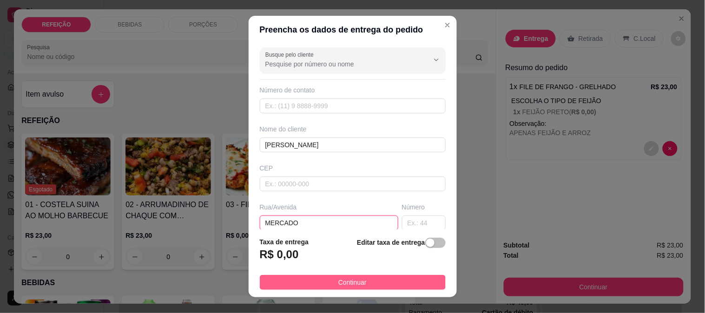
type input "MERCADO"
click at [338, 280] on span "Continuar" at bounding box center [352, 283] width 28 height 10
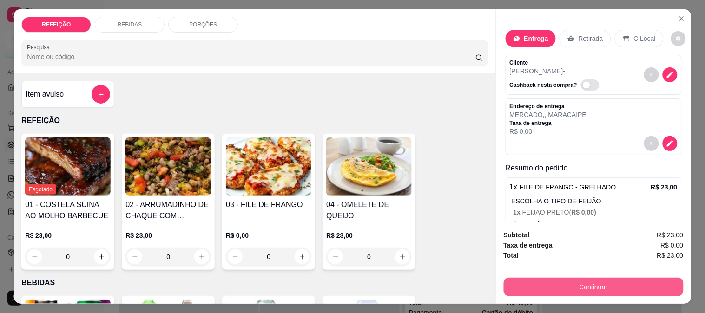
click at [575, 286] on button "Continuar" at bounding box center [594, 287] width 180 height 19
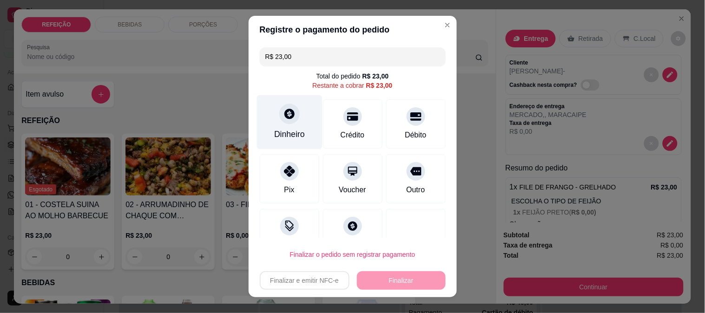
click at [269, 119] on div "Dinheiro" at bounding box center [290, 122] width 66 height 54
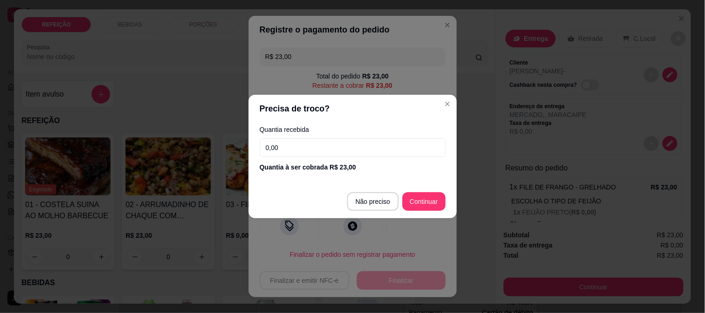
click at [379, 150] on input "0,00" at bounding box center [353, 148] width 186 height 19
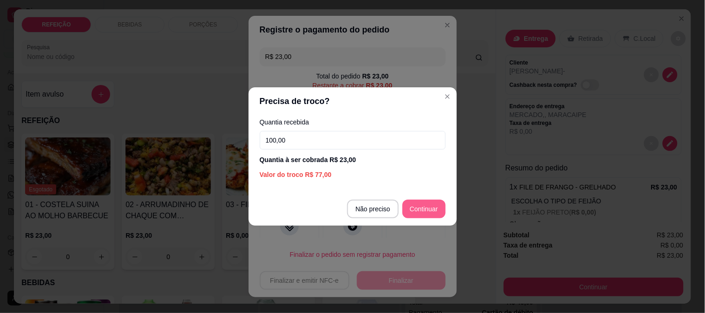
type input "100,00"
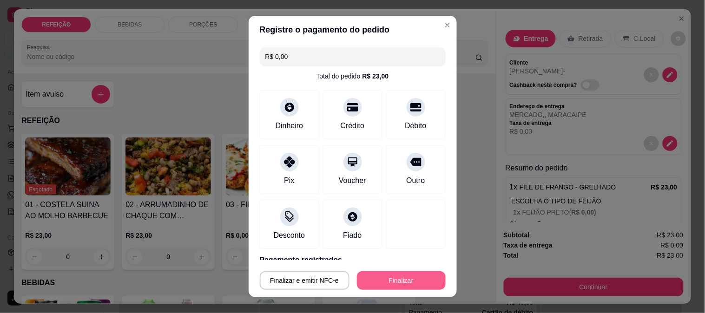
click at [372, 284] on button "Finalizar" at bounding box center [401, 280] width 89 height 19
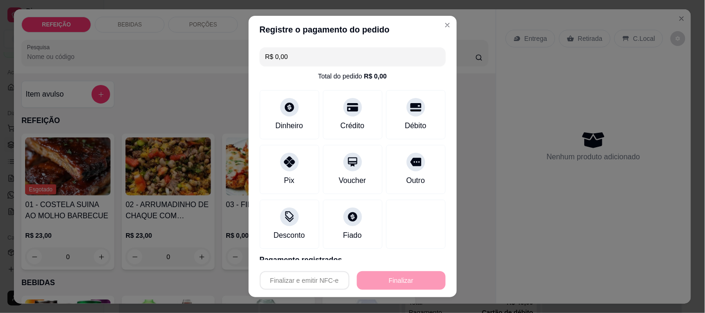
type input "-R$ 23,00"
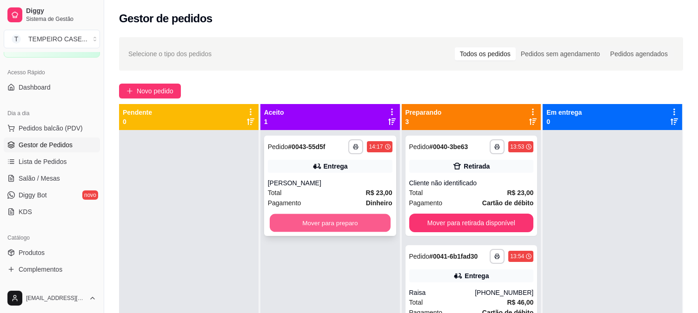
click at [317, 219] on button "Mover para preparo" at bounding box center [330, 223] width 121 height 18
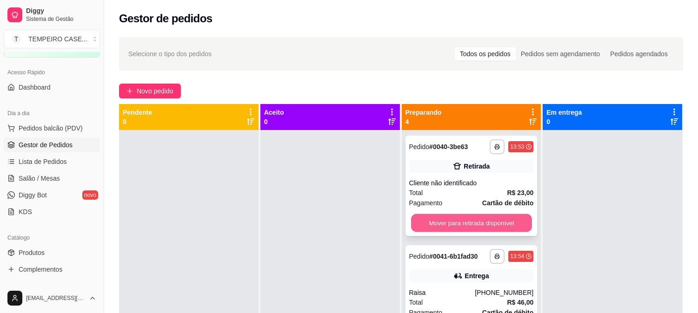
click at [458, 227] on button "Mover para retirada disponível" at bounding box center [471, 223] width 121 height 18
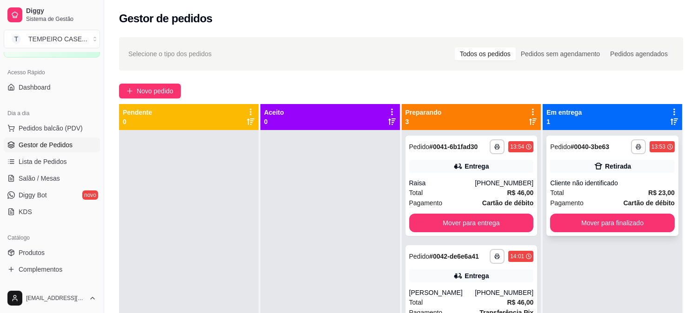
click at [598, 215] on button "Mover para finalizado" at bounding box center [612, 223] width 125 height 19
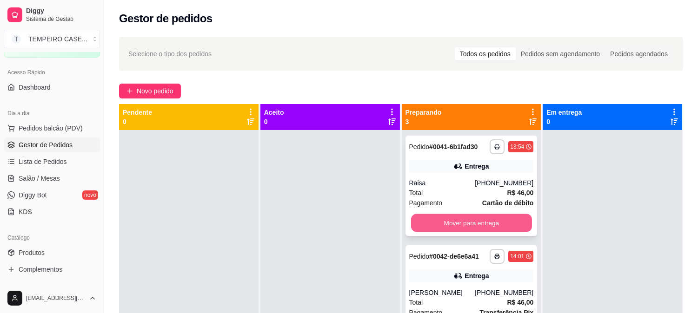
click at [471, 220] on button "Mover para entrega" at bounding box center [471, 223] width 121 height 18
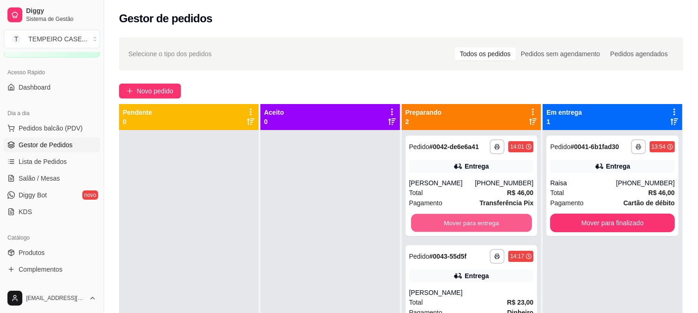
click at [471, 220] on button "Mover para entrega" at bounding box center [471, 223] width 121 height 18
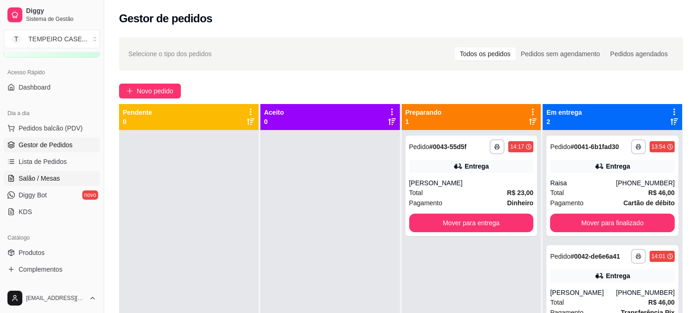
click at [27, 177] on span "Salão / Mesas" at bounding box center [39, 178] width 41 height 9
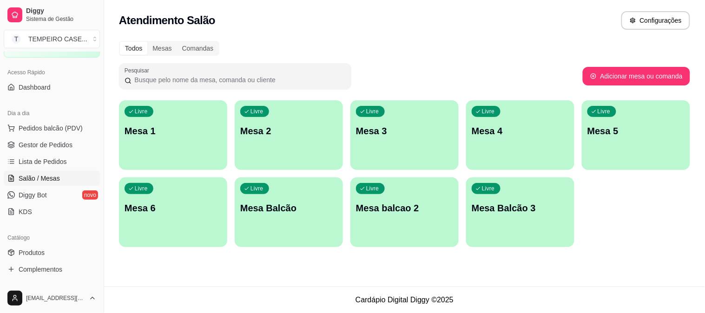
click at [369, 126] on p "Mesa 3" at bounding box center [404, 131] width 97 height 13
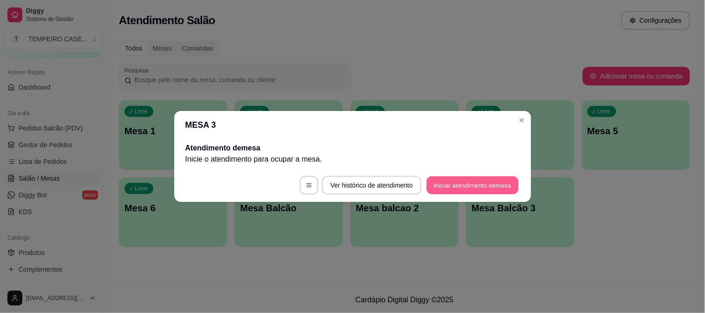
click at [483, 182] on button "Iniciar atendimento de mesa" at bounding box center [473, 186] width 92 height 18
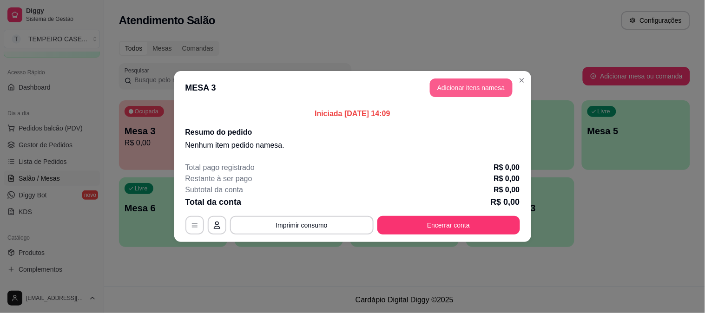
click at [473, 94] on button "Adicionar itens na mesa" at bounding box center [471, 88] width 83 height 19
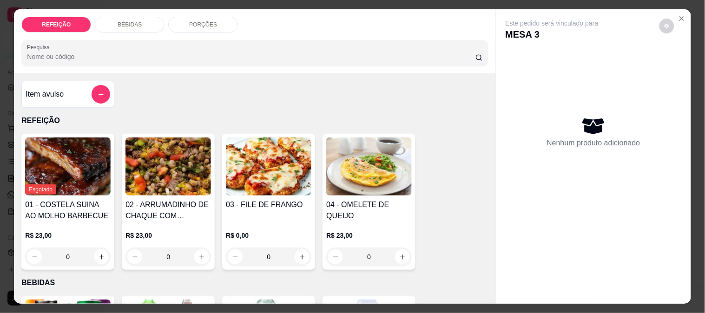
click at [264, 167] on img at bounding box center [269, 167] width 86 height 58
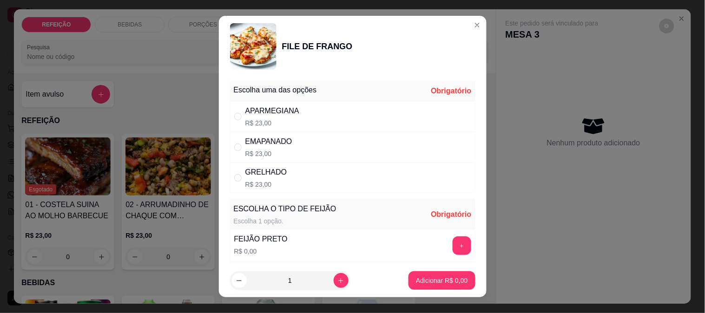
click at [291, 122] on p "R$ 23,00" at bounding box center [272, 123] width 54 height 9
radio input "true"
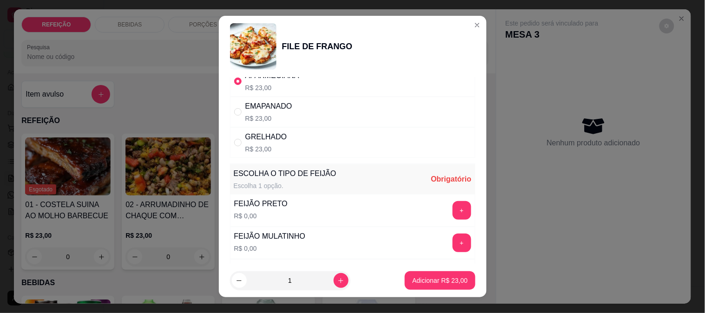
scroll to position [52, 0]
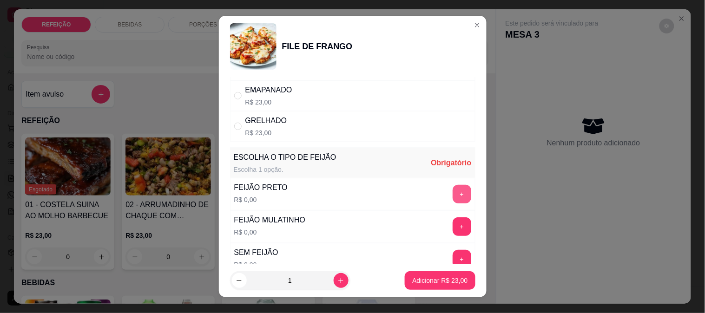
click at [453, 189] on button "+" at bounding box center [462, 194] width 19 height 19
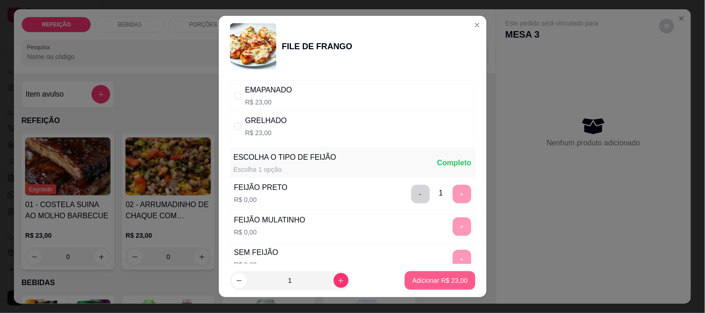
click at [444, 279] on p "Adicionar R$ 23,00" at bounding box center [439, 280] width 55 height 9
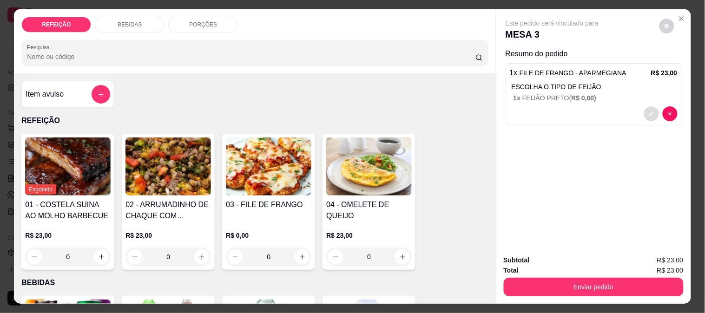
click at [650, 111] on icon "decrease-product-quantity" at bounding box center [652, 114] width 6 height 6
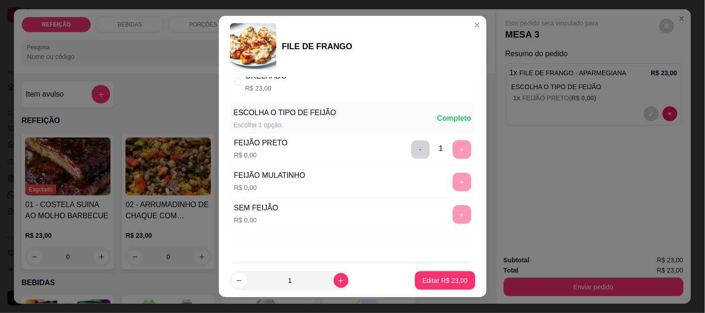
scroll to position [133, 0]
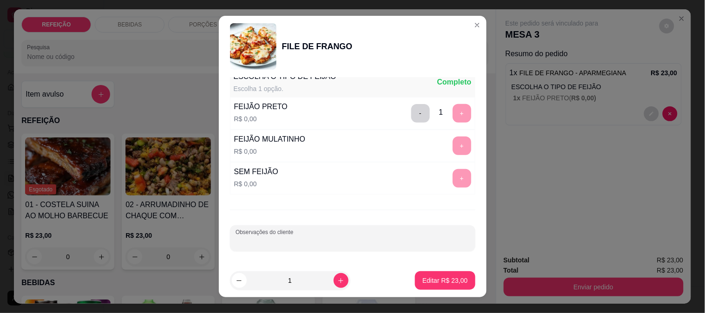
click at [300, 238] on input "Observações do cliente" at bounding box center [353, 242] width 234 height 9
type input "SEM SALADA"
click at [427, 277] on p "Editar R$ 23,00" at bounding box center [445, 280] width 45 height 9
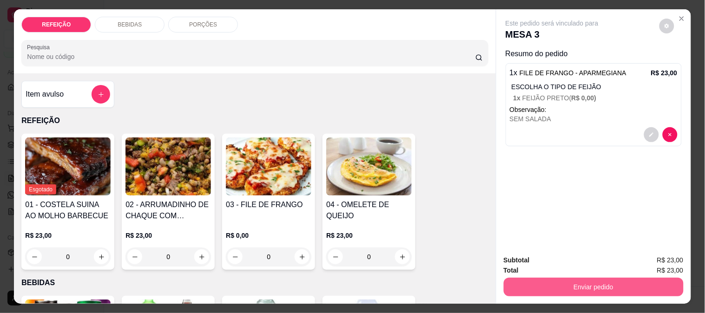
click at [630, 285] on button "Enviar pedido" at bounding box center [594, 287] width 180 height 19
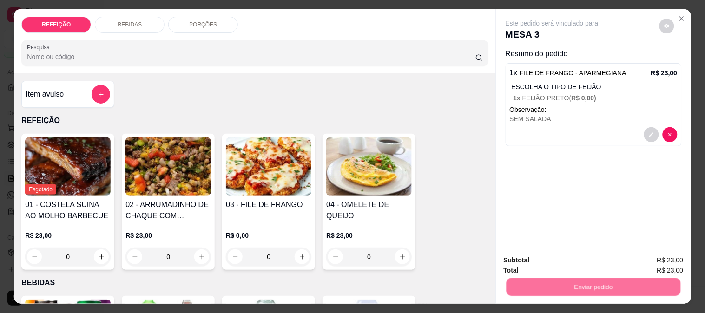
click at [544, 256] on button "Não registrar e enviar pedido" at bounding box center [563, 260] width 94 height 17
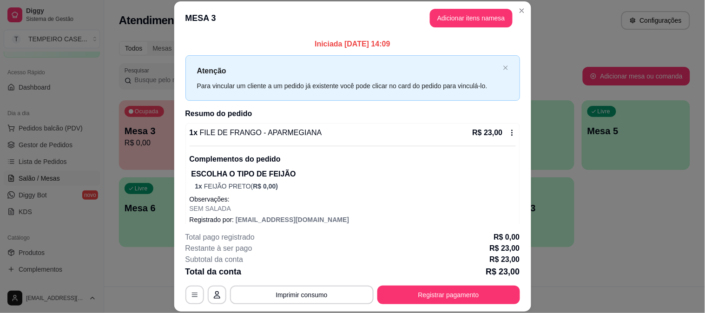
click at [504, 265] on p "R$ 23,00" at bounding box center [503, 271] width 34 height 13
click at [503, 265] on p "R$ 23,00" at bounding box center [503, 271] width 34 height 13
click at [496, 258] on p "R$ 23,00" at bounding box center [505, 259] width 30 height 11
click at [438, 12] on button "Adicionar itens na mesa" at bounding box center [471, 18] width 83 height 19
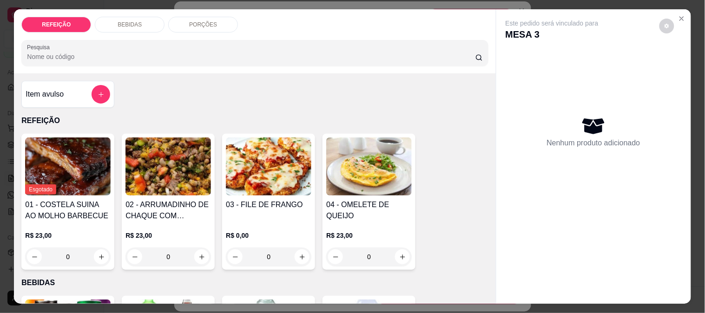
click at [121, 12] on div "REFEIÇÃO BEBIDAS PORÇÕES Pesquisa" at bounding box center [255, 41] width 482 height 64
click at [123, 17] on div "BEBIDAS" at bounding box center [130, 25] width 70 height 16
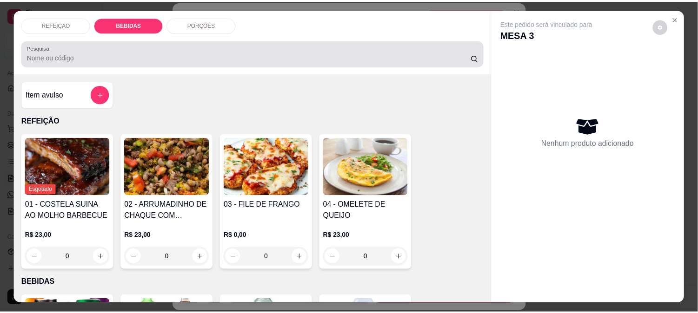
scroll to position [24, 0]
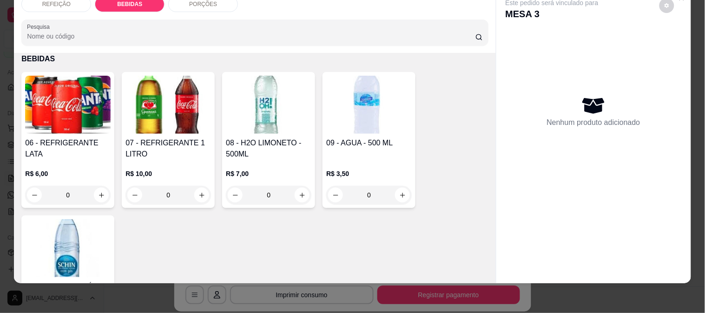
click at [75, 138] on h4 "06 - REFRIGERANTE LATA" at bounding box center [68, 149] width 86 height 22
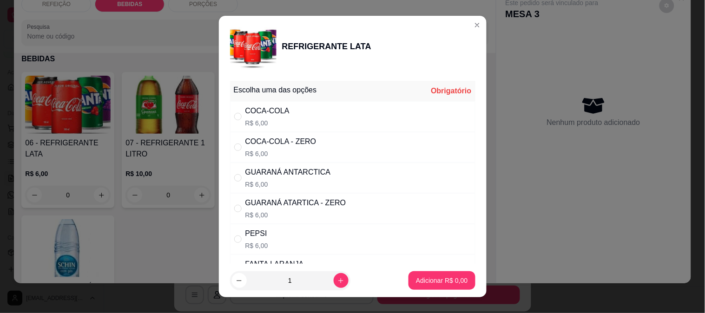
click at [322, 142] on div "COCA-COLA - ZERO R$ 6,00" at bounding box center [352, 147] width 245 height 31
radio input "true"
click at [320, 121] on div "COCA-COLA R$ 6,00" at bounding box center [352, 116] width 245 height 31
radio input "true"
radio input "false"
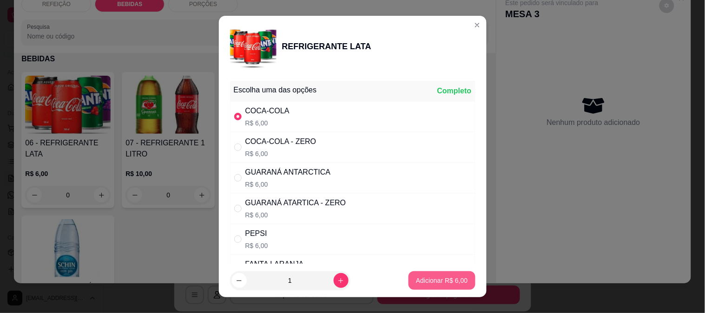
click at [425, 279] on p "Adicionar R$ 6,00" at bounding box center [442, 280] width 52 height 9
type input "1"
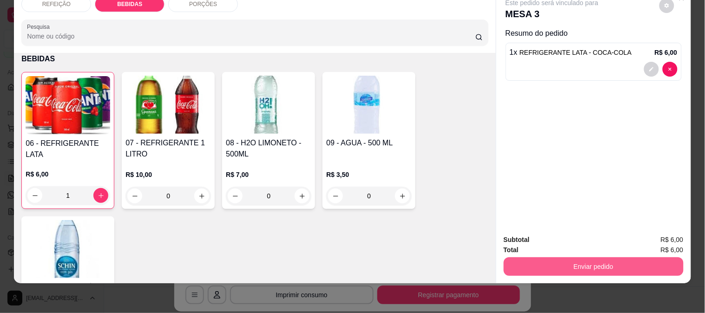
click at [531, 262] on button "Enviar pedido" at bounding box center [594, 267] width 180 height 19
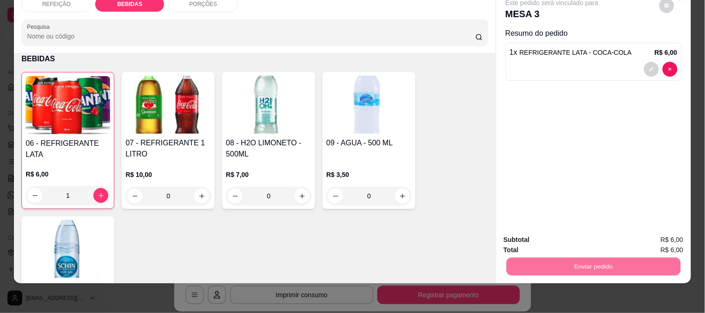
click at [527, 239] on button "Não registrar e enviar pedido" at bounding box center [563, 235] width 94 height 17
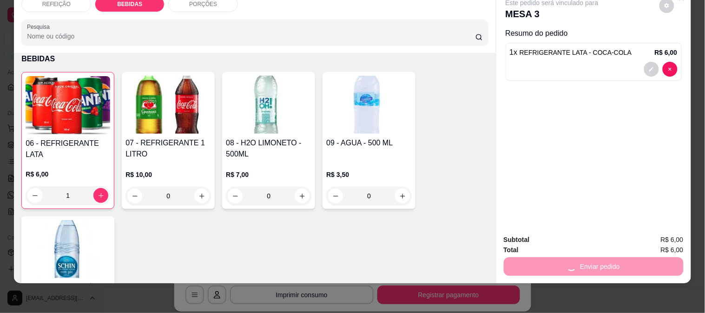
click at [544, 291] on div "REFEIÇÃO BEBIDAS PORÇÕES Pesquisa Item avulso REFEIÇÃO Esgotado 01 - COSTELA SU…" at bounding box center [352, 156] width 705 height 313
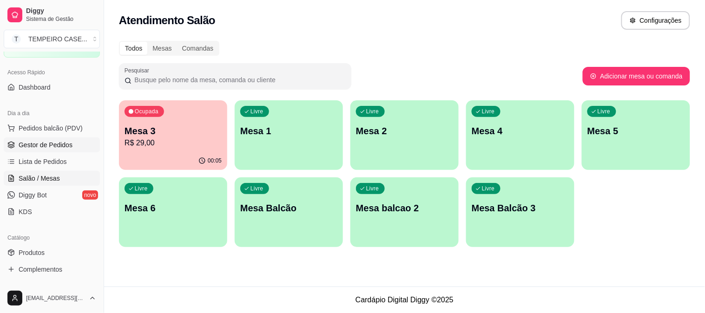
click at [53, 143] on span "Gestor de Pedidos" at bounding box center [46, 144] width 54 height 9
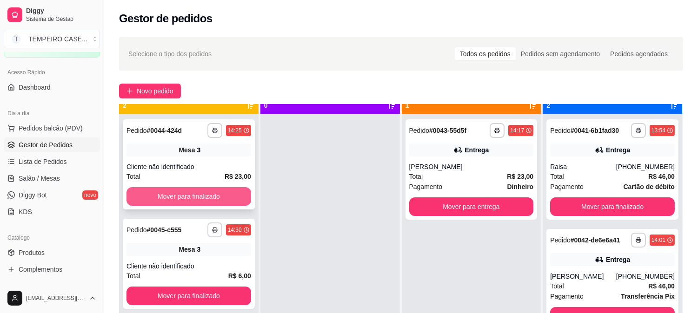
scroll to position [26, 0]
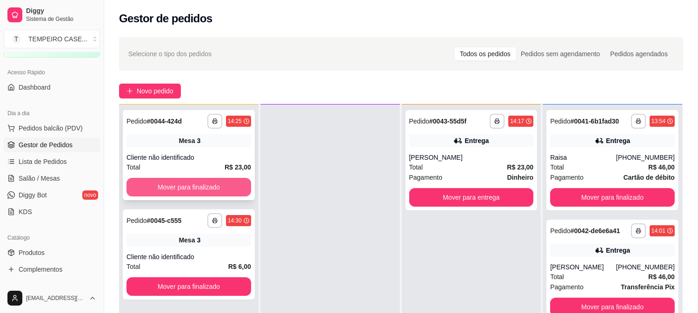
click at [232, 191] on button "Mover para finalizado" at bounding box center [188, 187] width 125 height 19
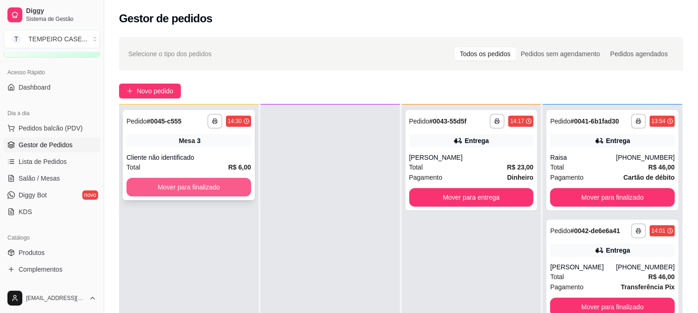
click at [229, 190] on button "Mover para finalizado" at bounding box center [188, 187] width 125 height 19
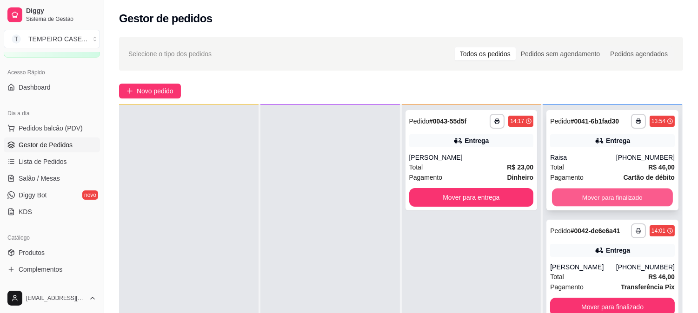
click at [624, 193] on button "Mover para finalizado" at bounding box center [612, 198] width 121 height 18
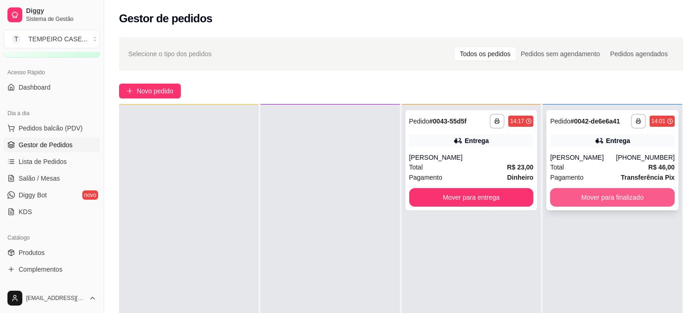
click at [626, 196] on button "Mover para finalizado" at bounding box center [612, 197] width 125 height 19
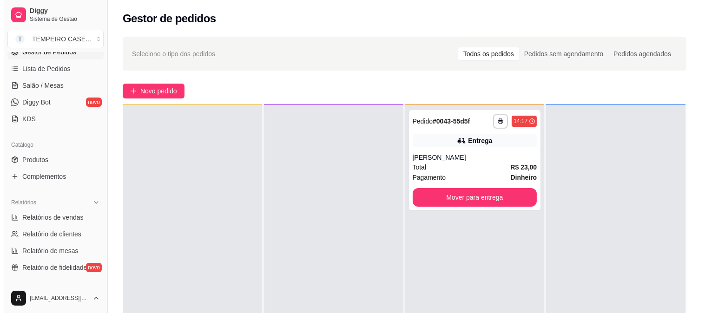
scroll to position [206, 0]
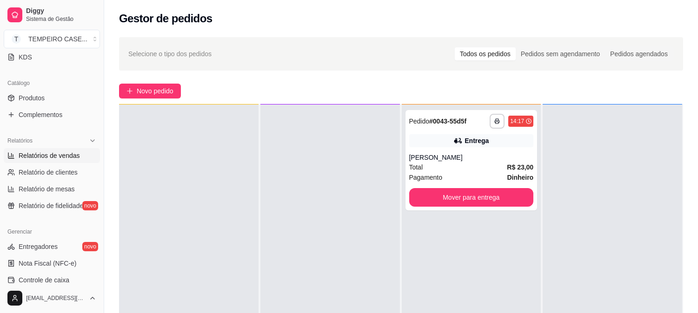
click at [60, 163] on link "Relatórios de vendas" at bounding box center [52, 155] width 96 height 15
select select "ALL"
select select "0"
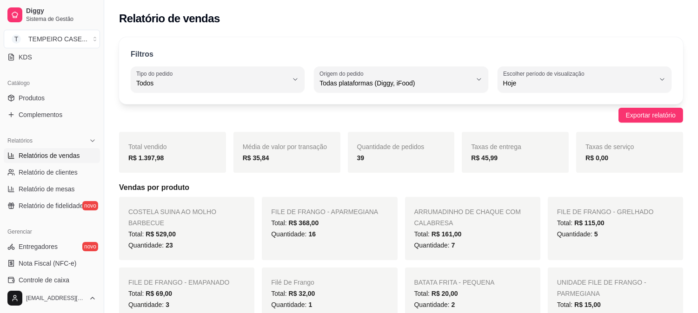
click at [239, 240] on div "Quantidade: 23" at bounding box center [186, 245] width 117 height 11
click at [238, 240] on div "Quantidade: 23" at bounding box center [186, 245] width 117 height 11
click at [54, 185] on span "Relatório de mesas" at bounding box center [47, 189] width 56 height 9
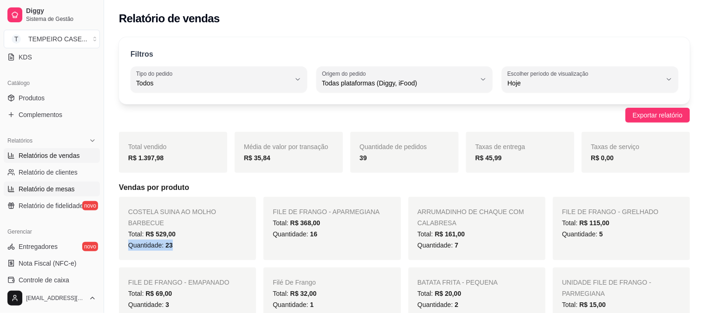
select select "TOTAL_OF_ORDERS"
select select "7"
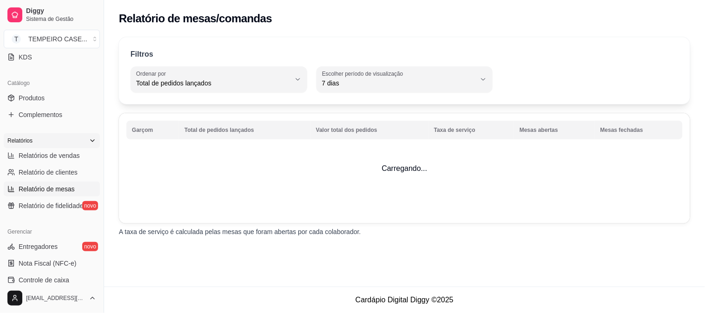
scroll to position [103, 0]
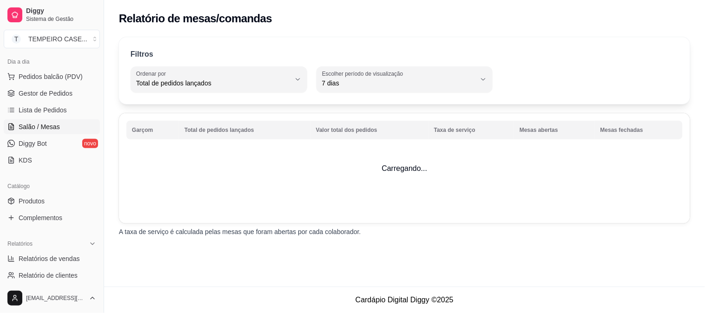
click at [56, 126] on span "Salão / Mesas" at bounding box center [39, 126] width 41 height 9
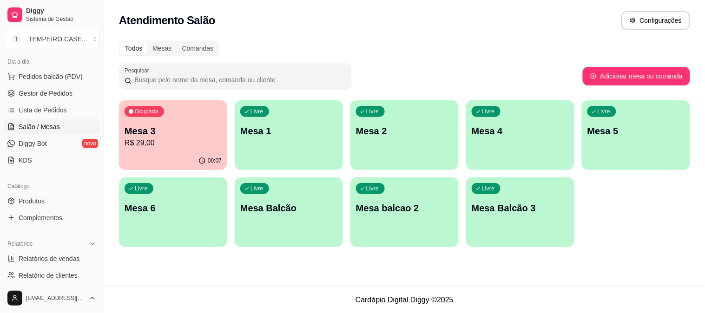
click at [484, 135] on p "Mesa 4" at bounding box center [520, 131] width 97 height 13
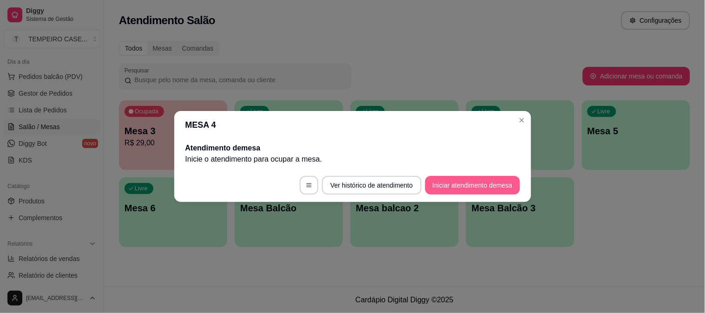
click at [483, 182] on button "Iniciar atendimento de mesa" at bounding box center [472, 185] width 95 height 19
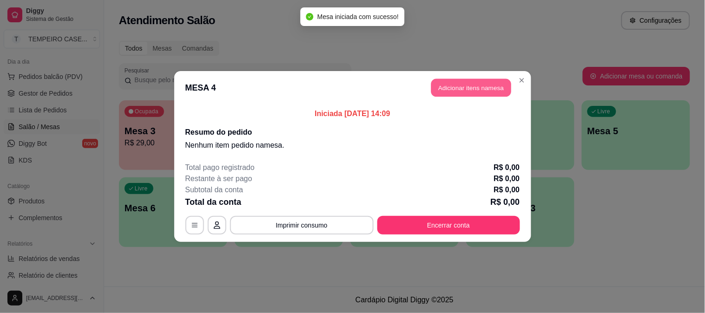
click at [460, 92] on button "Adicionar itens na mesa" at bounding box center [471, 88] width 80 height 18
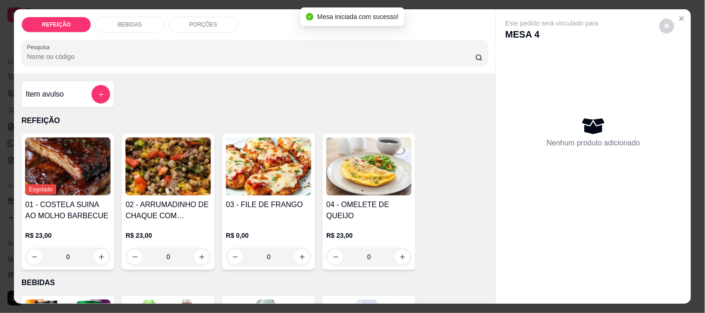
click at [264, 165] on img at bounding box center [269, 167] width 86 height 58
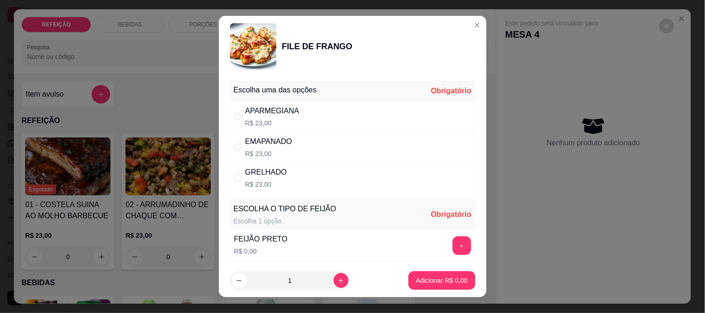
click at [262, 115] on div "APARMEGIANA" at bounding box center [272, 111] width 54 height 11
radio input "true"
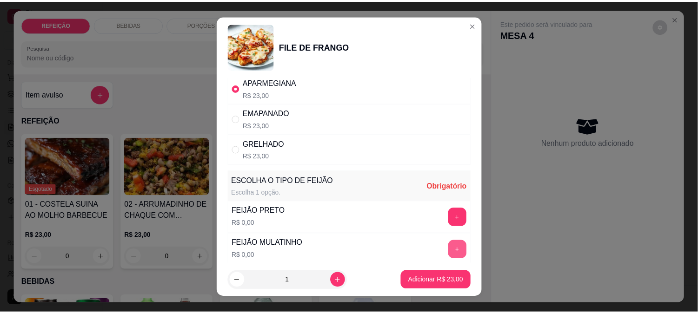
scroll to position [52, 0]
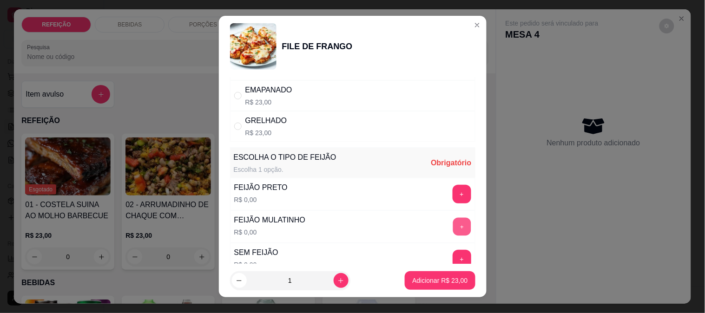
click at [453, 229] on button "+" at bounding box center [462, 227] width 18 height 18
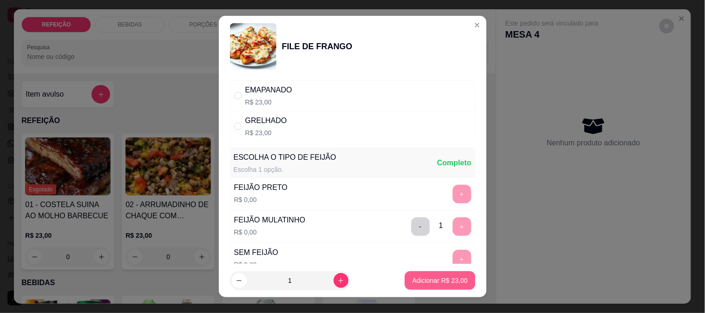
click at [431, 287] on button "Adicionar R$ 23,00" at bounding box center [440, 280] width 70 height 19
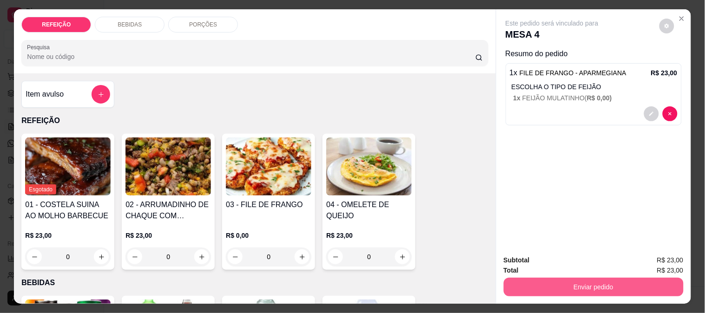
click at [540, 278] on button "Enviar pedido" at bounding box center [594, 287] width 180 height 19
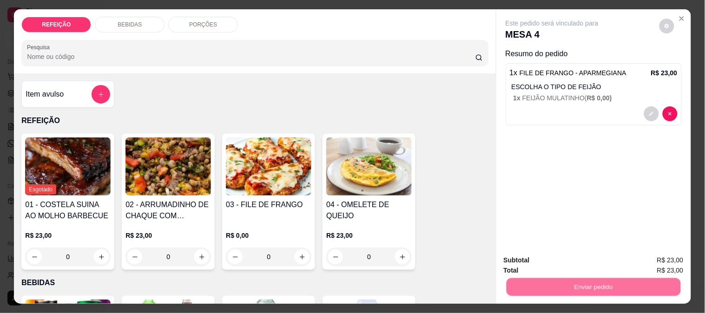
click at [541, 266] on button "Não registrar e enviar pedido" at bounding box center [563, 261] width 97 height 18
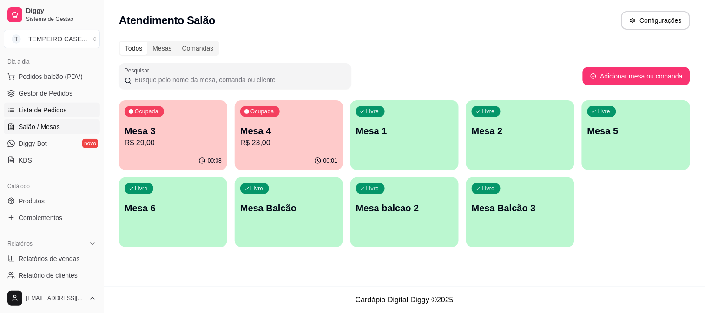
click at [30, 107] on span "Lista de Pedidos" at bounding box center [43, 110] width 48 height 9
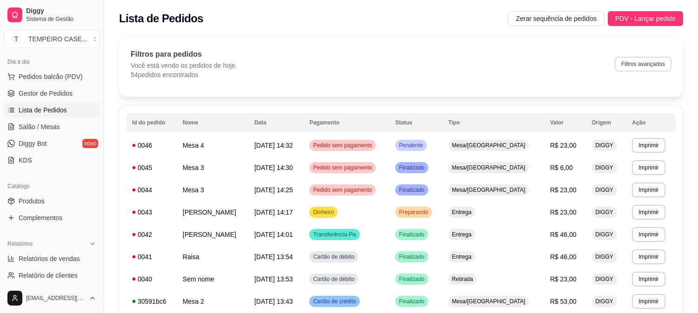
click at [652, 66] on button "Filtros avançados" at bounding box center [643, 64] width 57 height 15
select select "0"
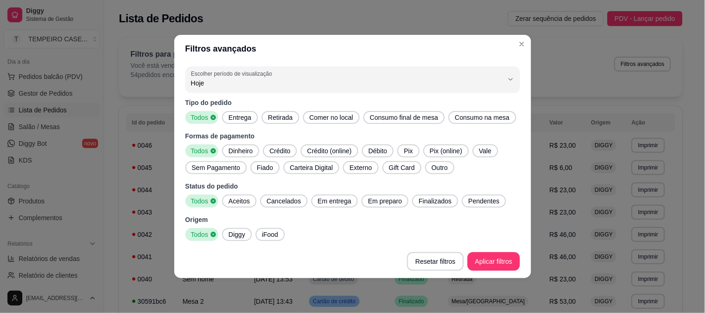
click at [230, 117] on span "Entrega" at bounding box center [240, 117] width 30 height 9
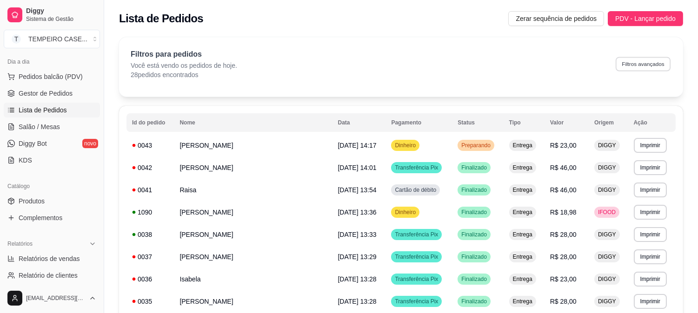
click at [639, 66] on button "Filtros avançados" at bounding box center [642, 64] width 55 height 14
select select "0"
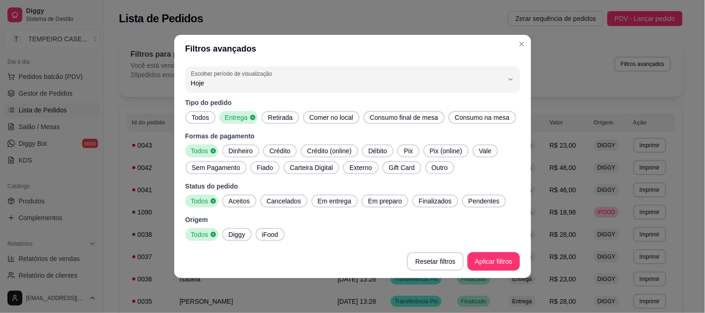
click at [244, 238] on span "Diggy" at bounding box center [237, 234] width 24 height 9
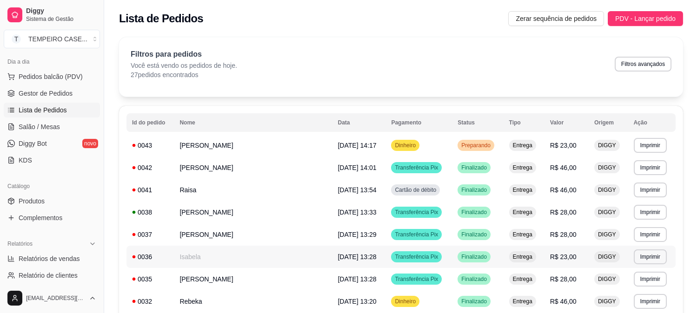
click at [574, 198] on td "R$ 46,00" at bounding box center [566, 190] width 44 height 22
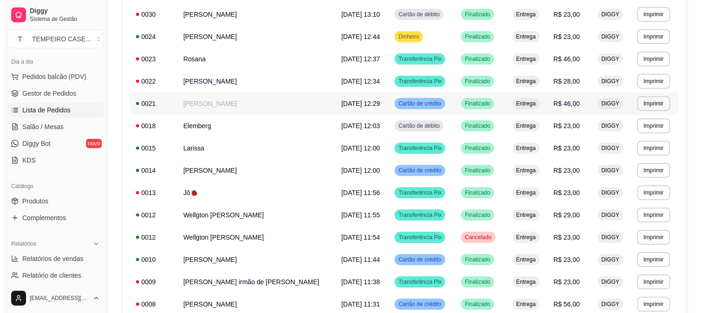
scroll to position [490, 0]
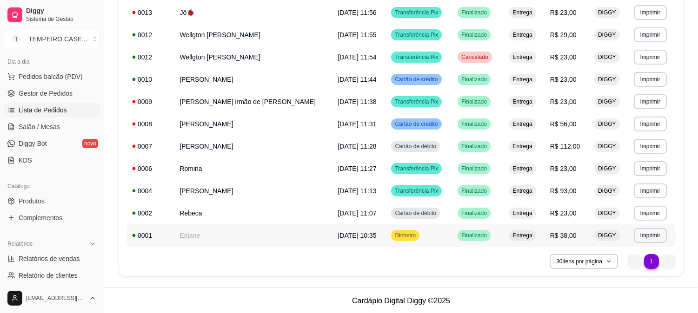
click at [206, 238] on td "Edjane" at bounding box center [253, 236] width 158 height 22
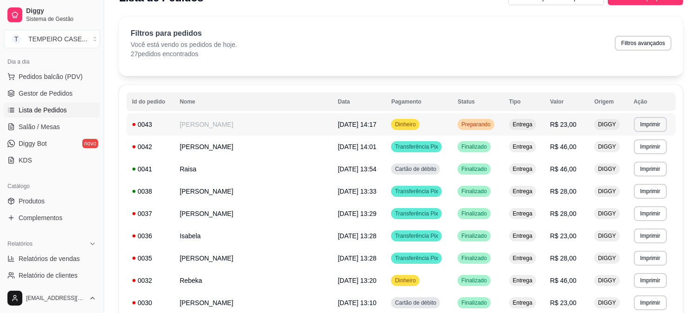
scroll to position [0, 0]
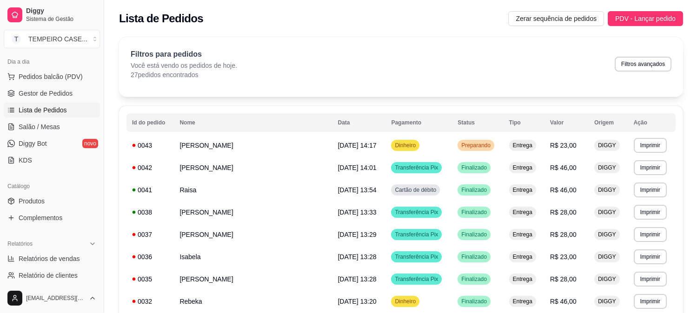
click at [637, 72] on div "Filtros para pedidos Você está vendo os pedidos de hoje. 27 pedidos encontrados…" at bounding box center [401, 64] width 541 height 31
click at [637, 66] on button "Filtros avançados" at bounding box center [643, 64] width 57 height 15
select select "0"
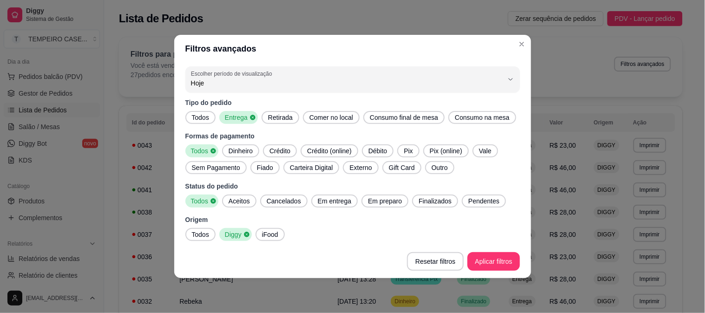
click at [226, 198] on span "Aceitos" at bounding box center [239, 201] width 29 height 9
click at [322, 202] on span "Em entrega" at bounding box center [334, 201] width 41 height 9
click at [389, 199] on span "Em preparo" at bounding box center [387, 201] width 41 height 9
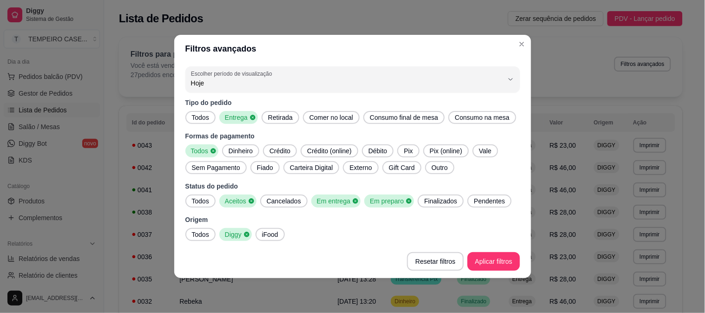
drag, startPoint x: 434, startPoint y: 200, endPoint x: 475, endPoint y: 199, distance: 40.9
click at [434, 200] on span "Finalizados" at bounding box center [441, 201] width 40 height 9
click at [476, 199] on span "Pendentes" at bounding box center [492, 201] width 39 height 9
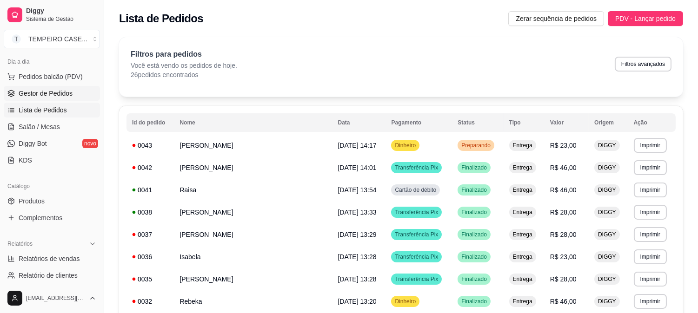
click at [31, 93] on span "Gestor de Pedidos" at bounding box center [46, 93] width 54 height 9
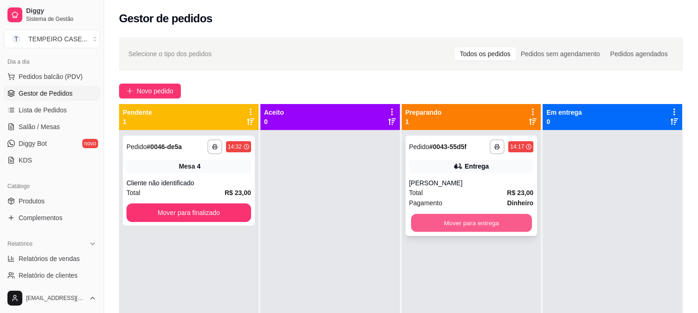
click at [479, 219] on button "Mover para entrega" at bounding box center [471, 223] width 121 height 18
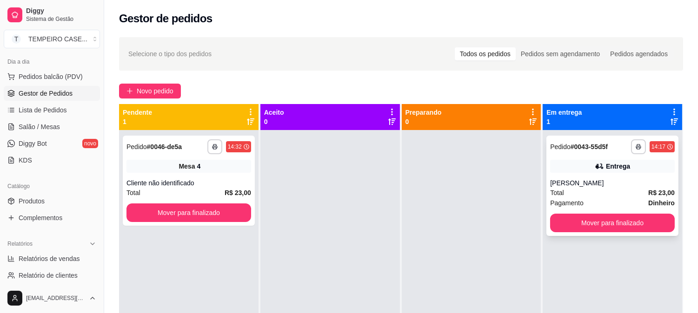
click at [572, 225] on button "Mover para finalizado" at bounding box center [612, 223] width 125 height 19
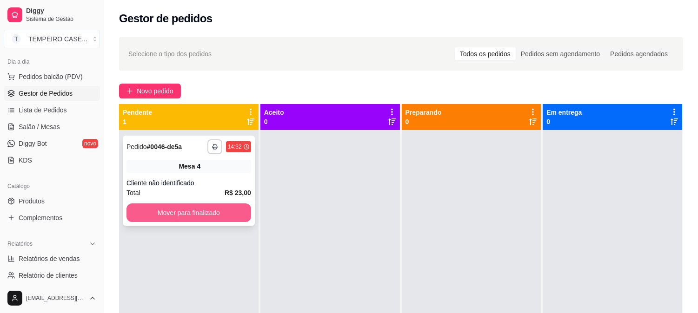
click at [210, 207] on button "Mover para finalizado" at bounding box center [188, 213] width 125 height 19
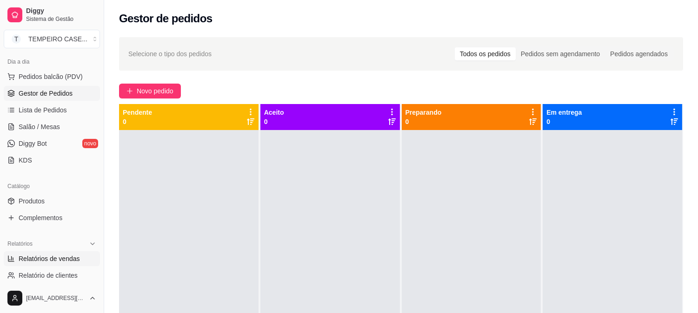
click at [60, 256] on span "Relatórios de vendas" at bounding box center [49, 258] width 61 height 9
select select "ALL"
select select "0"
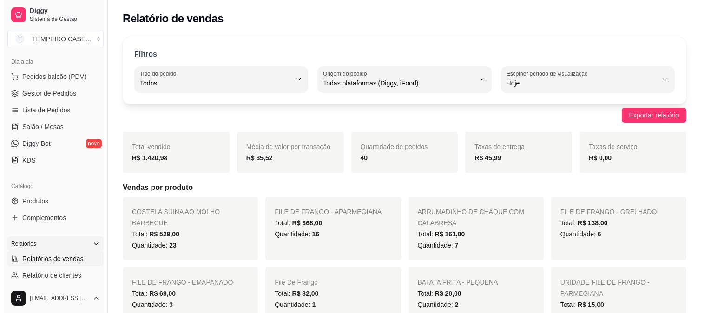
scroll to position [155, 0]
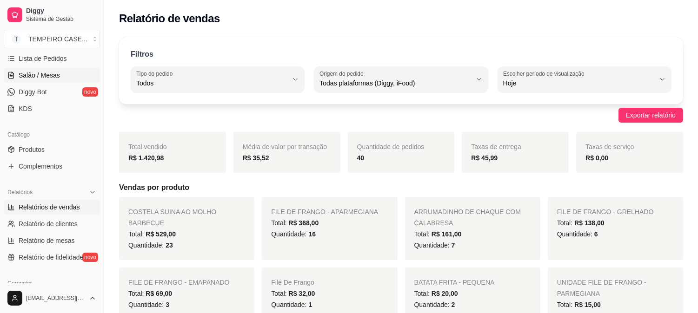
click at [56, 77] on span "Salão / Mesas" at bounding box center [39, 75] width 41 height 9
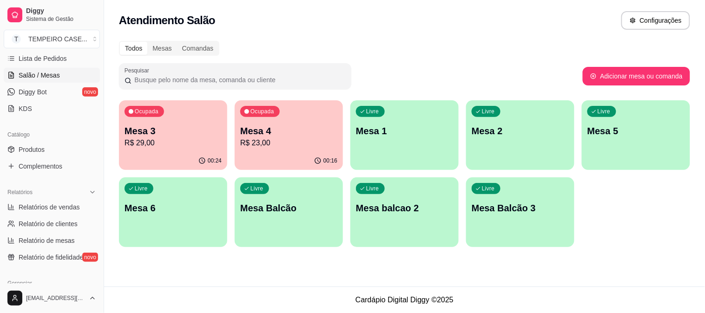
click at [291, 152] on button "Ocupada Mesa 4 R$ 23,00 00:16" at bounding box center [289, 135] width 108 height 70
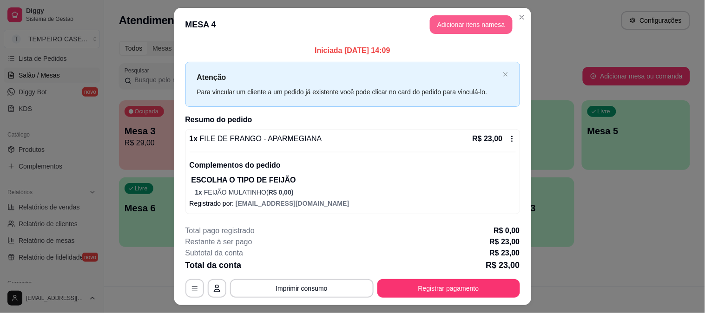
click at [483, 27] on button "Adicionar itens na mesa" at bounding box center [471, 24] width 83 height 19
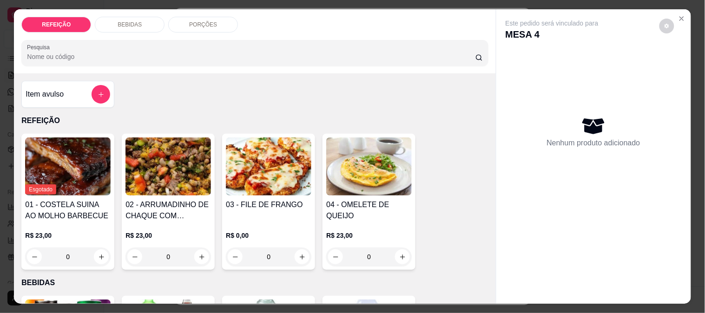
click at [122, 26] on div "BEBIDAS" at bounding box center [130, 25] width 70 height 16
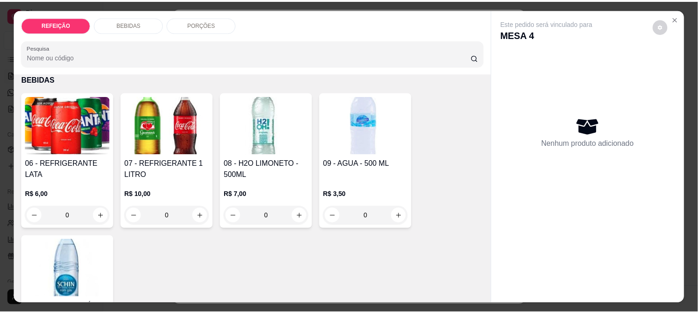
scroll to position [24, 0]
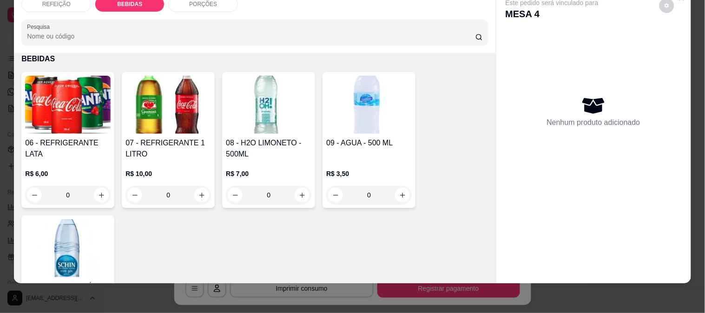
click at [84, 118] on img at bounding box center [68, 105] width 86 height 58
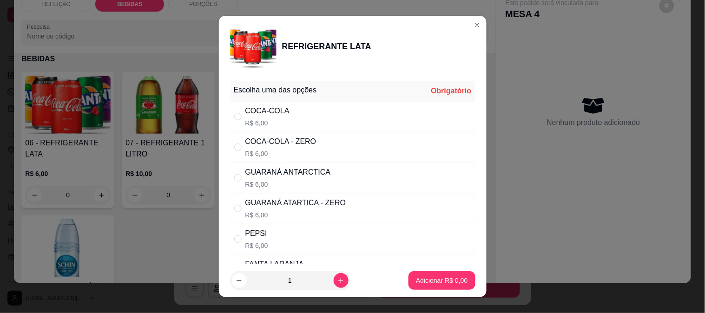
click at [304, 151] on p "R$ 6,00" at bounding box center [280, 153] width 71 height 9
radio input "true"
click at [310, 118] on div "COCA-COLA R$ 6,00" at bounding box center [352, 116] width 245 height 31
radio input "true"
radio input "false"
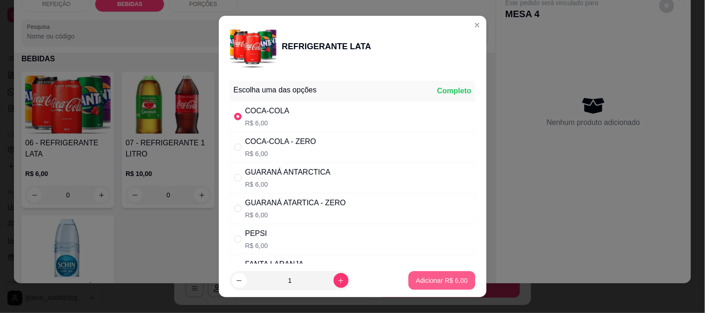
click at [423, 272] on button "Adicionar R$ 6,00" at bounding box center [442, 280] width 66 height 19
type input "1"
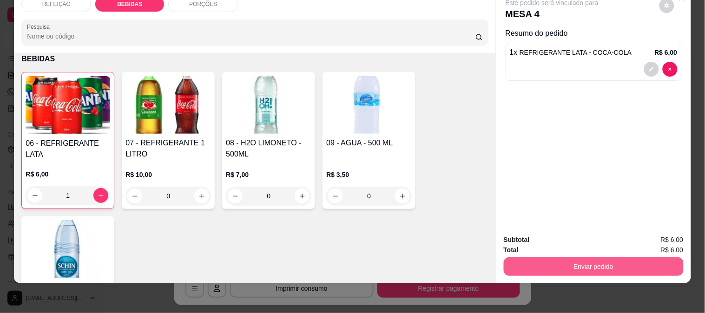
click at [538, 260] on button "Enviar pedido" at bounding box center [594, 267] width 180 height 19
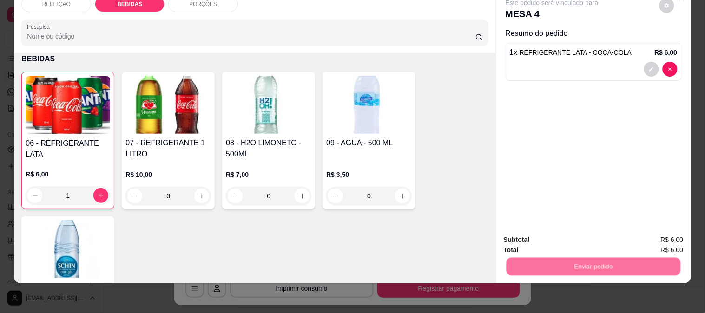
click at [537, 242] on button "Não registrar e enviar pedido" at bounding box center [563, 237] width 97 height 18
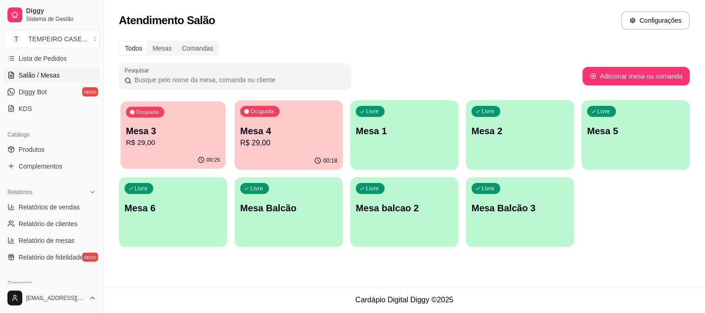
click at [149, 151] on div "Ocupada Mesa 3 R$ 29,00" at bounding box center [172, 126] width 105 height 50
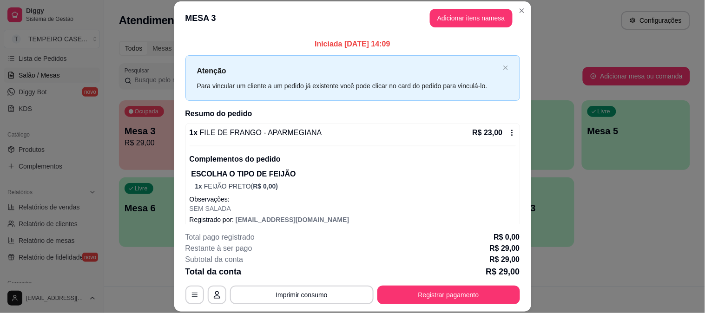
click at [407, 300] on button "Registrar pagamento" at bounding box center [448, 295] width 143 height 19
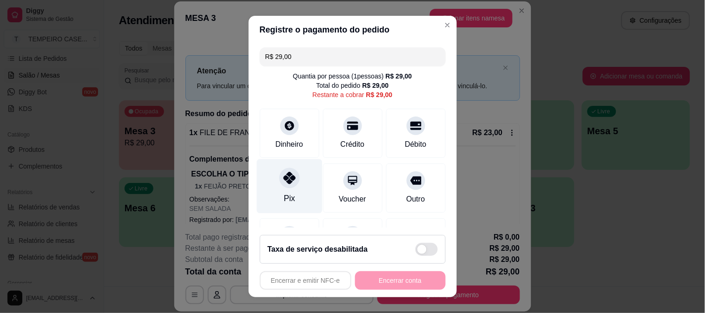
click at [279, 178] on div at bounding box center [289, 178] width 20 height 20
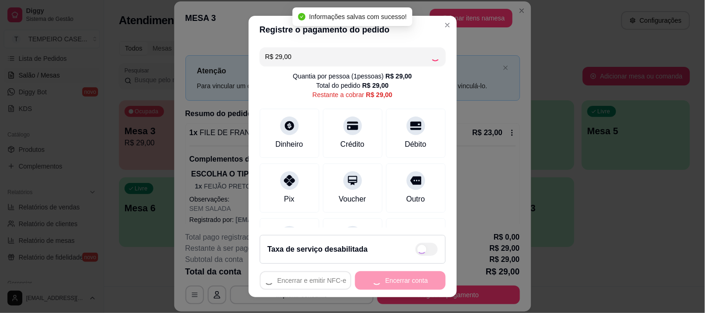
type input "R$ 0,00"
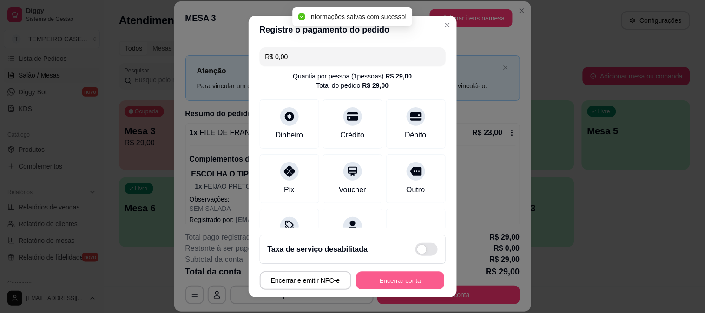
click at [377, 281] on button "Encerrar conta" at bounding box center [401, 281] width 88 height 18
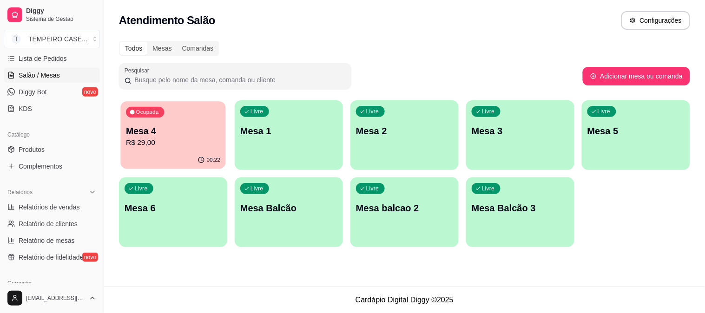
click at [183, 130] on p "Mesa 4" at bounding box center [173, 131] width 94 height 13
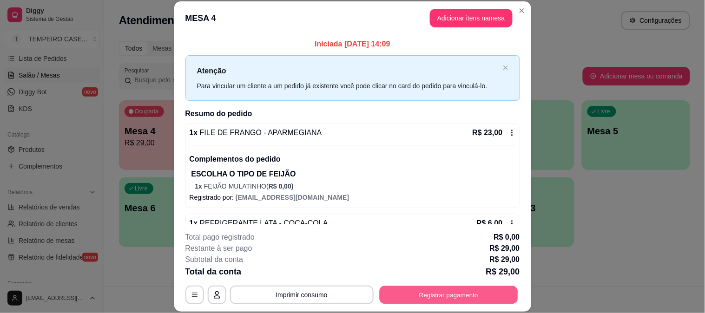
click at [451, 297] on button "Registrar pagamento" at bounding box center [448, 295] width 139 height 18
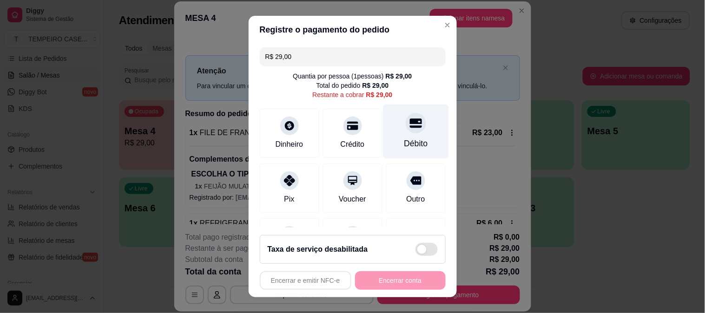
click at [406, 131] on div at bounding box center [416, 123] width 20 height 20
type input "R$ 0,00"
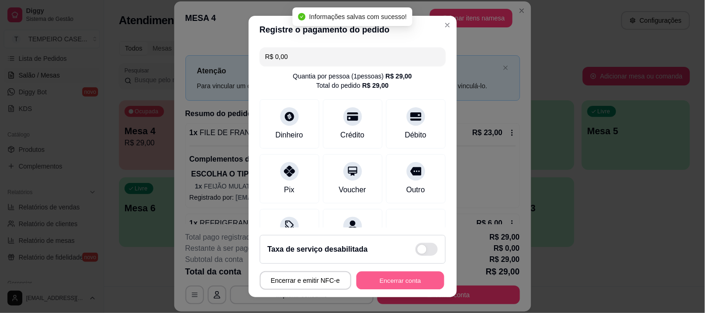
click at [390, 277] on button "Encerrar conta" at bounding box center [401, 281] width 88 height 18
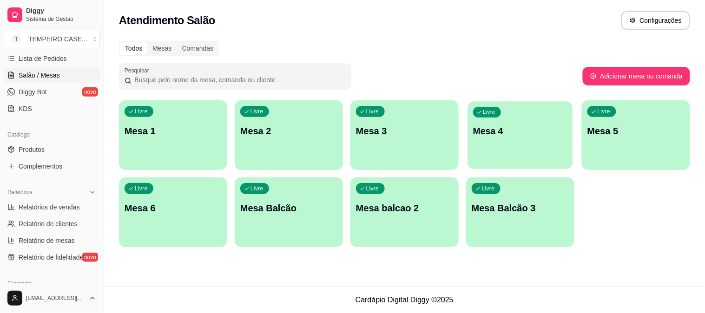
click at [524, 124] on div "Livre Mesa 4" at bounding box center [520, 129] width 105 height 57
click at [51, 210] on span "Relatórios de vendas" at bounding box center [49, 207] width 61 height 9
select select "ALL"
select select "0"
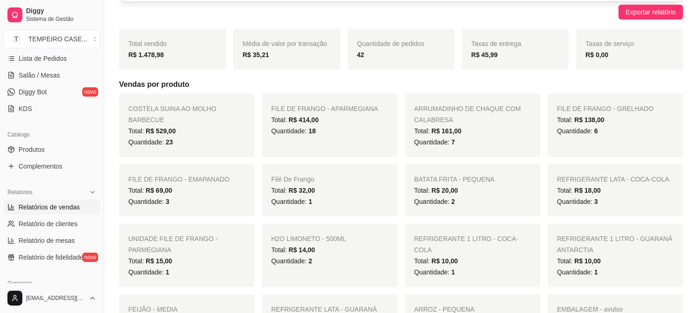
scroll to position [103, 0]
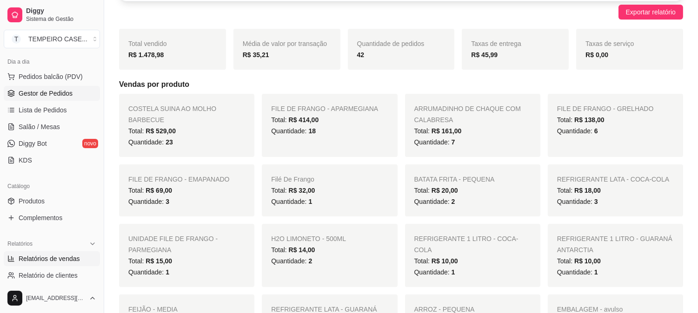
click at [52, 95] on span "Gestor de Pedidos" at bounding box center [46, 93] width 54 height 9
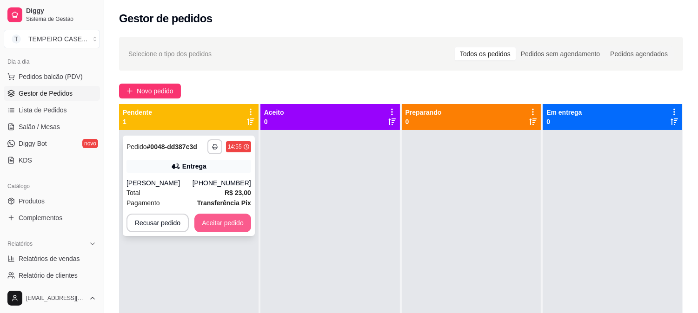
click at [225, 221] on button "Aceitar pedido" at bounding box center [222, 223] width 57 height 19
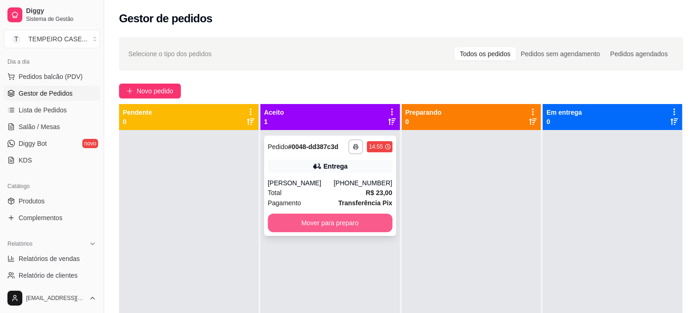
click at [331, 222] on button "Mover para preparo" at bounding box center [330, 223] width 125 height 19
click at [352, 221] on button "Mover para preparo" at bounding box center [330, 223] width 121 height 18
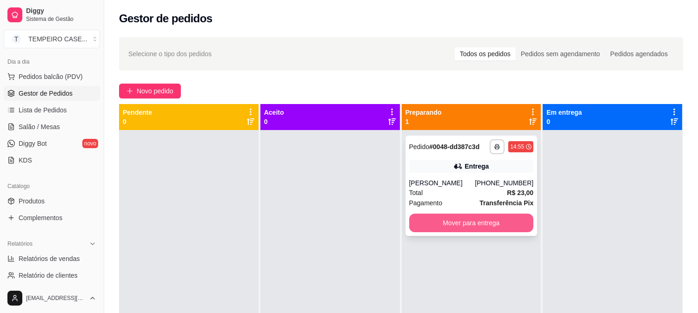
click at [479, 224] on button "Mover para entrega" at bounding box center [471, 223] width 125 height 19
click at [491, 224] on button "Mover para entrega" at bounding box center [471, 223] width 125 height 19
click at [500, 219] on button "Mover para entrega" at bounding box center [471, 223] width 125 height 19
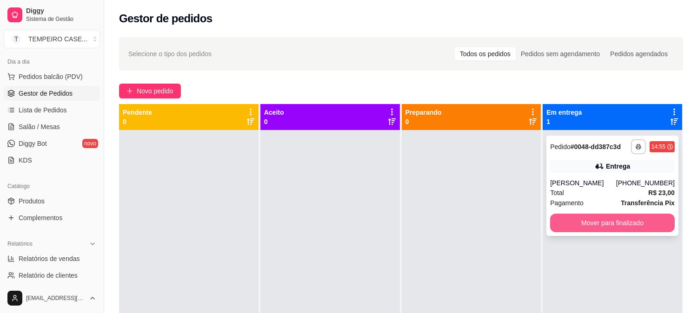
click at [611, 226] on button "Mover para finalizado" at bounding box center [612, 223] width 125 height 19
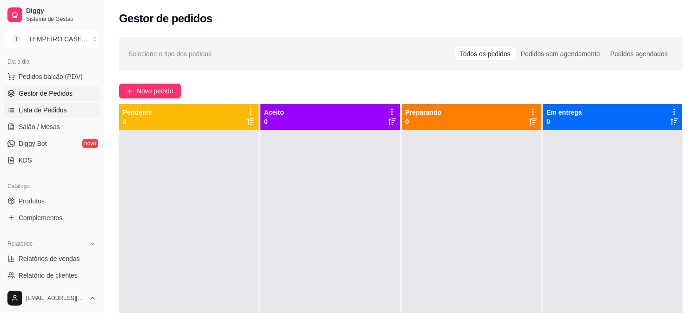
click at [49, 112] on span "Lista de Pedidos" at bounding box center [43, 110] width 48 height 9
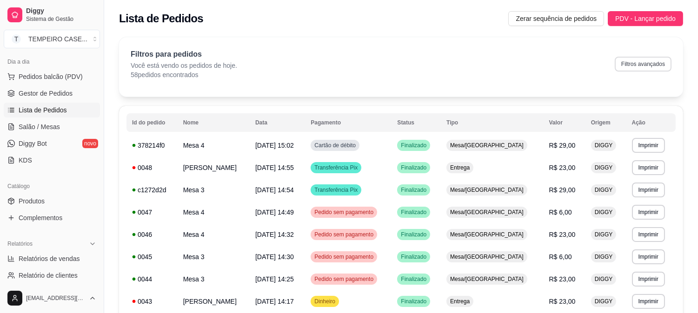
click at [653, 61] on button "Filtros avançados" at bounding box center [643, 64] width 57 height 15
select select "0"
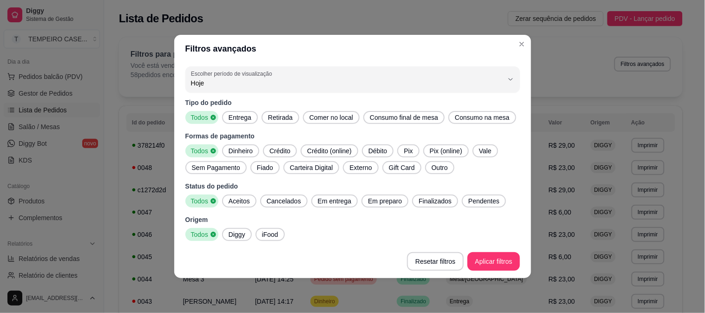
drag, startPoint x: 237, startPoint y: 120, endPoint x: 271, endPoint y: 120, distance: 34.4
click at [239, 120] on span "Entrega" at bounding box center [240, 117] width 30 height 9
drag, startPoint x: 239, startPoint y: 196, endPoint x: 258, endPoint y: 197, distance: 19.5
click at [258, 197] on div "Todos Aceitos Cancelados Em entrega Em preparo Finalizados Pendentes" at bounding box center [352, 201] width 335 height 13
click at [331, 198] on span "Em entrega" at bounding box center [334, 201] width 41 height 9
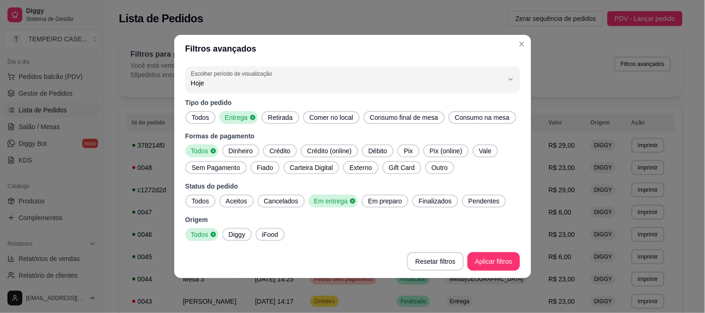
click at [397, 198] on span "Em preparo" at bounding box center [384, 201] width 41 height 9
click at [456, 202] on div "Todos Aceitos Cancelados Em entrega Em preparo Finalizados Pendentes" at bounding box center [352, 201] width 335 height 13
click at [438, 199] on span "Finalizados" at bounding box center [438, 201] width 40 height 9
click at [476, 199] on span "Pendentes" at bounding box center [489, 201] width 39 height 9
click at [231, 197] on span "Aceitos" at bounding box center [236, 201] width 29 height 9
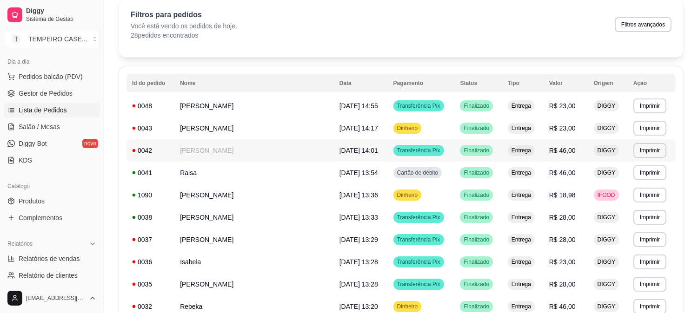
scroll to position [155, 0]
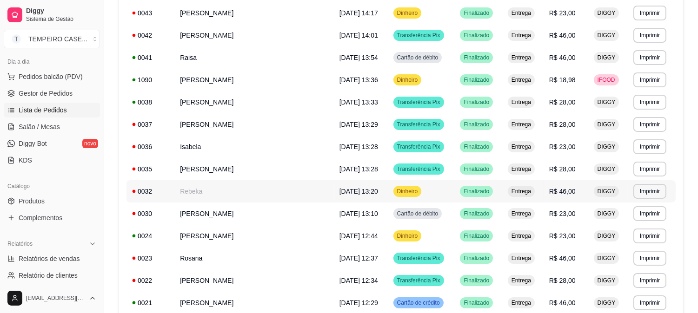
click at [201, 193] on td "Rebeka" at bounding box center [253, 191] width 159 height 22
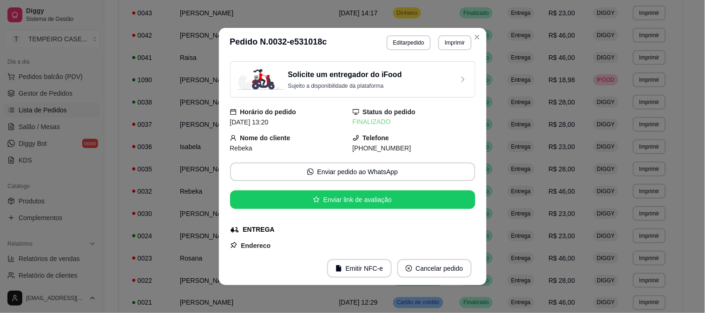
click at [357, 152] on span "[PHONE_NUMBER]" at bounding box center [382, 148] width 59 height 7
click at [331, 178] on button "Enviar pedido ao WhatsApp" at bounding box center [352, 172] width 238 height 18
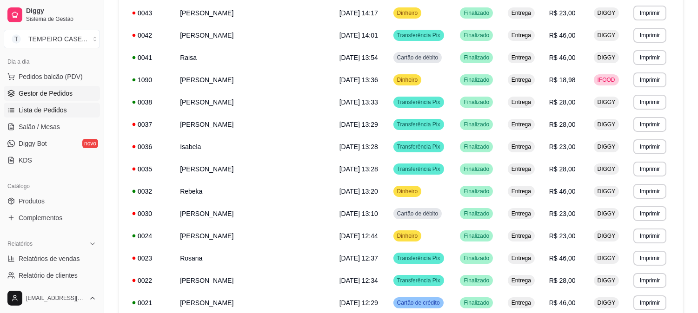
click at [34, 94] on span "Gestor de Pedidos" at bounding box center [46, 93] width 54 height 9
